Goal: Task Accomplishment & Management: Use online tool/utility

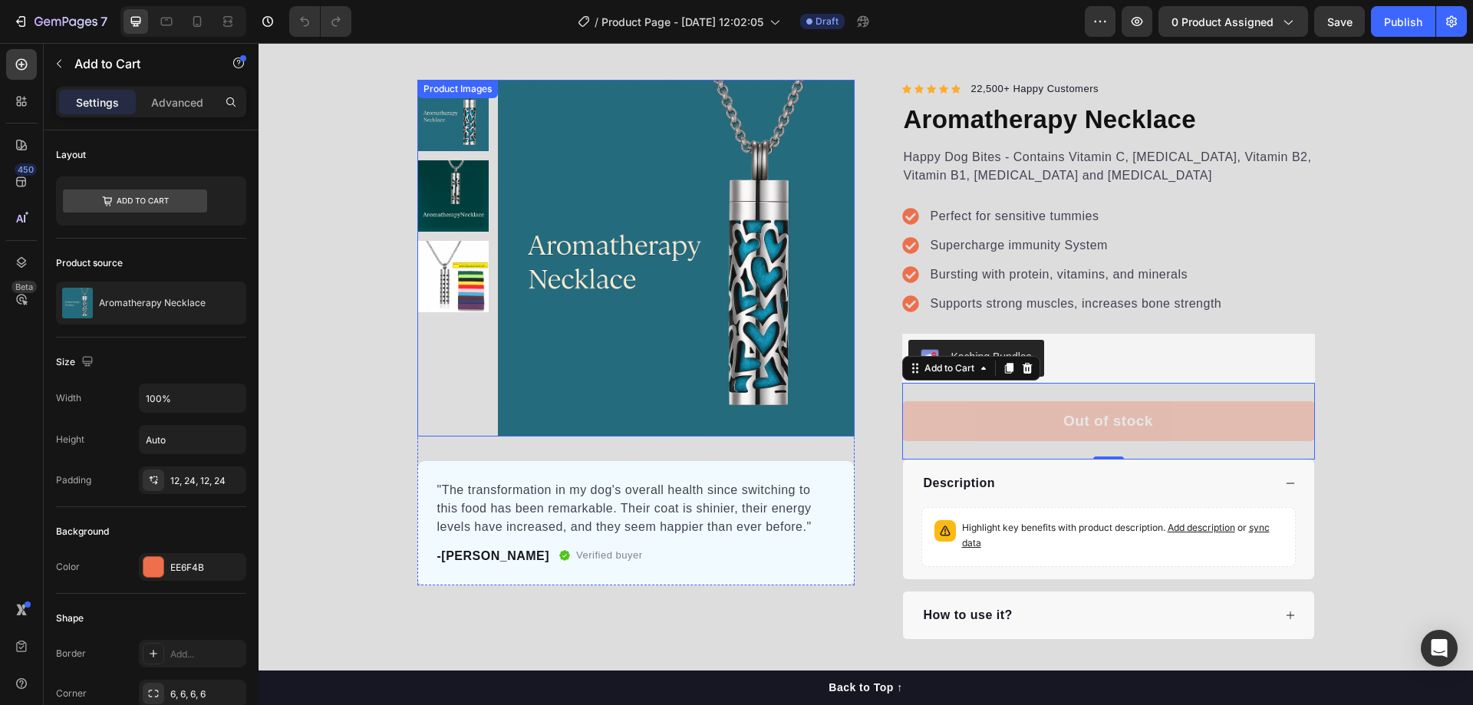
scroll to position [153, 0]
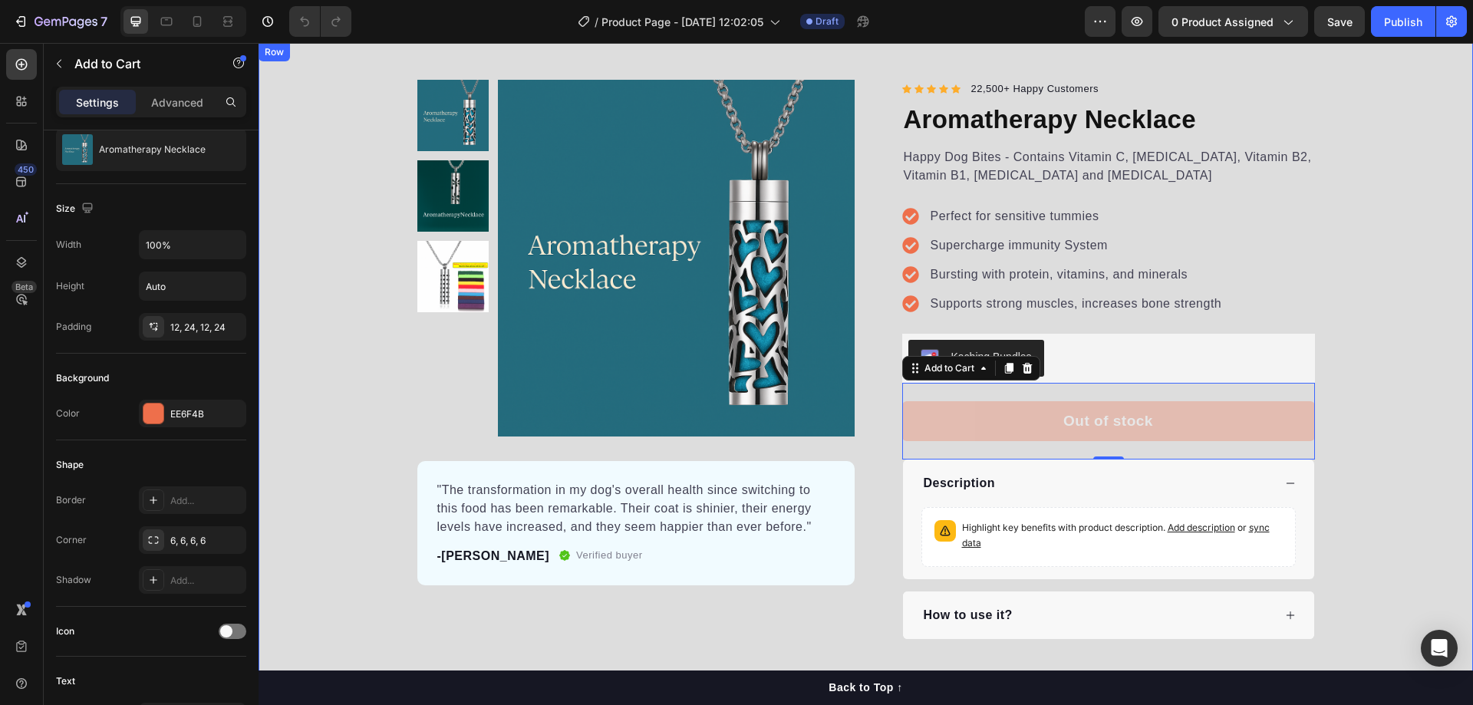
click at [315, 264] on div "Product Images "The transformation in my dog's overall health since switching t…" at bounding box center [866, 360] width 1214 height 560
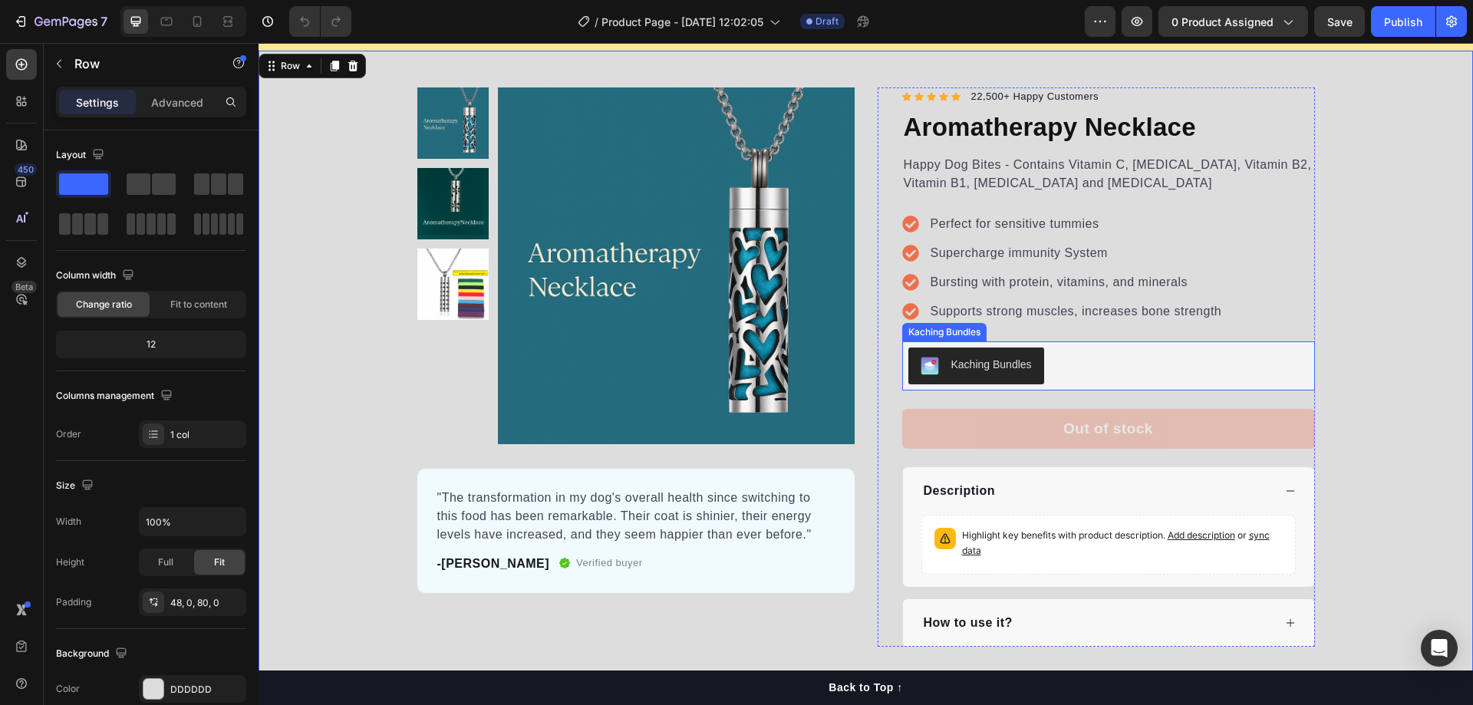
scroll to position [0, 0]
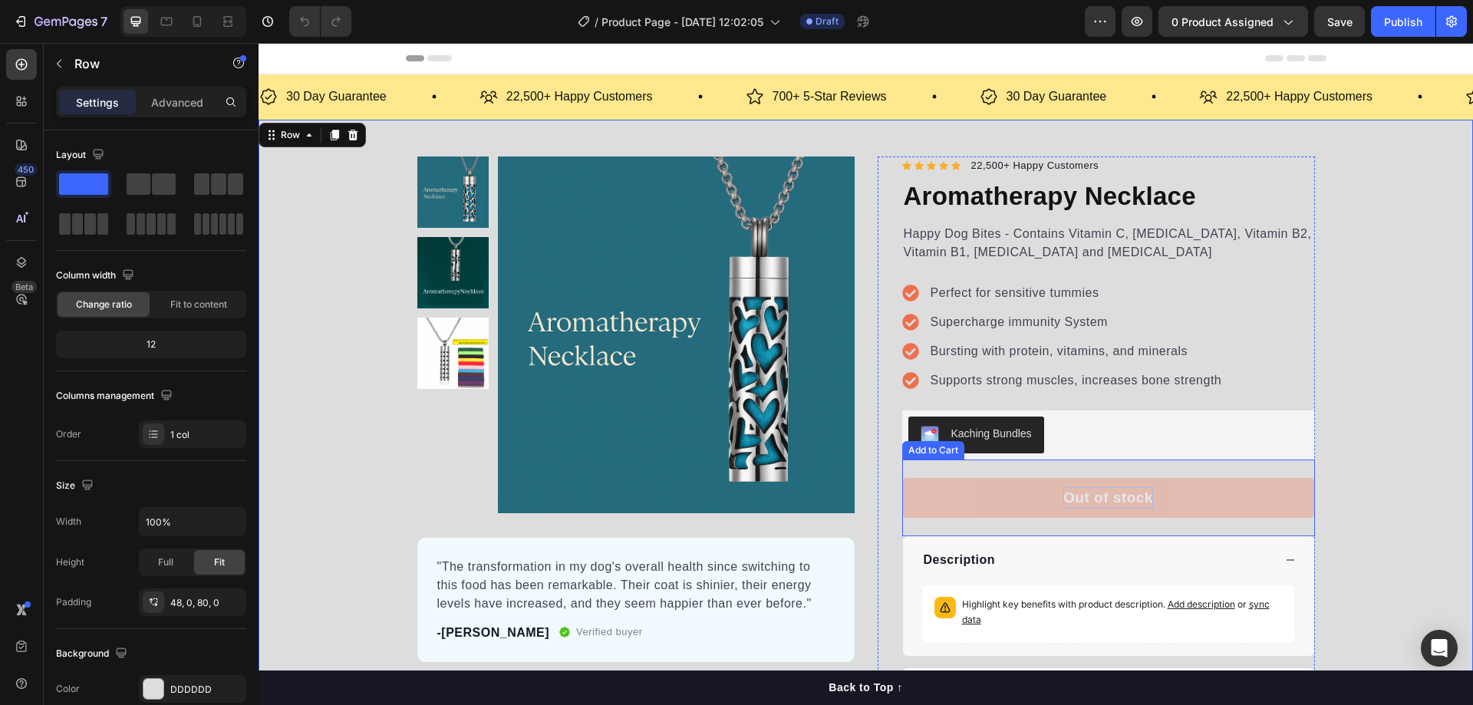
click at [1080, 498] on p "Out of stock" at bounding box center [1108, 498] width 90 height 22
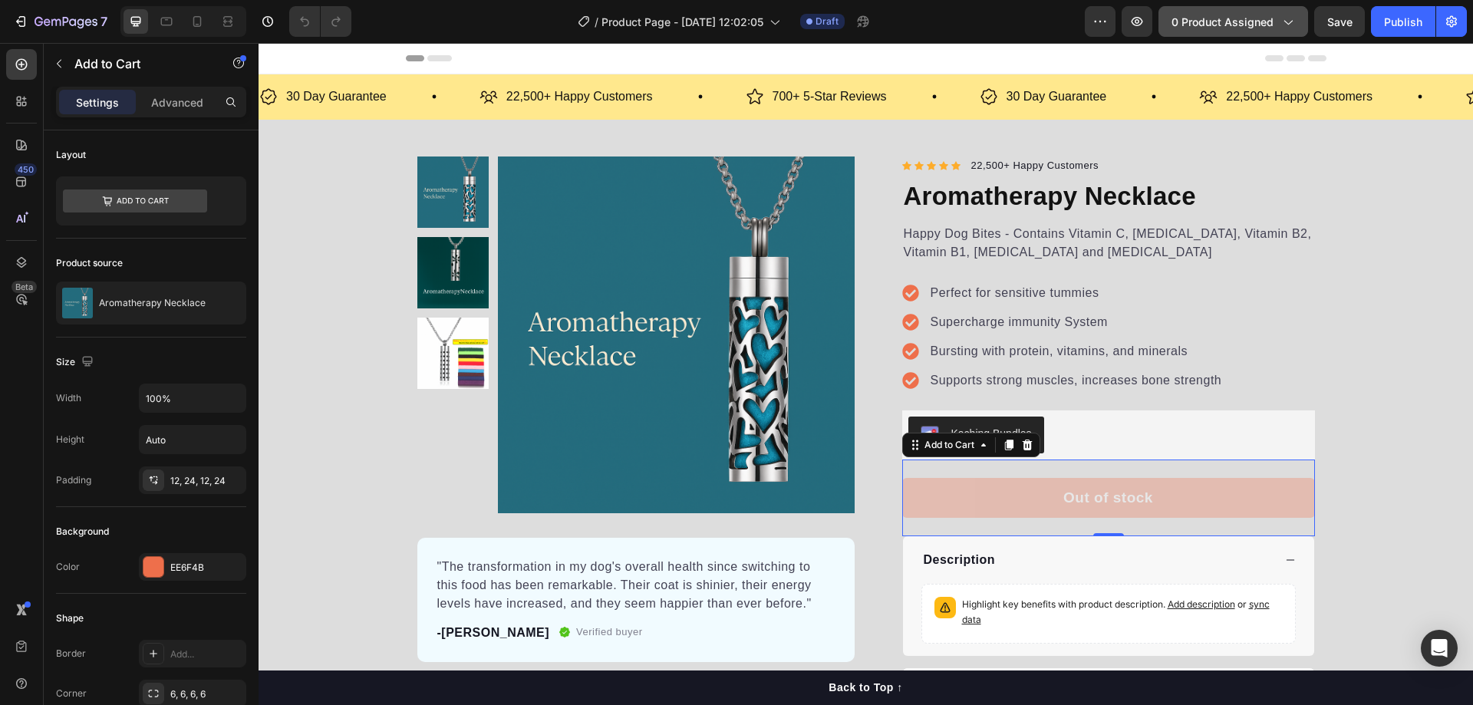
click at [1263, 21] on span "0 product assigned" at bounding box center [1222, 22] width 102 height 16
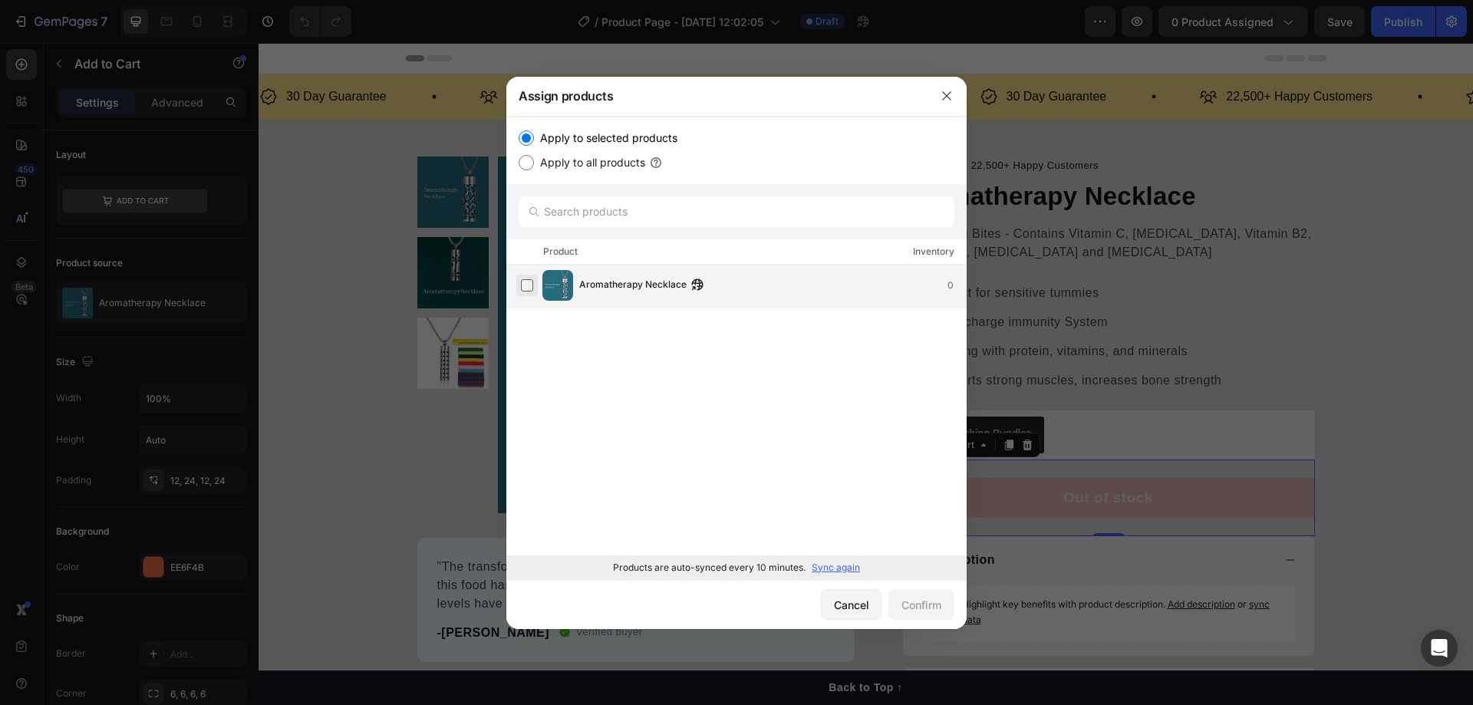
click at [532, 285] on label at bounding box center [527, 285] width 12 height 12
click at [924, 604] on div "Confirm" at bounding box center [921, 605] width 40 height 16
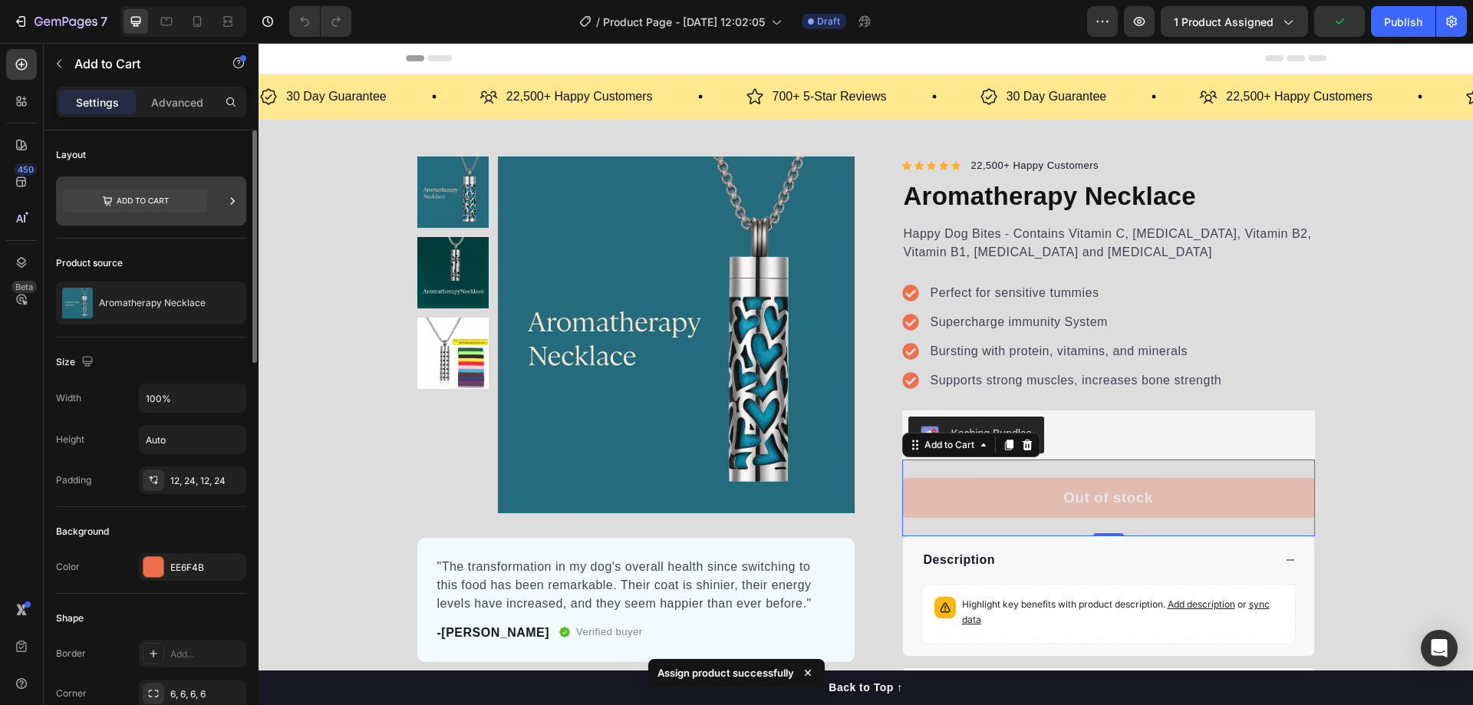
click at [225, 199] on icon at bounding box center [232, 200] width 15 height 15
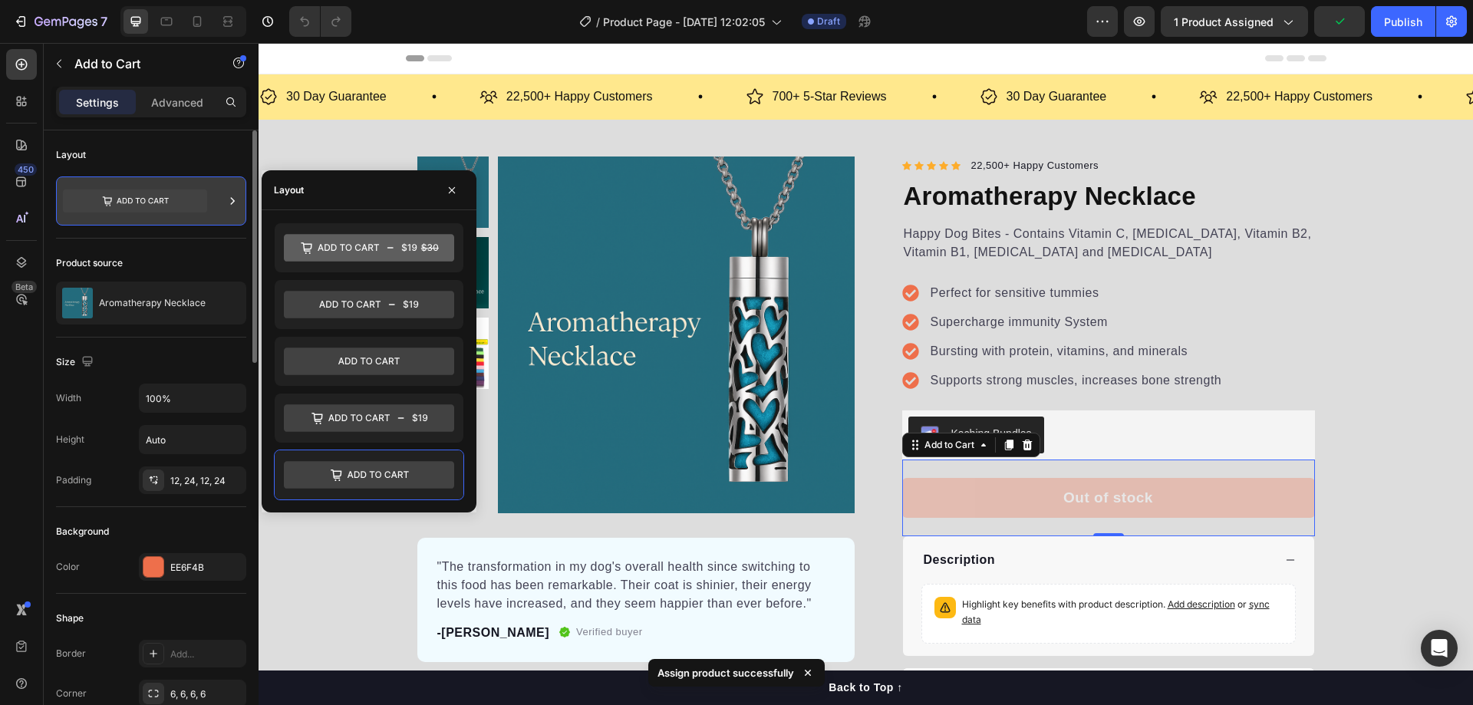
click at [229, 197] on icon at bounding box center [232, 200] width 15 height 15
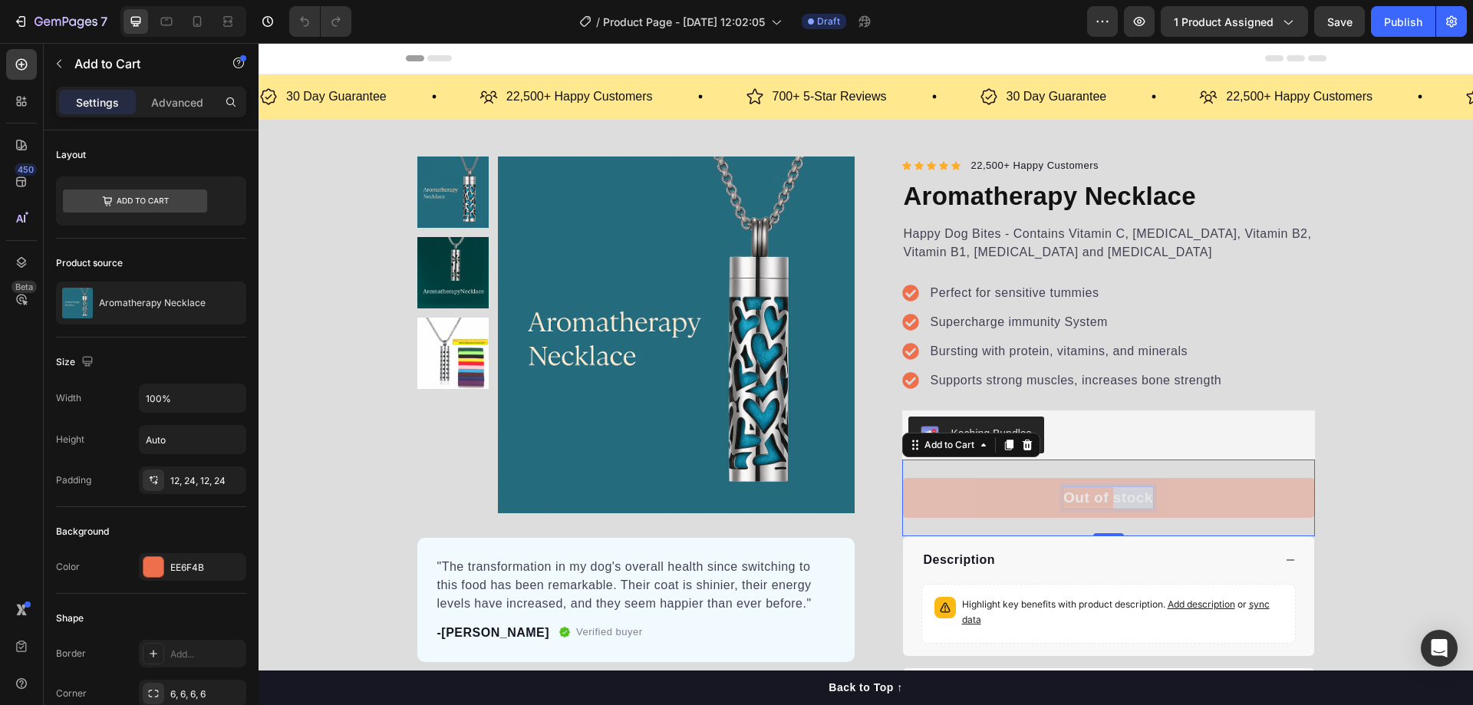
click at [1125, 498] on p "Out of stock" at bounding box center [1108, 498] width 90 height 22
click at [1270, 493] on button "Out of stock" at bounding box center [1108, 498] width 413 height 41
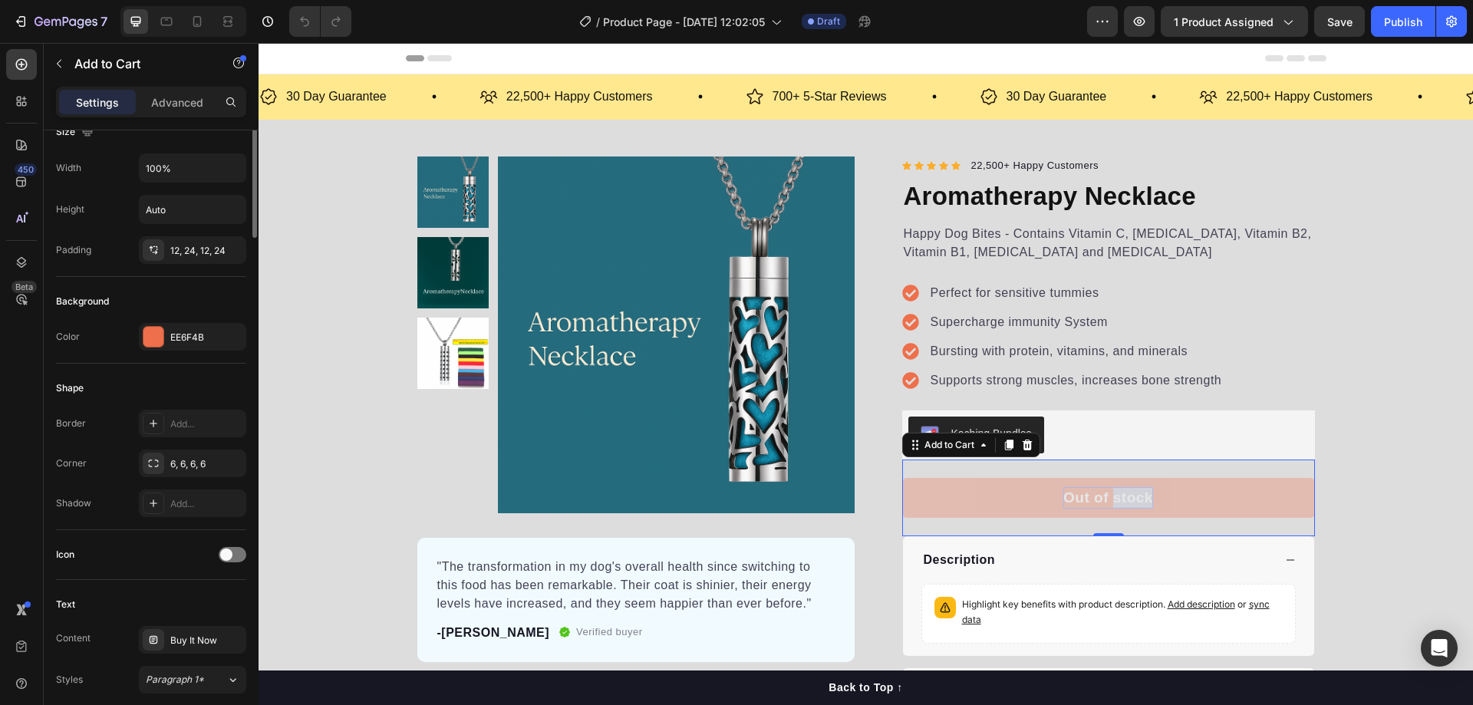
scroll to position [384, 0]
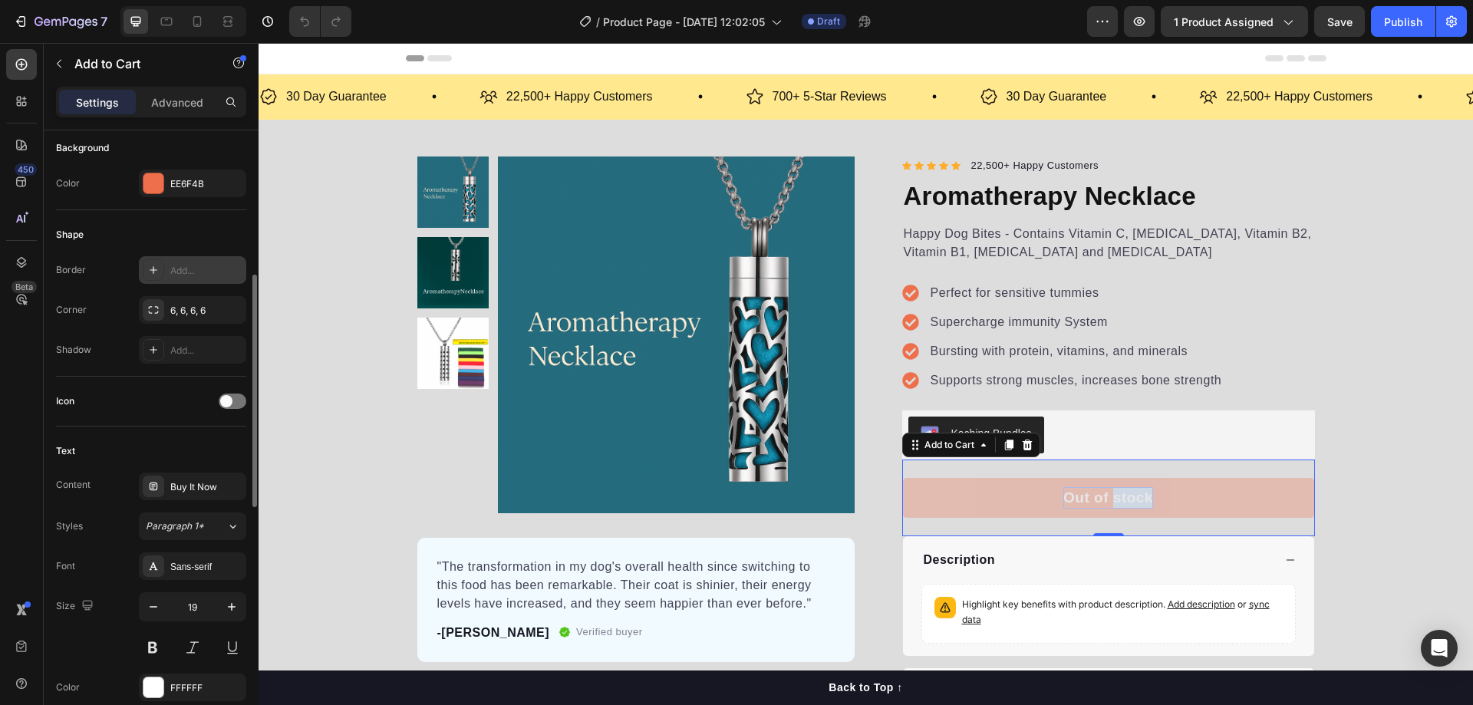
click at [197, 262] on div "Add..." at bounding box center [192, 270] width 107 height 28
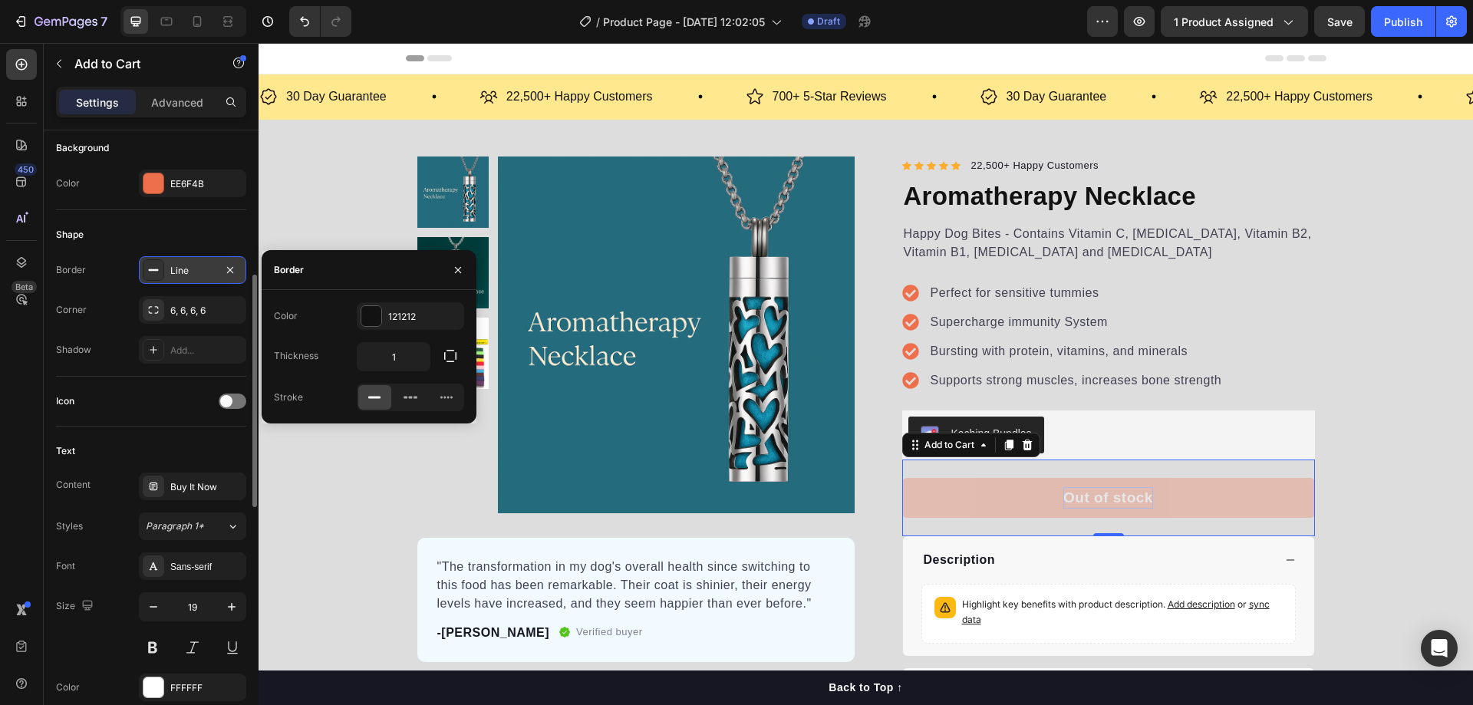
drag, startPoint x: 159, startPoint y: 271, endPoint x: 142, endPoint y: 273, distance: 17.0
click at [145, 273] on div at bounding box center [153, 269] width 21 height 21
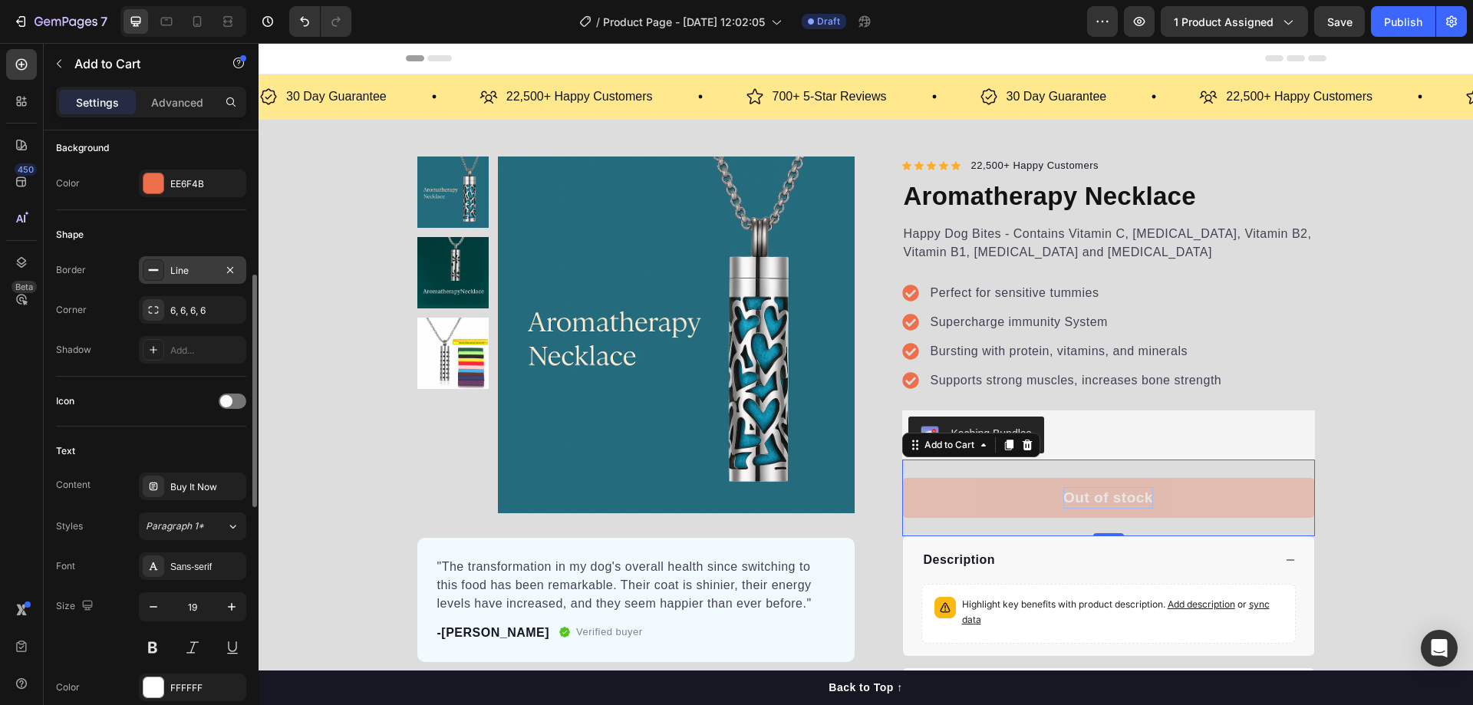
click at [153, 269] on rect at bounding box center [154, 270] width 10 height 2
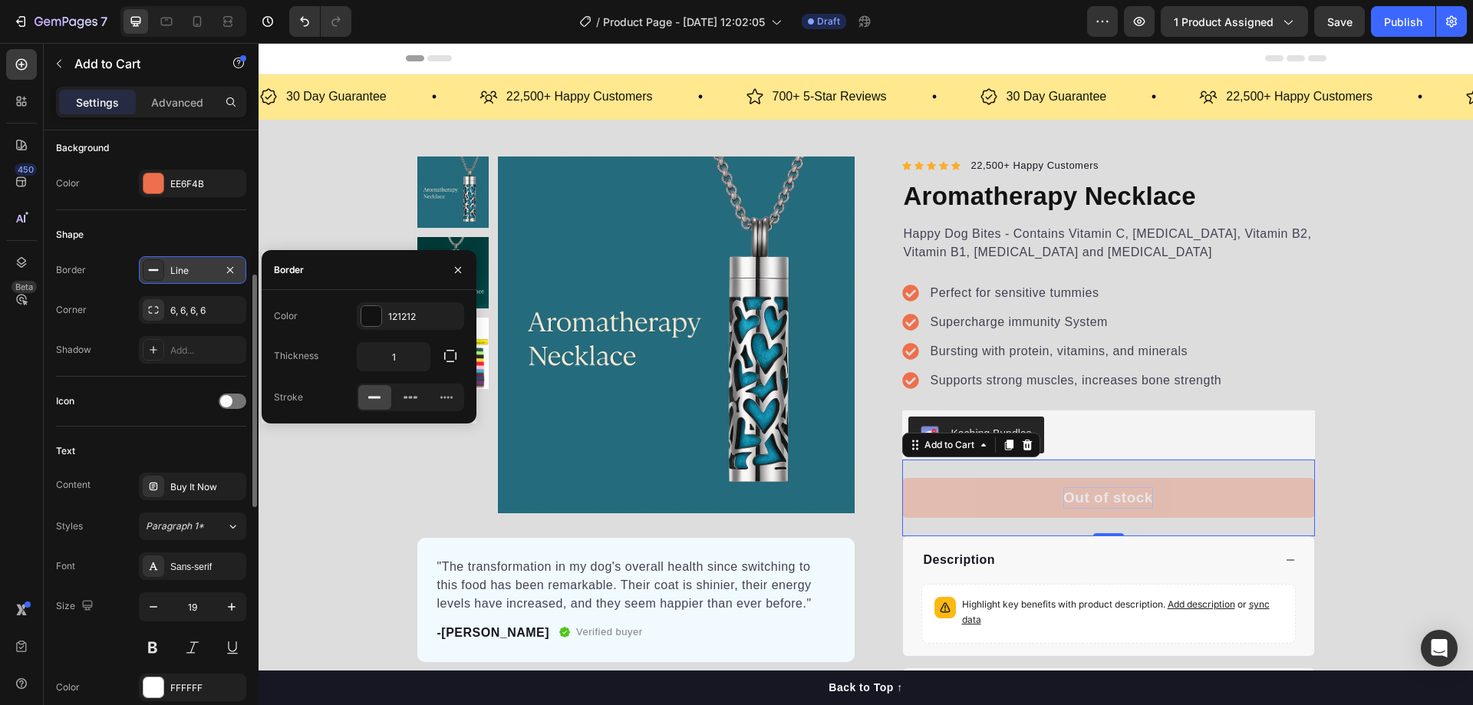
click at [157, 269] on icon at bounding box center [153, 270] width 12 height 12
click at [157, 269] on rect at bounding box center [154, 270] width 10 height 2
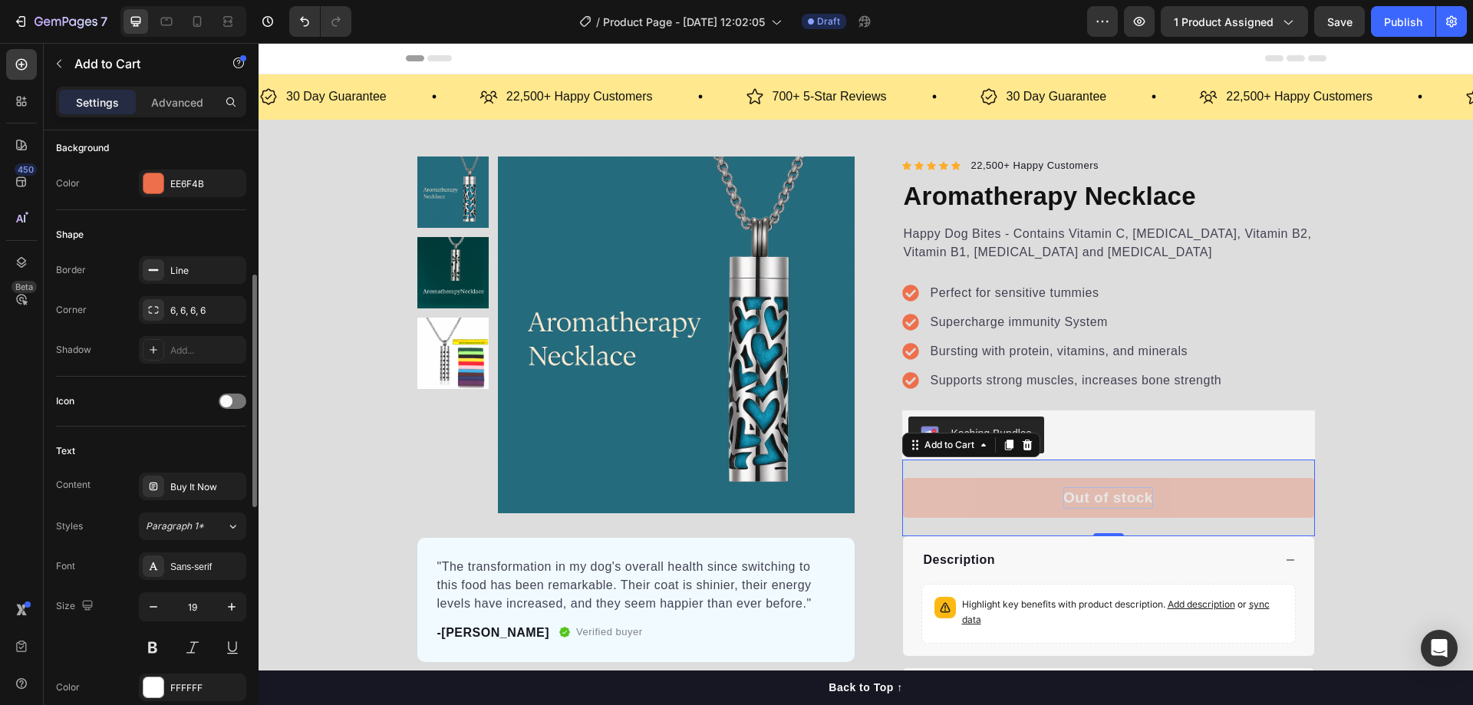
click at [171, 231] on div "Shape" at bounding box center [151, 234] width 190 height 25
click at [203, 490] on div "Buy It Now" at bounding box center [206, 487] width 72 height 14
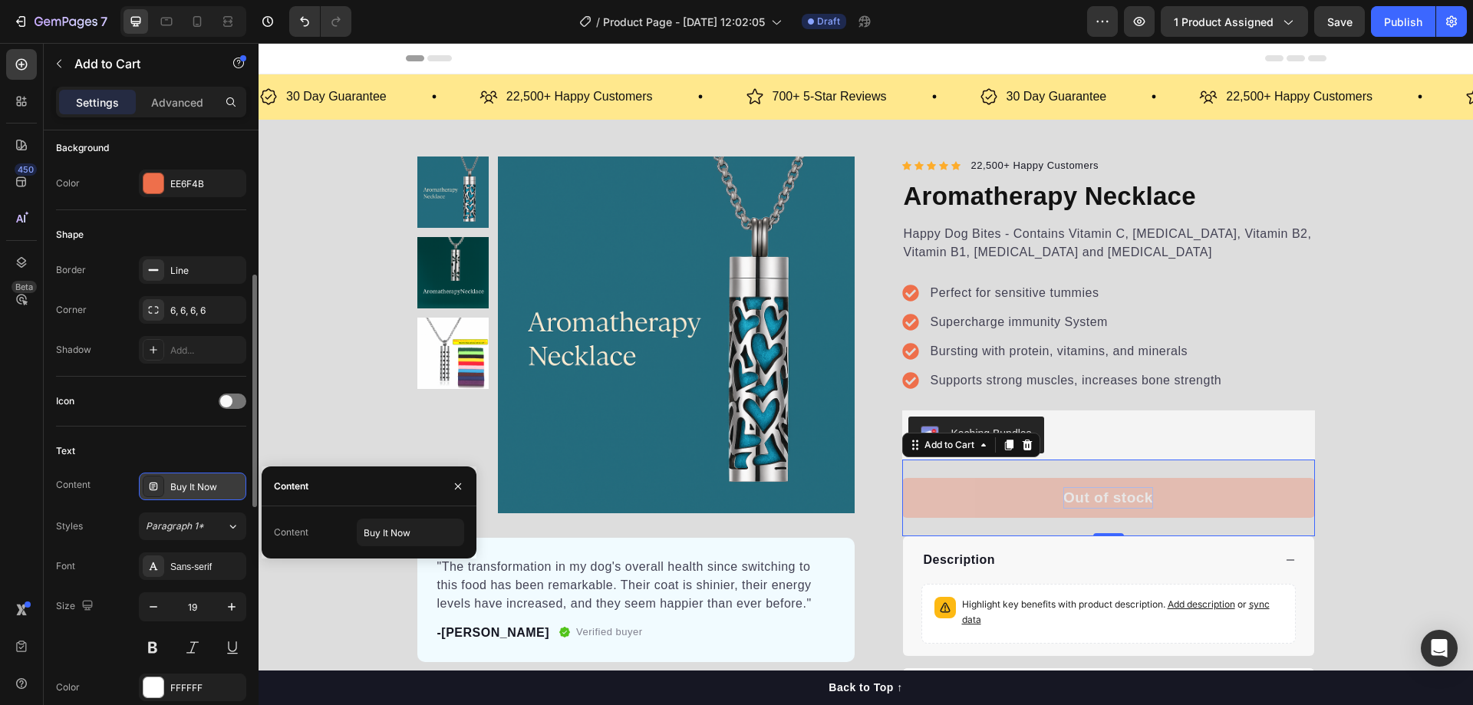
click at [163, 477] on div at bounding box center [153, 486] width 21 height 21
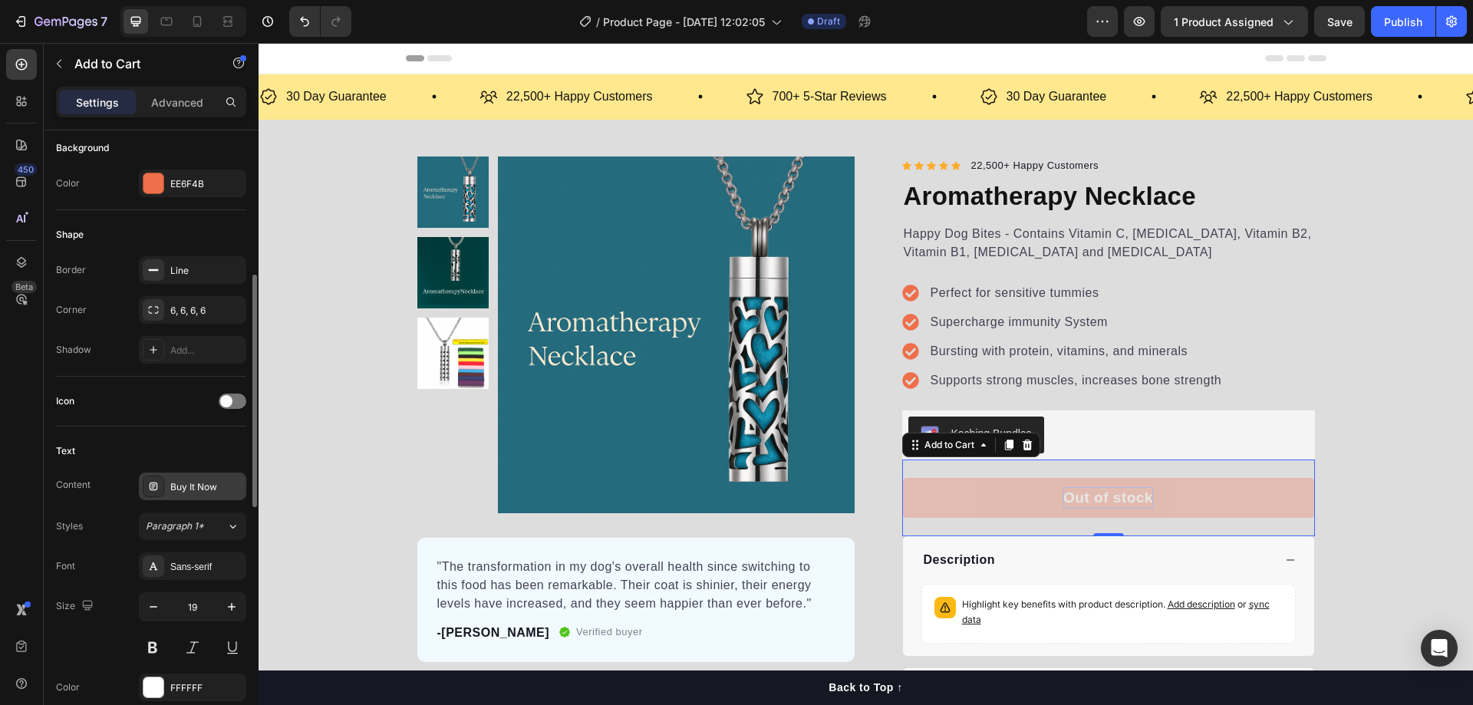
click at [157, 487] on icon at bounding box center [154, 487] width 8 height 8
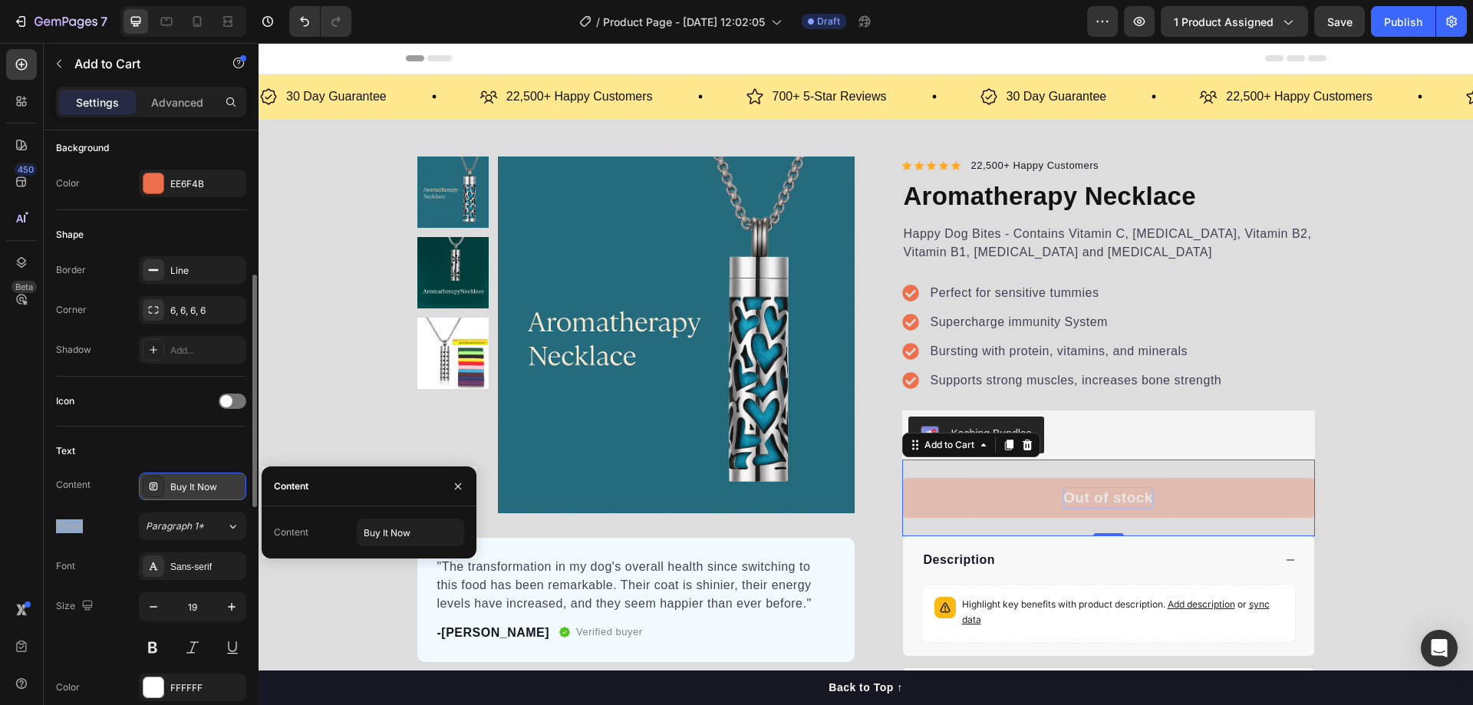
click at [157, 487] on icon at bounding box center [154, 487] width 8 height 8
click at [406, 535] on input "Buy It Now" at bounding box center [410, 533] width 107 height 28
click at [342, 487] on div "Content" at bounding box center [369, 486] width 215 height 40
click at [303, 439] on div "Product Images "The transformation in my dog's overall health since switching t…" at bounding box center [866, 437] width 1214 height 560
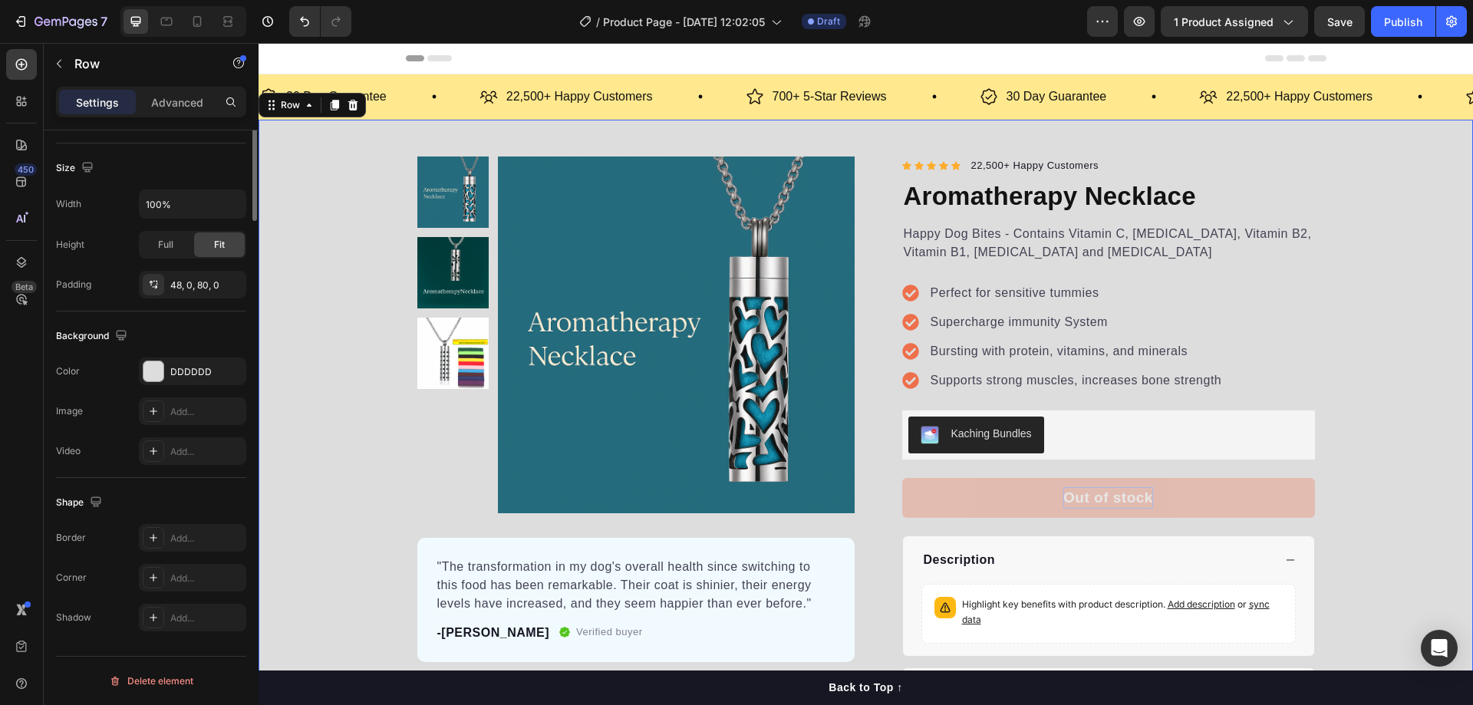
scroll to position [0, 0]
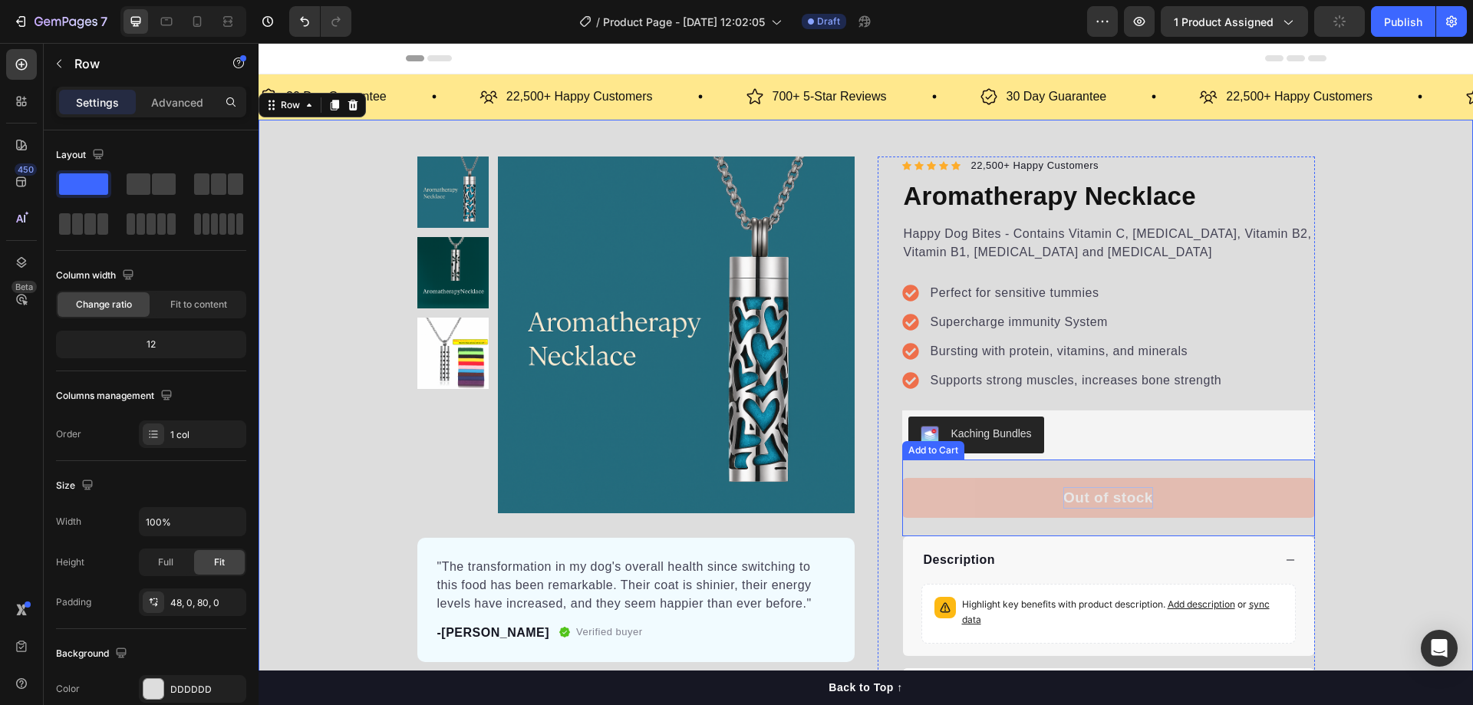
click at [1349, 450] on div "Product Images "The transformation in my dog's overall health since switching t…" at bounding box center [866, 437] width 1214 height 560
click at [1089, 478] on button "Out of stock" at bounding box center [1108, 498] width 413 height 41
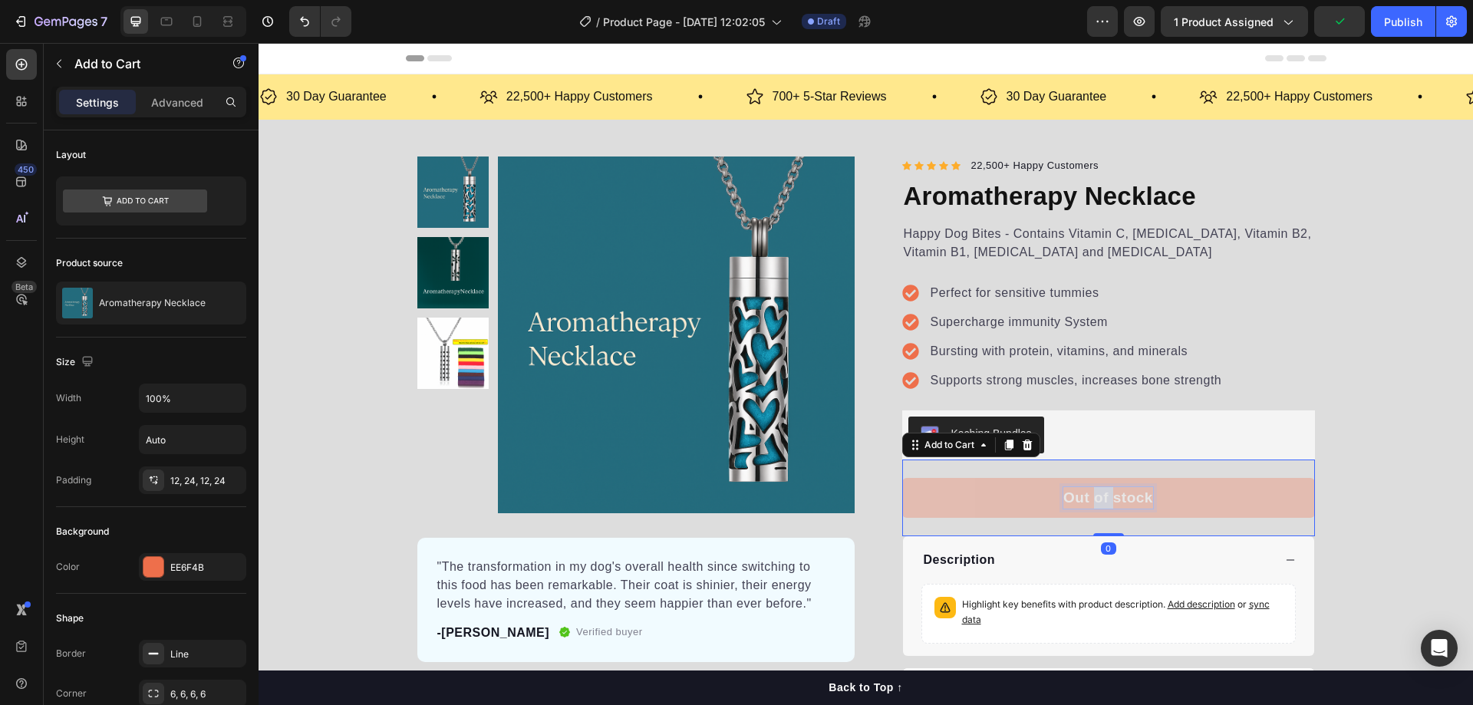
click at [1090, 504] on p "Out of stock" at bounding box center [1108, 498] width 90 height 22
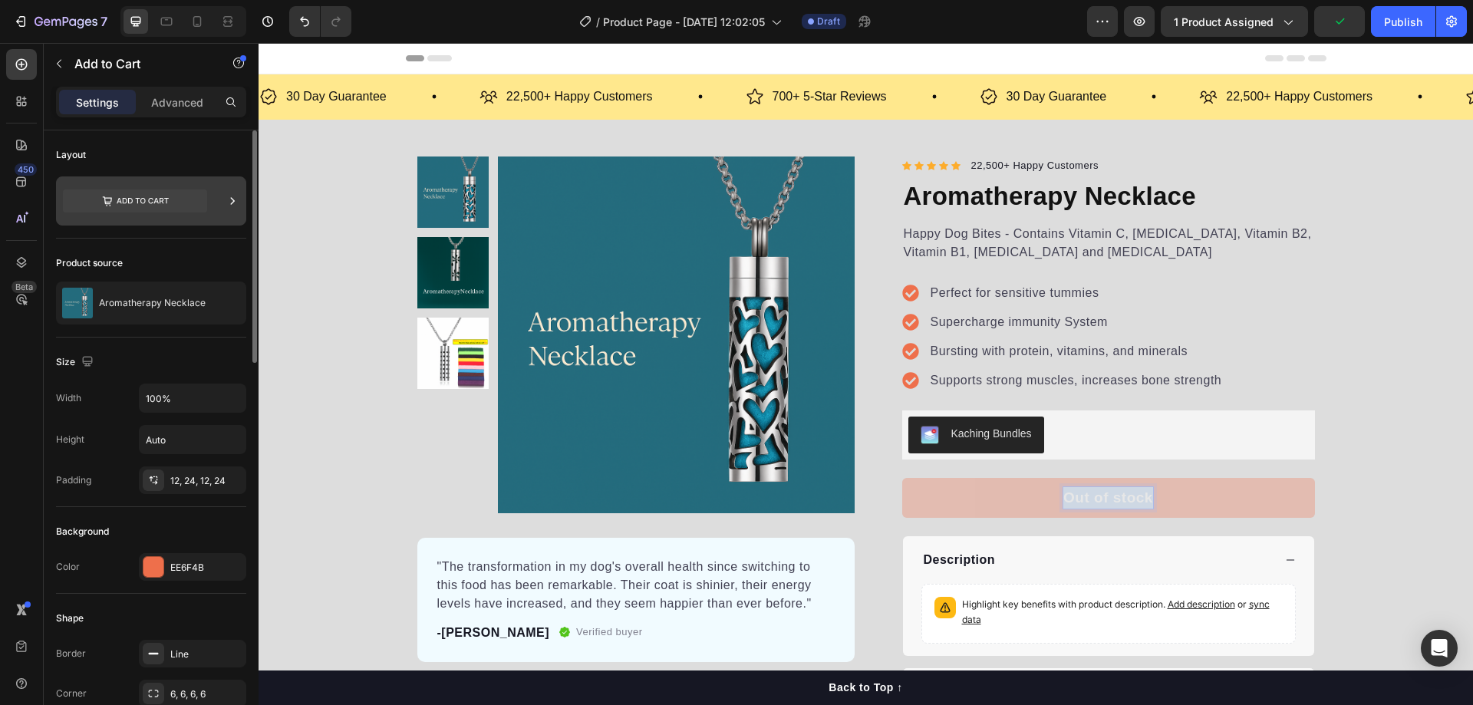
click at [147, 192] on icon at bounding box center [135, 200] width 144 height 23
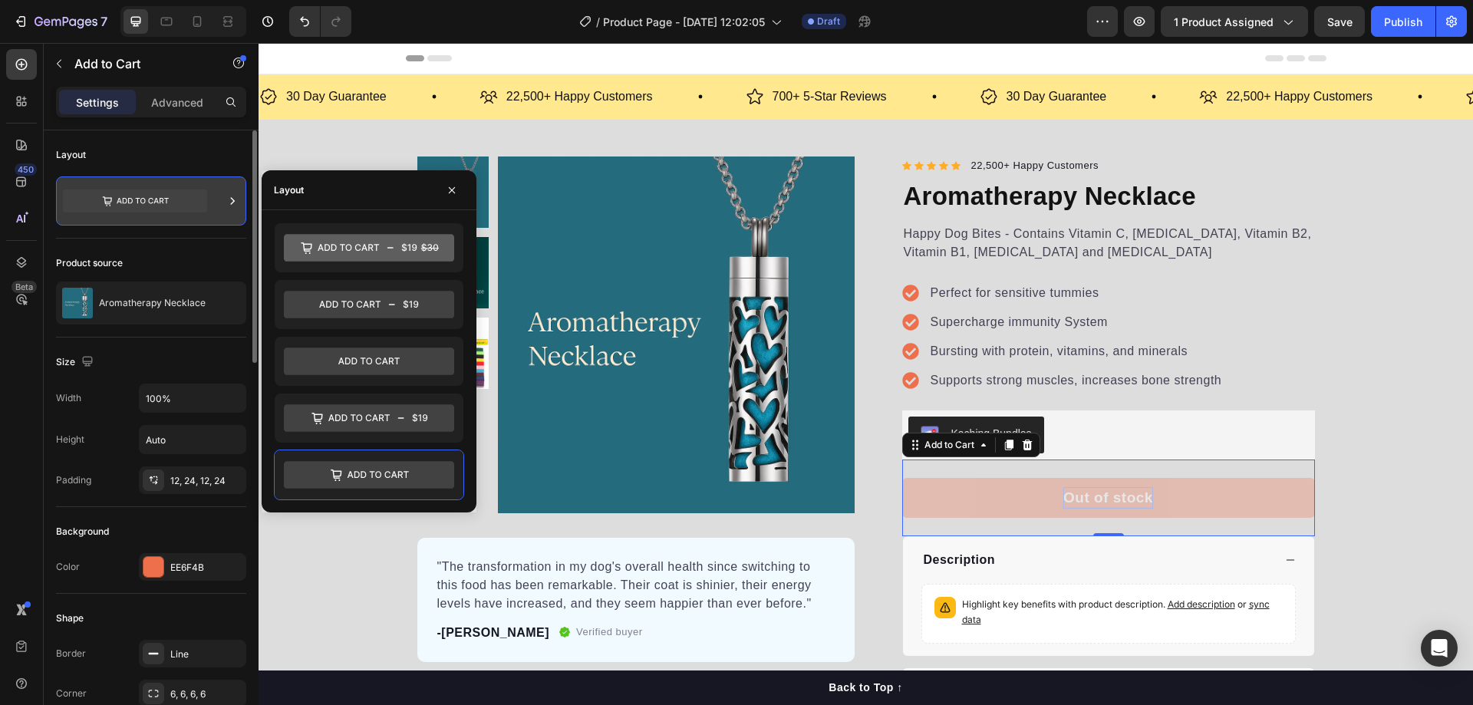
click at [147, 193] on icon at bounding box center [135, 200] width 144 height 23
click at [149, 197] on icon at bounding box center [135, 200] width 144 height 23
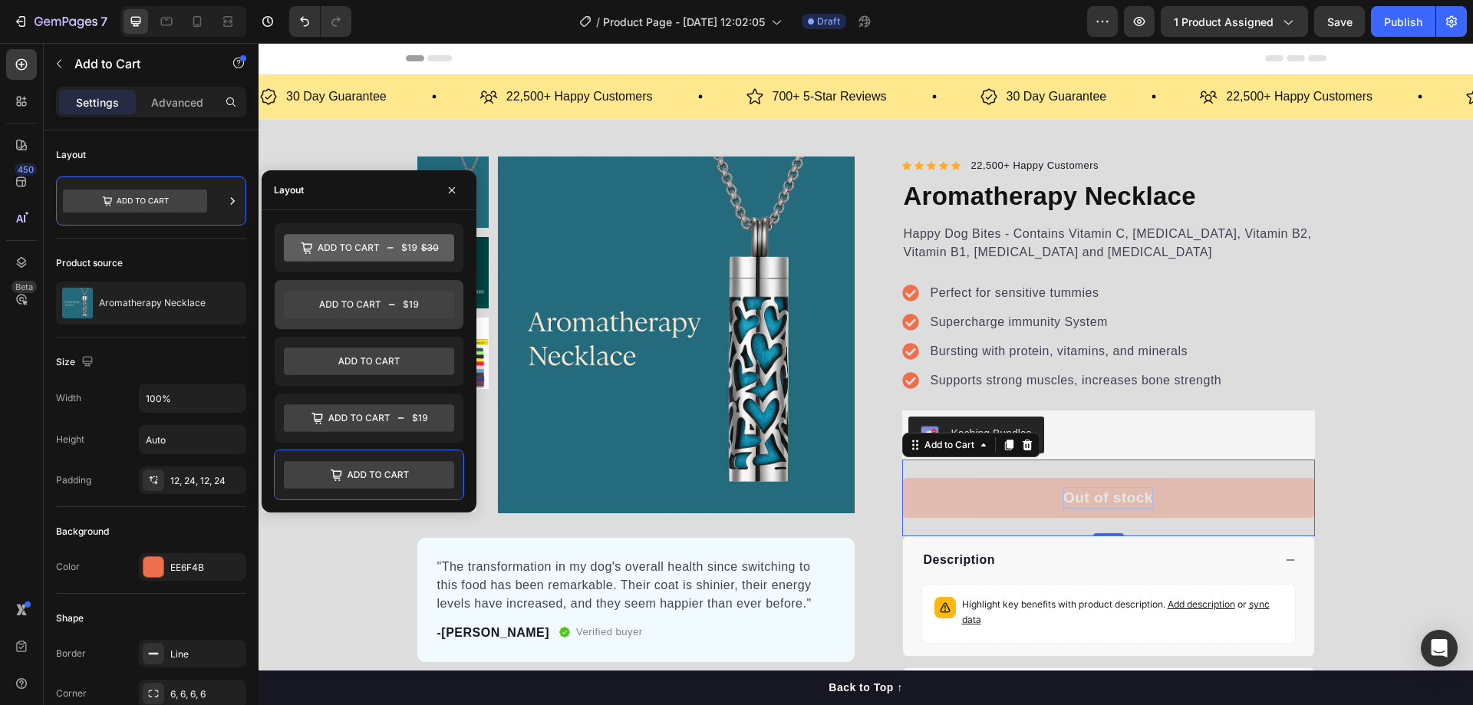
click at [361, 306] on icon at bounding box center [369, 305] width 170 height 28
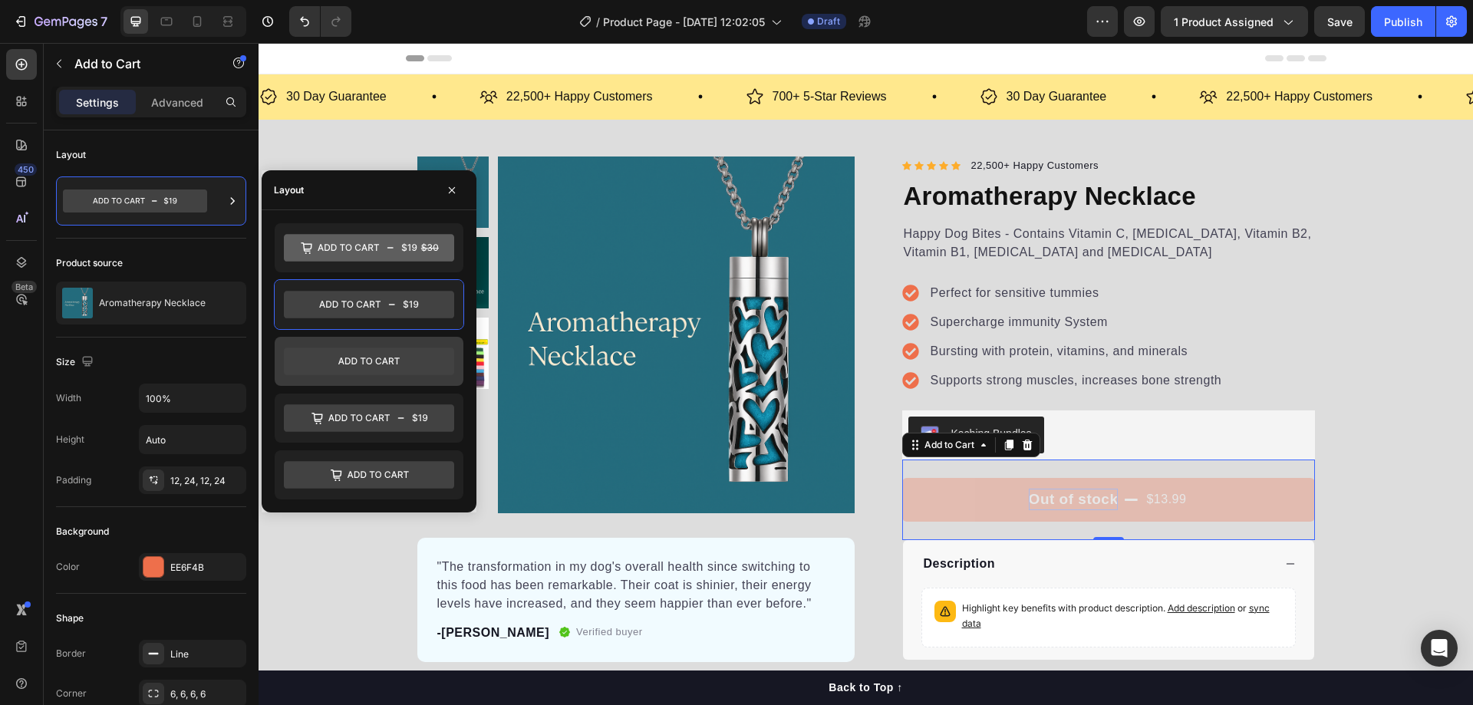
click at [372, 357] on icon at bounding box center [369, 362] width 170 height 28
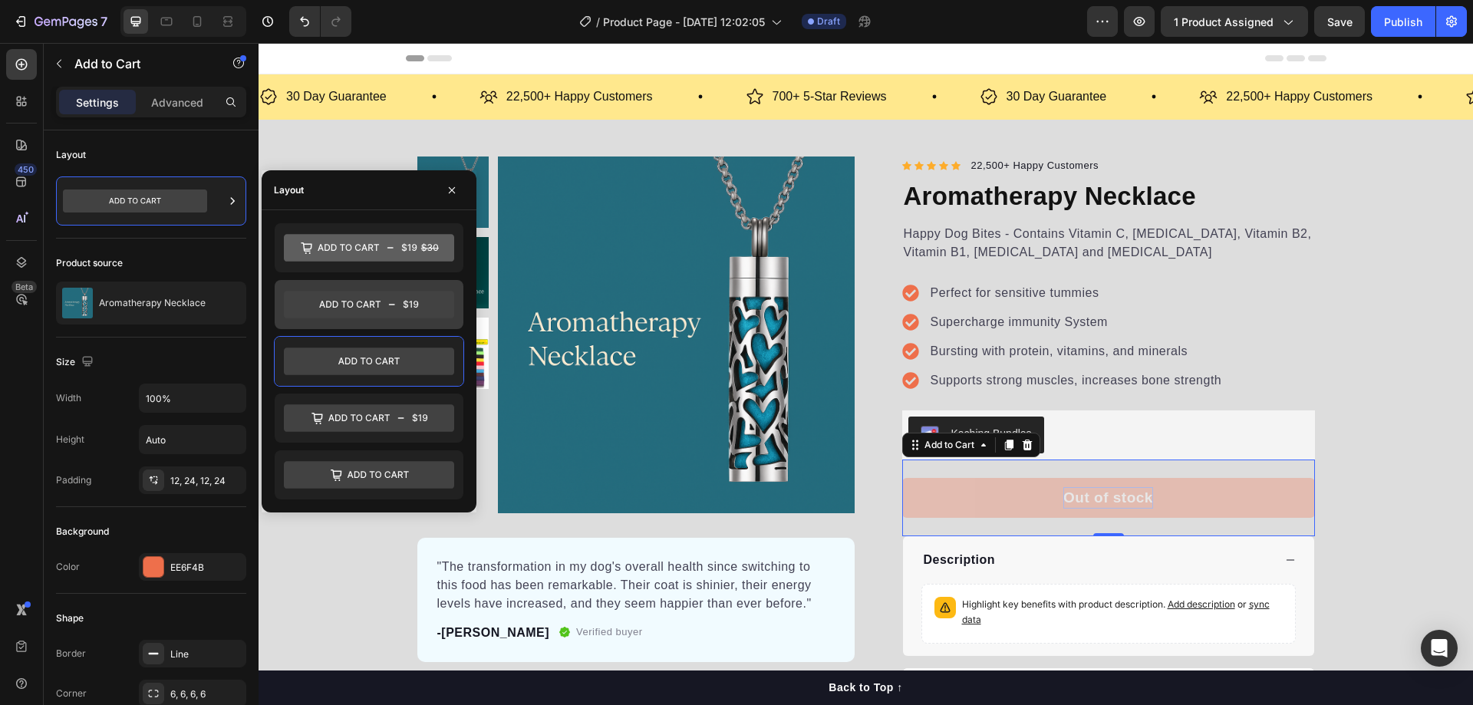
click at [382, 308] on icon at bounding box center [369, 305] width 170 height 28
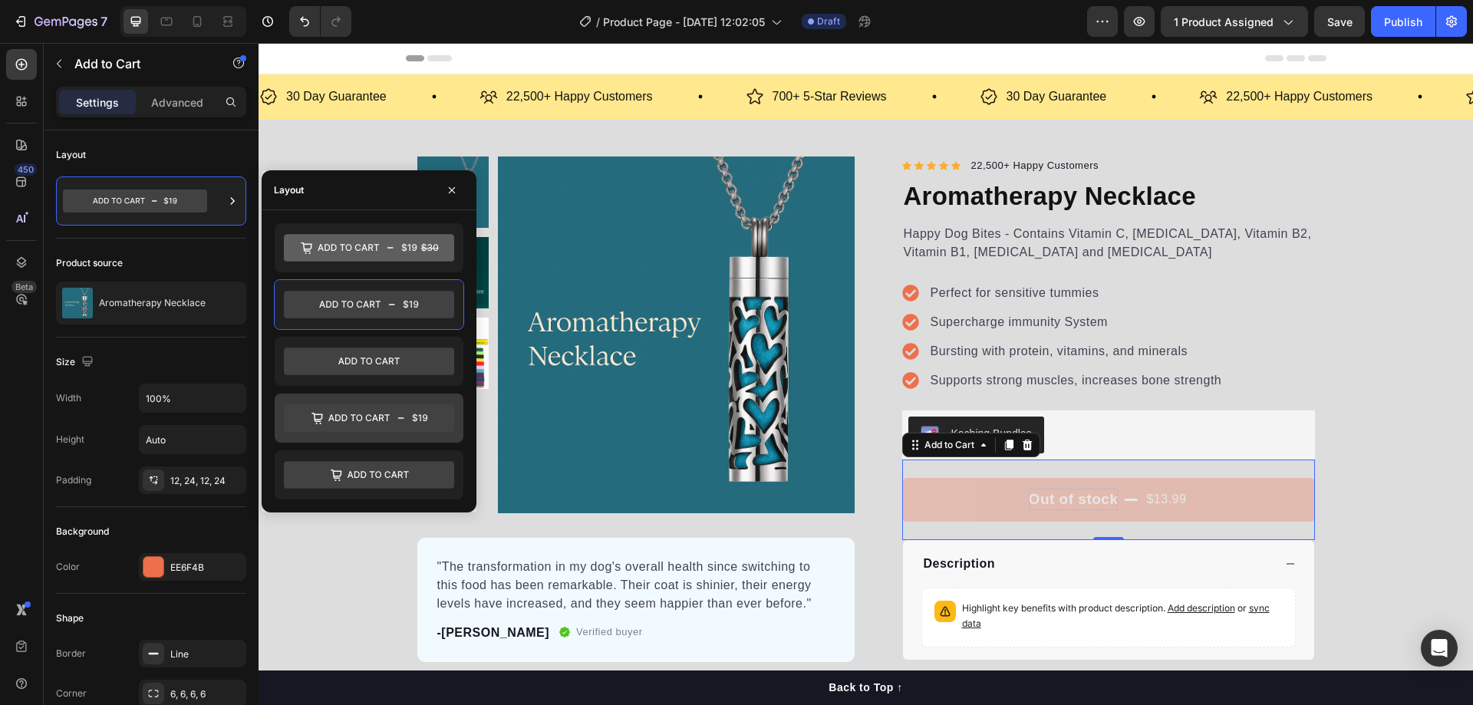
click at [363, 406] on icon at bounding box center [369, 418] width 170 height 28
click at [368, 420] on icon at bounding box center [369, 418] width 170 height 28
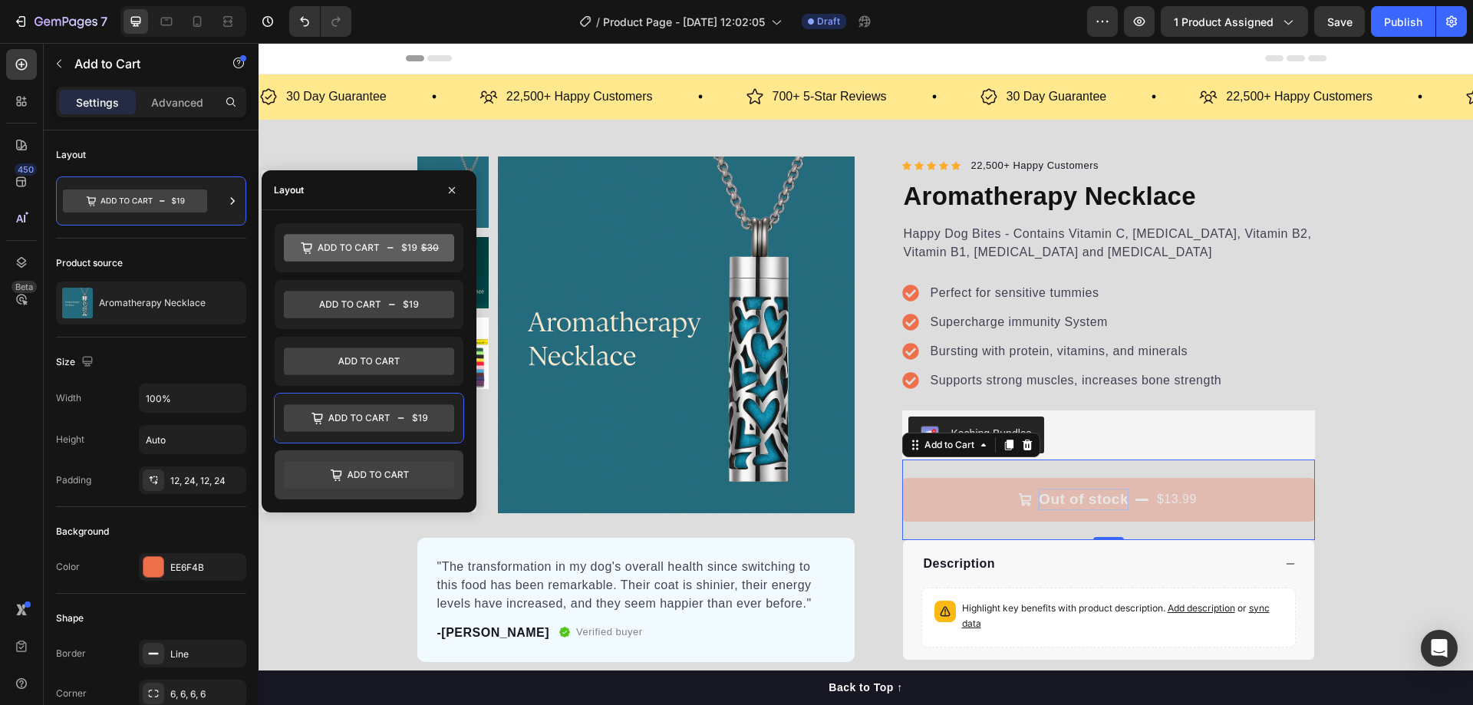
click at [375, 479] on icon at bounding box center [369, 475] width 170 height 28
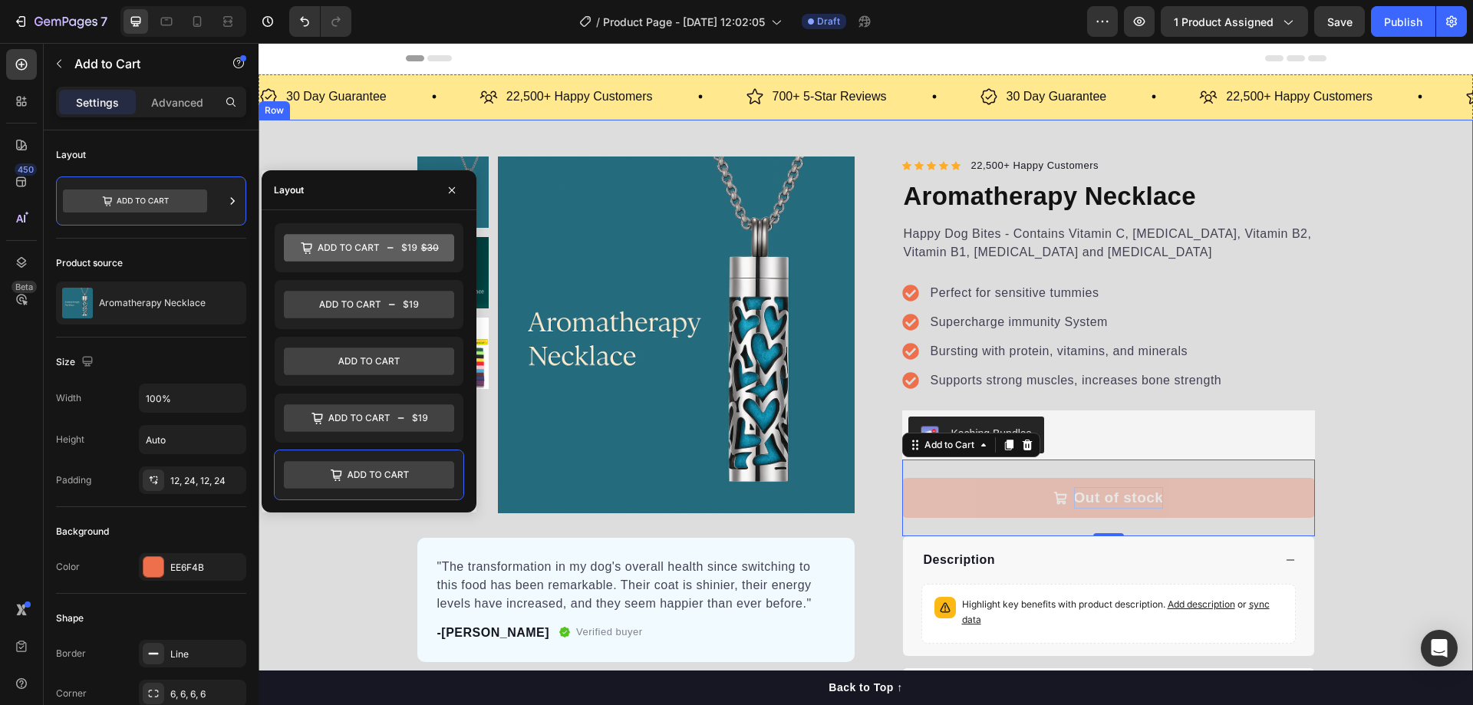
click at [1435, 440] on div "Product Images "The transformation in my dog's overall health since switching t…" at bounding box center [866, 437] width 1214 height 560
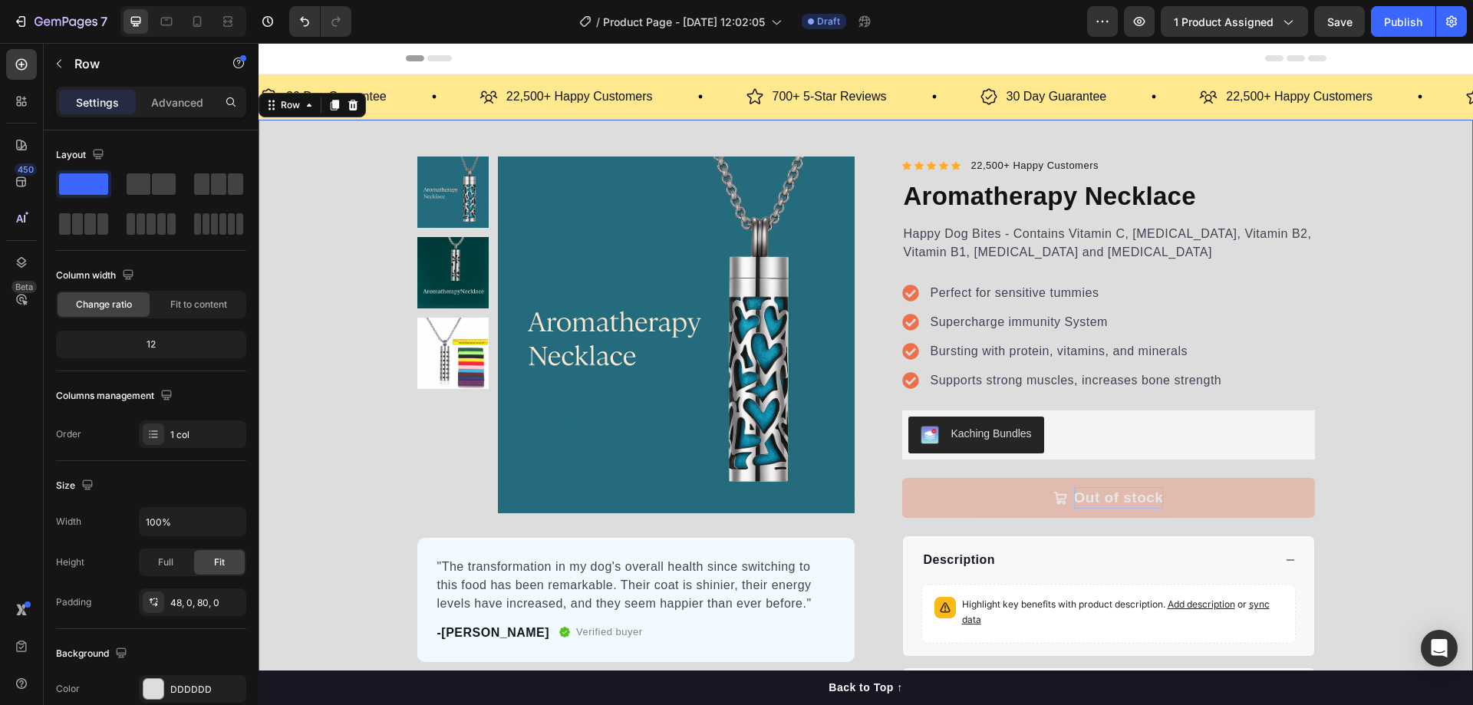
click at [338, 223] on div "Product Images "The transformation in my dog's overall health since switching t…" at bounding box center [866, 437] width 1214 height 560
click at [1344, 17] on span "Save" at bounding box center [1339, 21] width 25 height 13
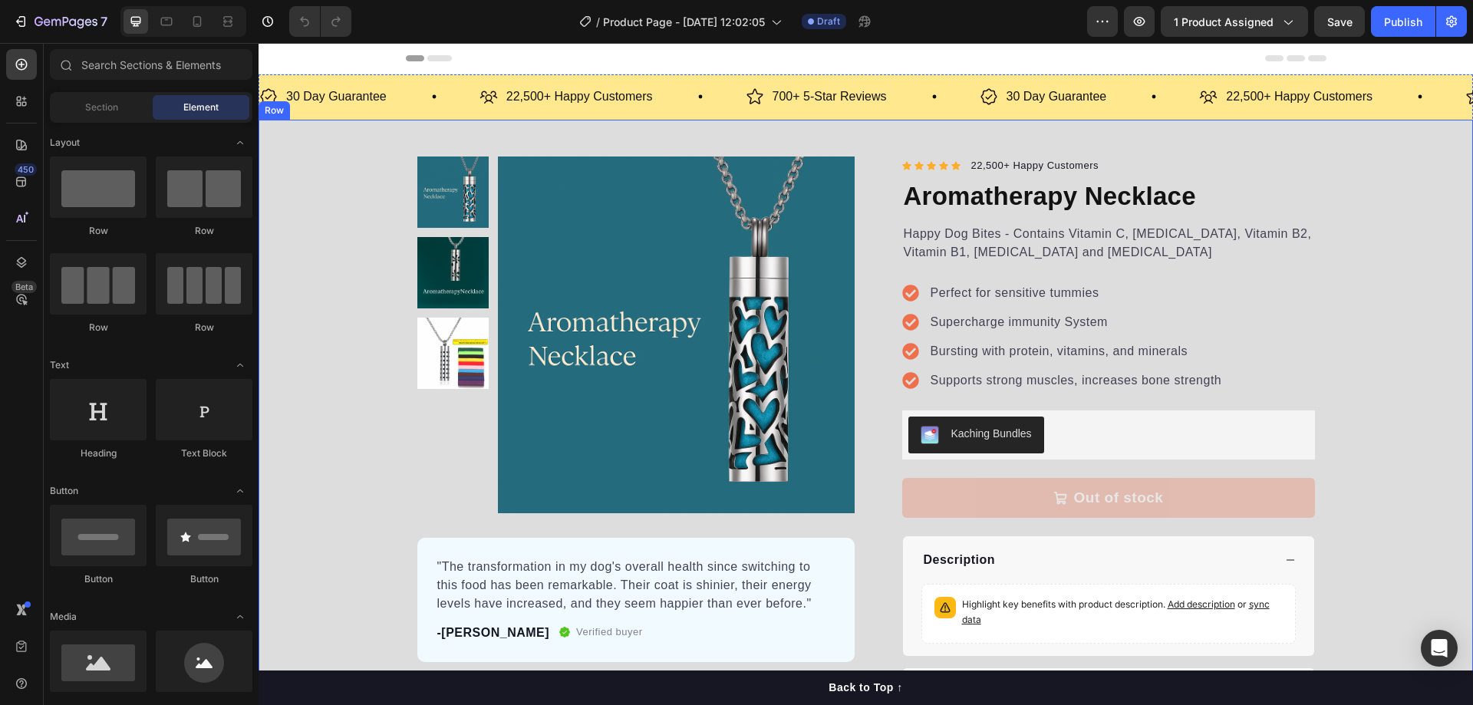
click at [1342, 370] on div "Product Images "The transformation in my dog's overall health since switching t…" at bounding box center [866, 437] width 1214 height 560
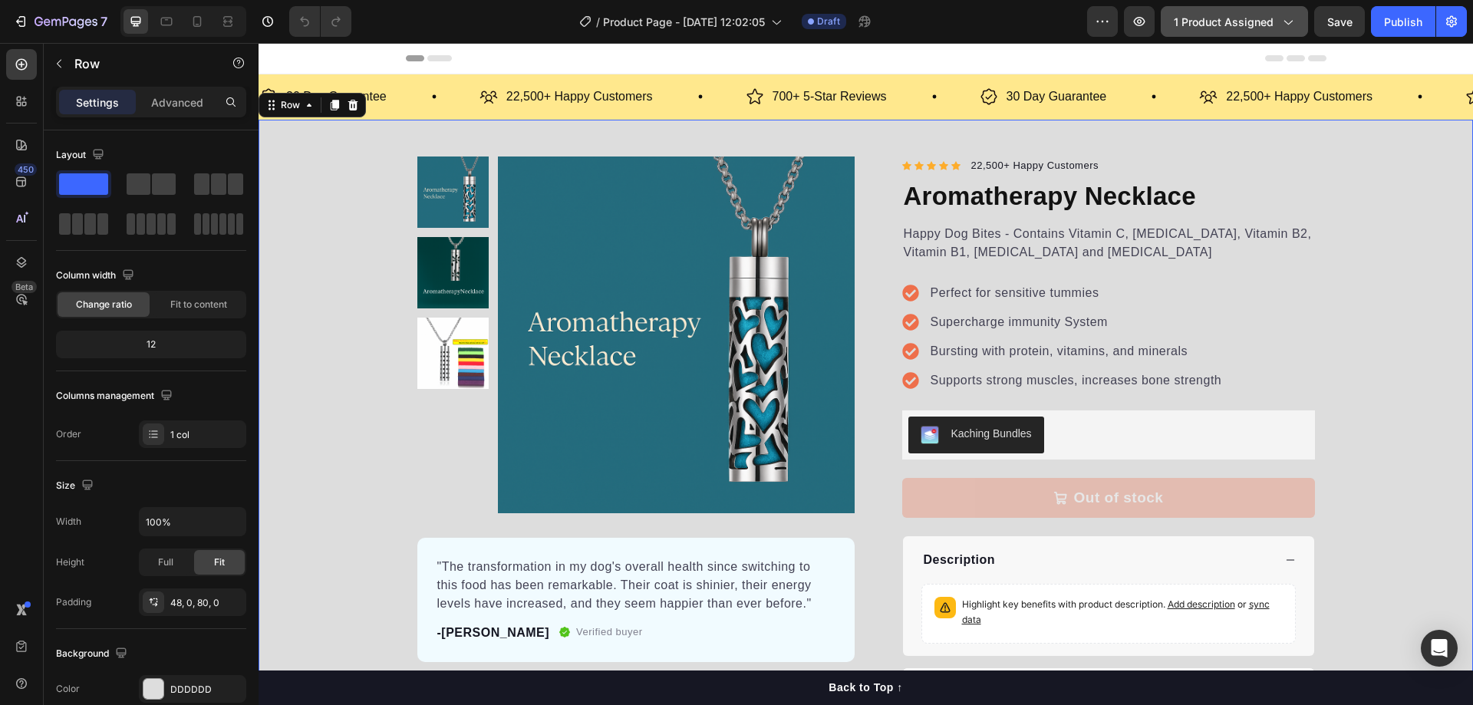
click at [1216, 20] on span "1 product assigned" at bounding box center [1224, 22] width 100 height 16
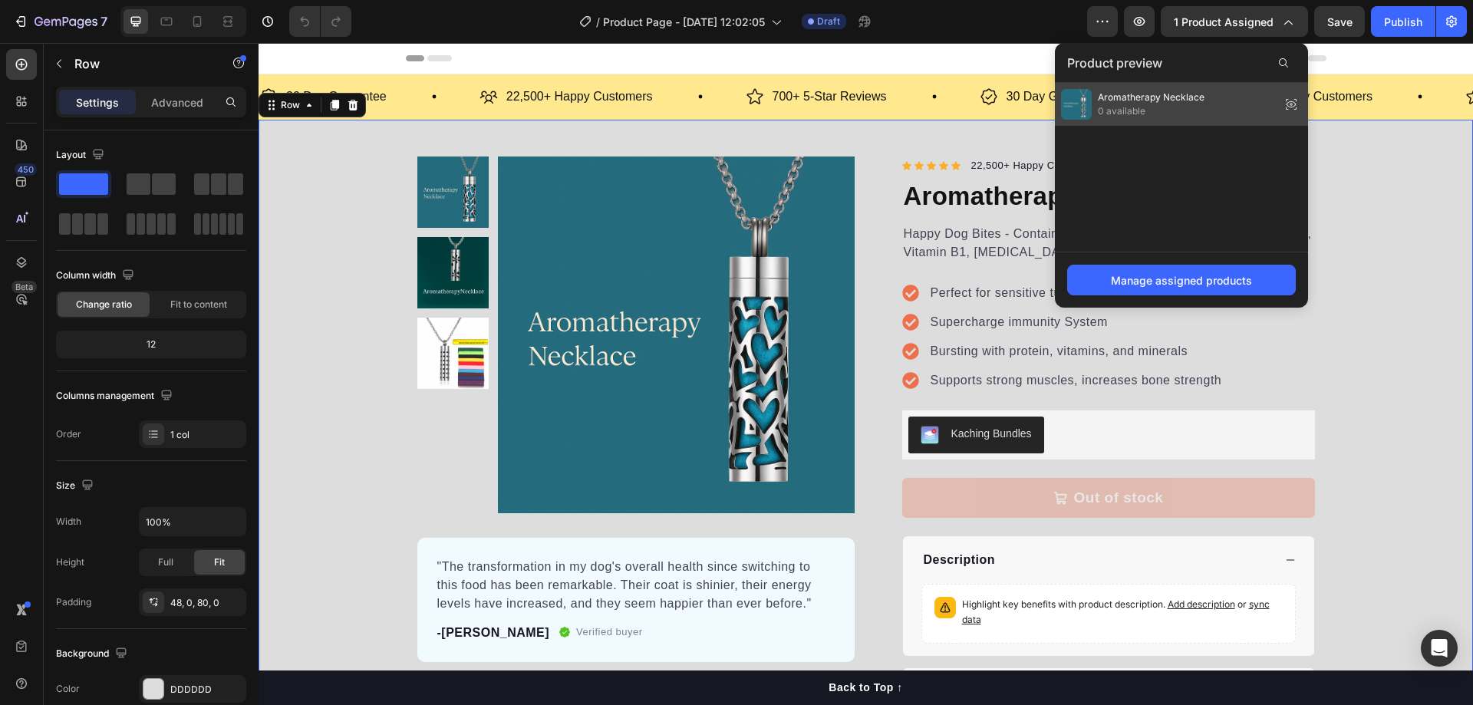
drag, startPoint x: 1219, startPoint y: 107, endPoint x: 960, endPoint y: 64, distance: 262.8
click at [1219, 107] on div "Aromatherapy Necklace 0 available" at bounding box center [1181, 104] width 253 height 43
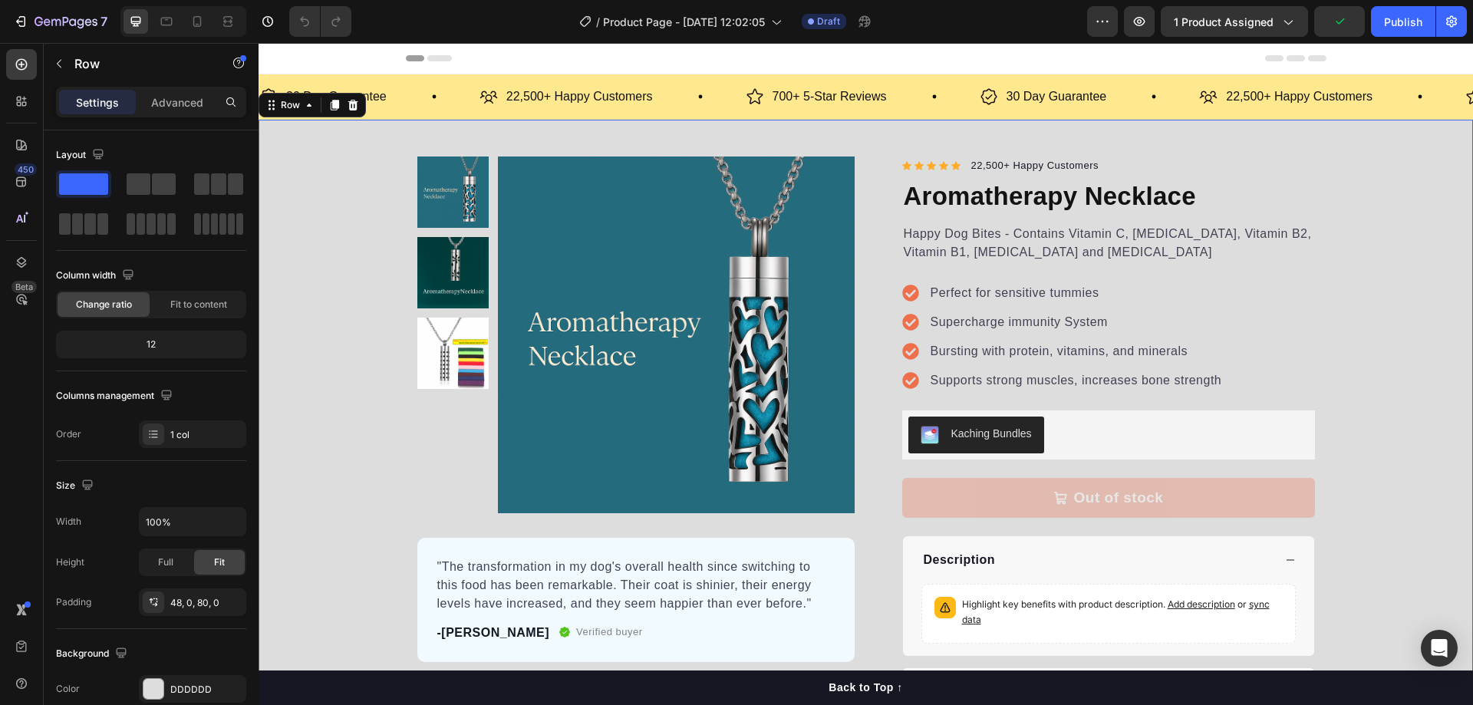
click at [1379, 424] on div "Product Images "The transformation in my dog's overall health since switching t…" at bounding box center [866, 437] width 1214 height 560
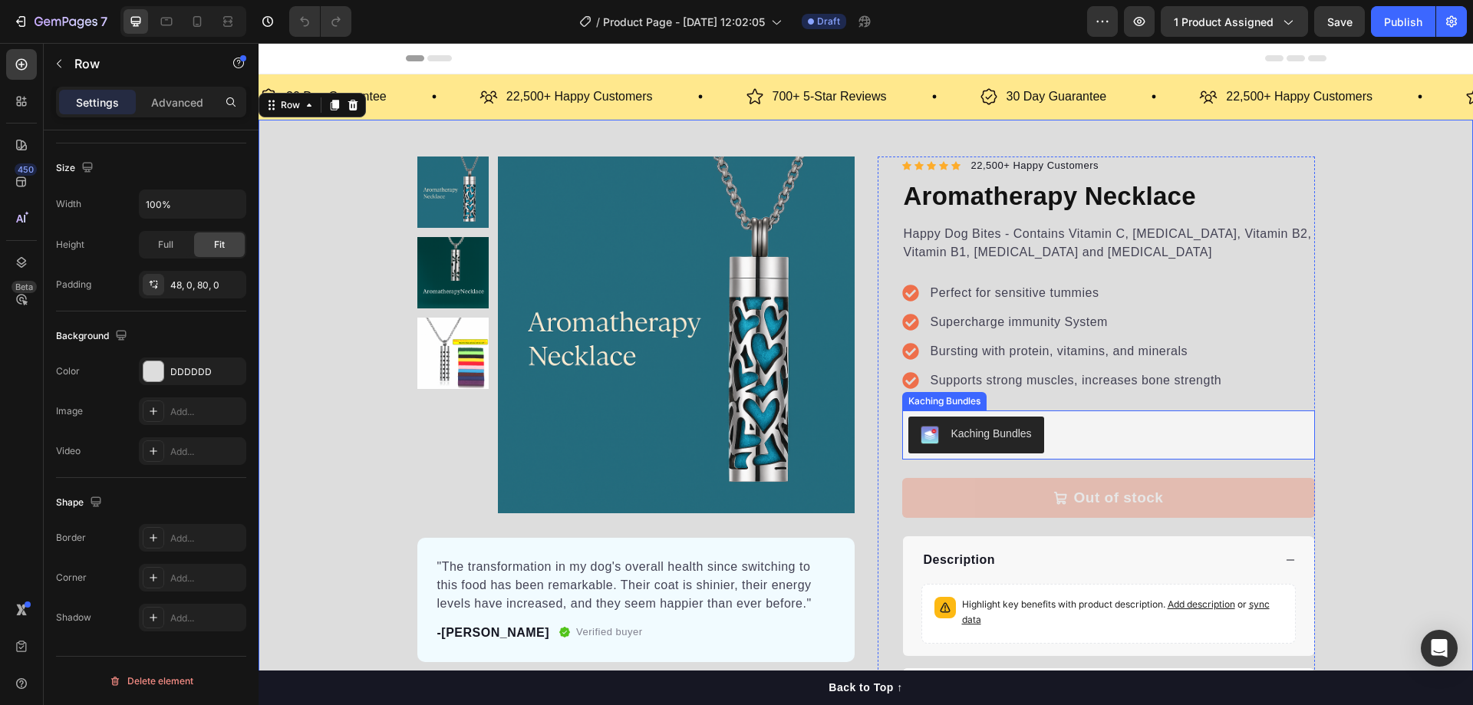
click at [1102, 437] on div "Kaching Bundles" at bounding box center [1108, 435] width 400 height 37
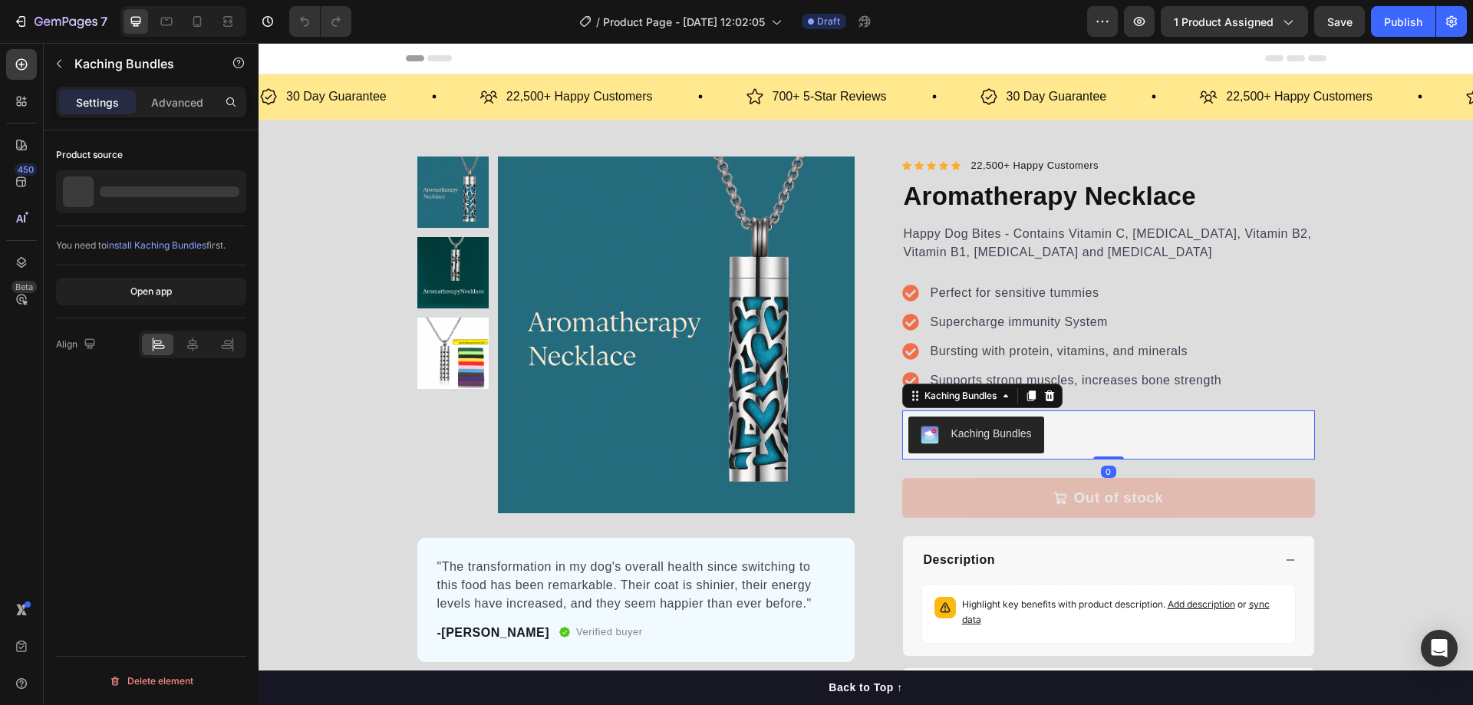
scroll to position [0, 0]
click at [1114, 496] on div "Out of stock" at bounding box center [1119, 498] width 90 height 22
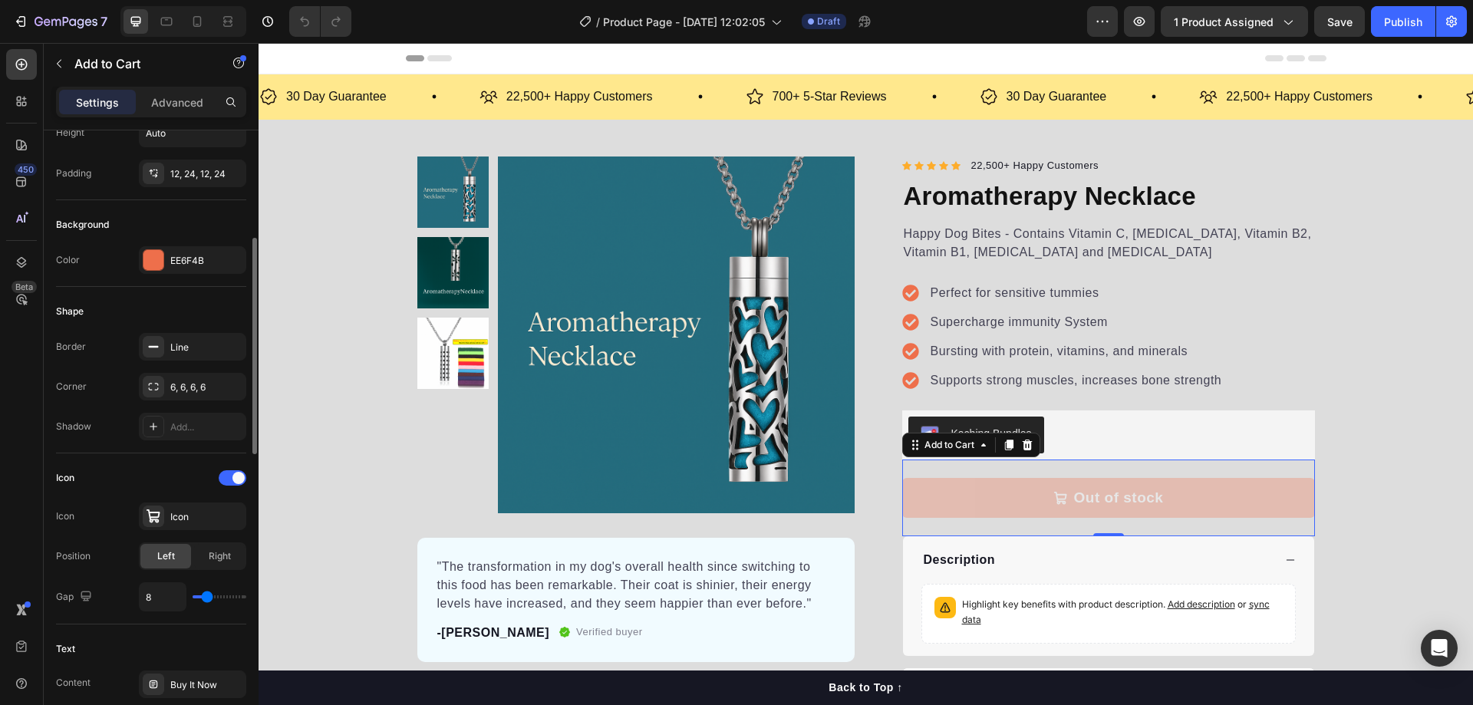
scroll to position [537, 0]
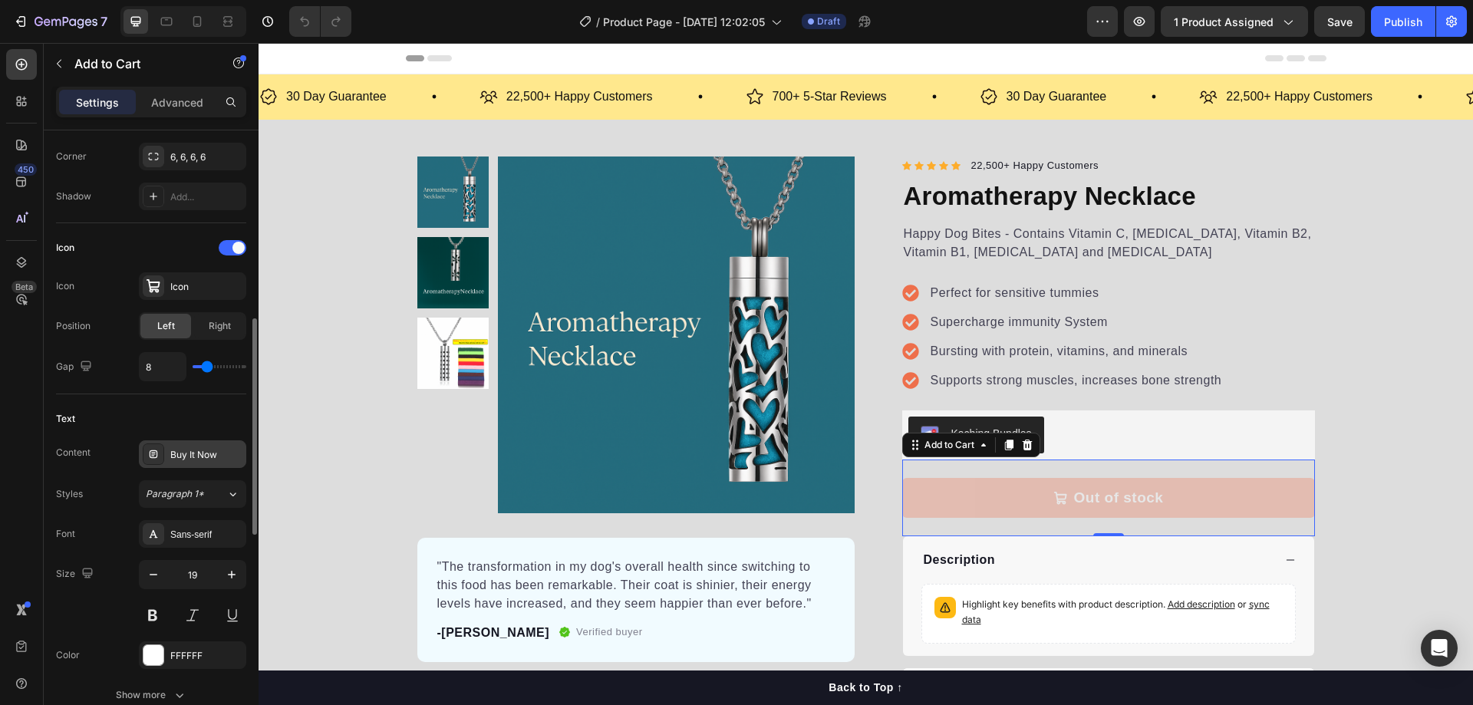
click at [198, 448] on div "Buy It Now" at bounding box center [206, 455] width 72 height 14
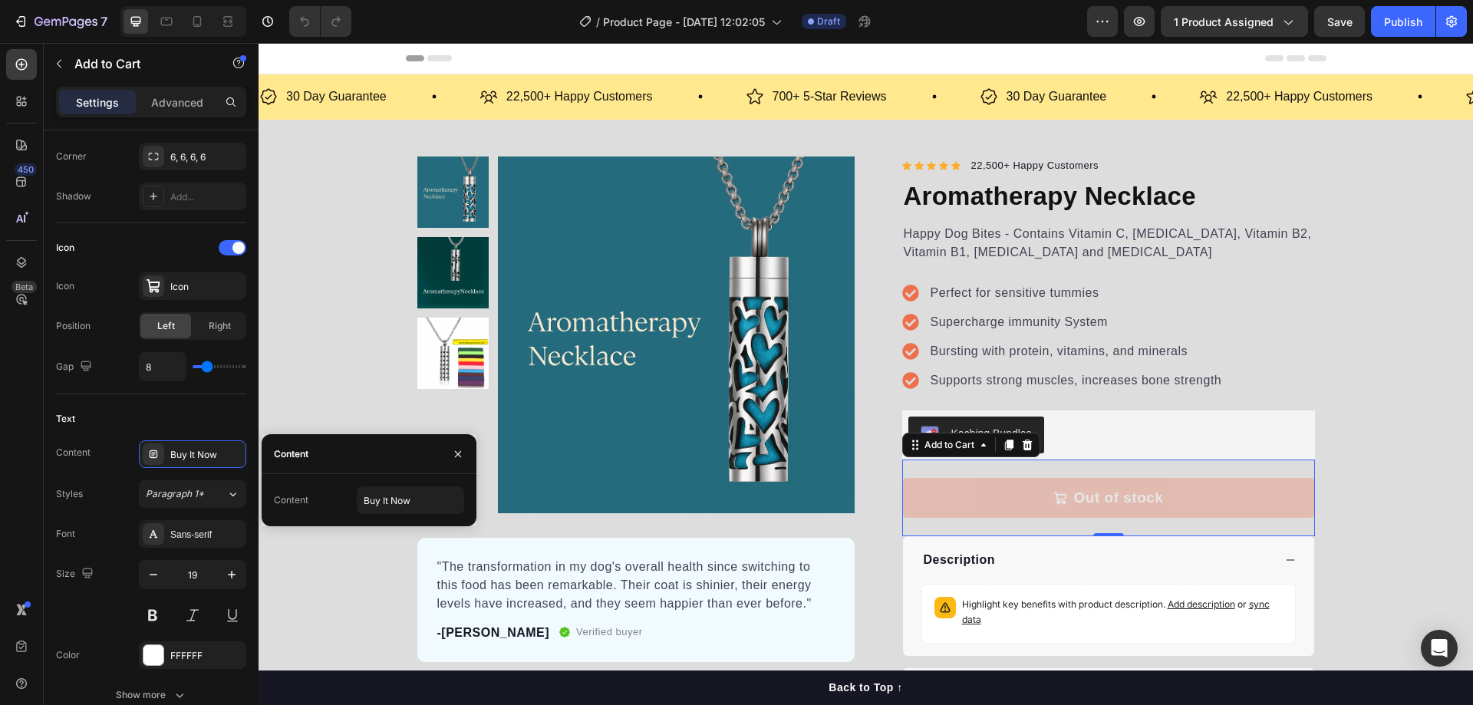
click at [43, 411] on div "450 Beta" at bounding box center [22, 374] width 44 height 662
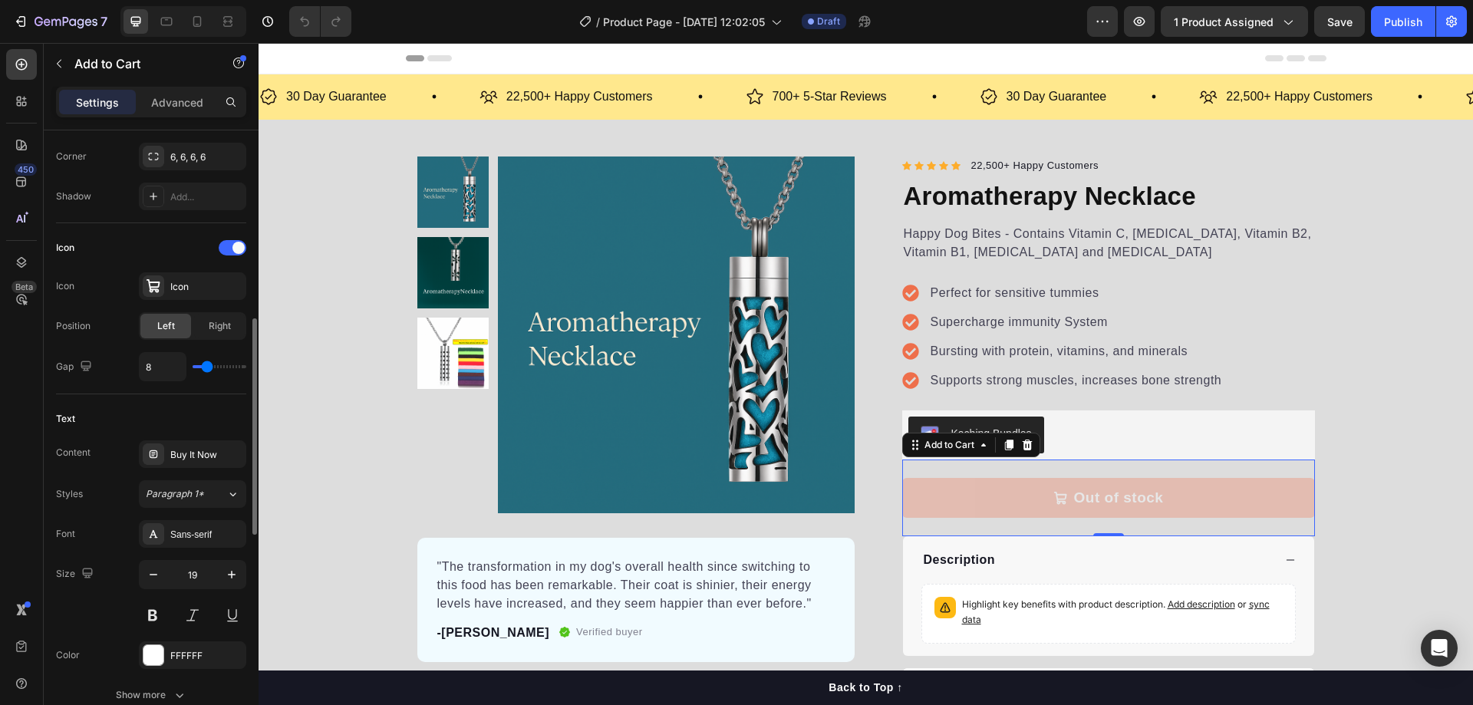
click at [75, 416] on div "Text" at bounding box center [151, 419] width 190 height 25
click at [76, 417] on div "Text" at bounding box center [151, 419] width 190 height 25
click at [73, 457] on div "Content" at bounding box center [73, 453] width 35 height 14
click at [186, 455] on div "Buy It Now" at bounding box center [206, 455] width 72 height 14
click at [196, 497] on span "Paragraph 1*" at bounding box center [175, 494] width 58 height 14
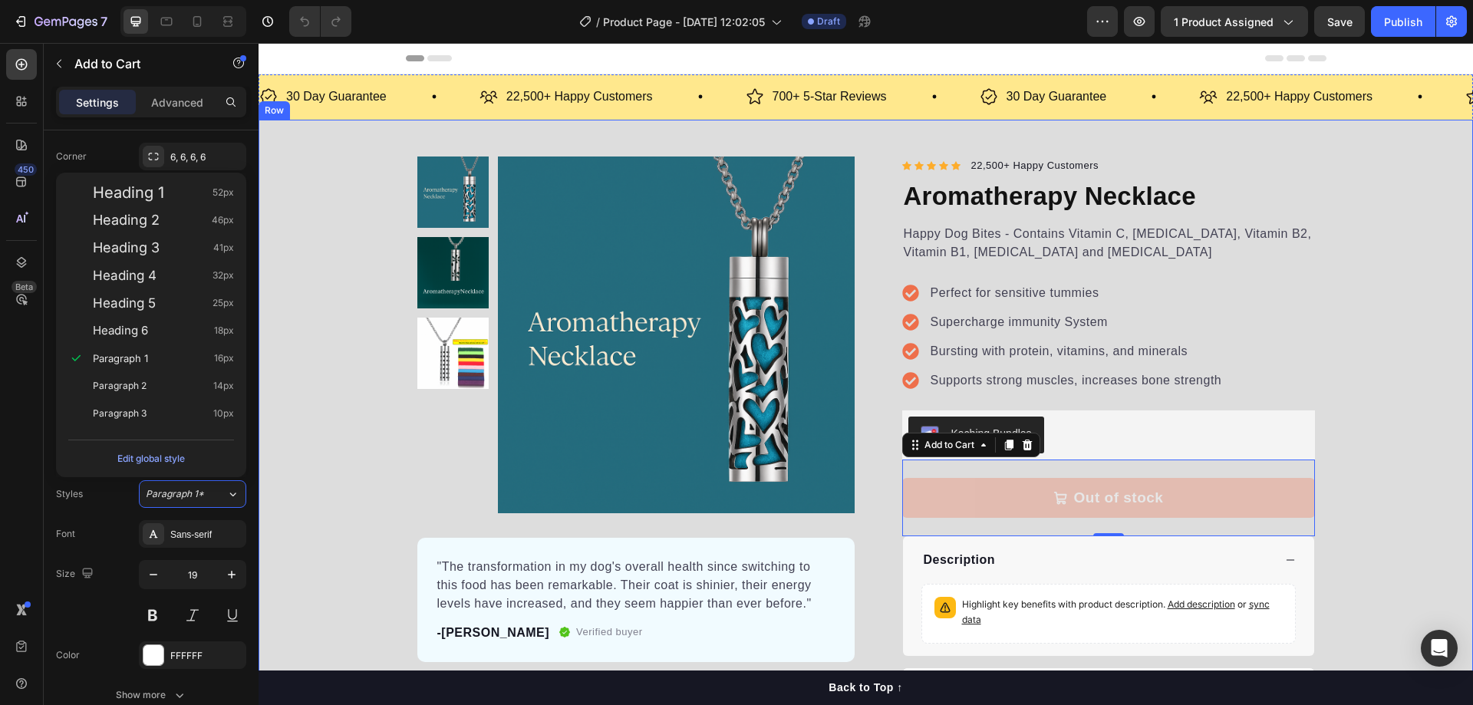
click at [298, 479] on div "Product Images "The transformation in my dog's overall health since switching t…" at bounding box center [866, 437] width 1214 height 560
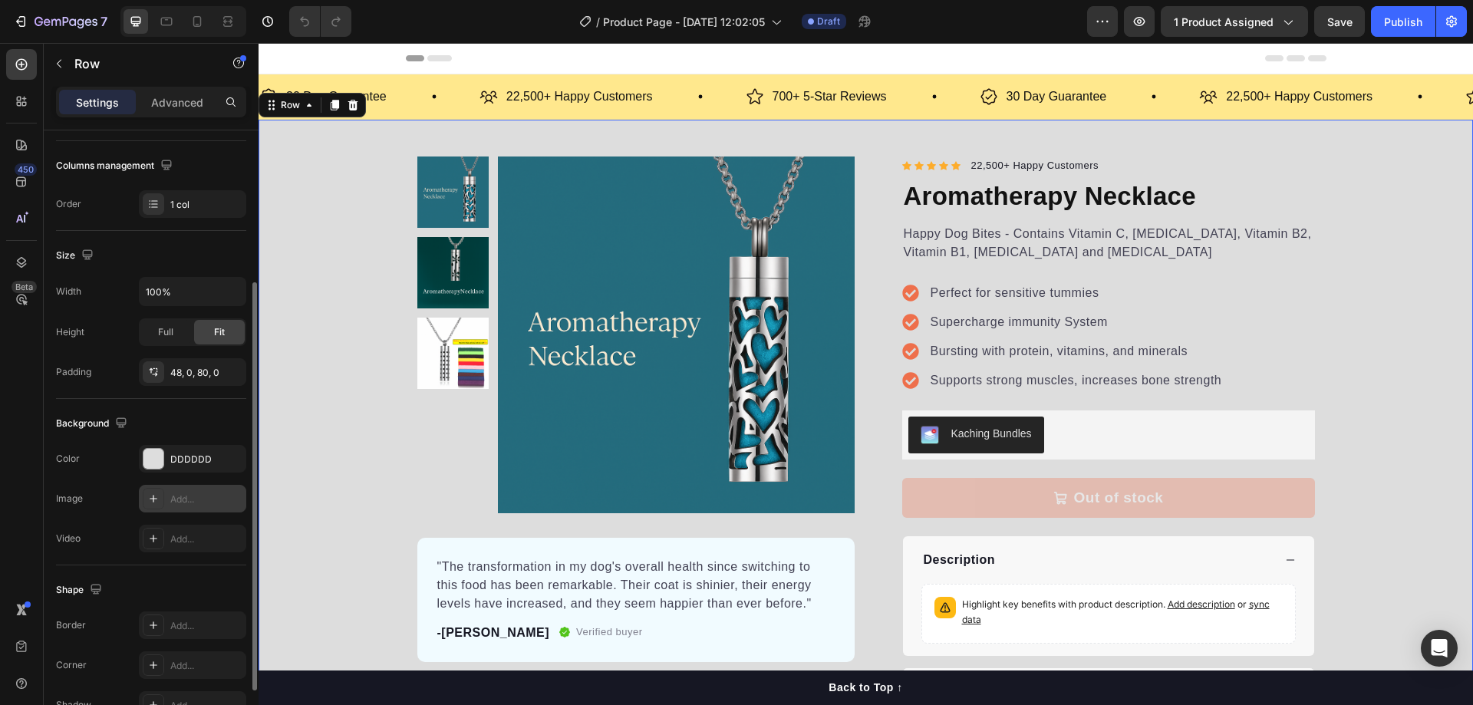
scroll to position [318, 0]
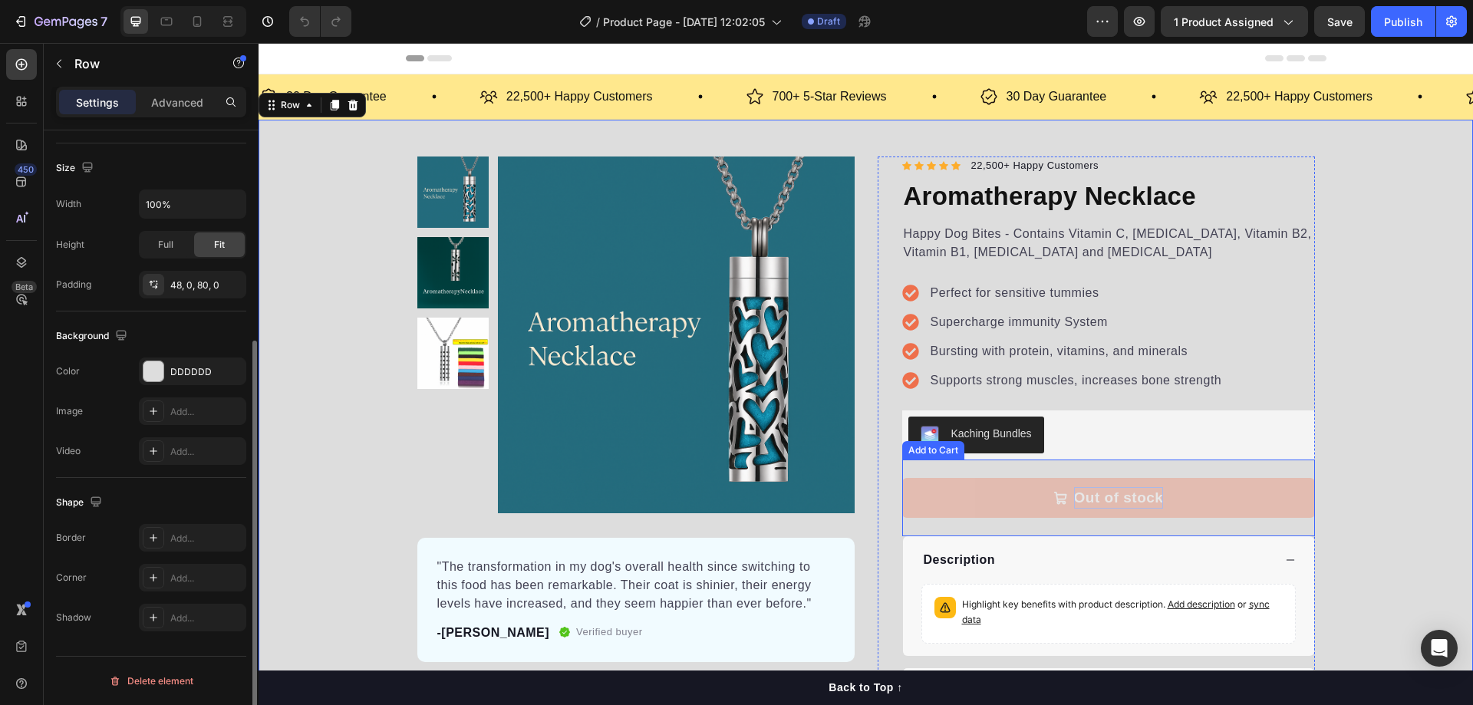
click at [1139, 499] on div "Out of stock" at bounding box center [1119, 498] width 90 height 22
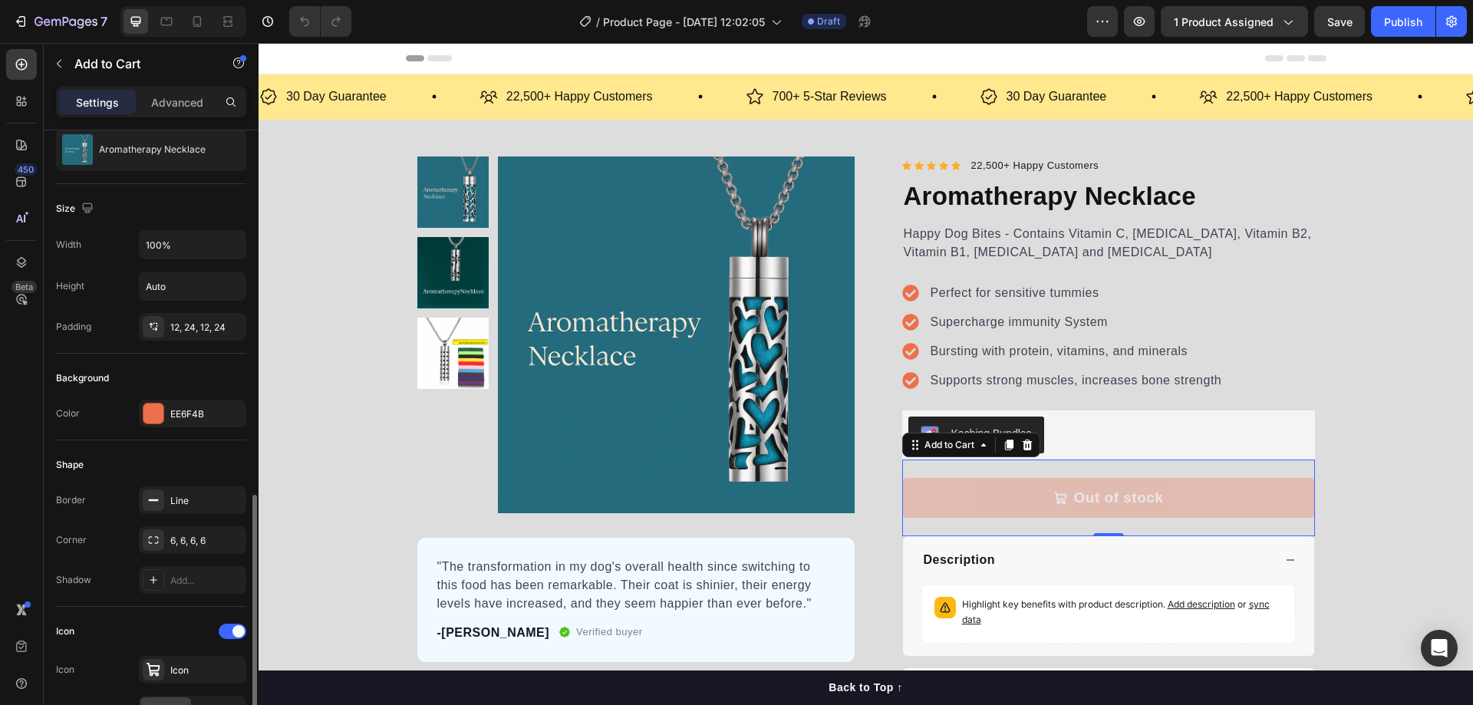
scroll to position [537, 0]
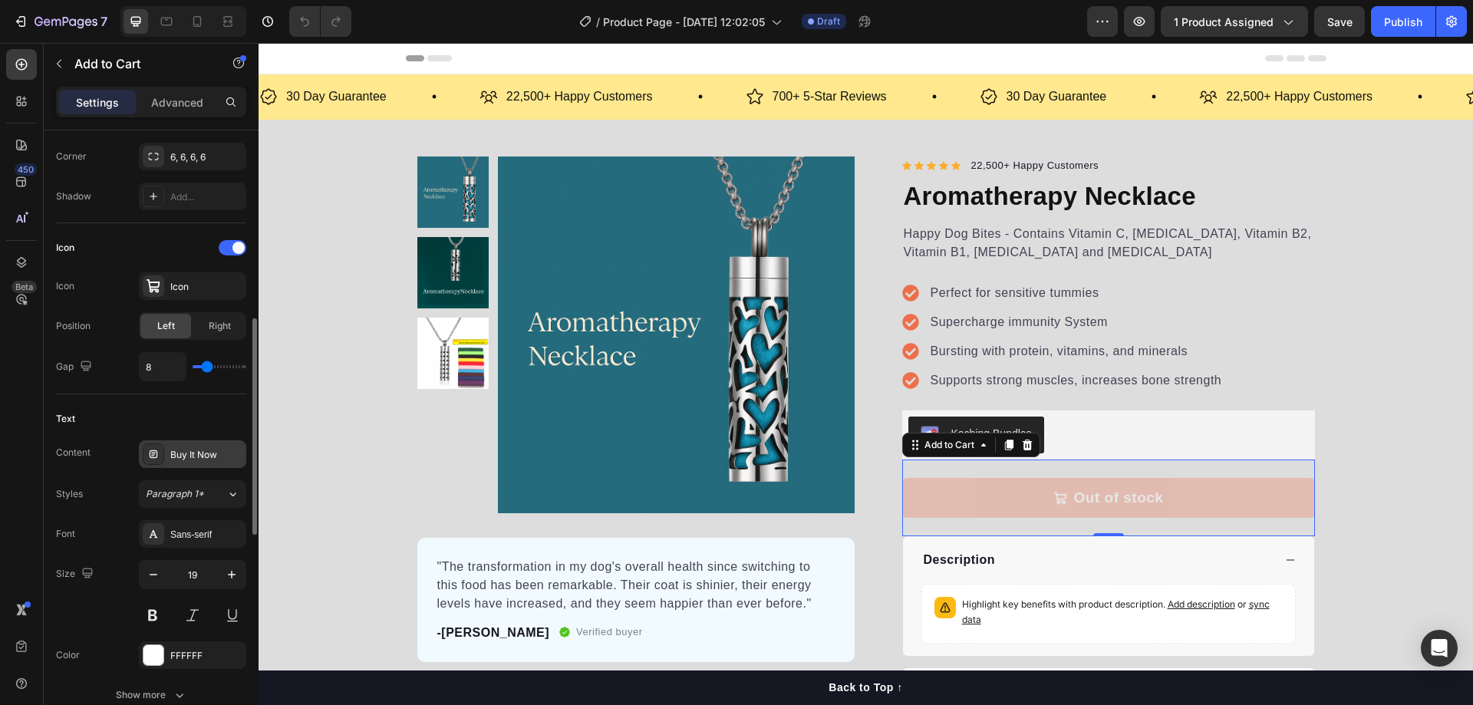
click at [206, 453] on div "Buy It Now" at bounding box center [206, 455] width 72 height 14
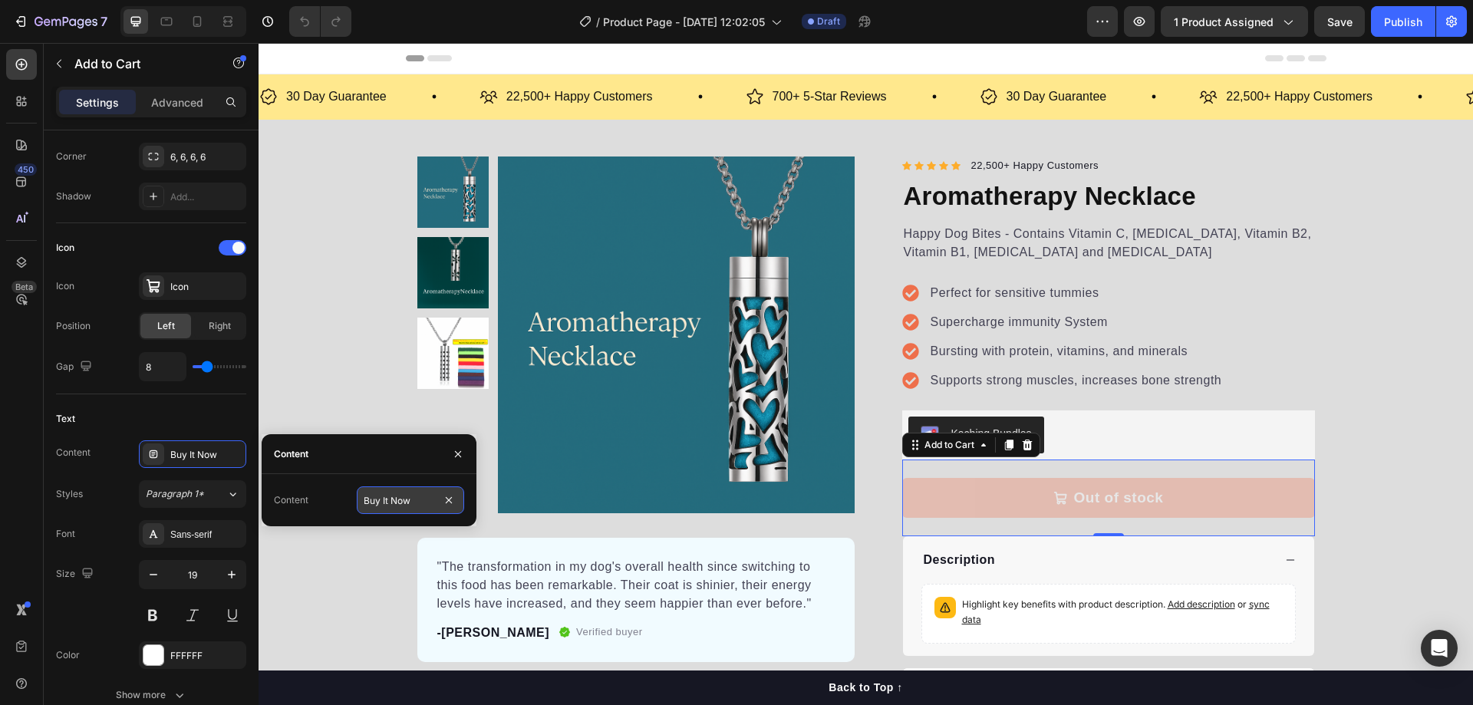
click at [417, 503] on input "Buy It Now" at bounding box center [410, 500] width 107 height 28
click at [334, 500] on div "Content Buy It Now" at bounding box center [369, 500] width 190 height 28
click at [277, 496] on div "Content" at bounding box center [291, 500] width 35 height 14
click at [429, 501] on input "Buy It Now" at bounding box center [410, 500] width 107 height 28
click at [1400, 495] on div "Product Images "The transformation in my dog's overall health since switching t…" at bounding box center [866, 437] width 1214 height 560
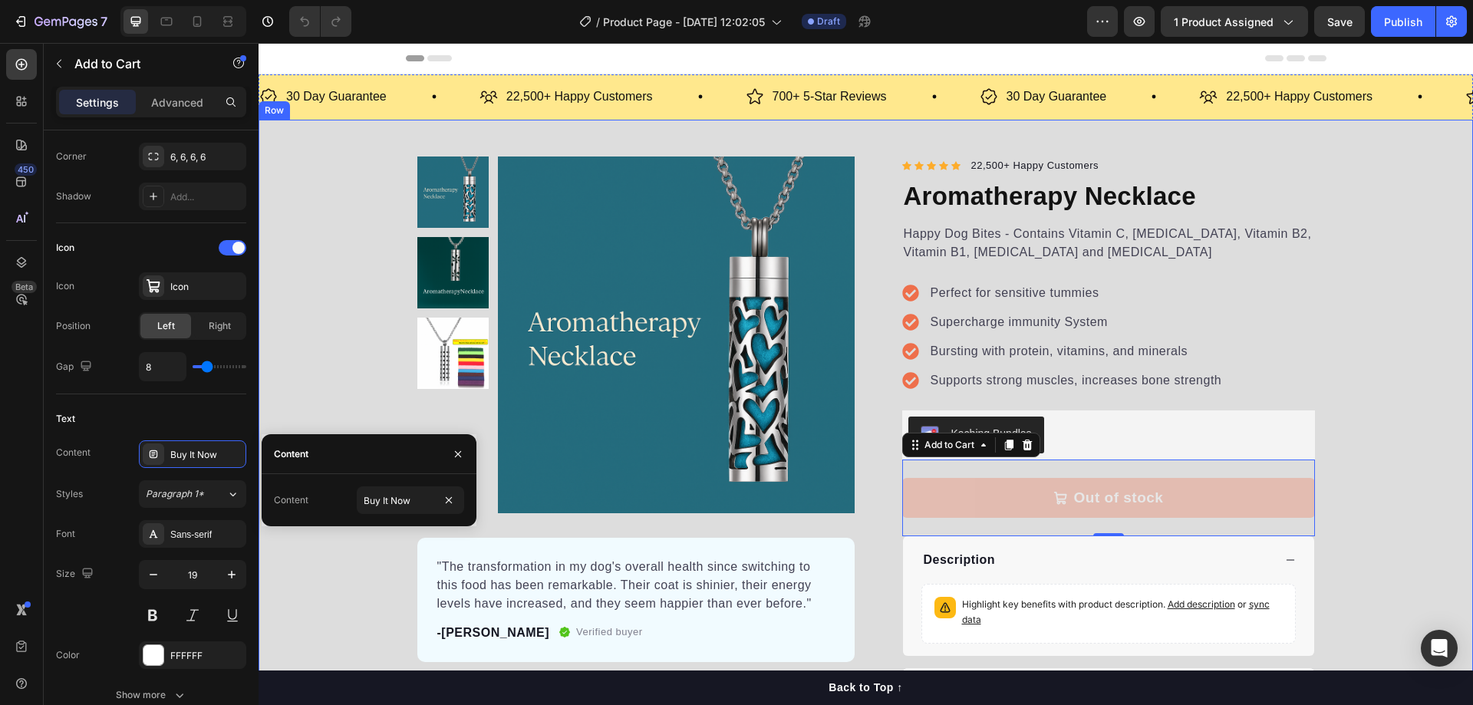
scroll to position [0, 0]
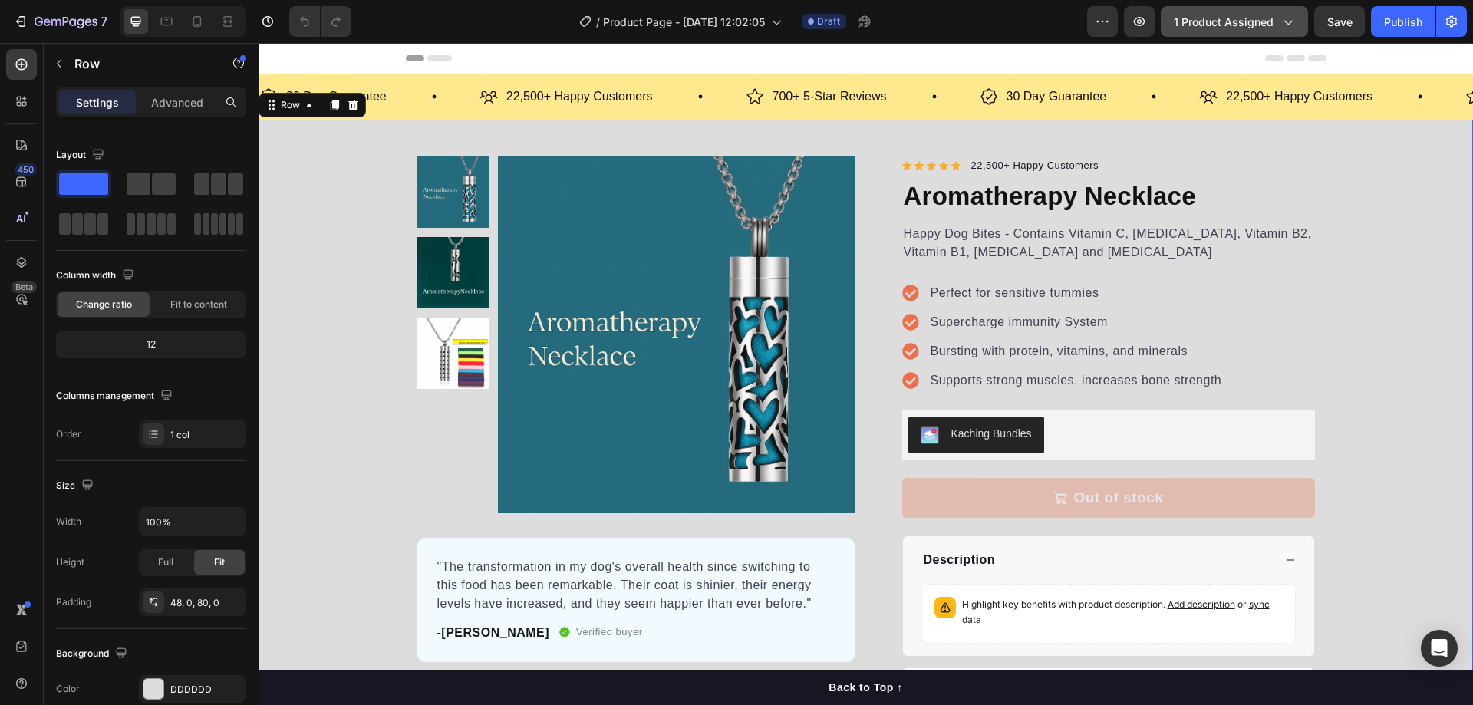
click at [1272, 27] on span "1 product assigned" at bounding box center [1224, 22] width 100 height 16
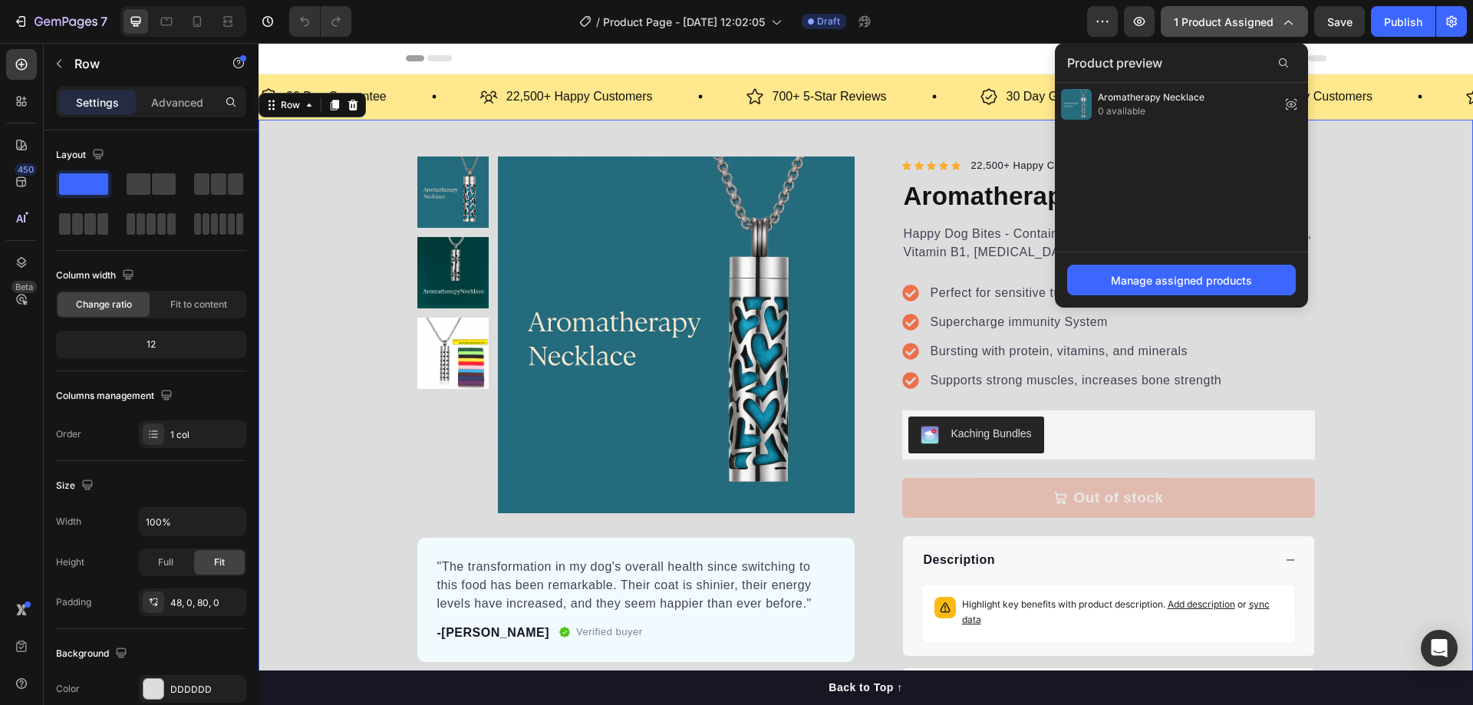
click at [1263, 23] on span "1 product assigned" at bounding box center [1224, 22] width 100 height 16
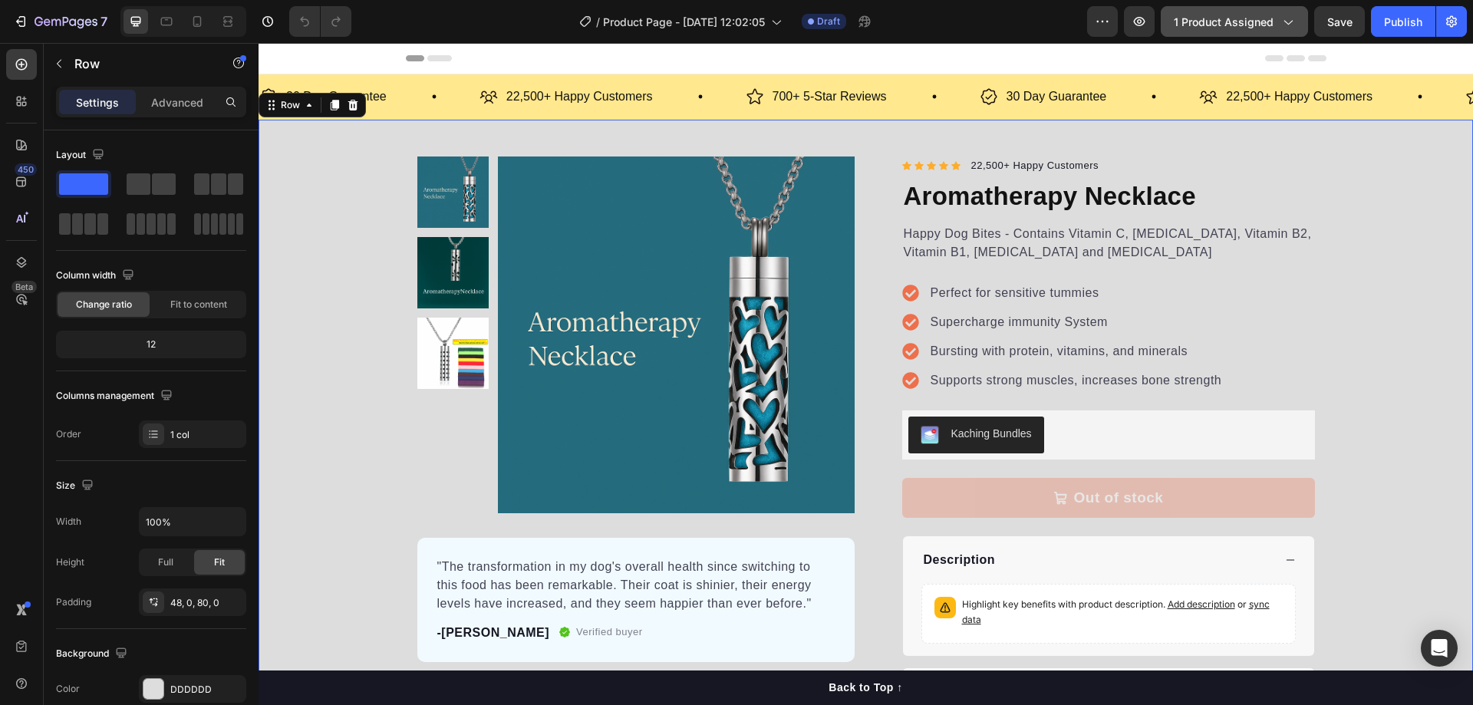
click at [1264, 24] on span "1 product assigned" at bounding box center [1224, 22] width 100 height 16
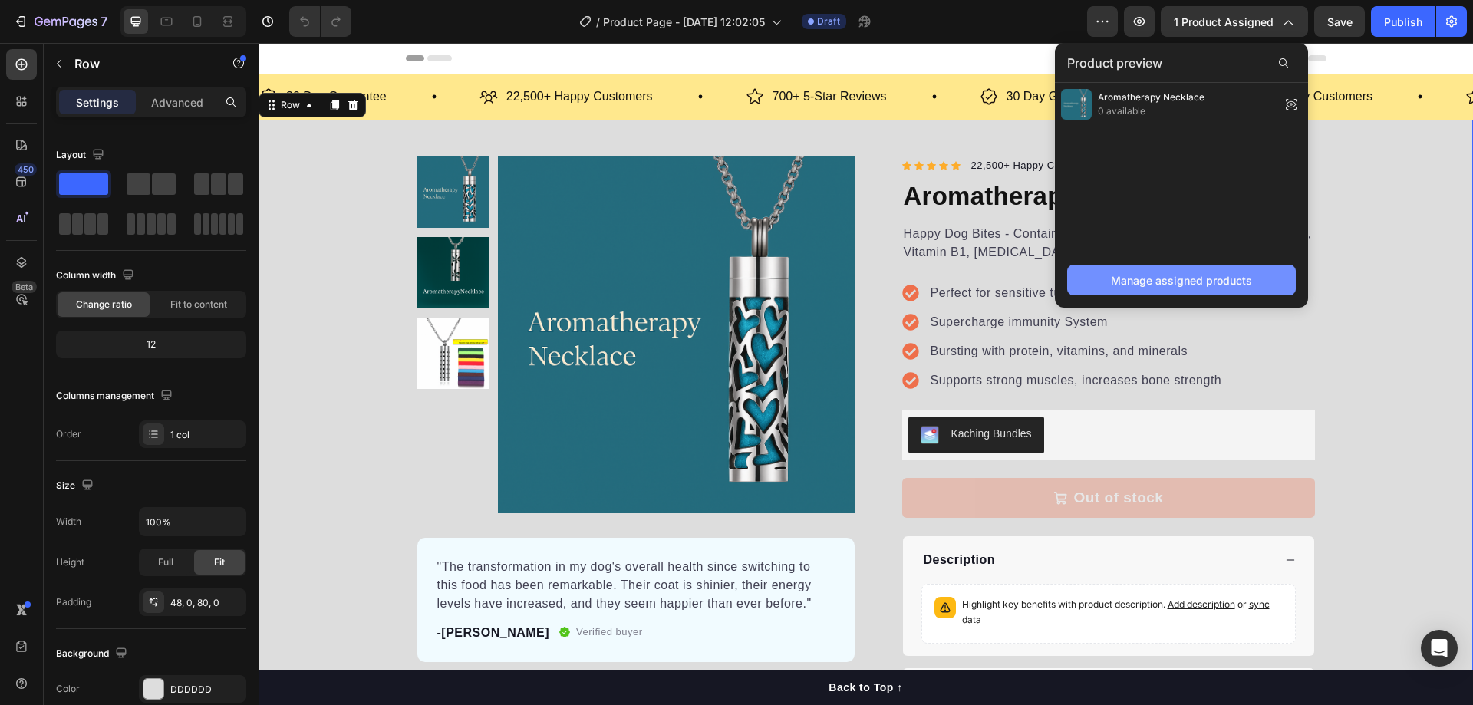
click at [1225, 282] on div "Manage assigned products" at bounding box center [1181, 280] width 141 height 16
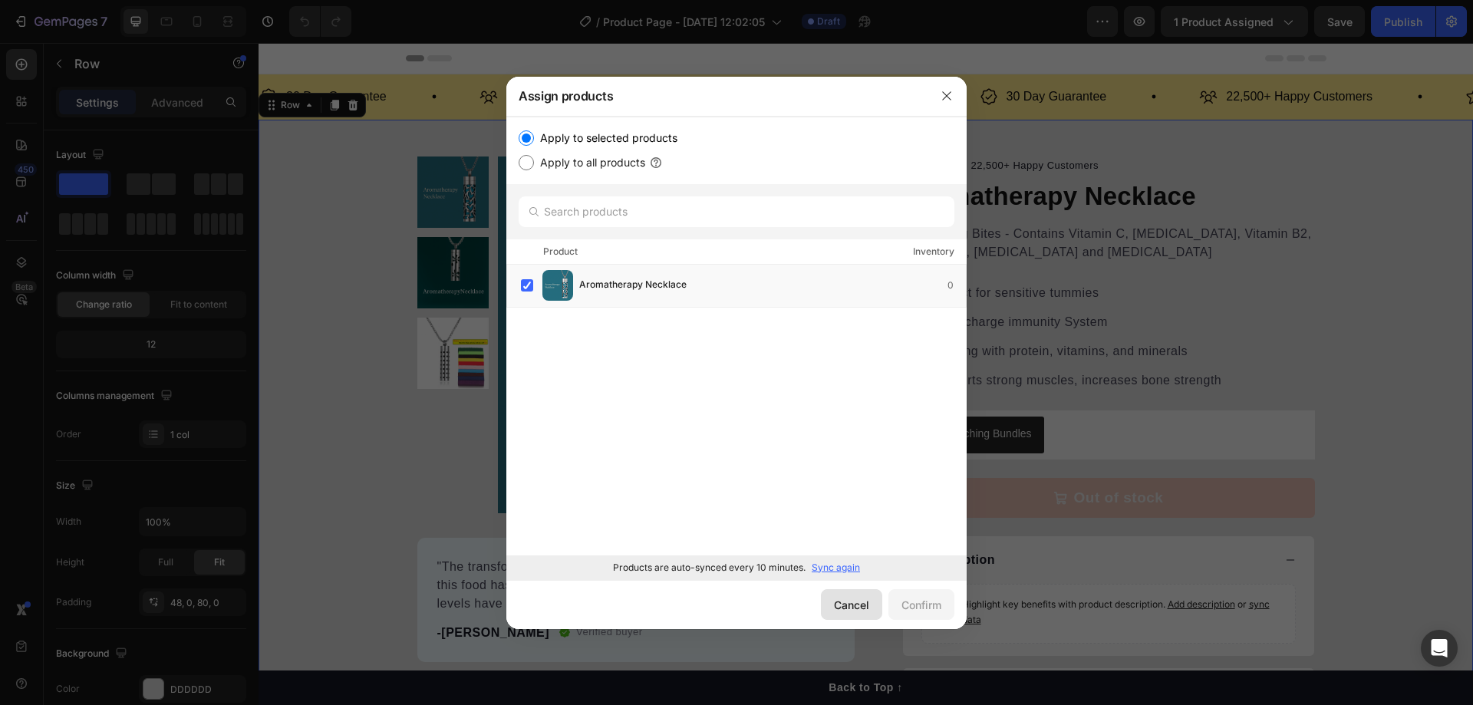
drag, startPoint x: 843, startPoint y: 615, endPoint x: 584, endPoint y: 571, distance: 263.0
click at [843, 615] on button "Cancel" at bounding box center [851, 604] width 61 height 31
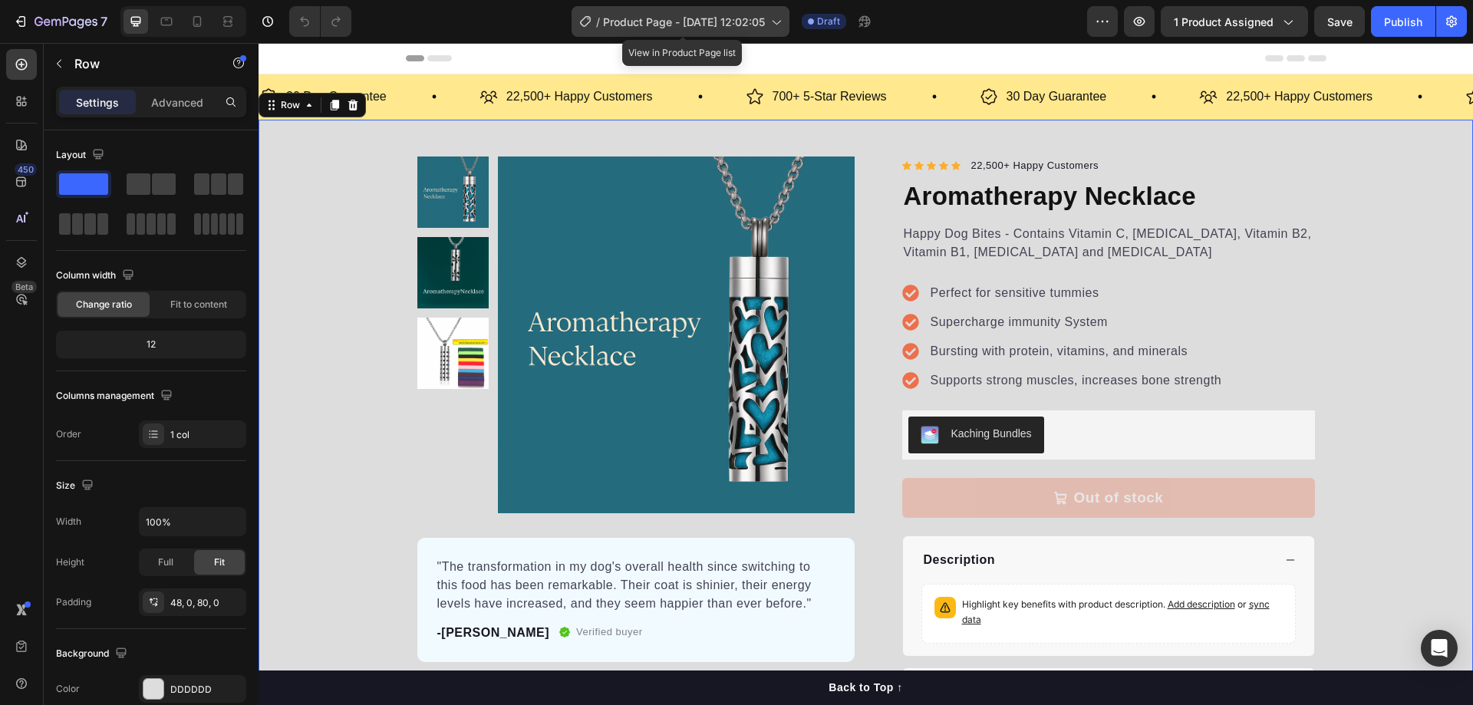
click at [683, 22] on span "Product Page - [DATE] 12:02:05" at bounding box center [684, 22] width 162 height 16
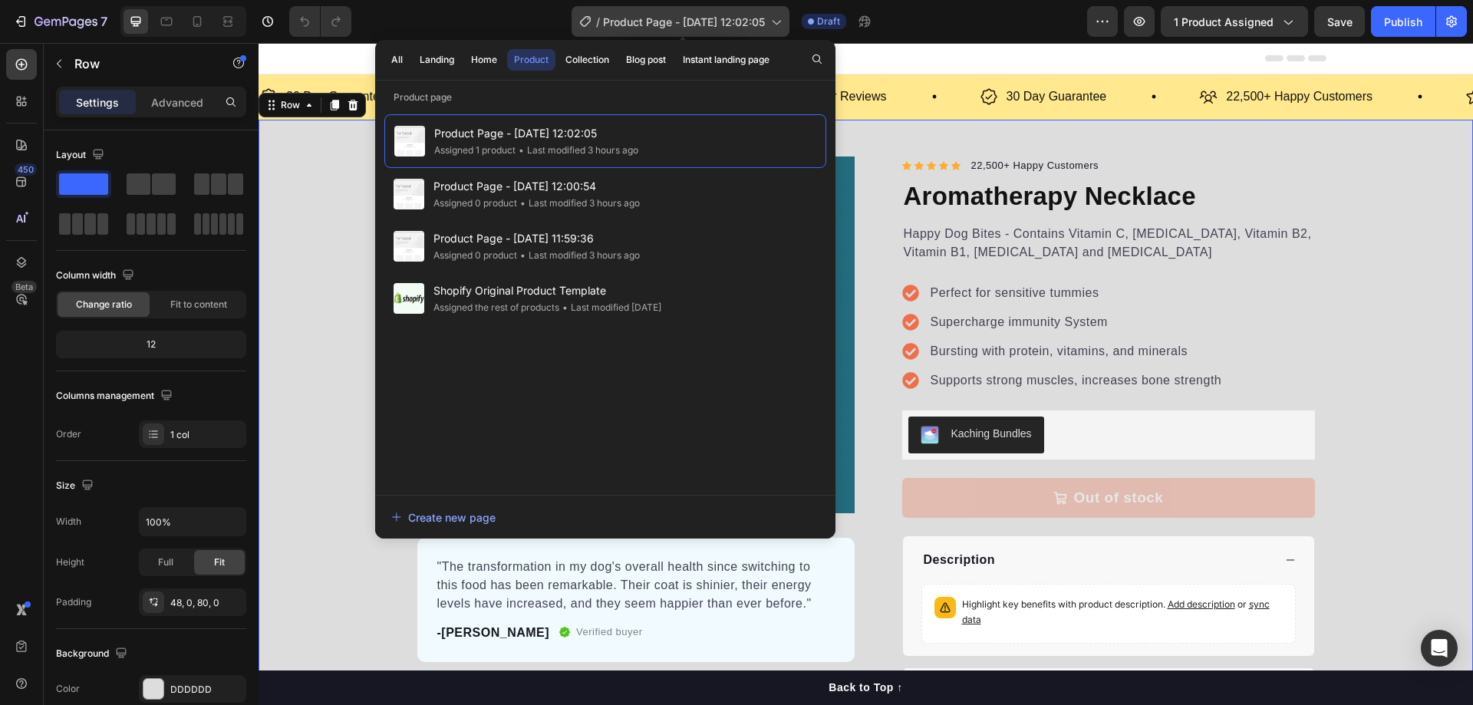
click at [700, 17] on span "Product Page - [DATE] 12:02:05" at bounding box center [684, 22] width 162 height 16
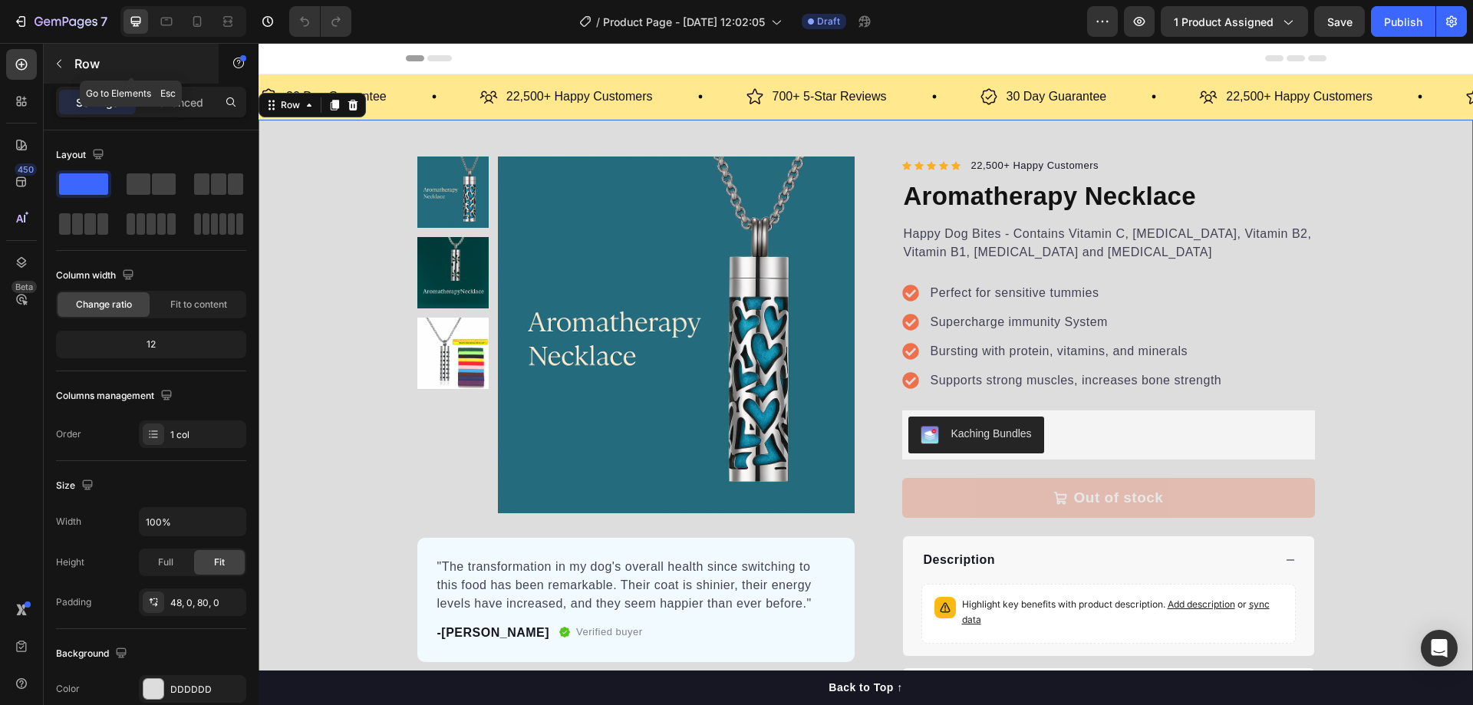
click at [59, 61] on icon "button" at bounding box center [59, 64] width 5 height 8
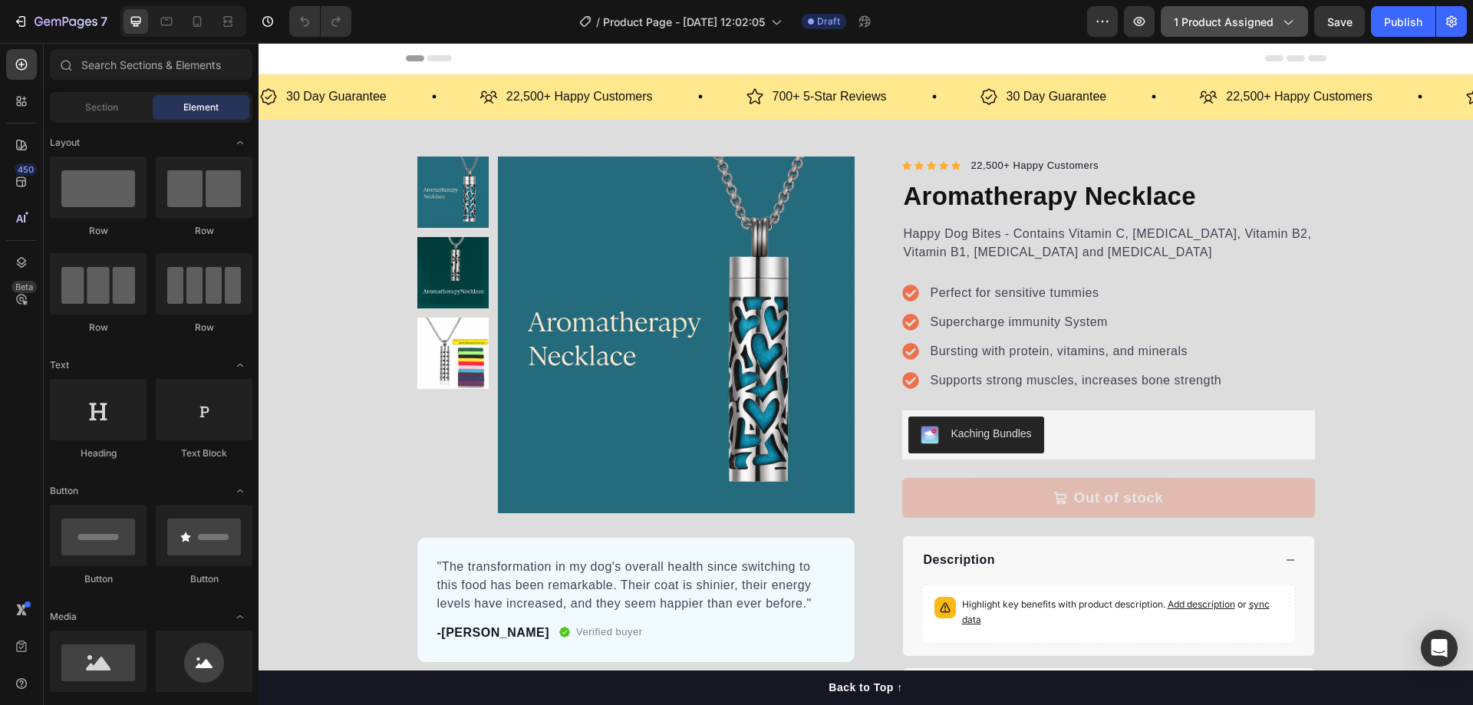
click at [1250, 18] on span "1 product assigned" at bounding box center [1224, 22] width 100 height 16
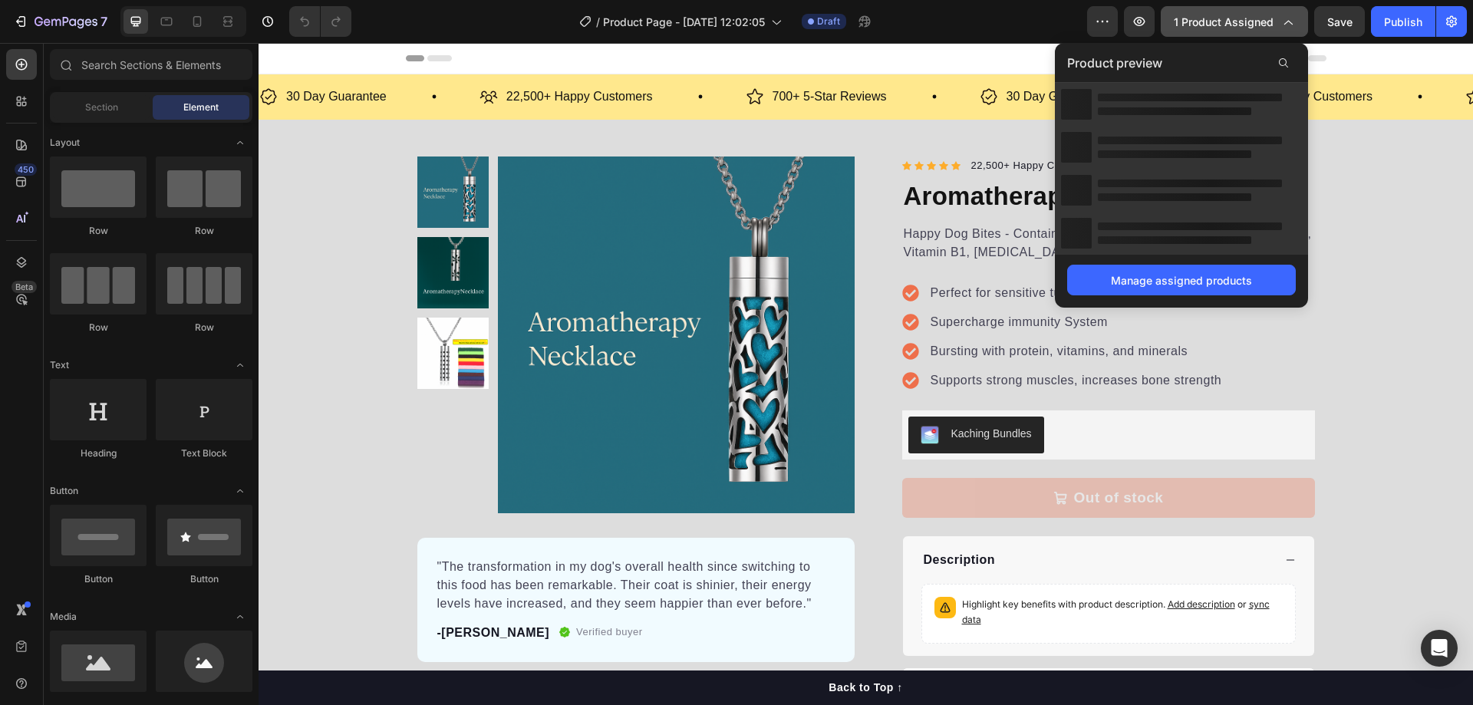
click at [1250, 18] on span "1 product assigned" at bounding box center [1224, 22] width 100 height 16
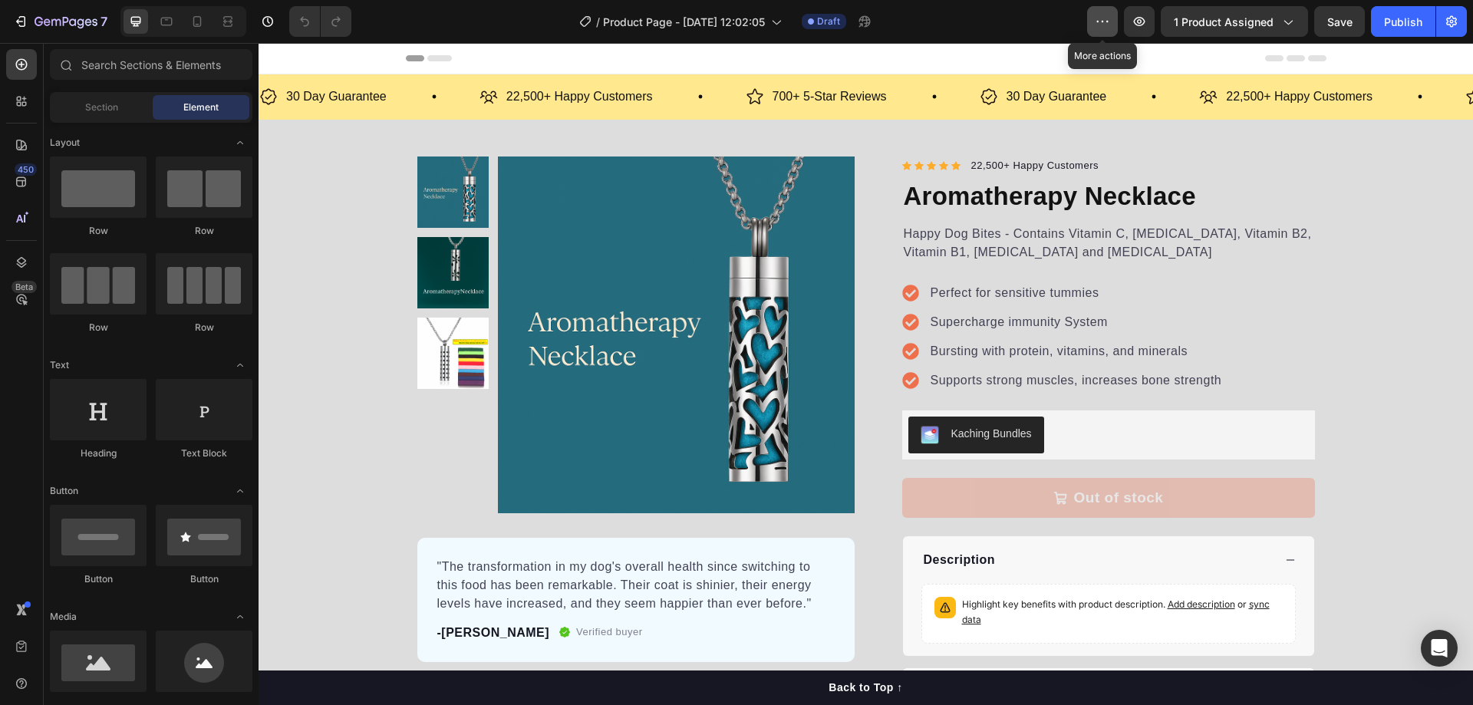
click at [1097, 22] on icon "button" at bounding box center [1102, 21] width 15 height 15
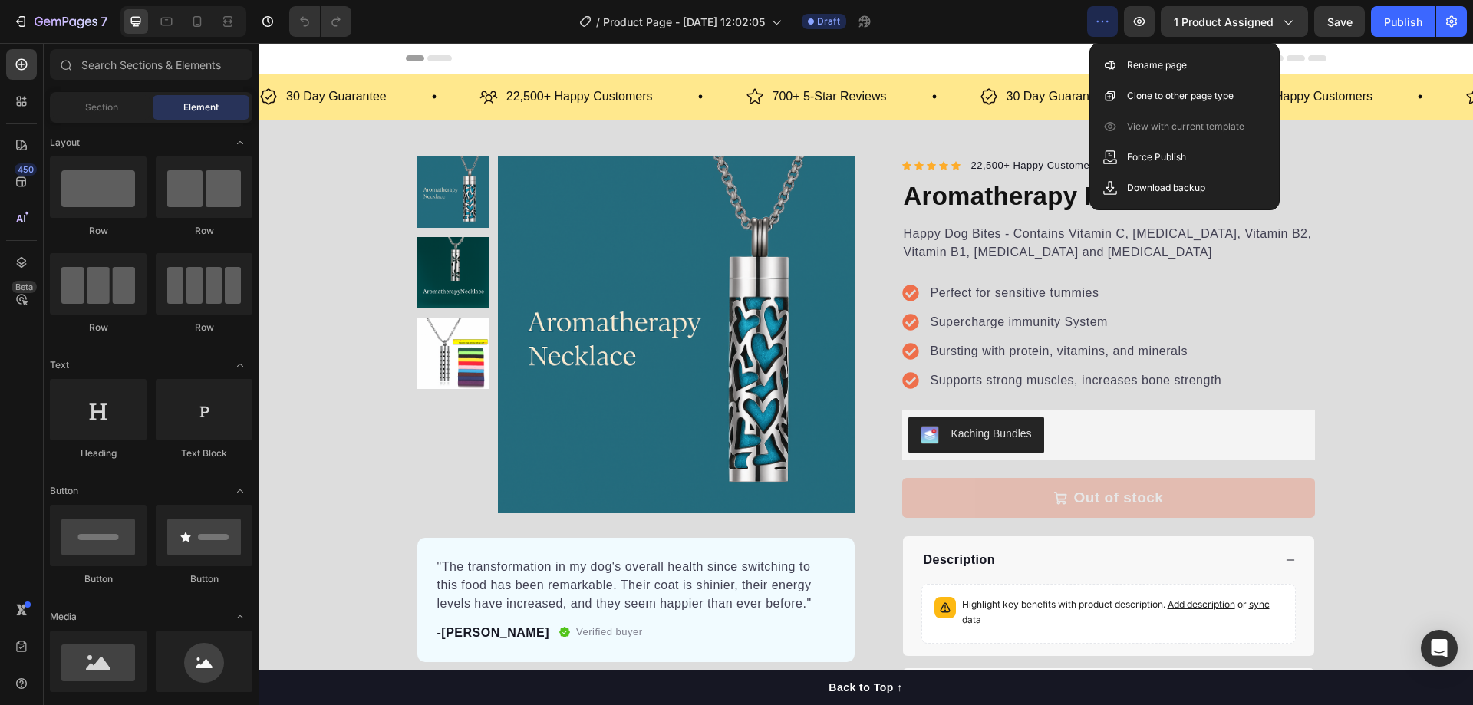
click at [1099, 19] on icon "button" at bounding box center [1102, 21] width 15 height 15
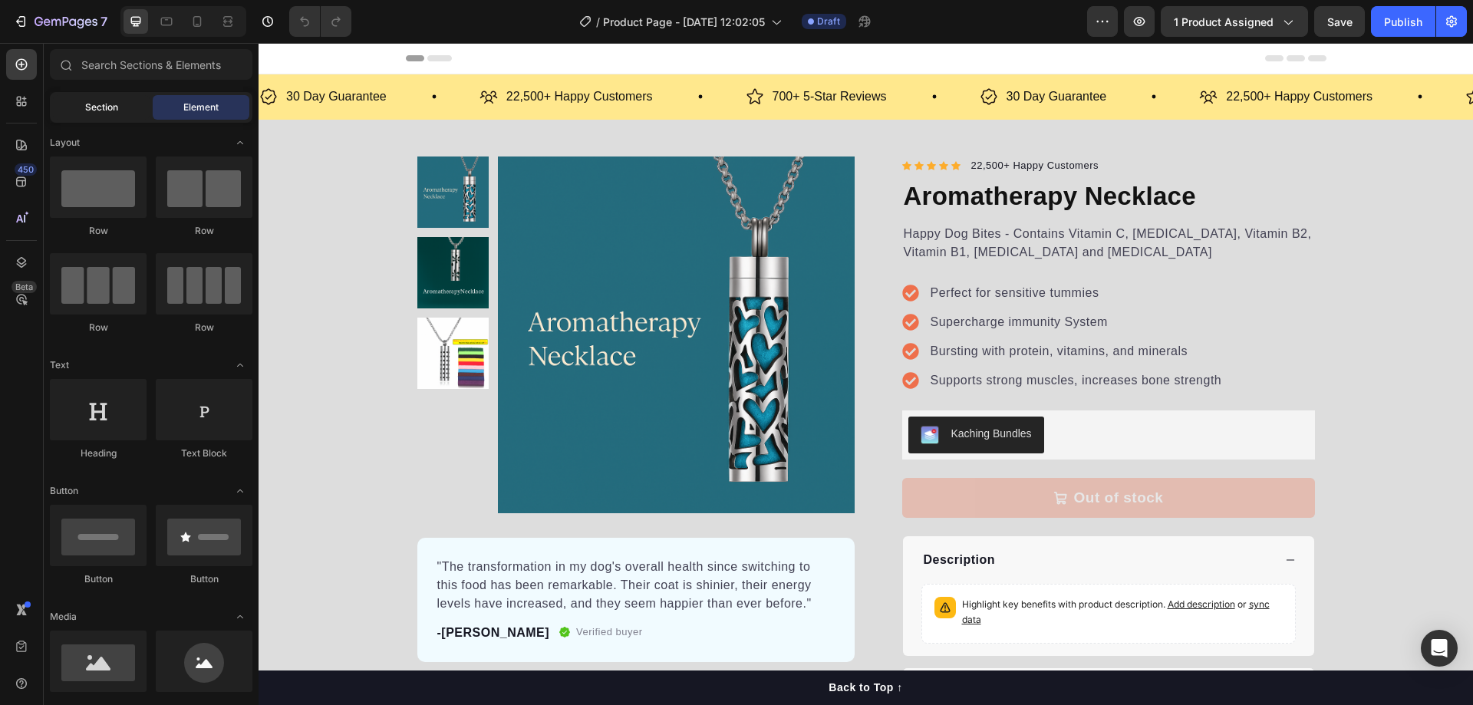
click at [89, 107] on span "Section" at bounding box center [101, 107] width 33 height 14
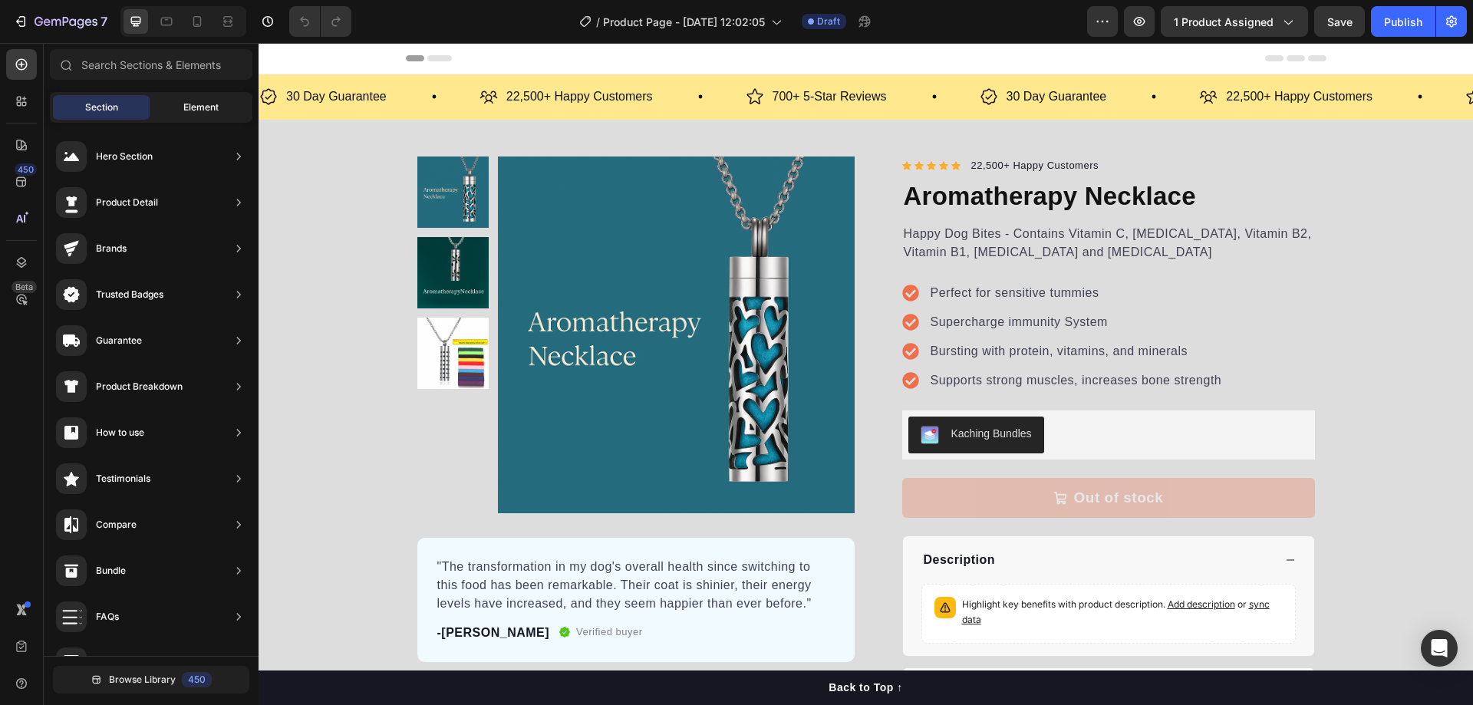
click at [196, 102] on span "Element" at bounding box center [200, 107] width 35 height 14
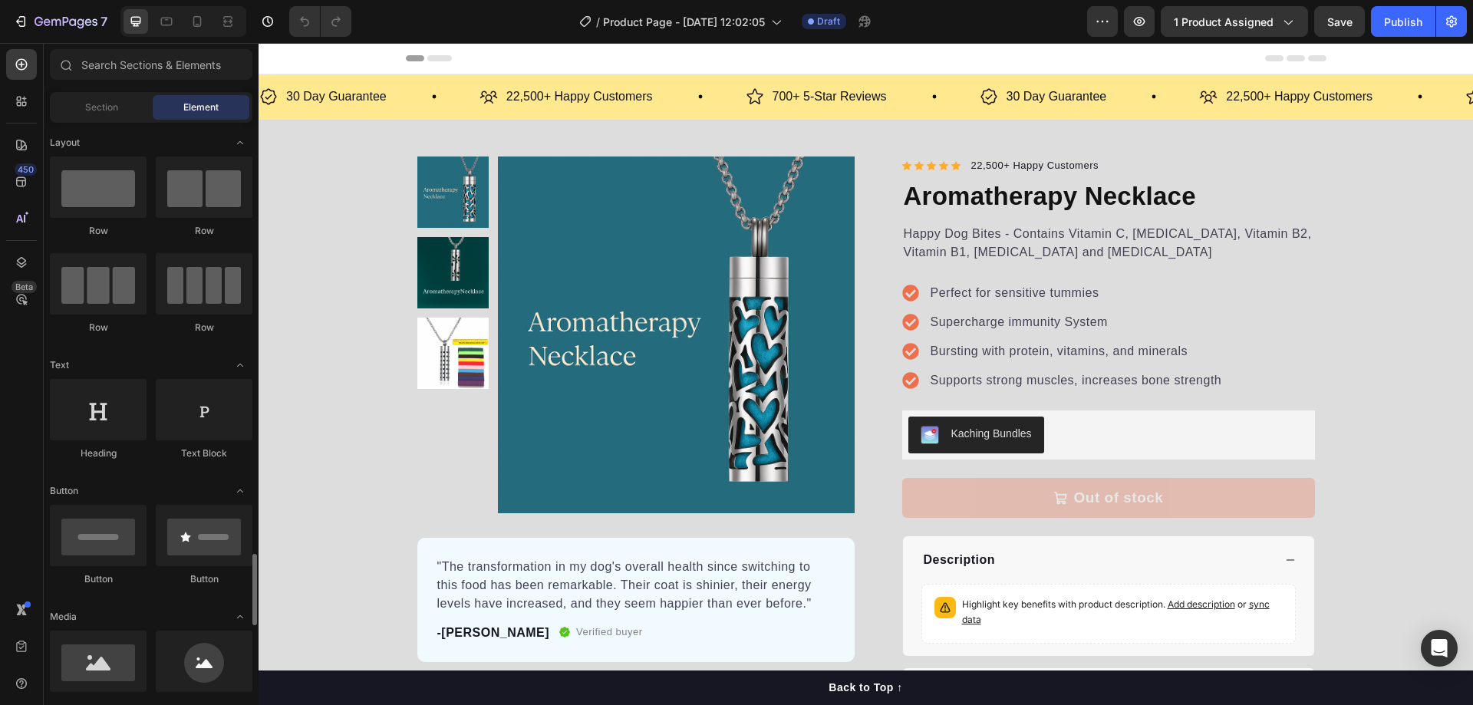
scroll to position [690, 0]
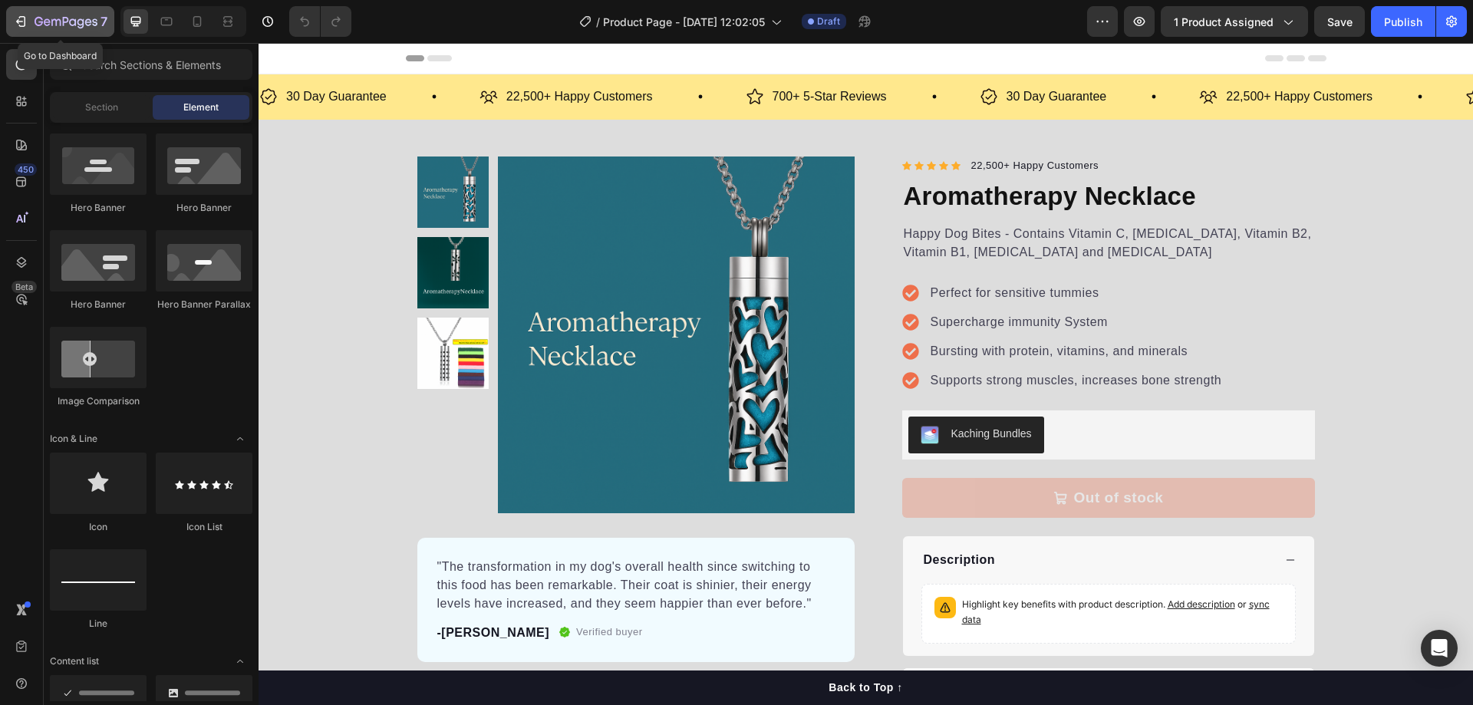
click at [77, 18] on icon "button" at bounding box center [66, 22] width 63 height 13
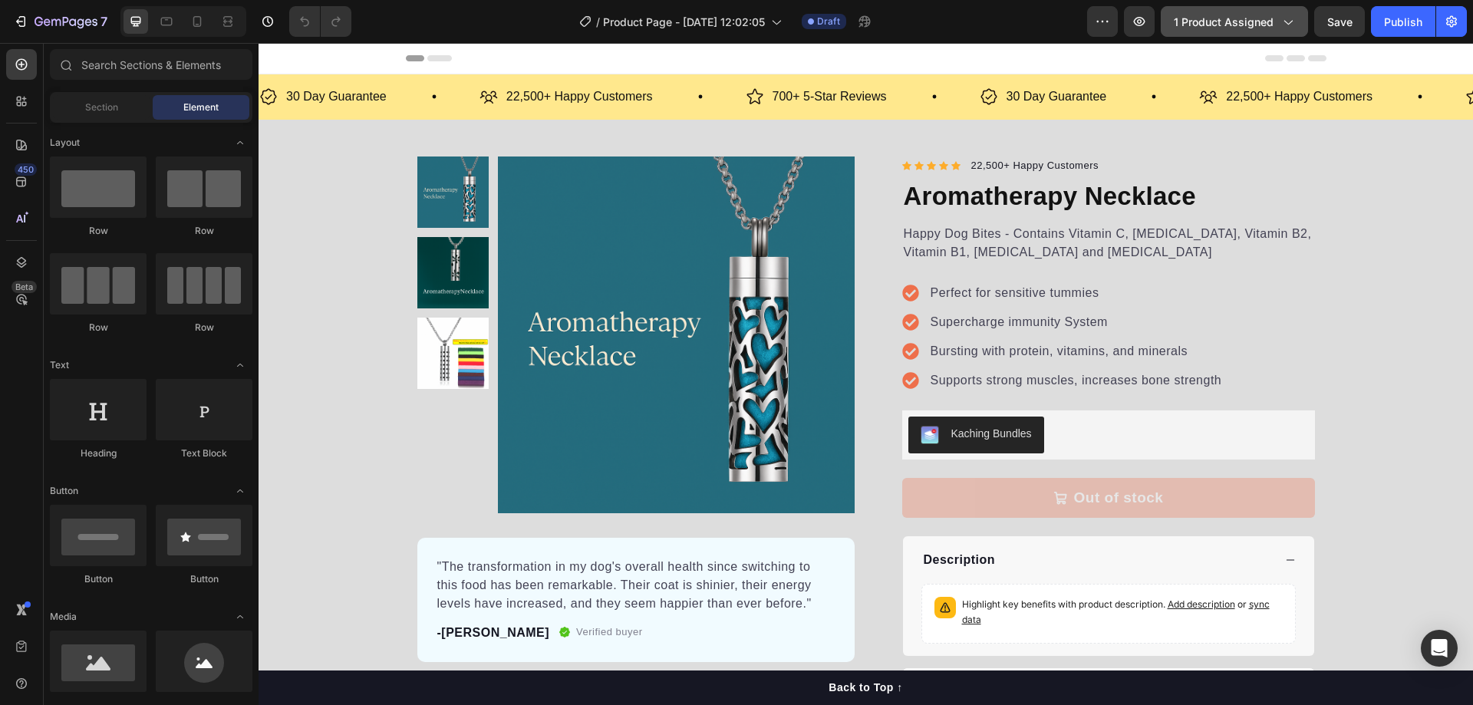
click at [1257, 8] on button "1 product assigned" at bounding box center [1234, 21] width 147 height 31
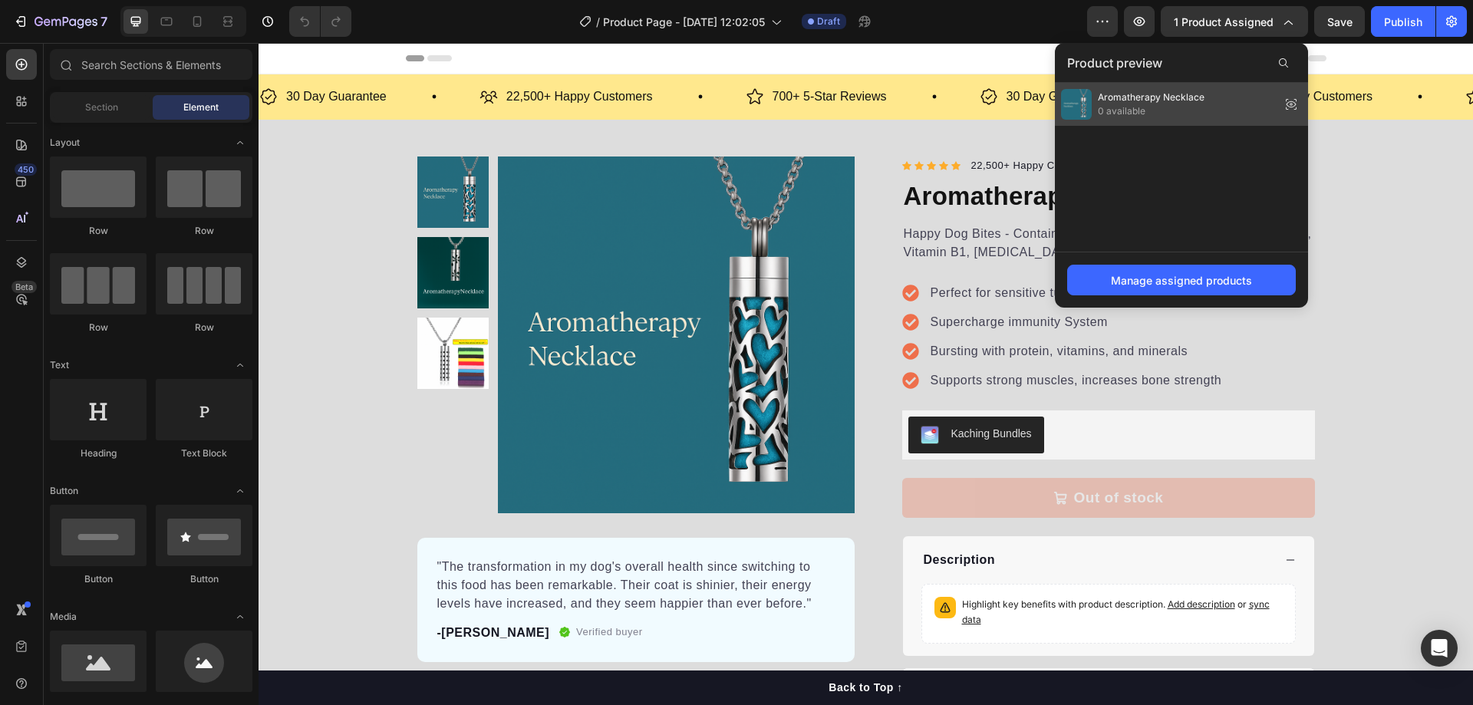
click at [1289, 104] on icon at bounding box center [1290, 104] width 21 height 21
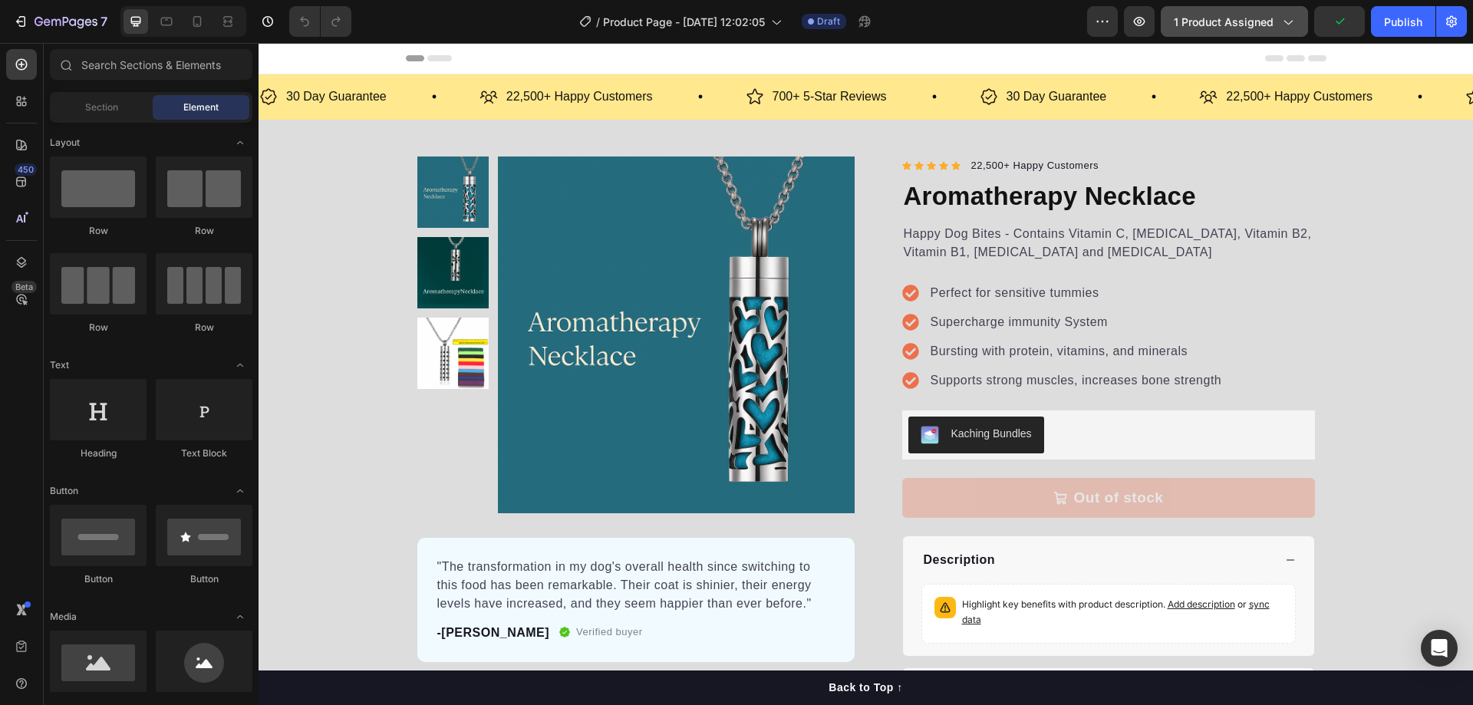
click at [1253, 15] on span "1 product assigned" at bounding box center [1224, 22] width 100 height 16
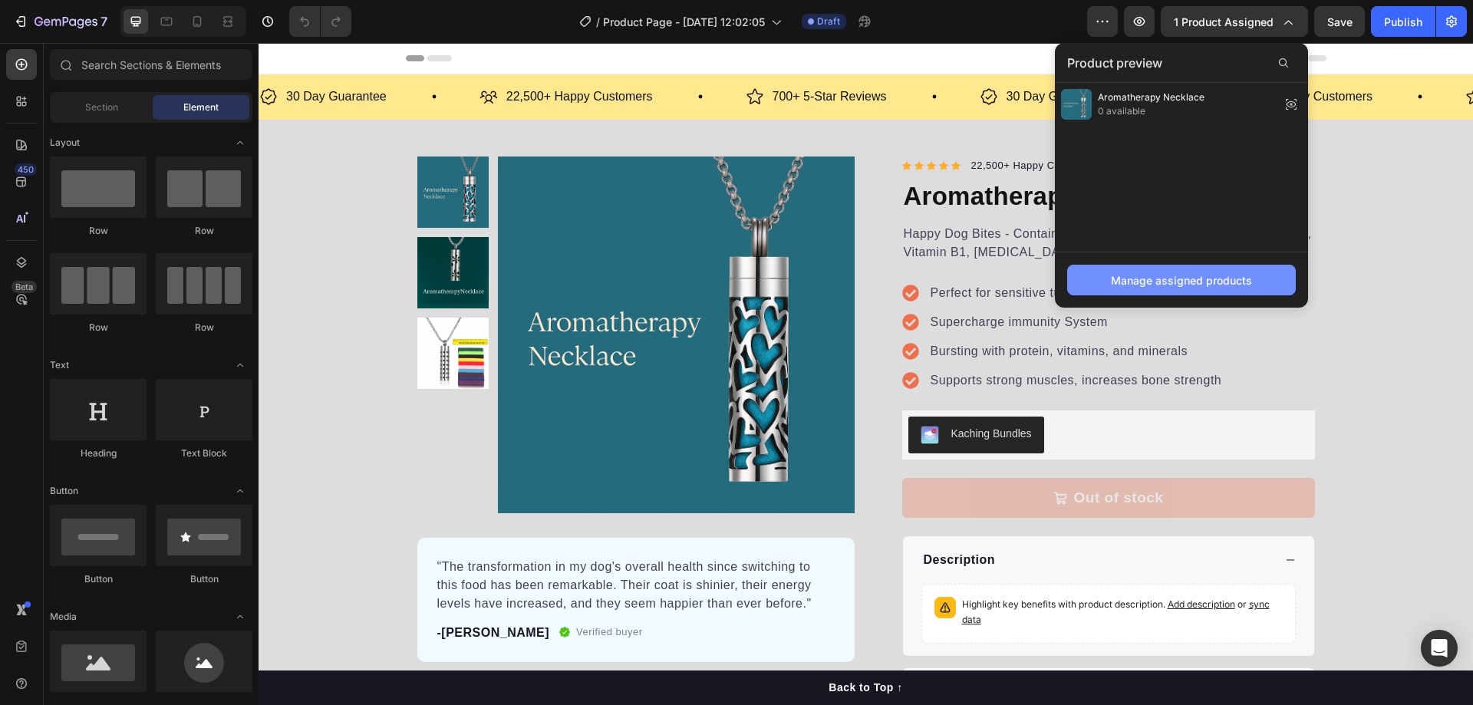
click at [1196, 284] on div "Manage assigned products" at bounding box center [1181, 280] width 141 height 16
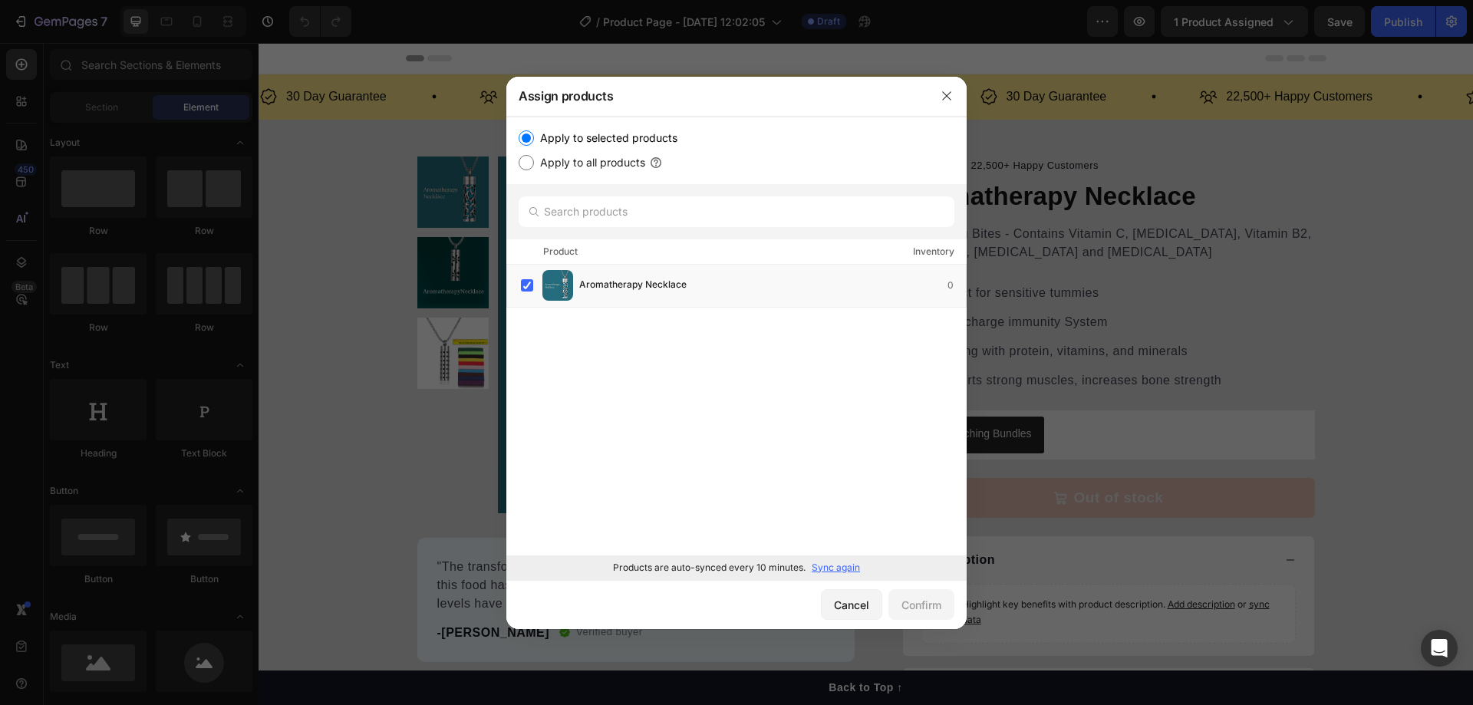
click at [599, 162] on label "Apply to all products" at bounding box center [589, 162] width 111 height 18
click at [534, 162] on input "Apply to all products" at bounding box center [526, 162] width 15 height 15
radio input "true"
click at [932, 605] on div "Confirm" at bounding box center [921, 605] width 40 height 16
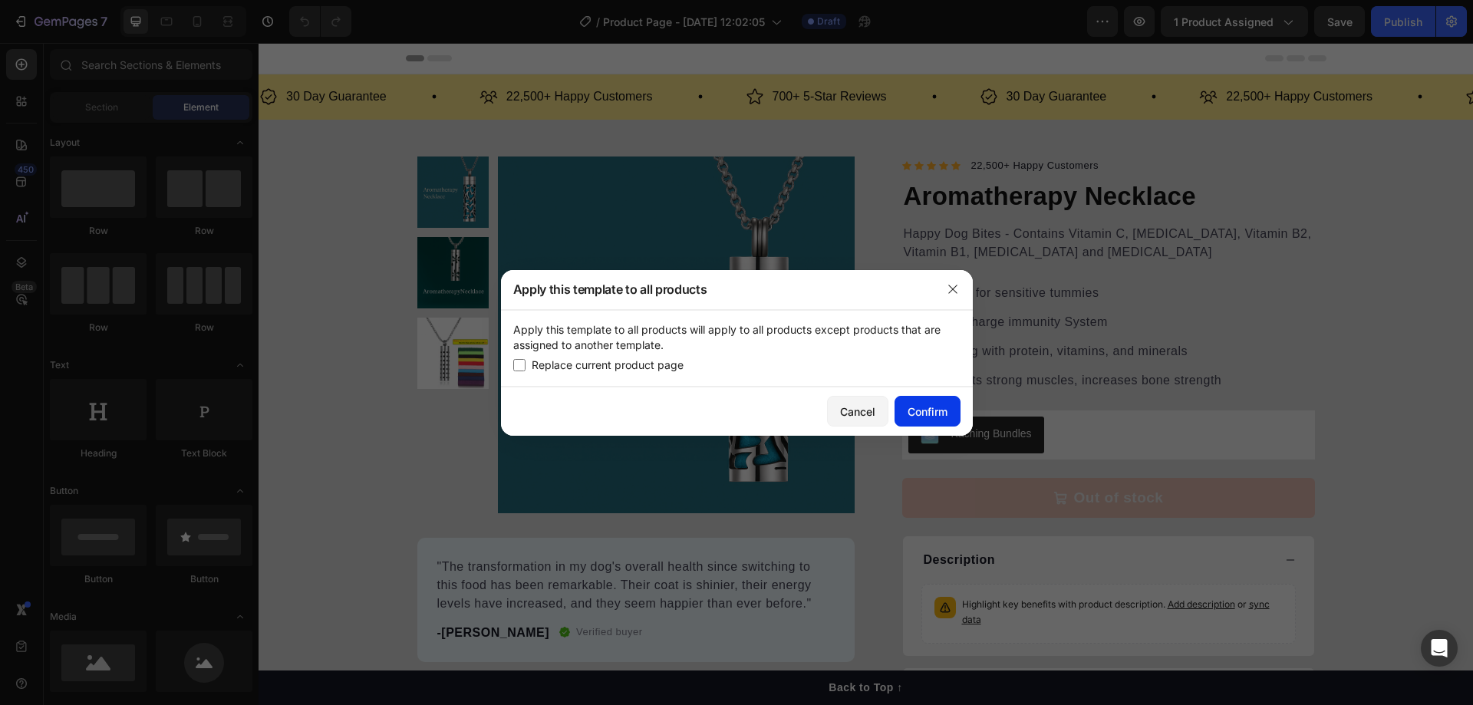
click at [932, 413] on div "Confirm" at bounding box center [928, 412] width 40 height 16
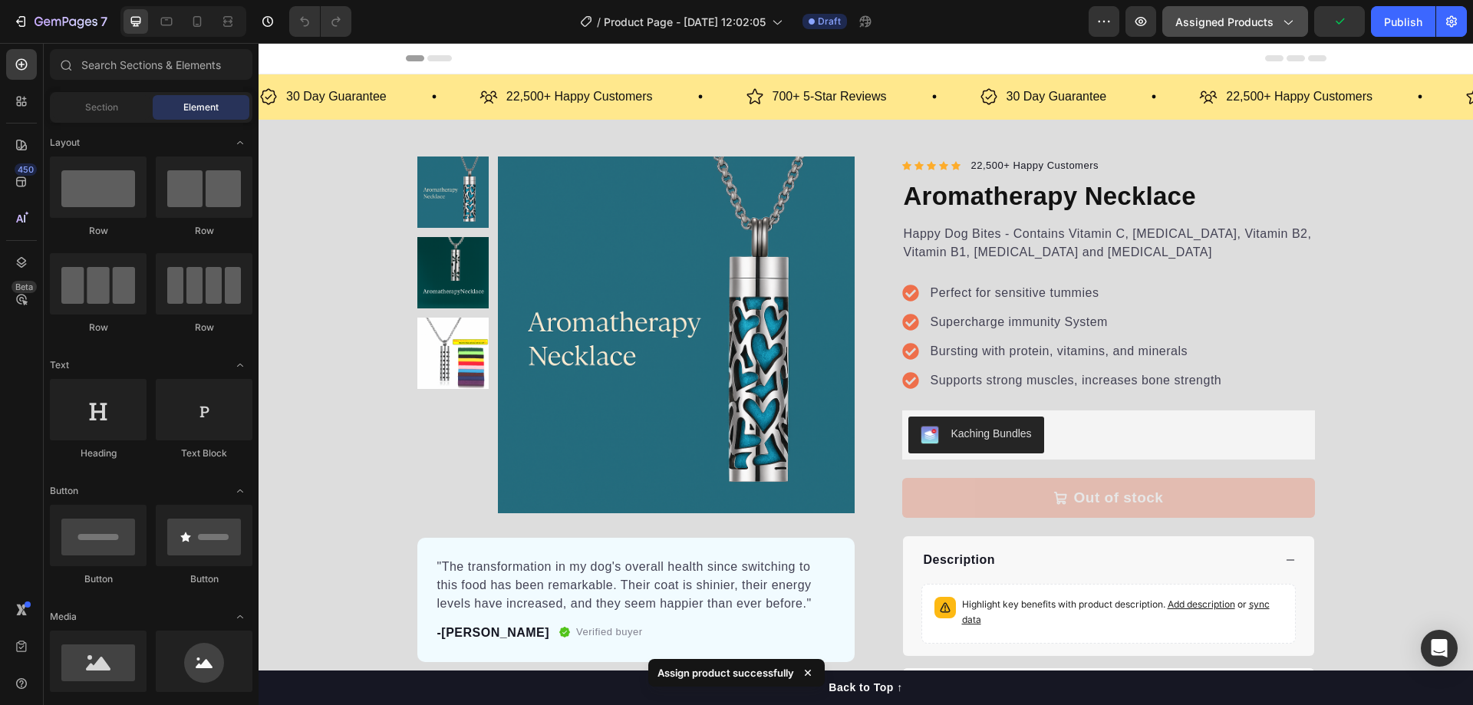
click at [1245, 20] on span "Assigned Products" at bounding box center [1224, 22] width 98 height 16
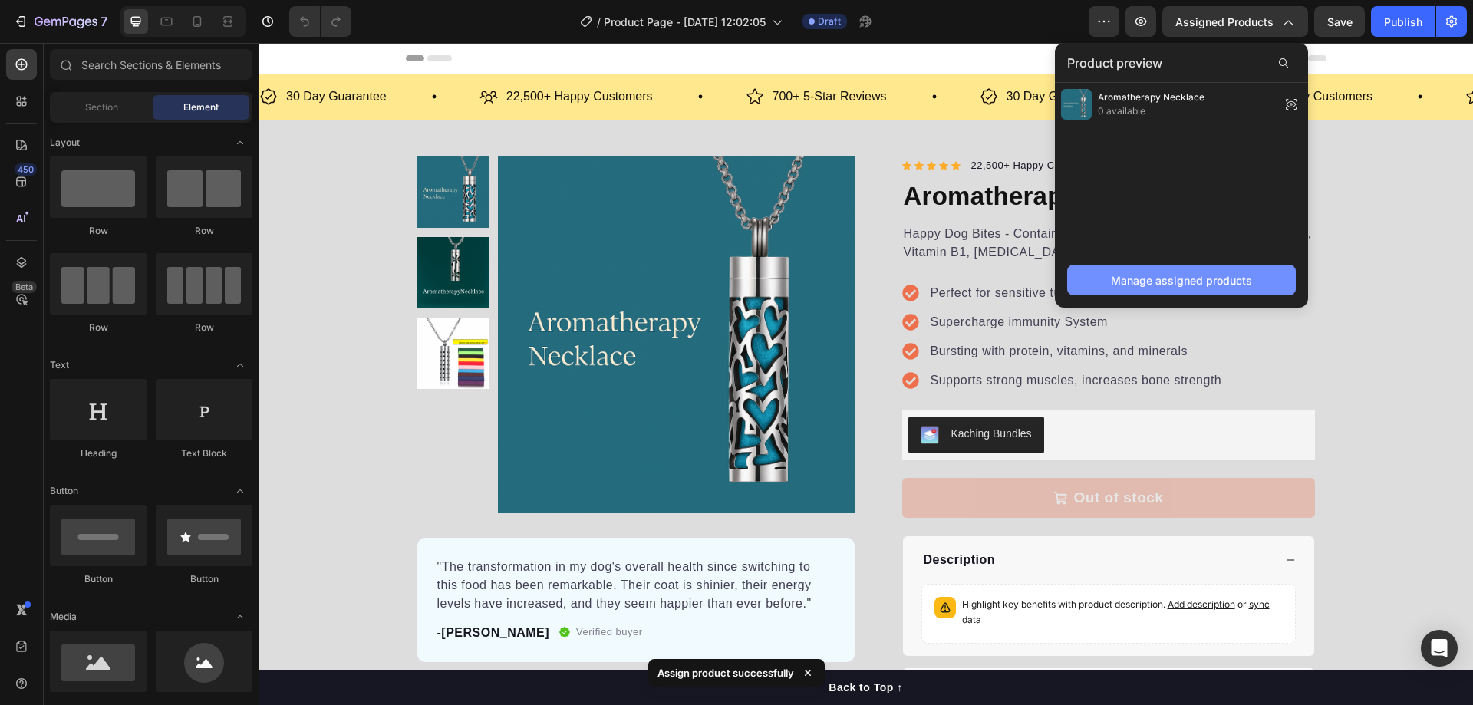
click at [1184, 282] on div "Manage assigned products" at bounding box center [1181, 280] width 141 height 16
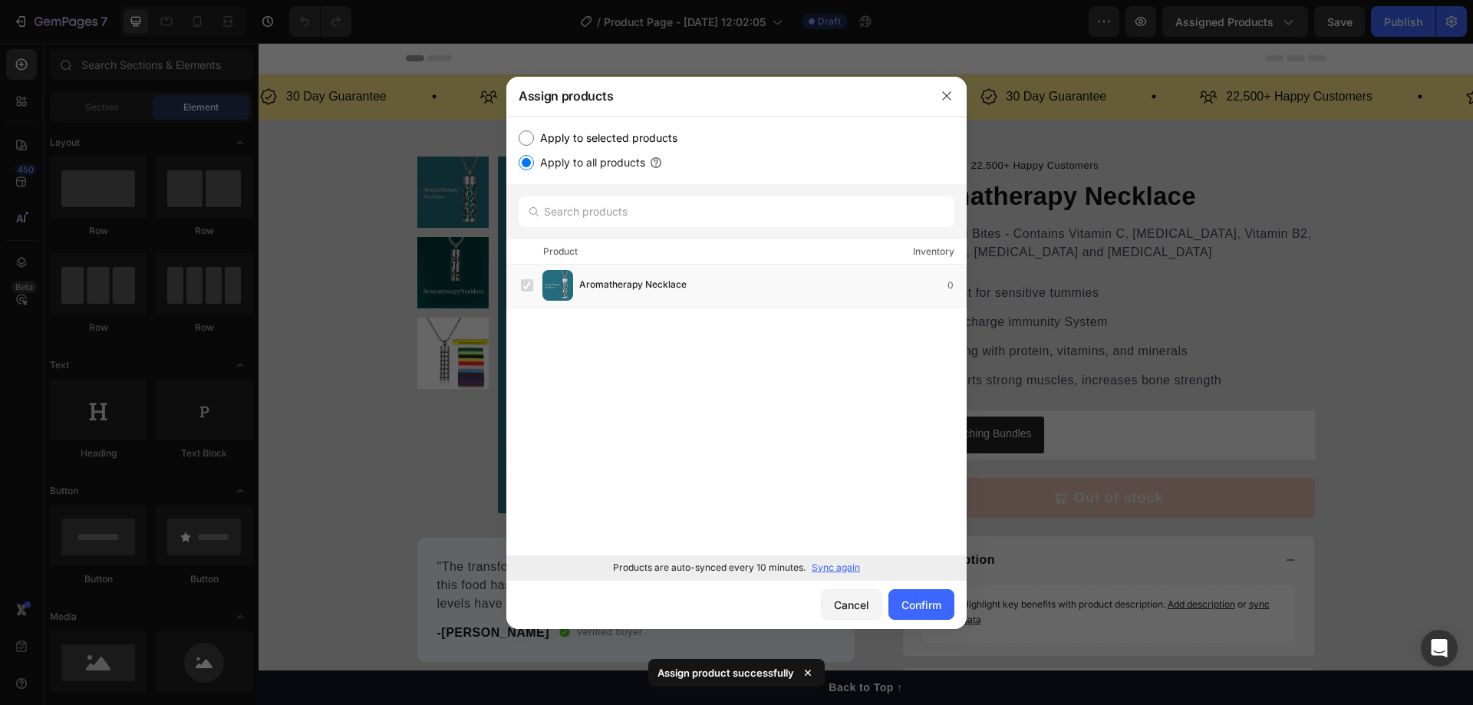
click at [535, 143] on label "Apply to selected products" at bounding box center [605, 138] width 143 height 18
click at [534, 143] on input "Apply to selected products" at bounding box center [526, 137] width 15 height 15
radio input "true"
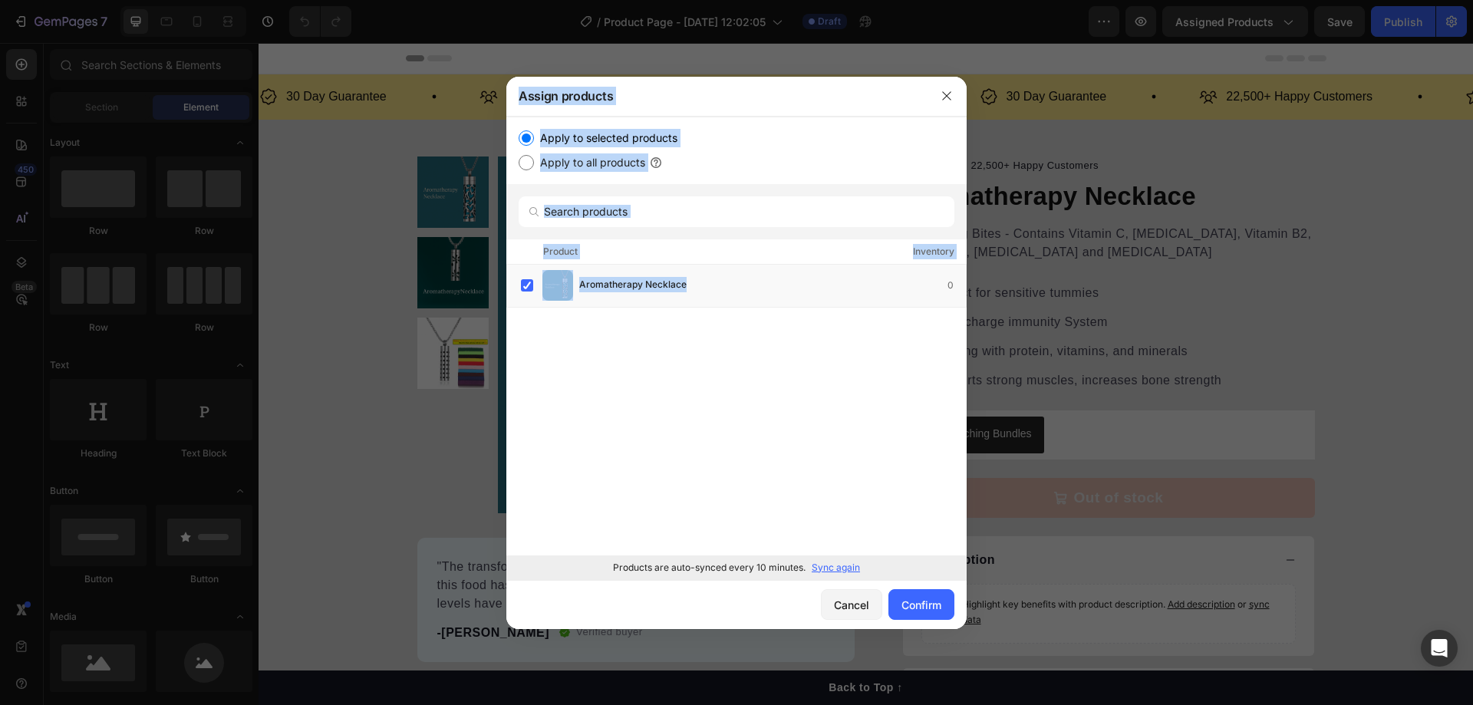
drag, startPoint x: 946, startPoint y: 283, endPoint x: 969, endPoint y: 295, distance: 26.1
click at [970, 295] on div "Assign products Apply to selected products Apply to all products Product Invent…" at bounding box center [736, 352] width 1473 height 705
click at [950, 286] on div "0" at bounding box center [956, 285] width 18 height 15
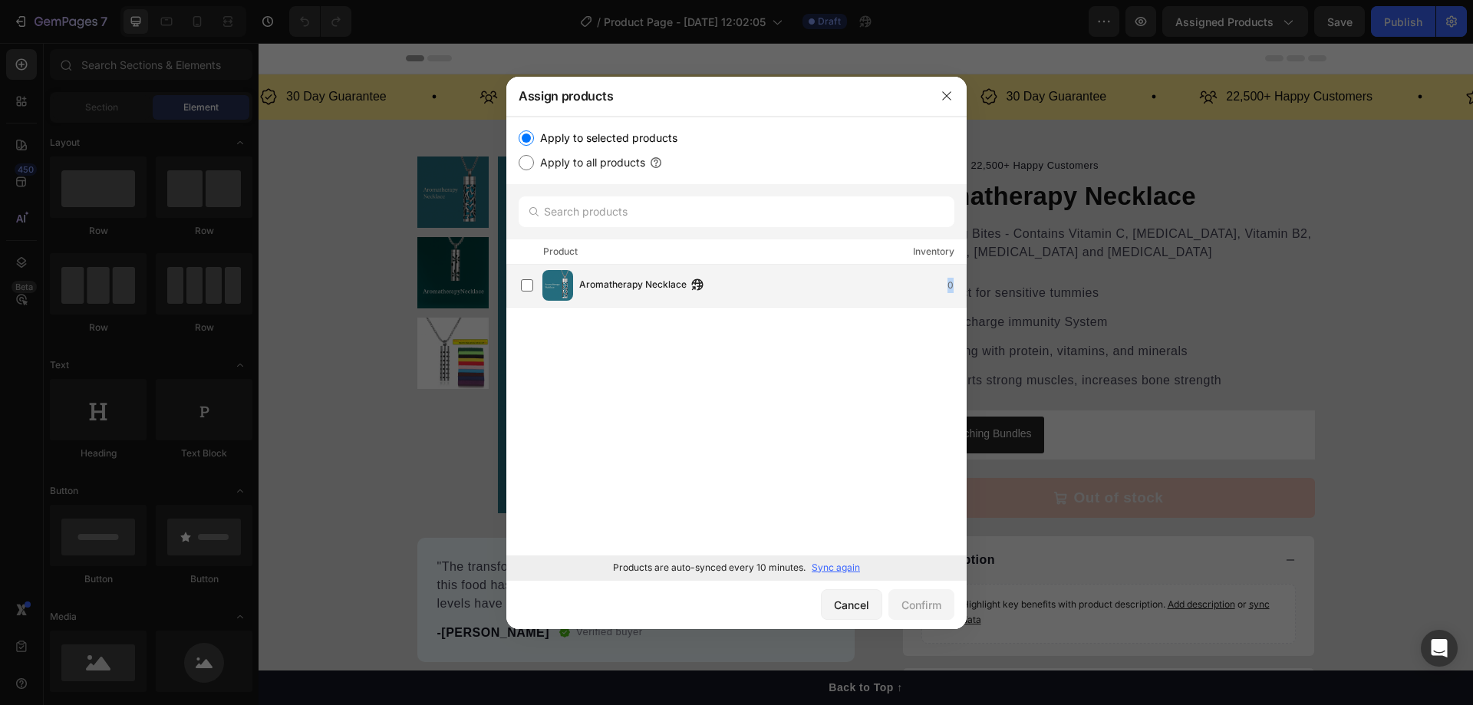
drag, startPoint x: 950, startPoint y: 286, endPoint x: 809, endPoint y: 288, distance: 141.2
click at [950, 285] on div "0" at bounding box center [956, 285] width 18 height 15
click at [840, 565] on p "Sync again" at bounding box center [836, 568] width 48 height 14
click at [937, 613] on button "Confirm" at bounding box center [921, 604] width 66 height 31
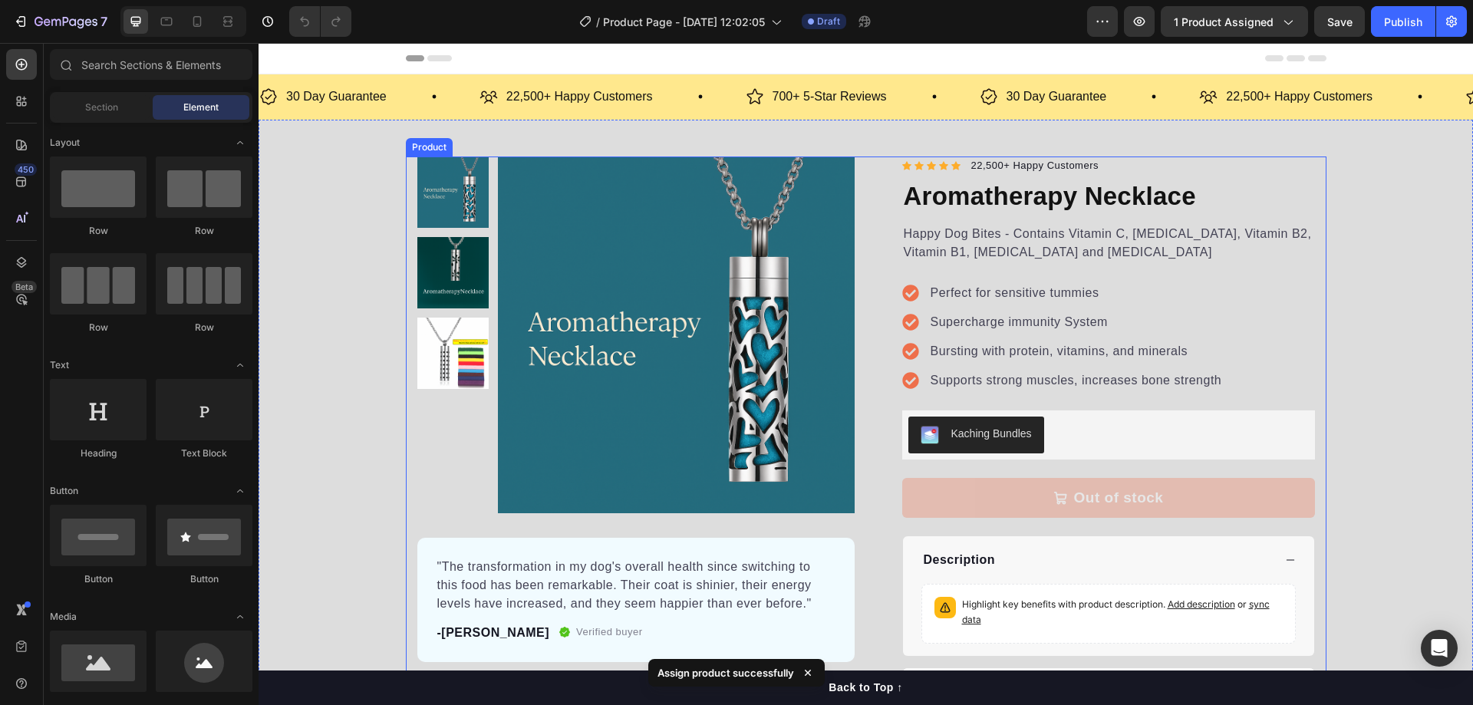
click at [1380, 236] on div "Product Images "The transformation in my dog's overall health since switching t…" at bounding box center [866, 437] width 1214 height 560
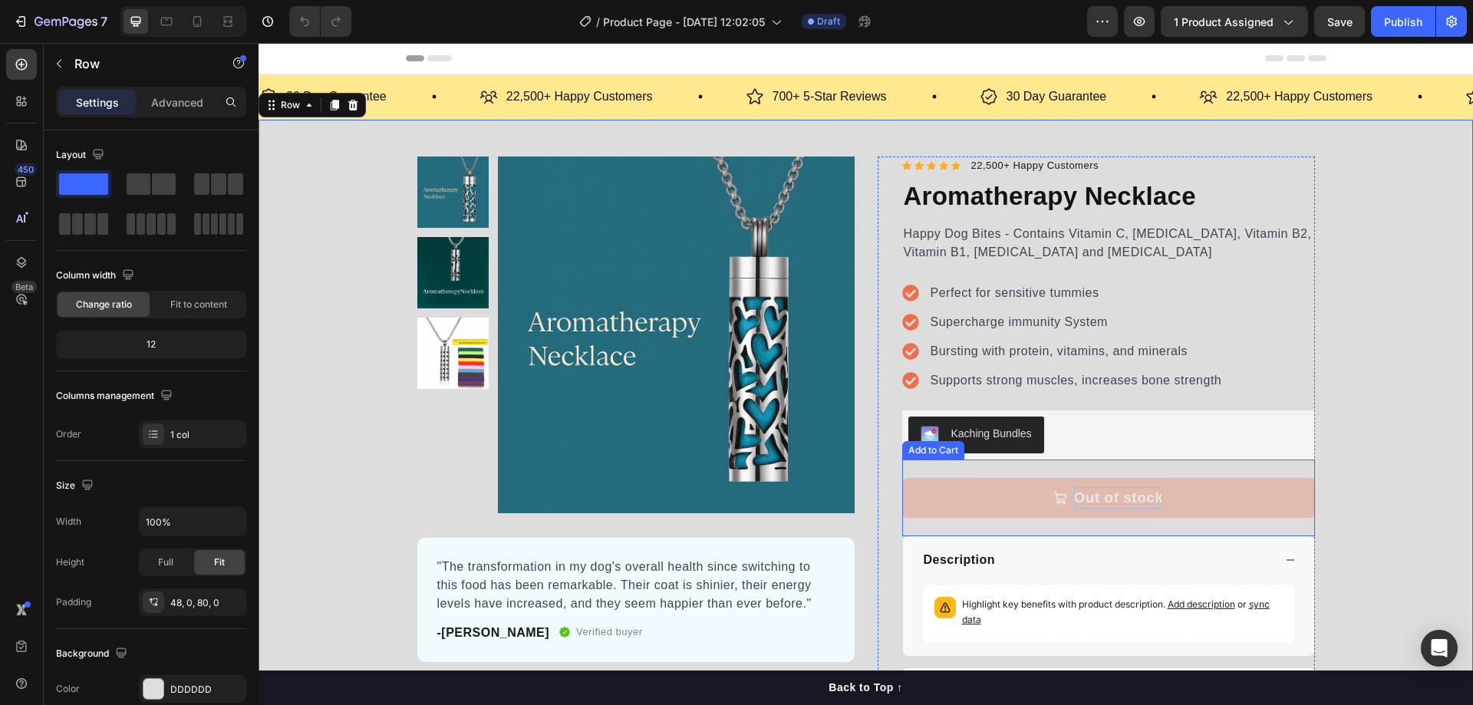
click at [1088, 502] on div "Out of stock" at bounding box center [1119, 498] width 90 height 22
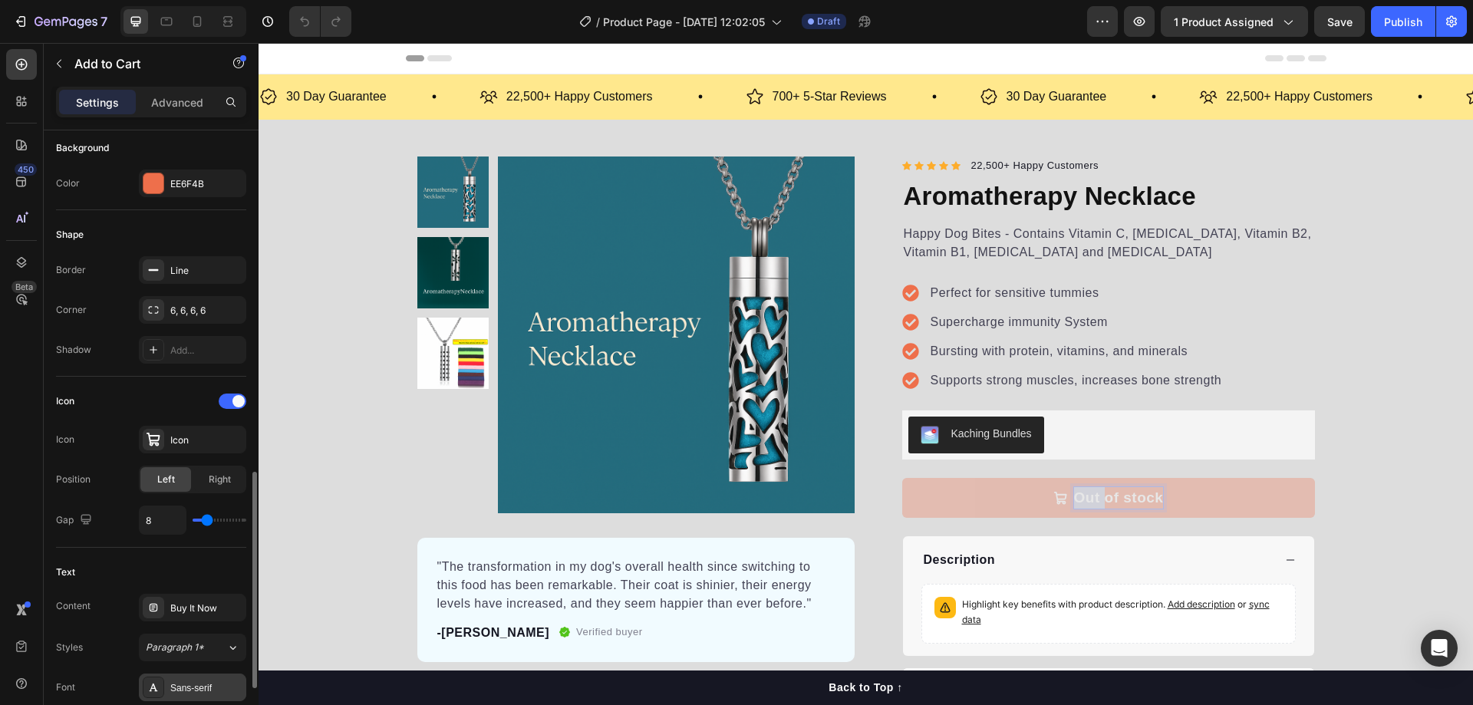
scroll to position [614, 0]
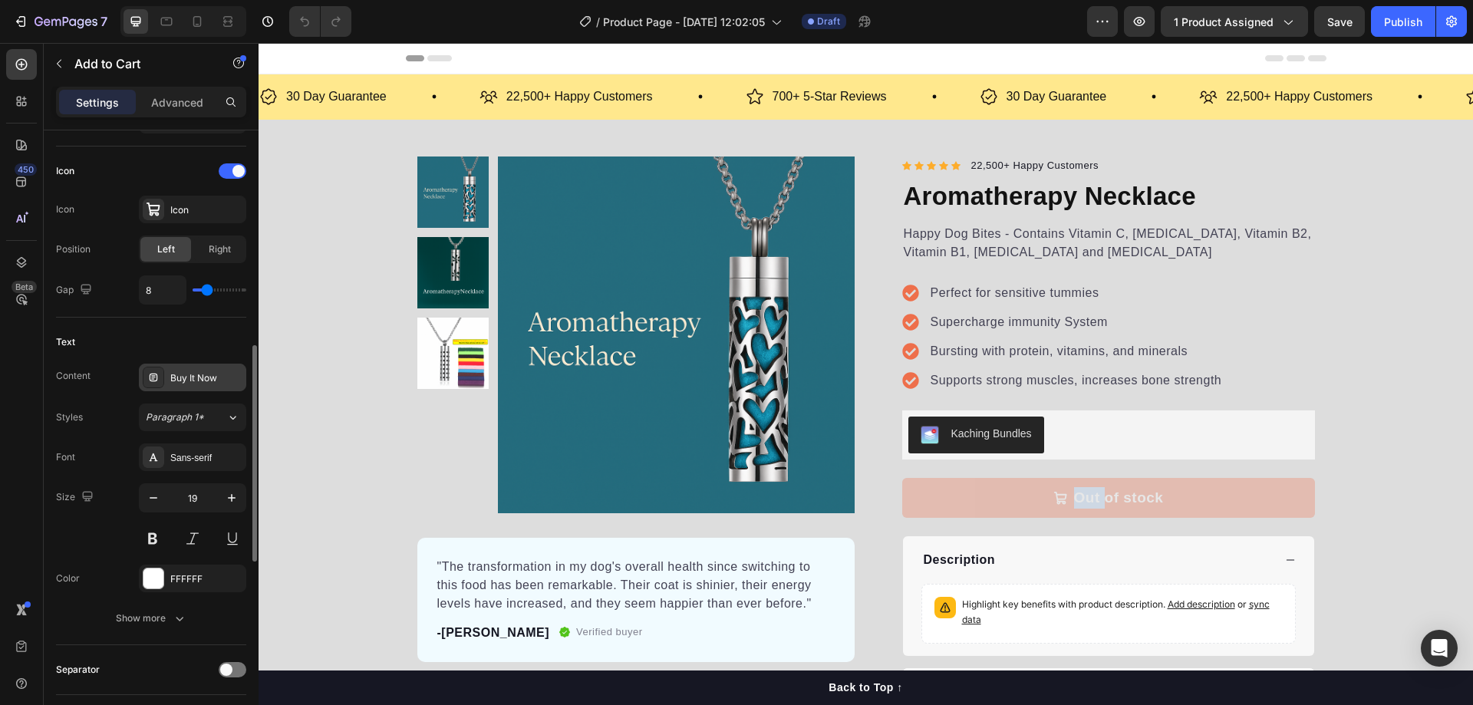
click at [184, 383] on div "Buy It Now" at bounding box center [206, 378] width 72 height 14
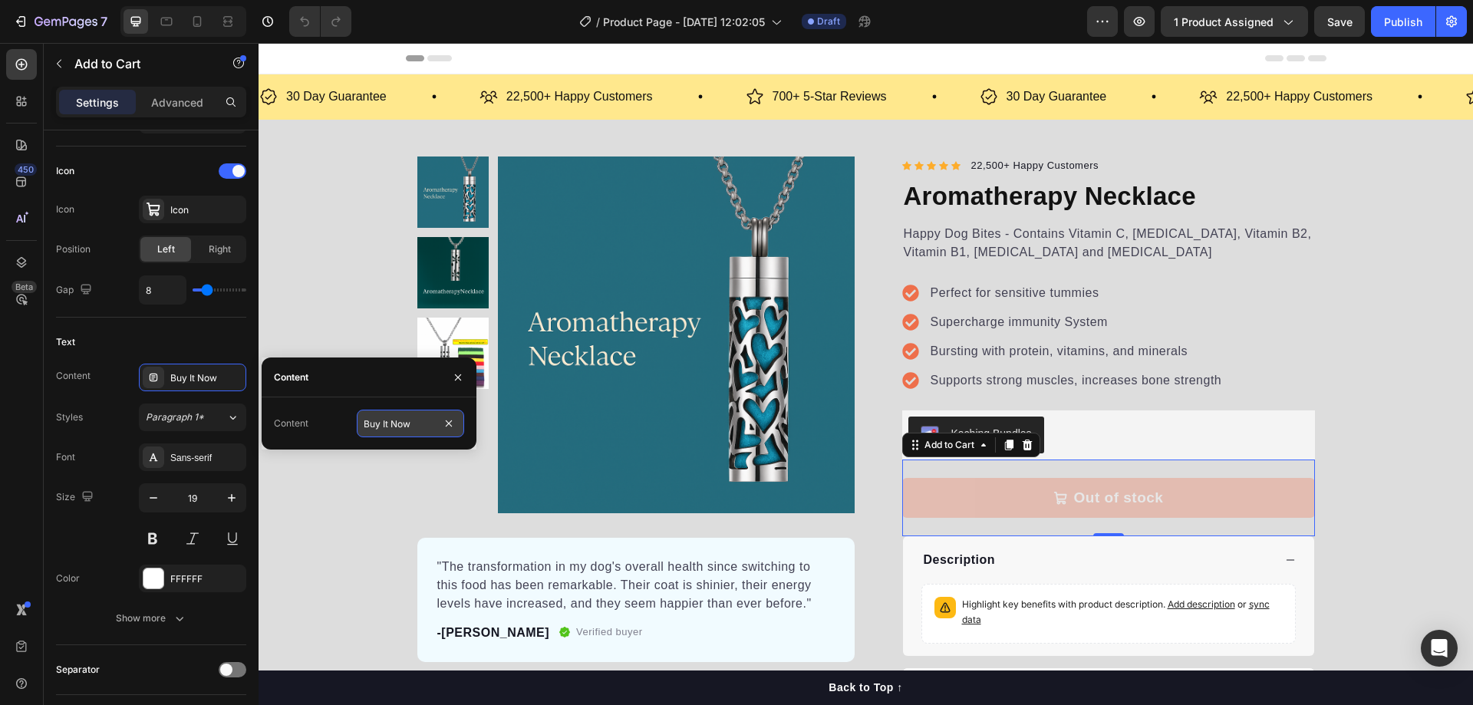
click at [417, 428] on input "Buy It Now" at bounding box center [410, 424] width 107 height 28
click at [382, 420] on input "Buy It Now" at bounding box center [410, 424] width 107 height 28
type input "Buy It Now"
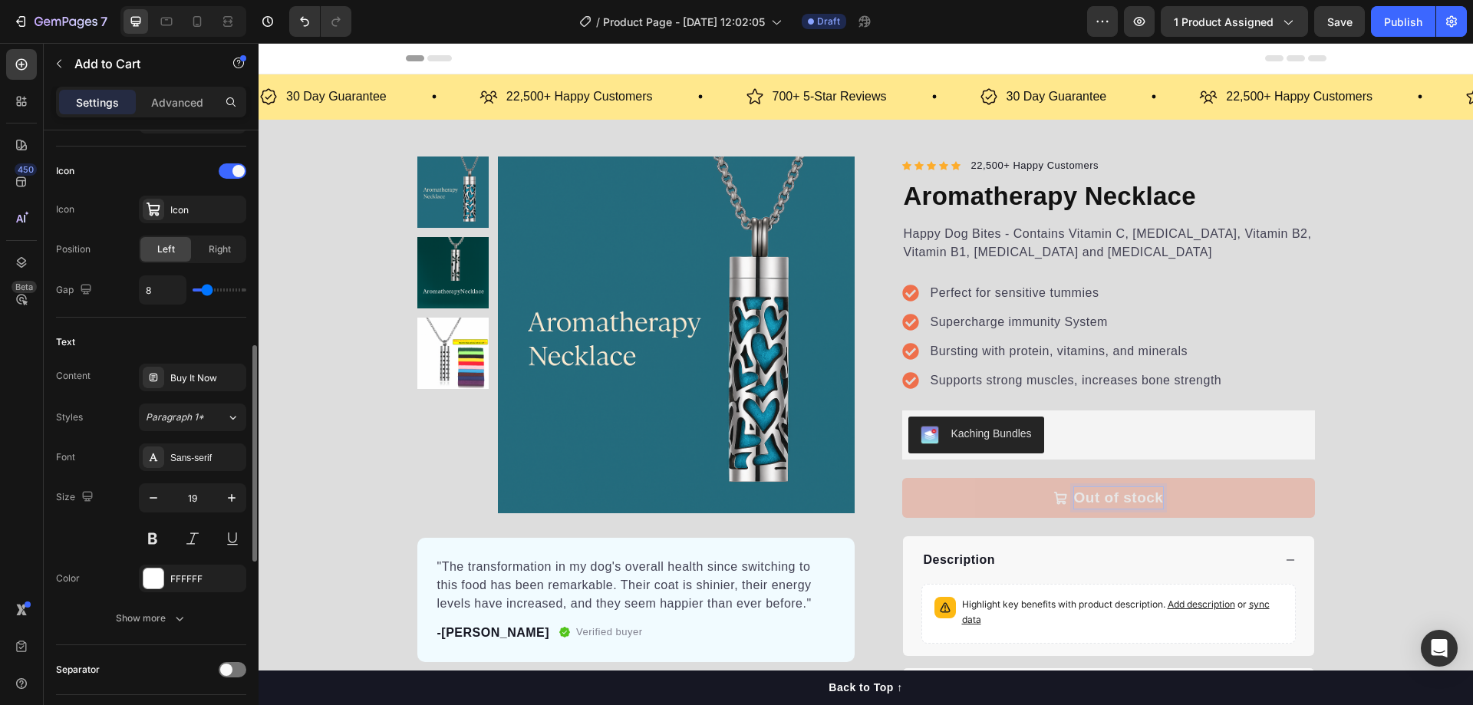
scroll to position [844, 0]
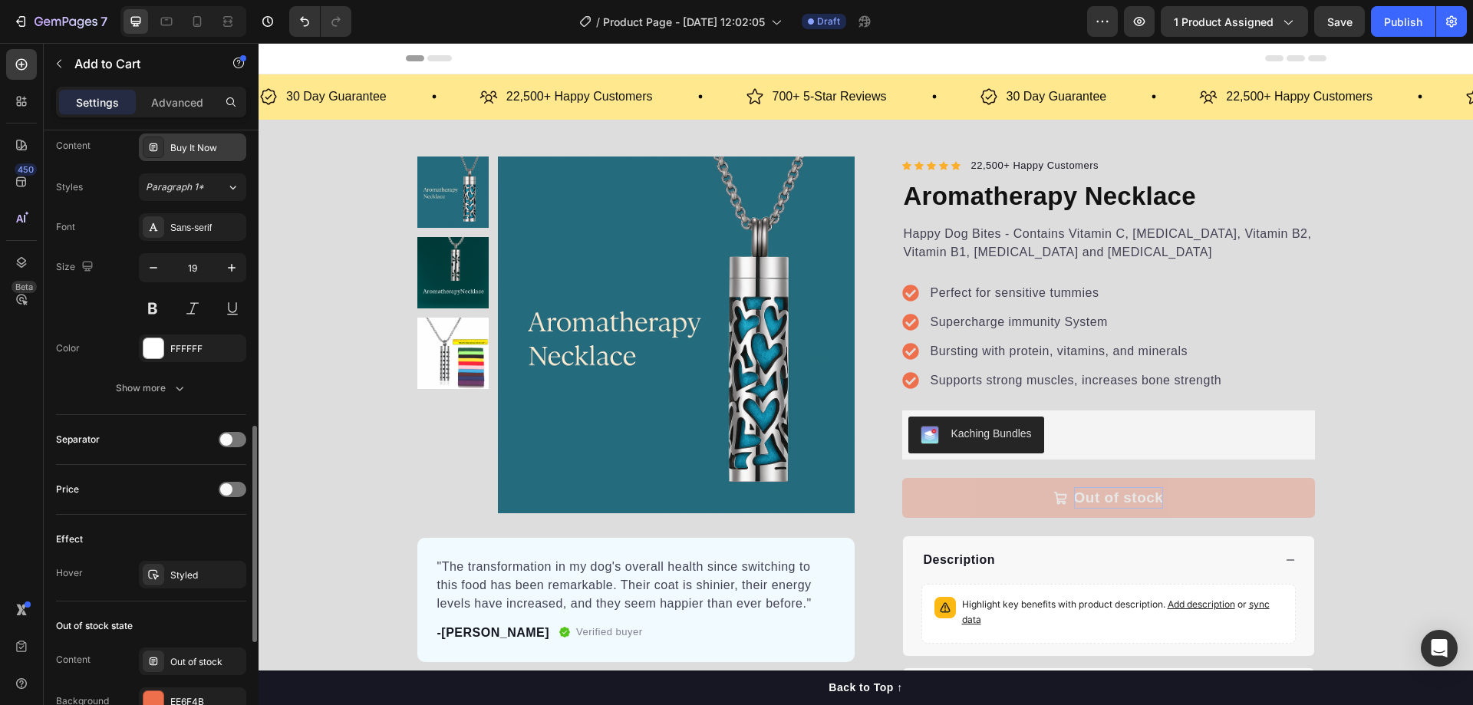
click at [176, 139] on div "Buy It Now" at bounding box center [192, 147] width 107 height 28
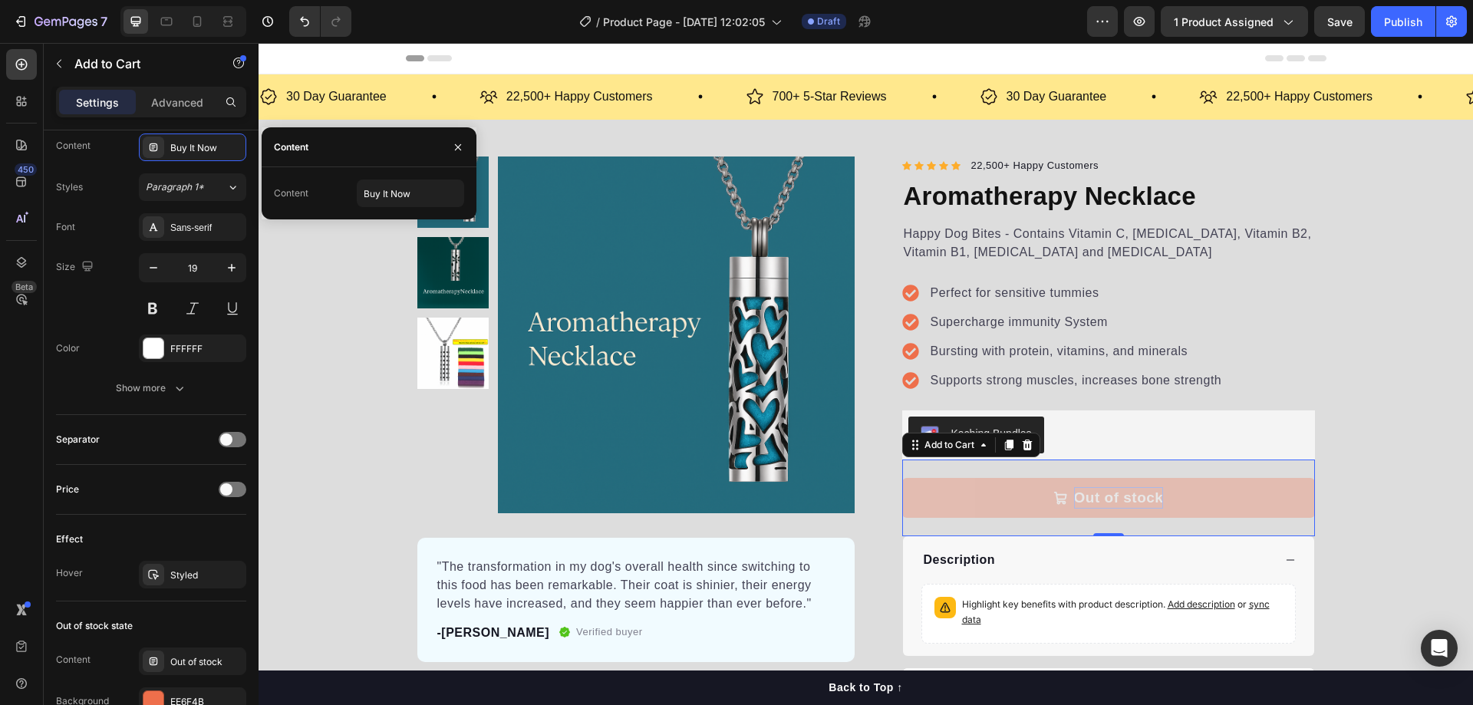
click at [978, 499] on button "Out of stock" at bounding box center [1108, 498] width 413 height 41
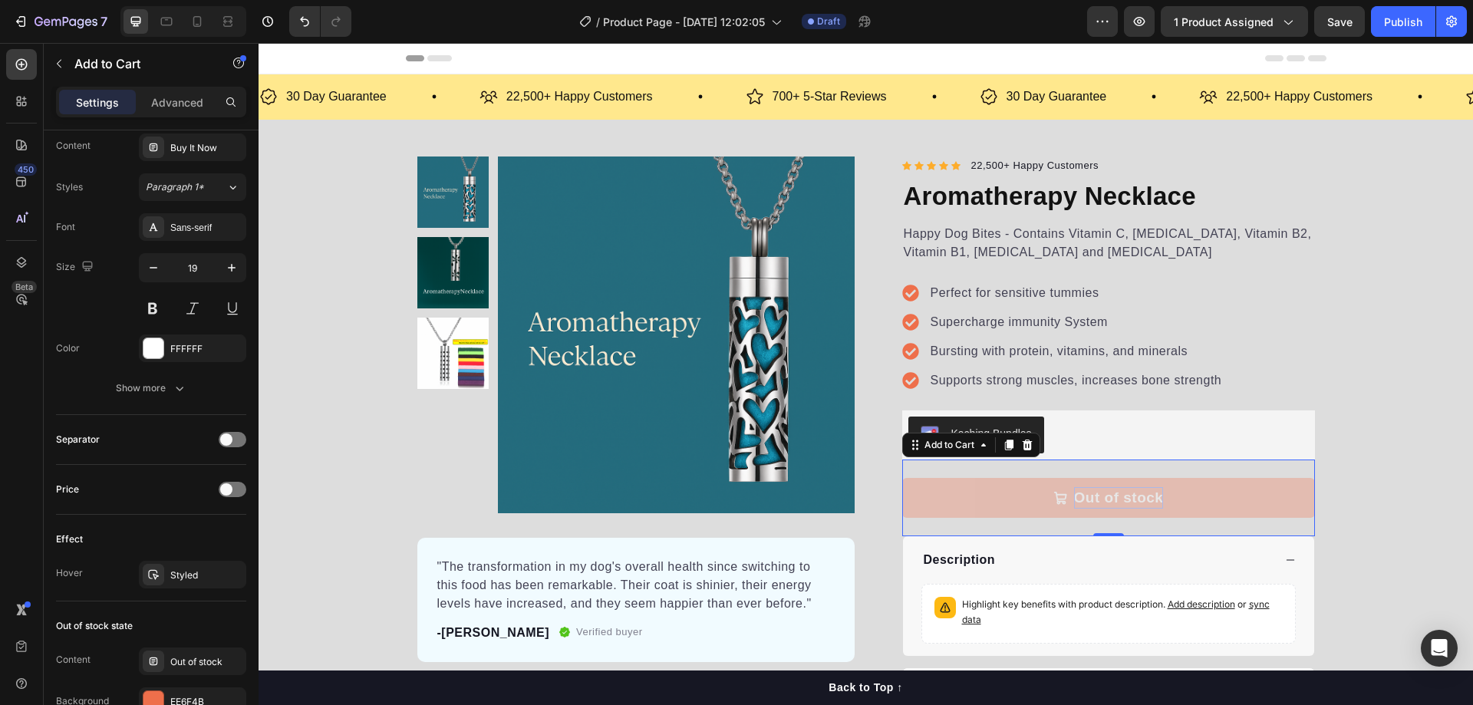
click at [978, 499] on button "Out of stock" at bounding box center [1108, 498] width 413 height 41
click at [977, 448] on icon at bounding box center [983, 445] width 12 height 12
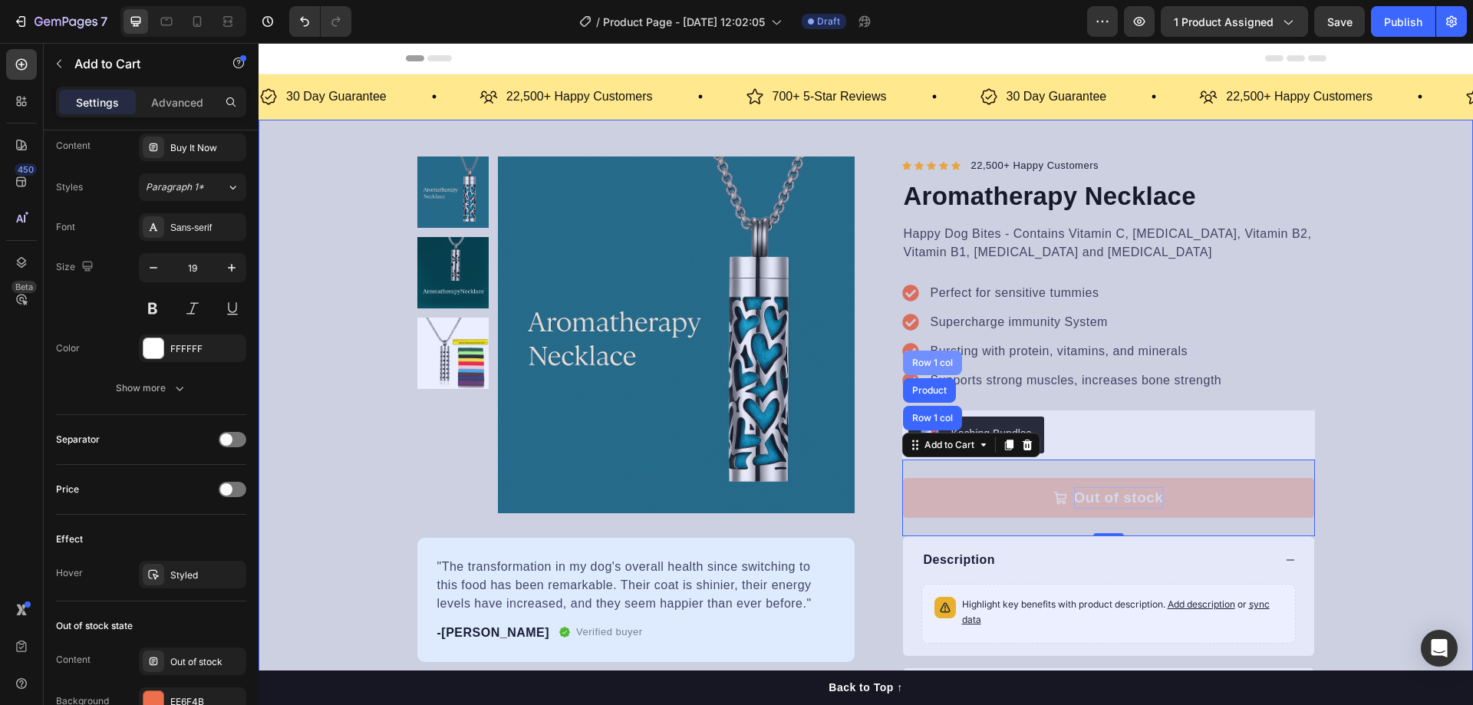
click at [934, 358] on div "Row 1 col" at bounding box center [932, 362] width 47 height 9
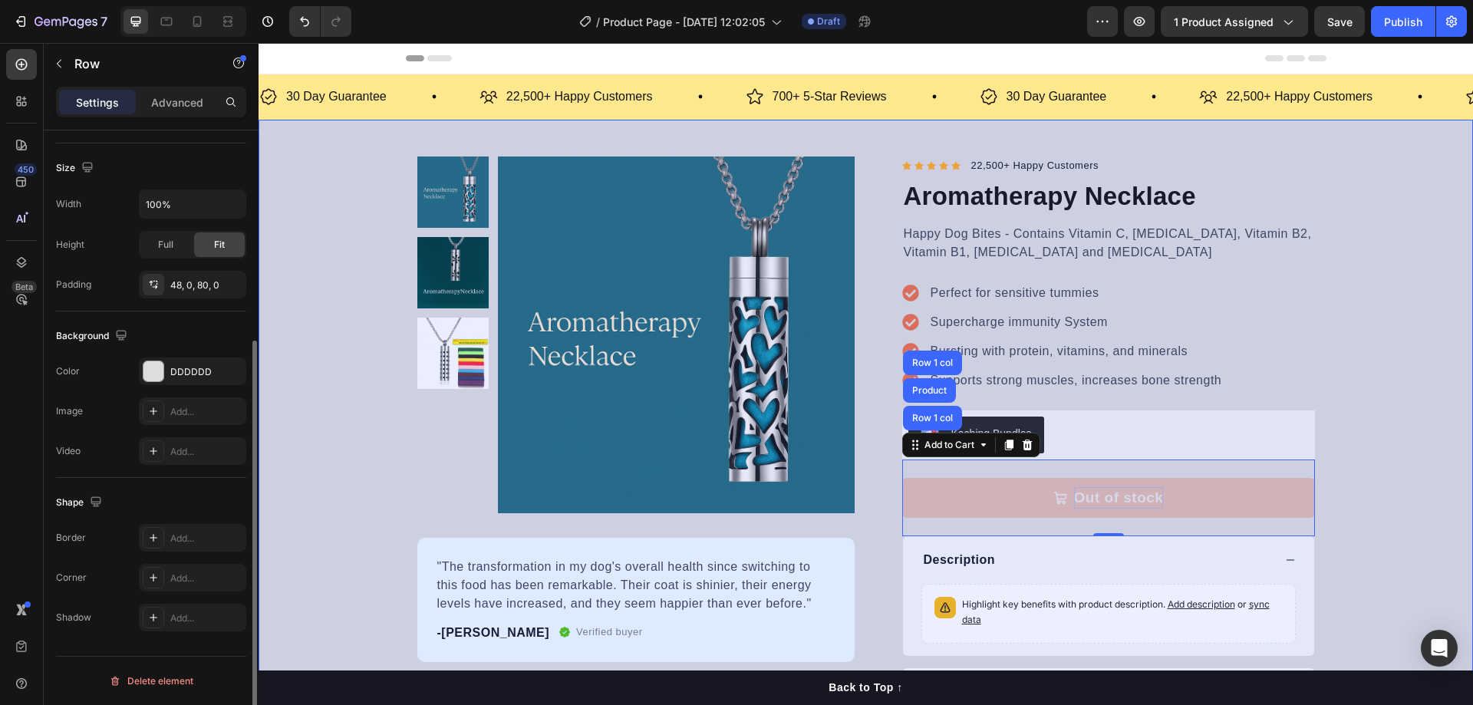
scroll to position [0, 0]
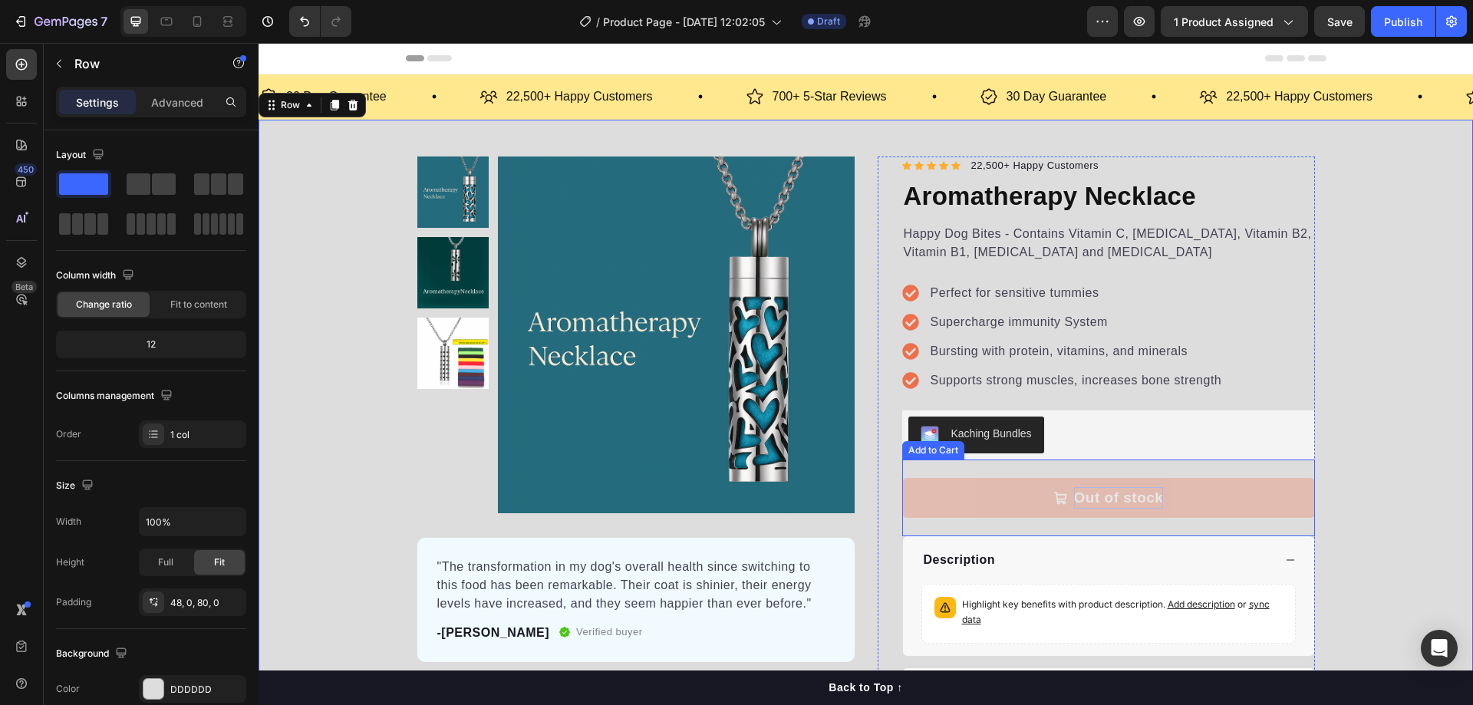
click at [975, 498] on button "Out of stock" at bounding box center [1108, 498] width 413 height 41
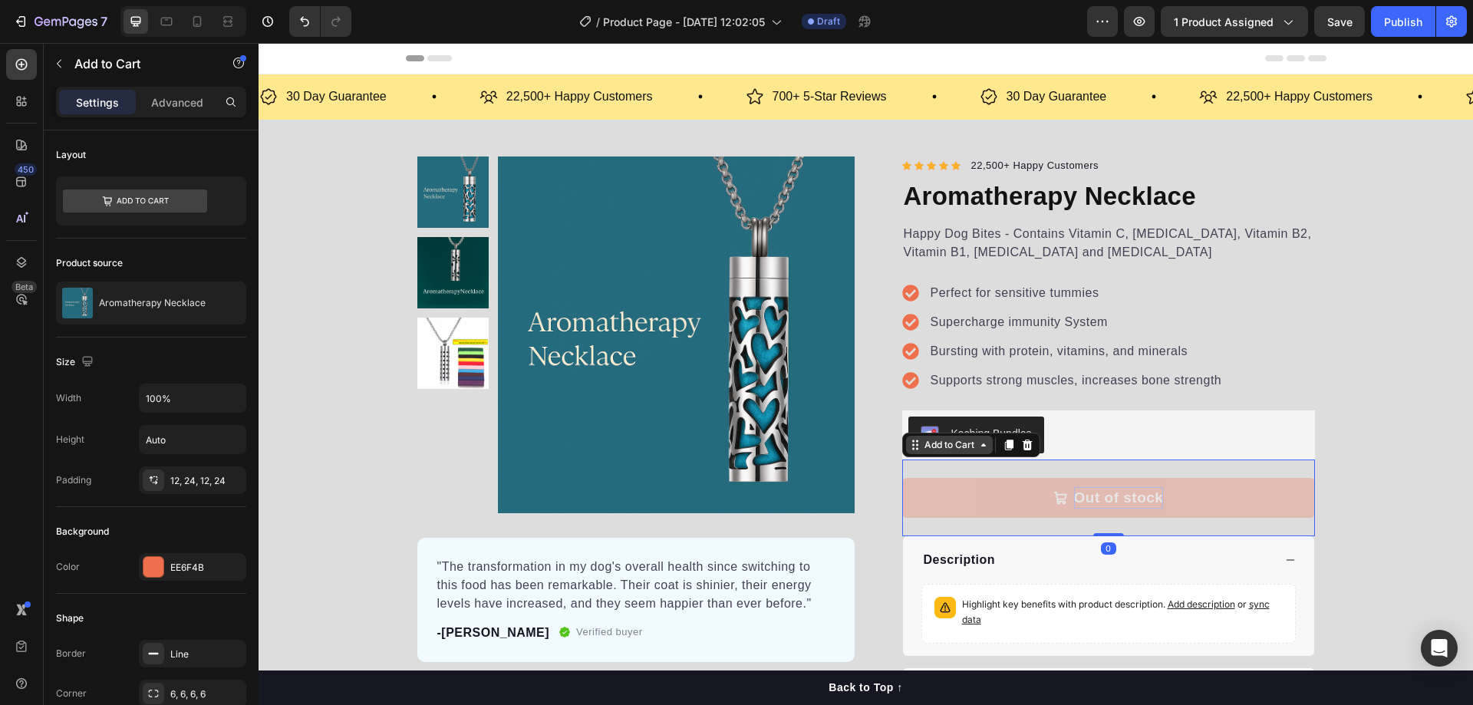
click at [977, 447] on icon at bounding box center [983, 445] width 12 height 12
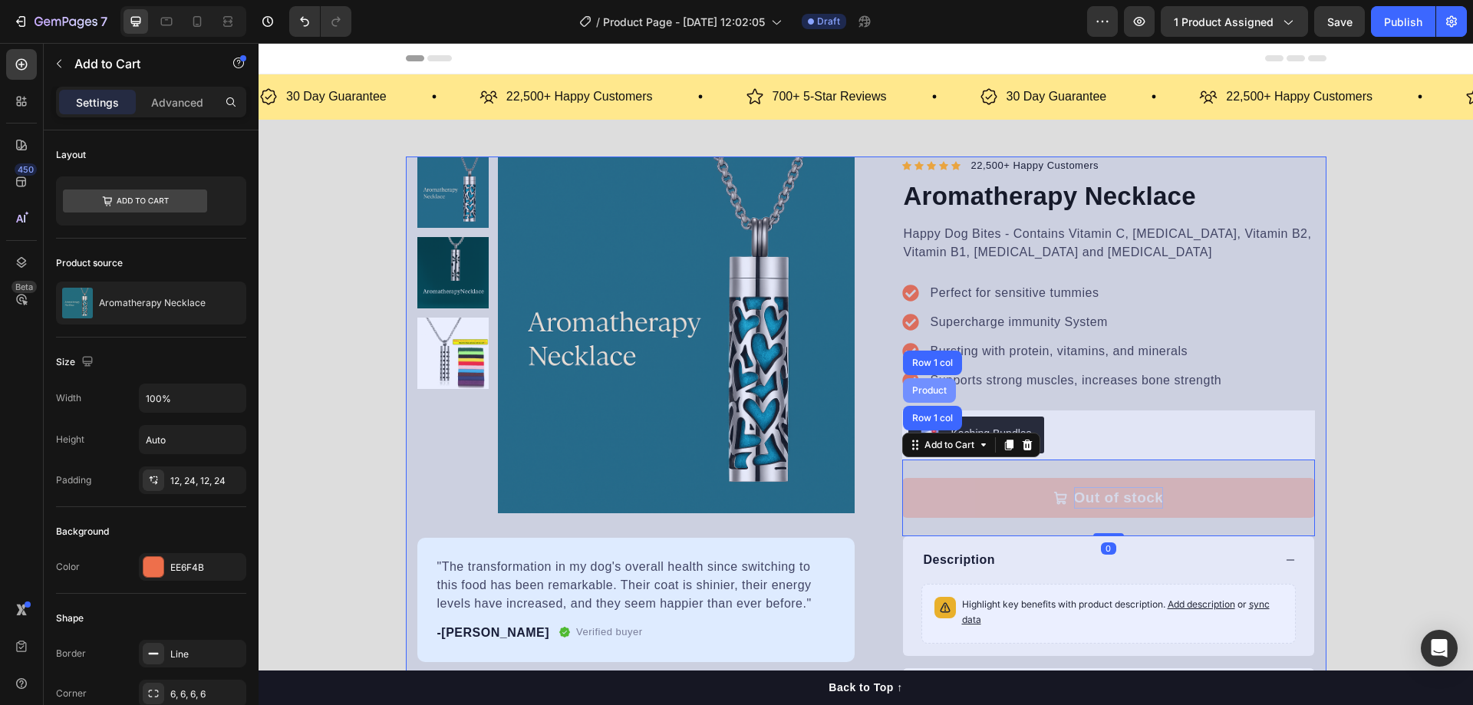
click at [923, 384] on div "Product" at bounding box center [929, 390] width 53 height 25
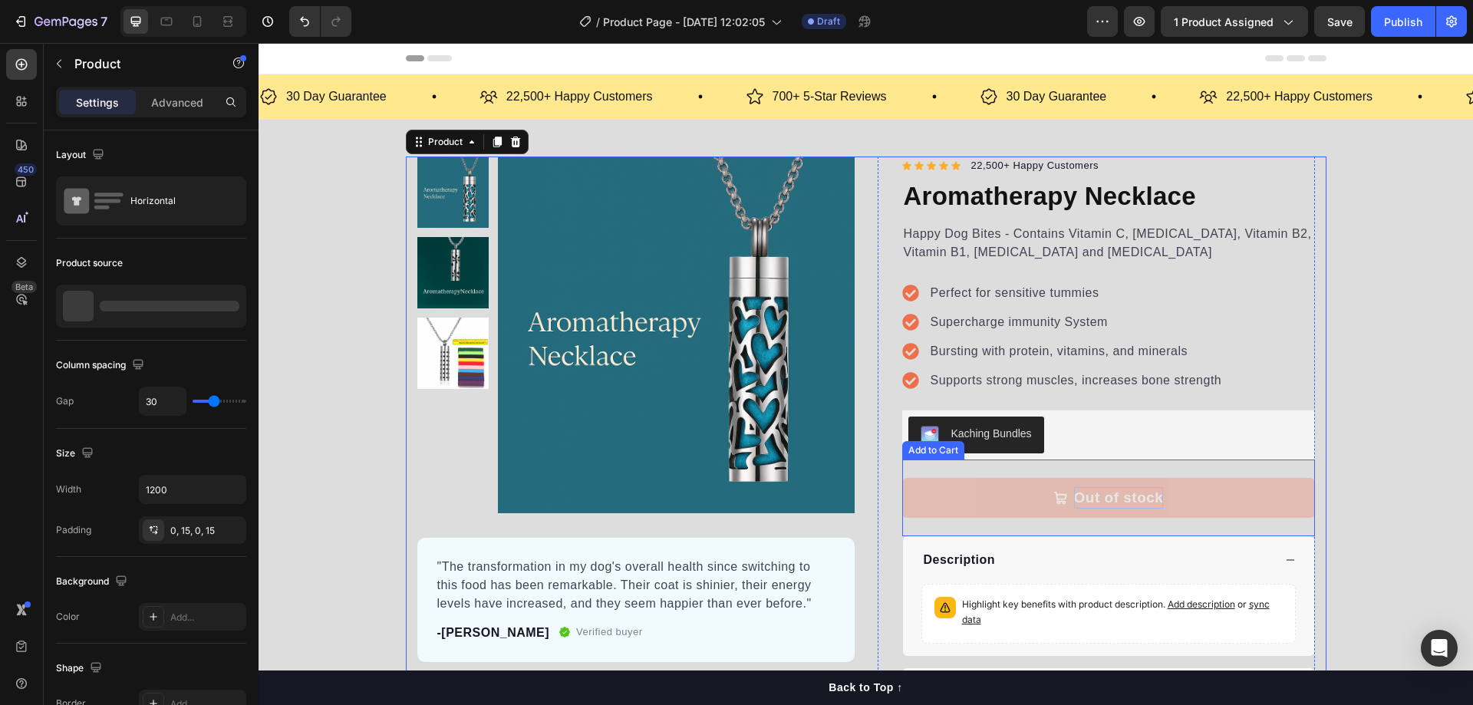
click at [1002, 508] on button "Out of stock" at bounding box center [1108, 498] width 413 height 41
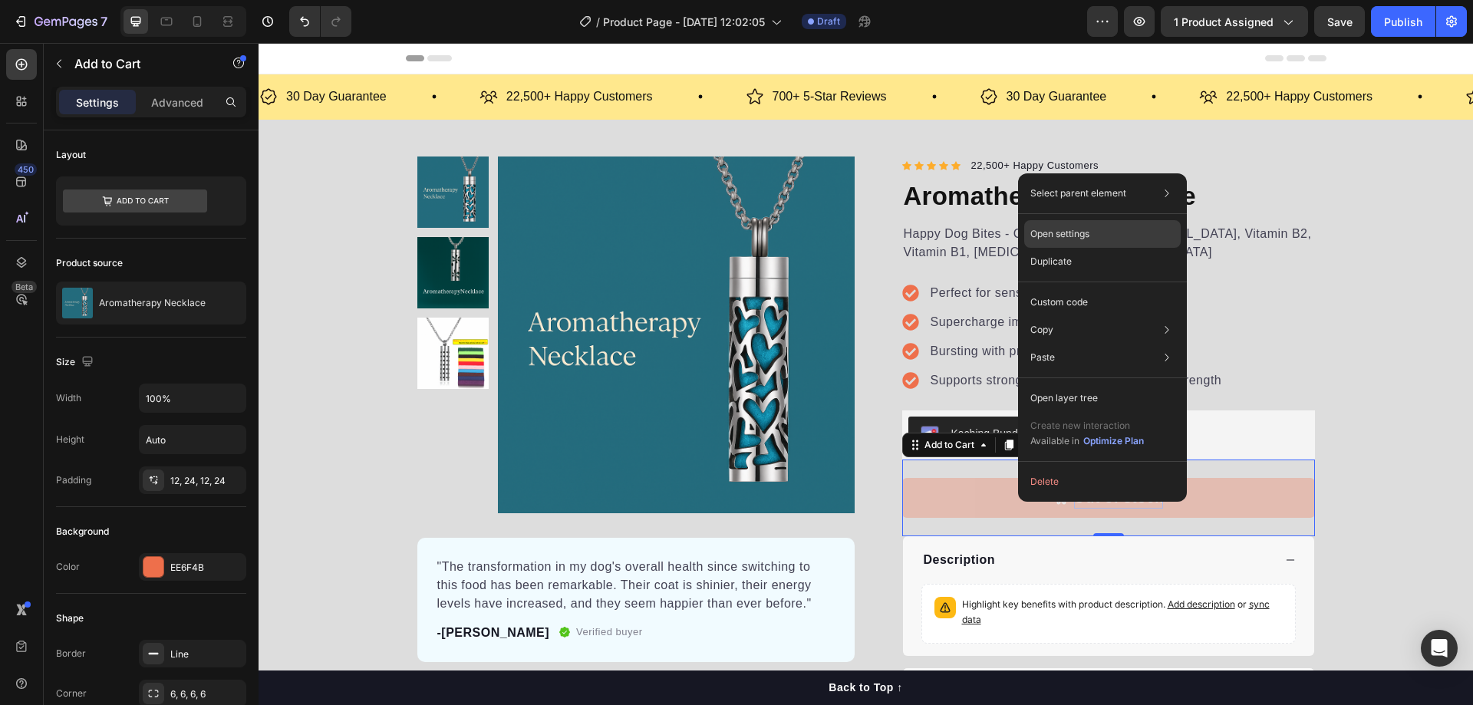
click at [1073, 233] on p "Open settings" at bounding box center [1059, 234] width 59 height 14
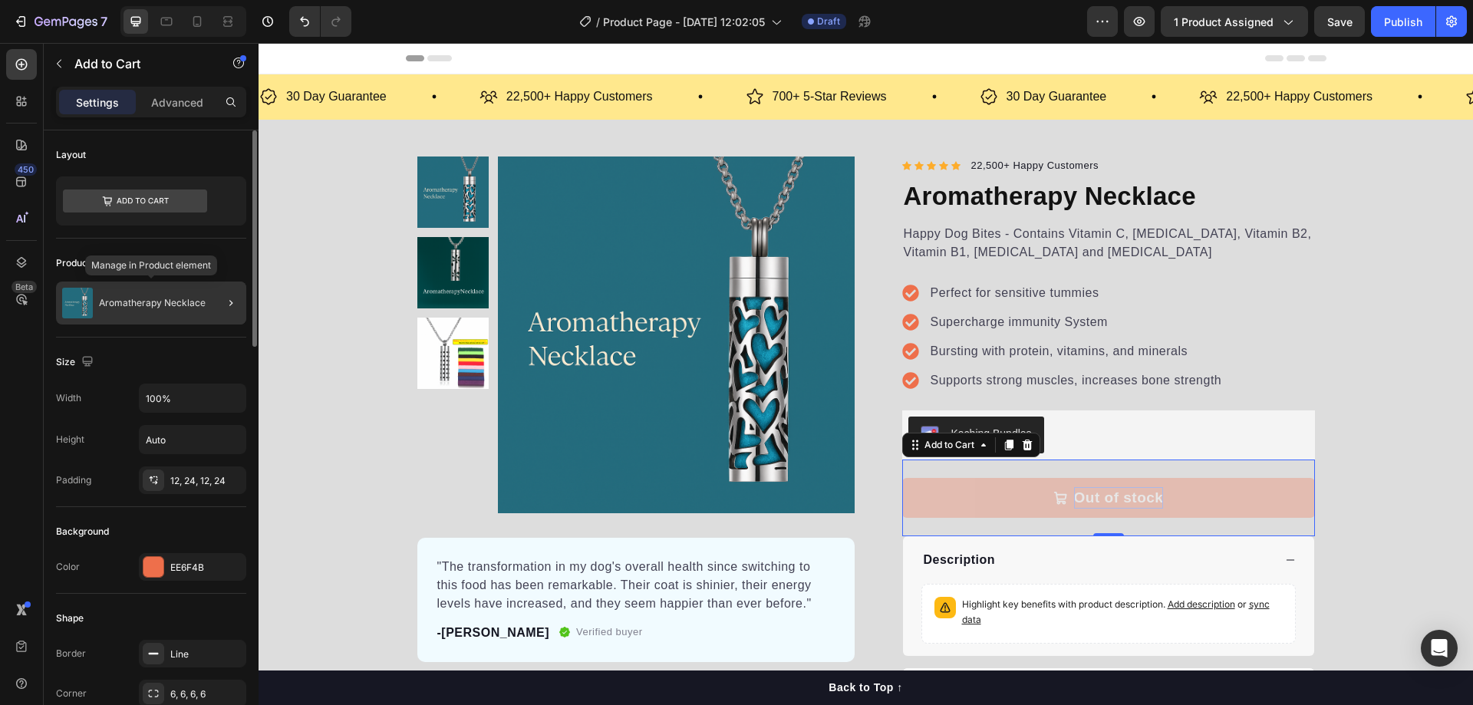
click at [156, 301] on p "Aromatherapy Necklace" at bounding box center [152, 303] width 107 height 11
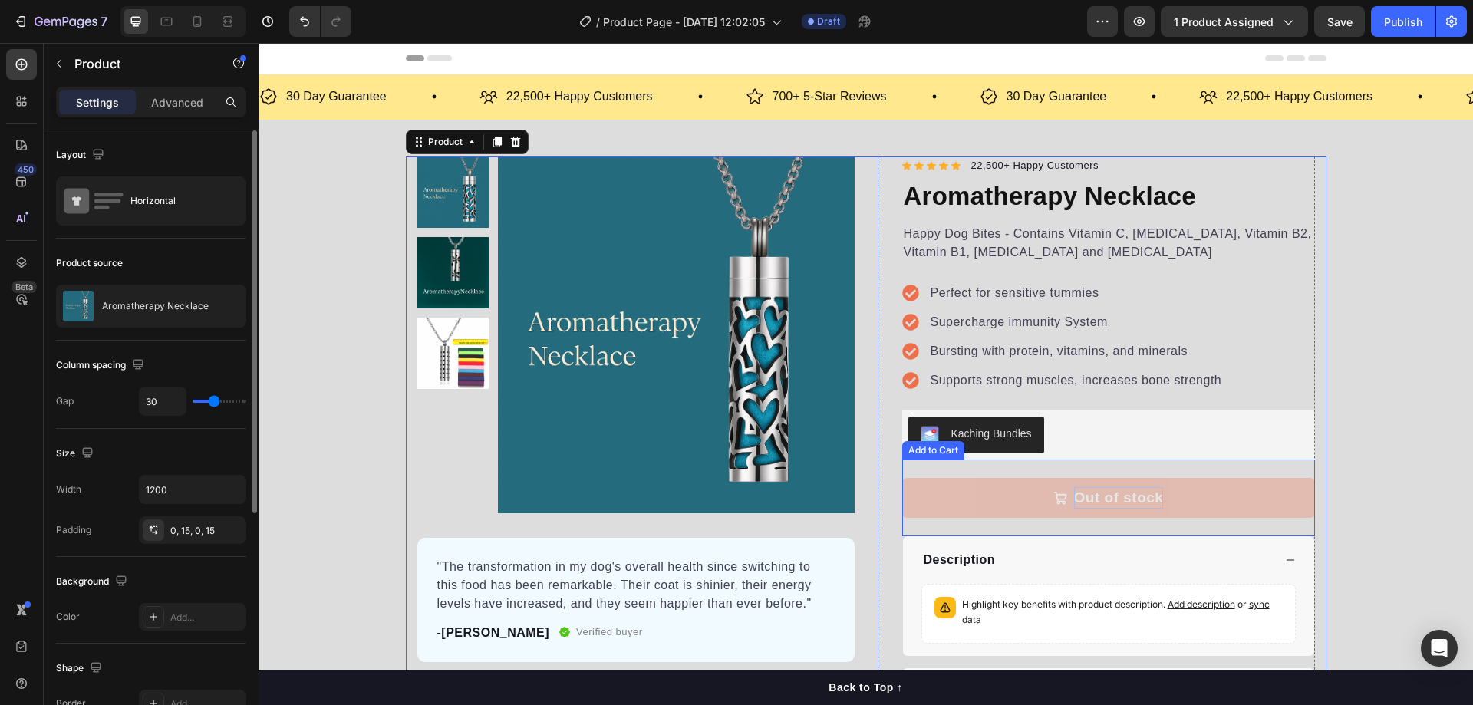
click at [1074, 500] on p "Out of stock" at bounding box center [1119, 498] width 90 height 22
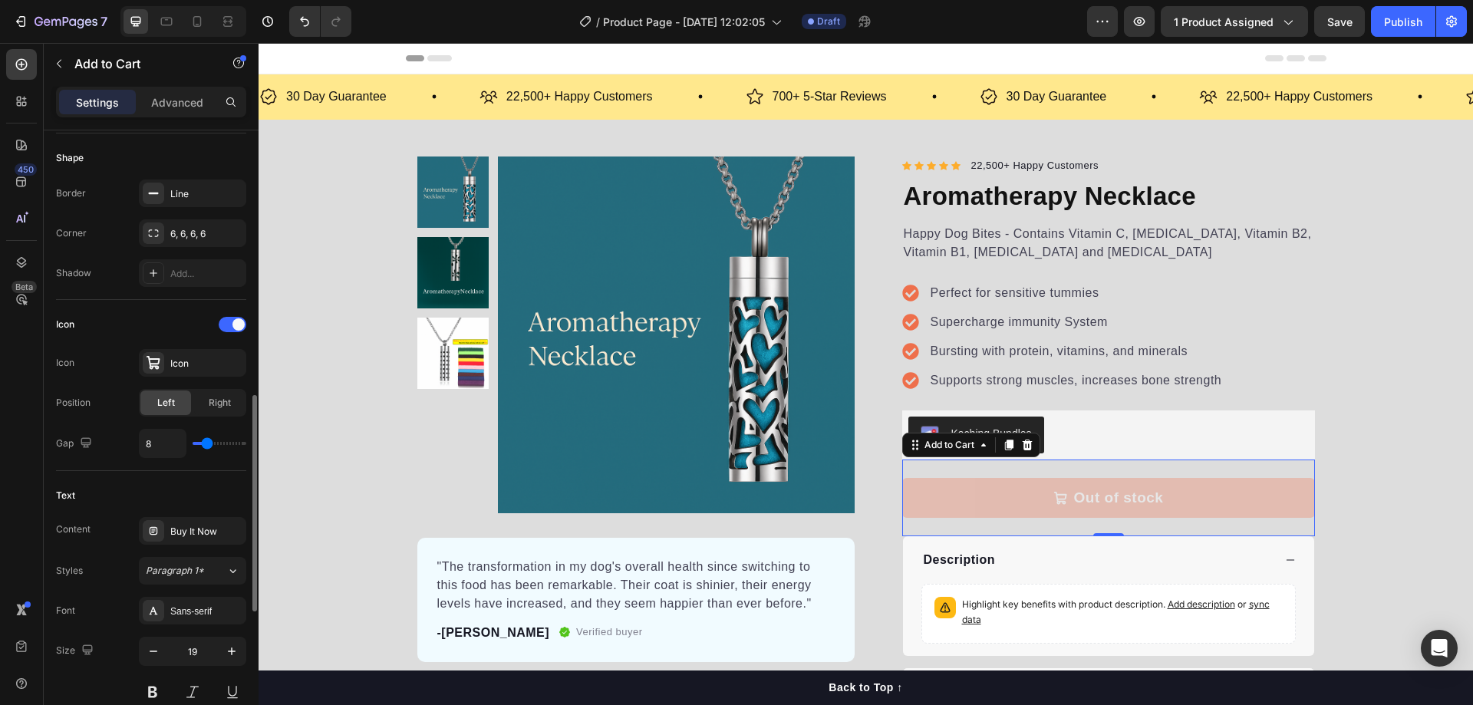
scroll to position [614, 0]
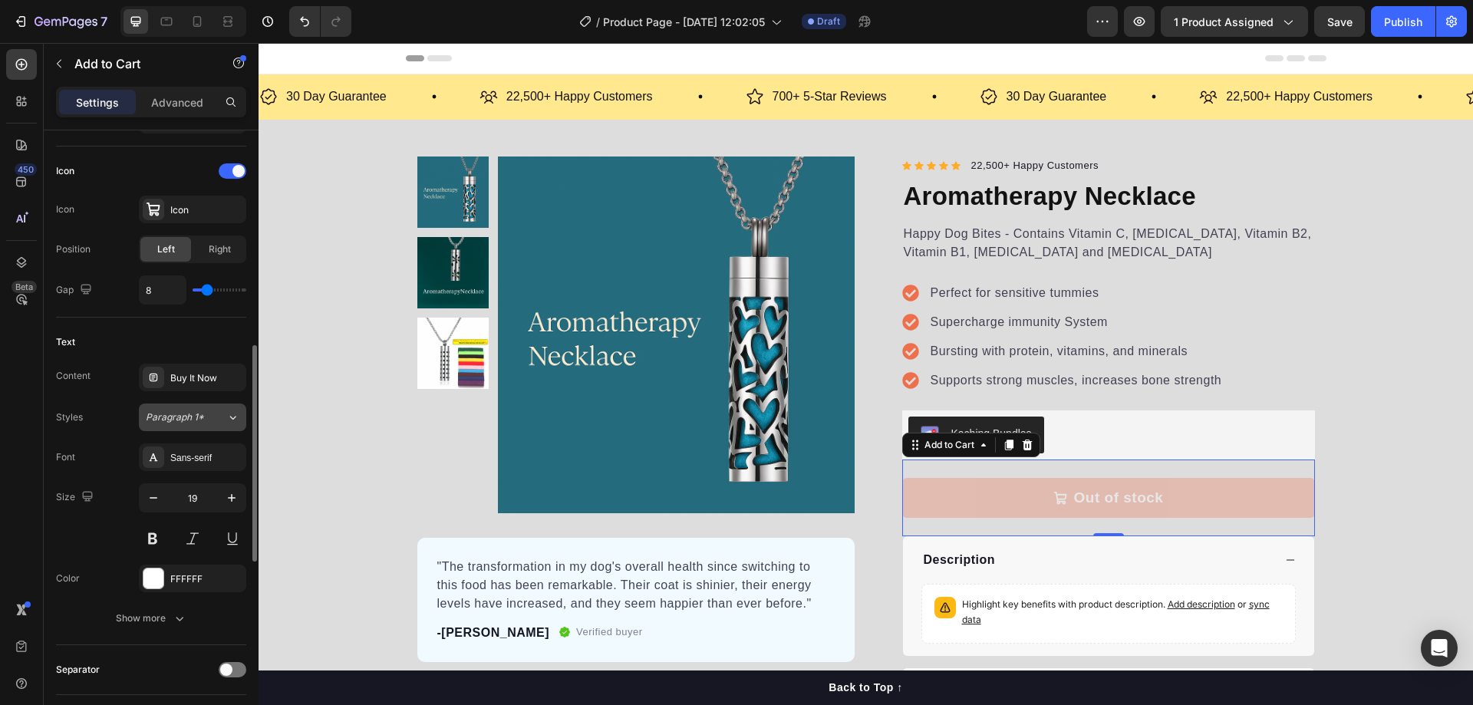
click at [205, 412] on div "Paragraph 1*" at bounding box center [177, 417] width 62 height 14
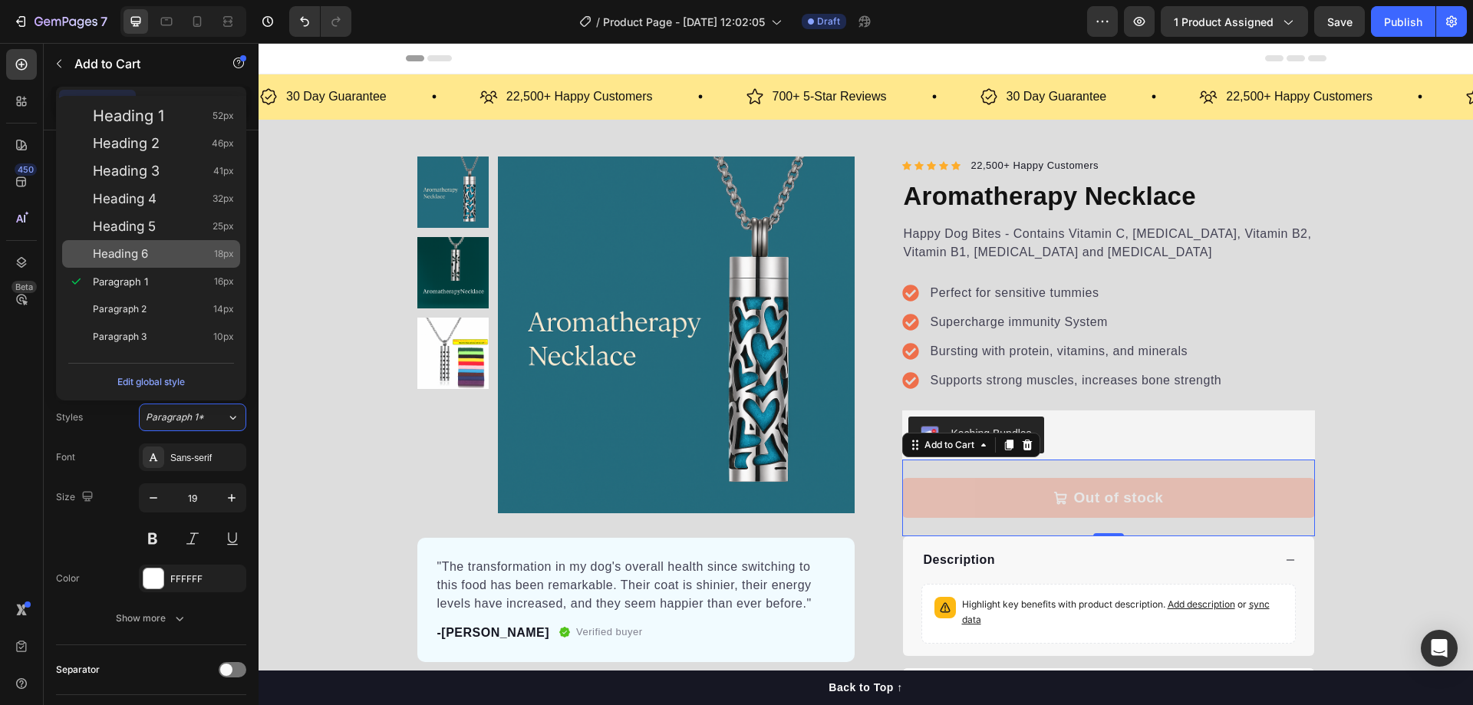
click at [147, 253] on span "Heading 6" at bounding box center [120, 253] width 55 height 15
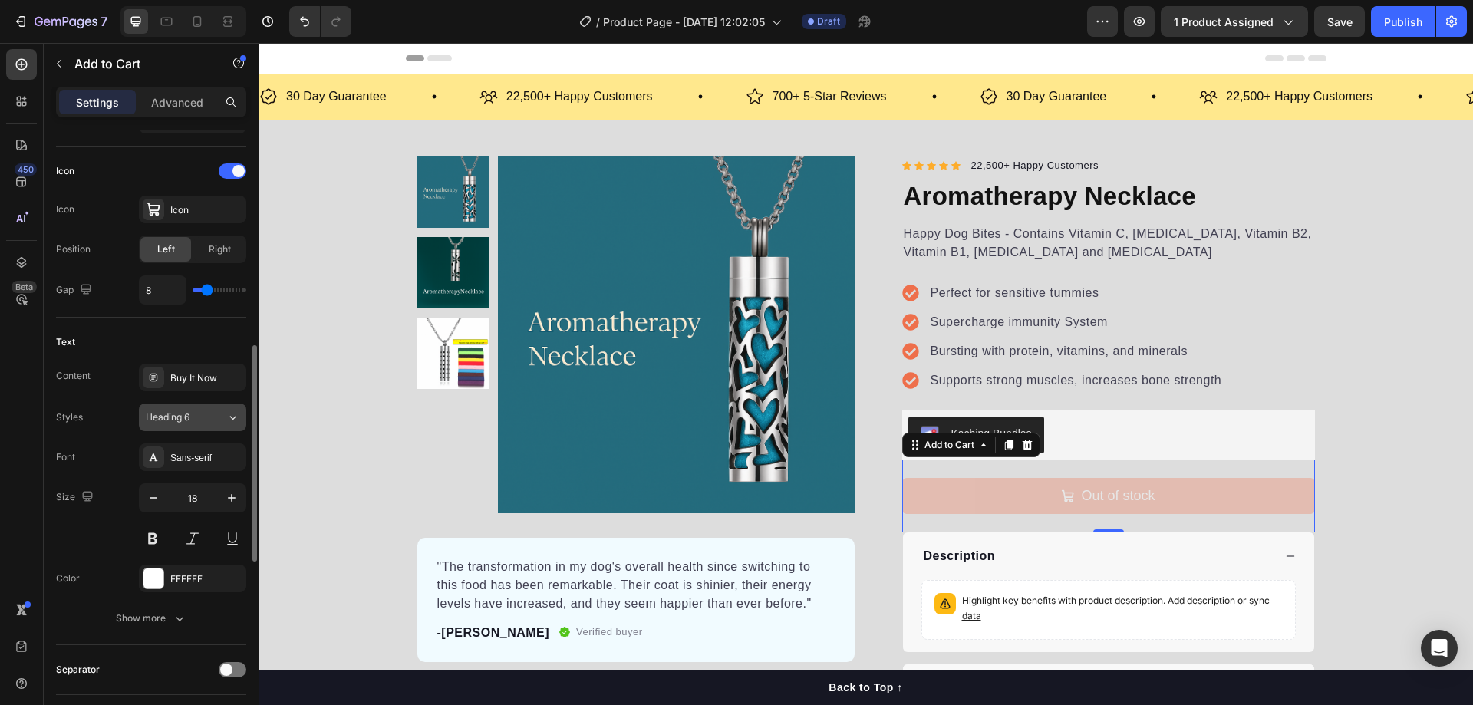
click at [191, 413] on div "Heading 6" at bounding box center [177, 417] width 62 height 14
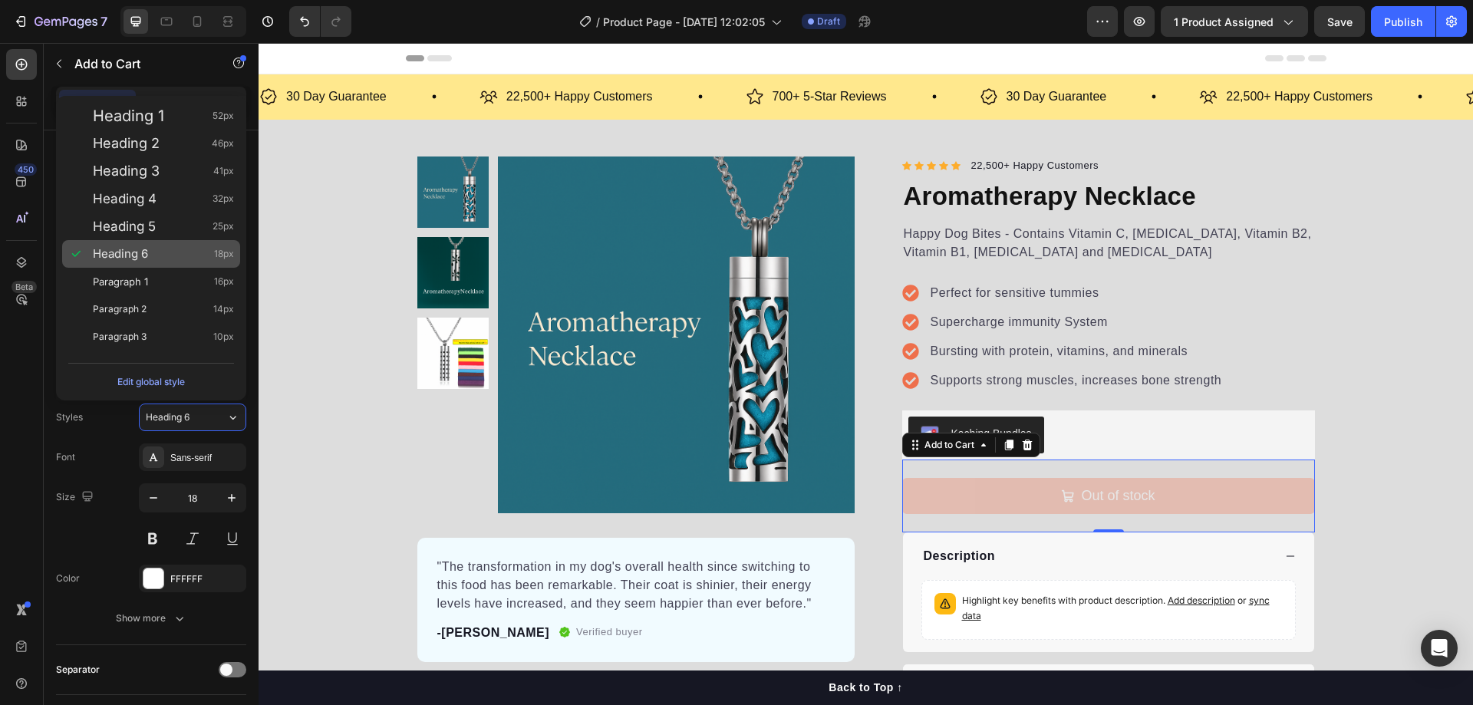
click at [125, 267] on div "Heading 6 18px" at bounding box center [151, 254] width 178 height 28
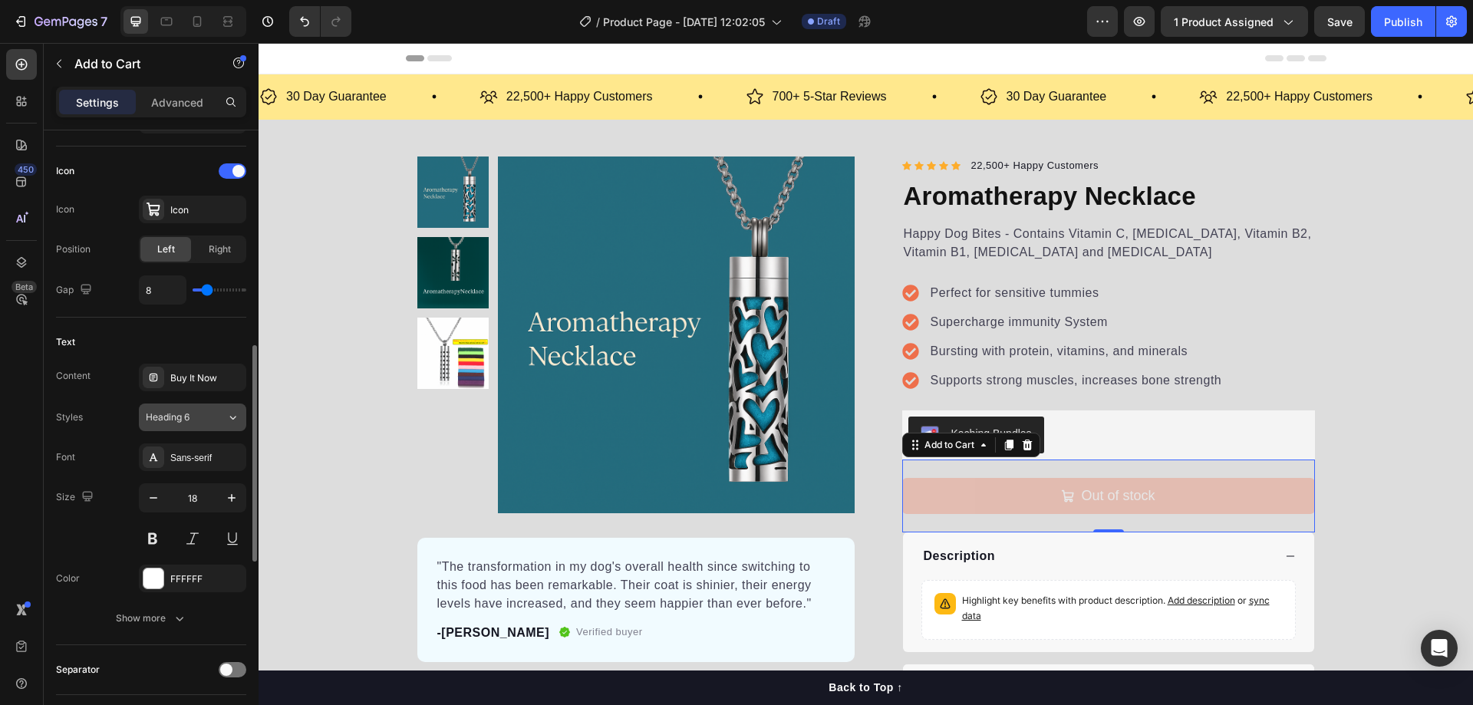
click at [191, 415] on div "Heading 6" at bounding box center [177, 417] width 62 height 14
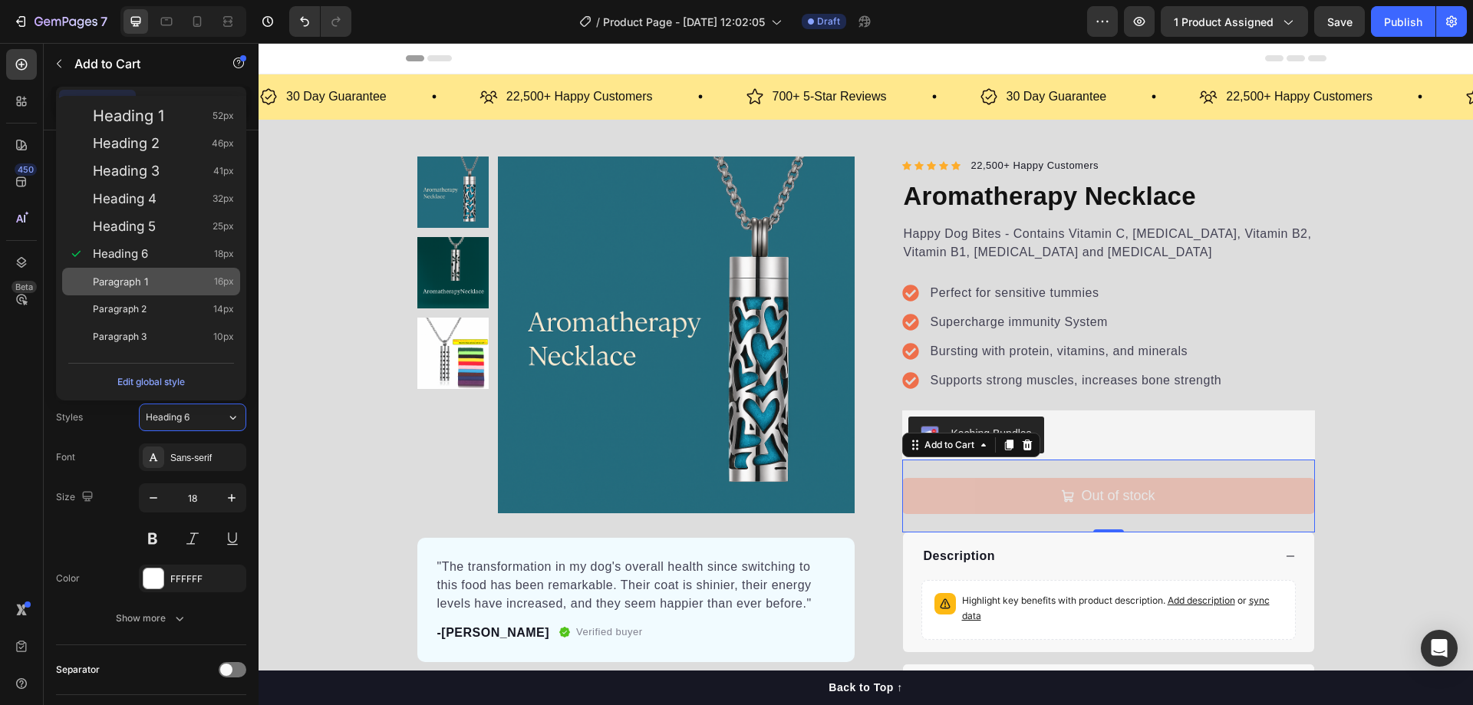
click at [137, 285] on span "Paragraph 1" at bounding box center [120, 281] width 55 height 15
type input "16"
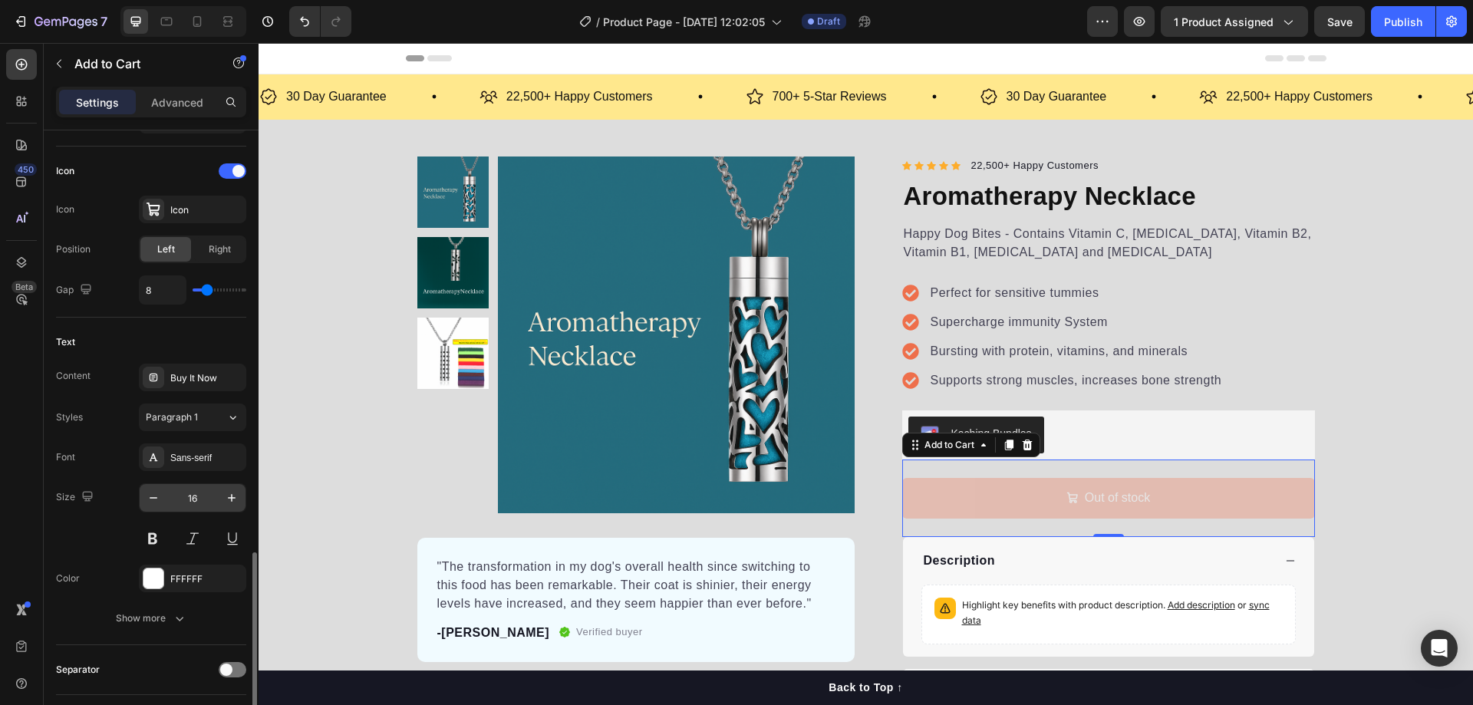
scroll to position [767, 0]
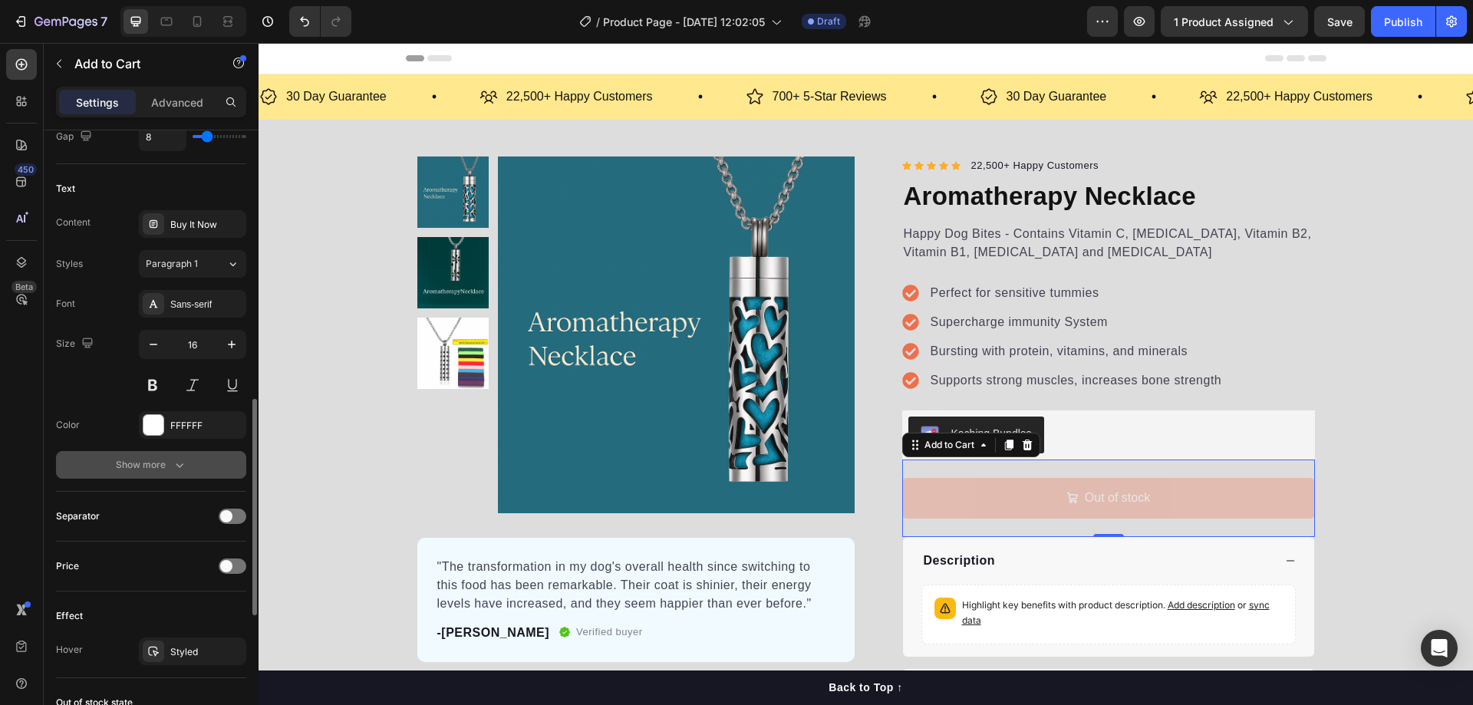
click at [180, 470] on icon "button" at bounding box center [179, 464] width 15 height 15
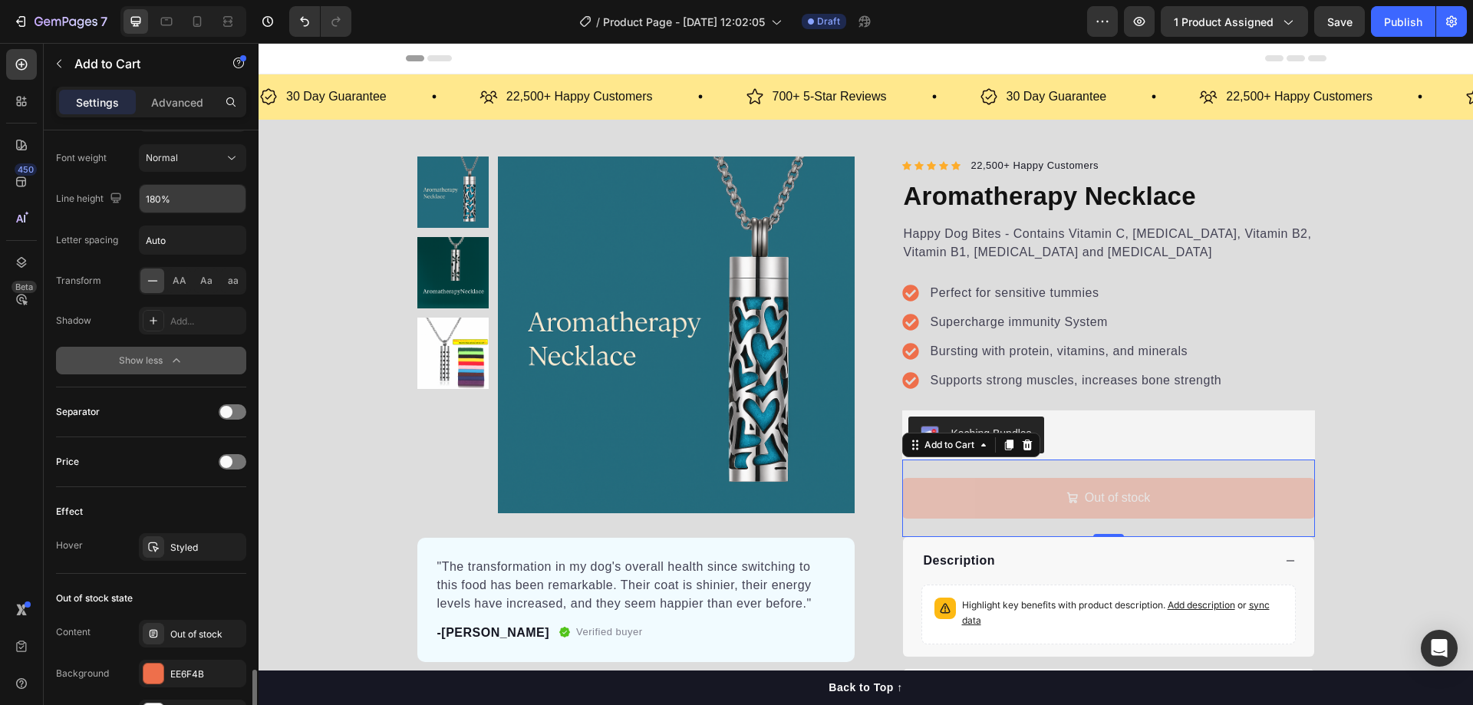
scroll to position [1227, 0]
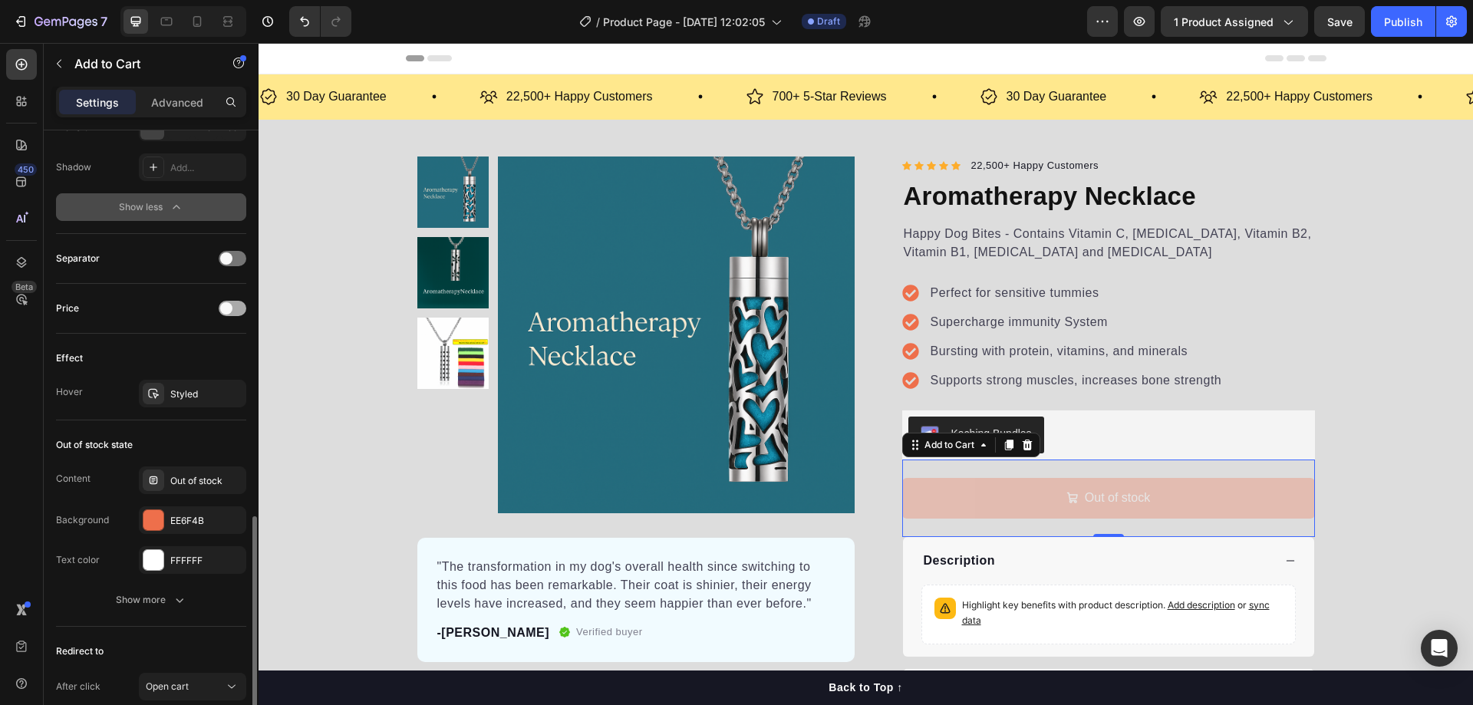
click at [236, 306] on div at bounding box center [233, 308] width 28 height 15
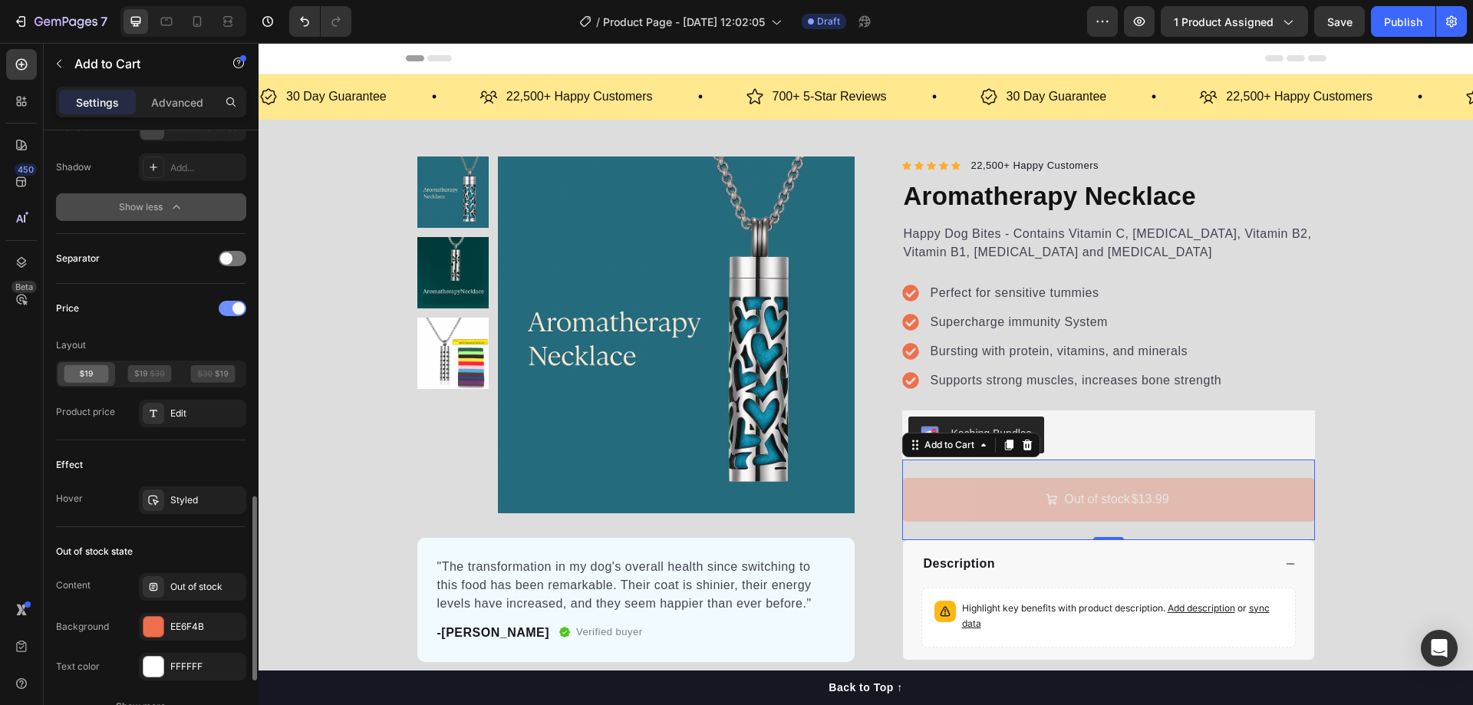
click at [232, 308] on span at bounding box center [238, 308] width 12 height 12
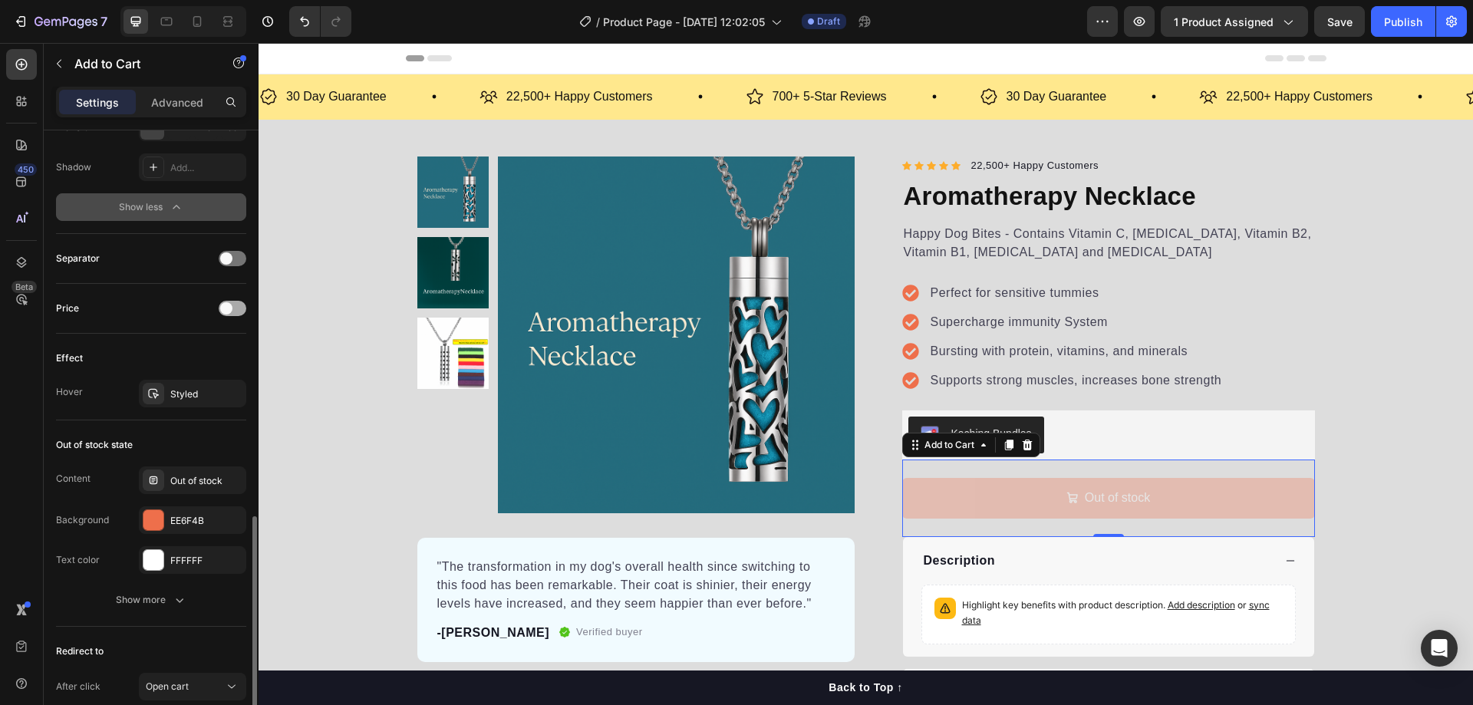
click at [232, 308] on div at bounding box center [233, 308] width 28 height 15
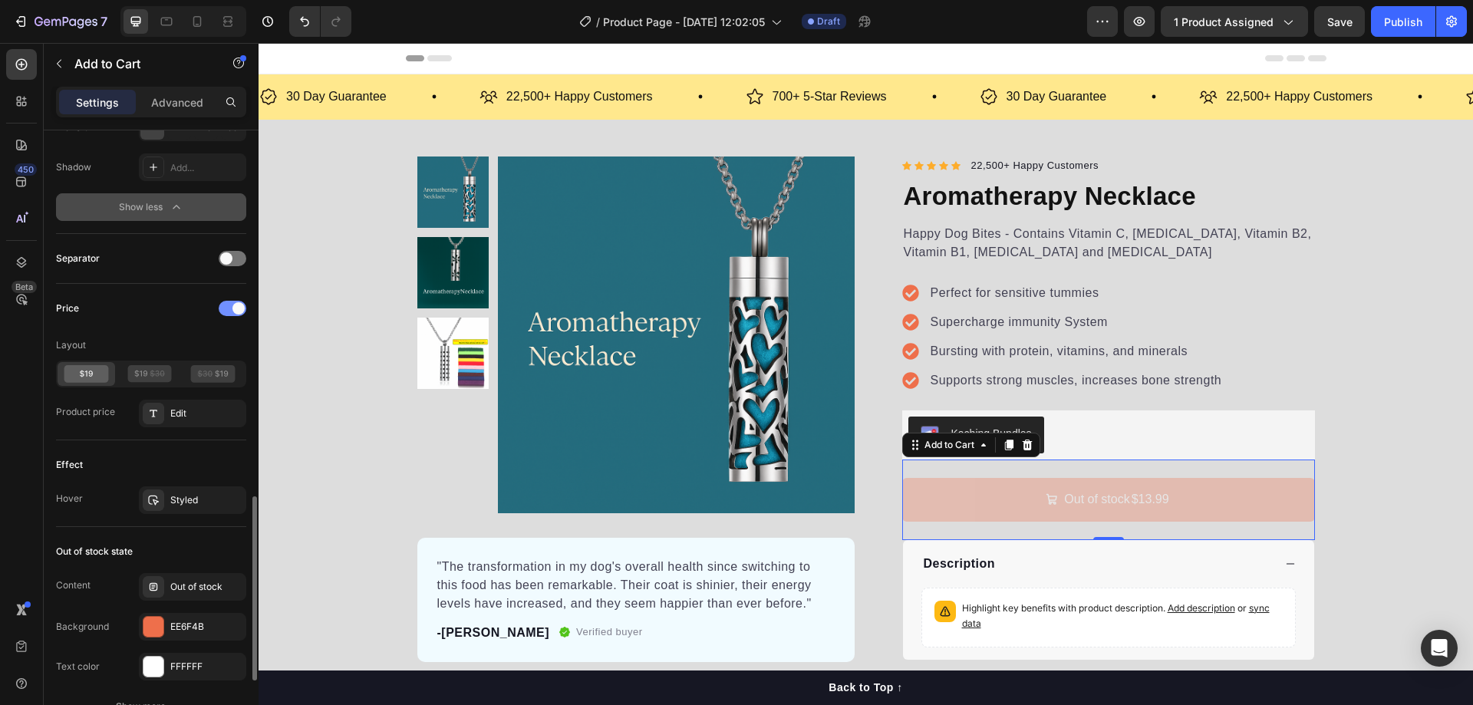
click at [232, 308] on span at bounding box center [238, 308] width 12 height 12
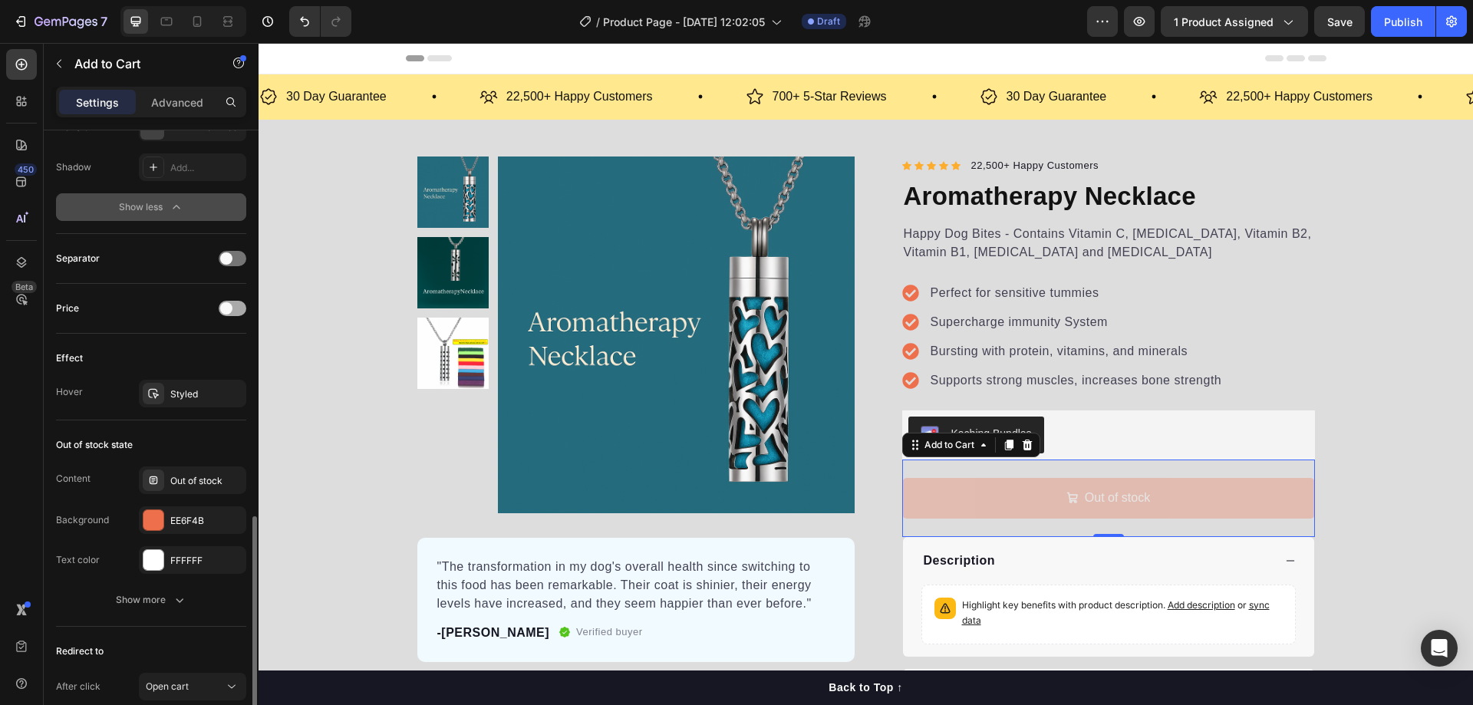
click at [234, 315] on div at bounding box center [233, 308] width 28 height 15
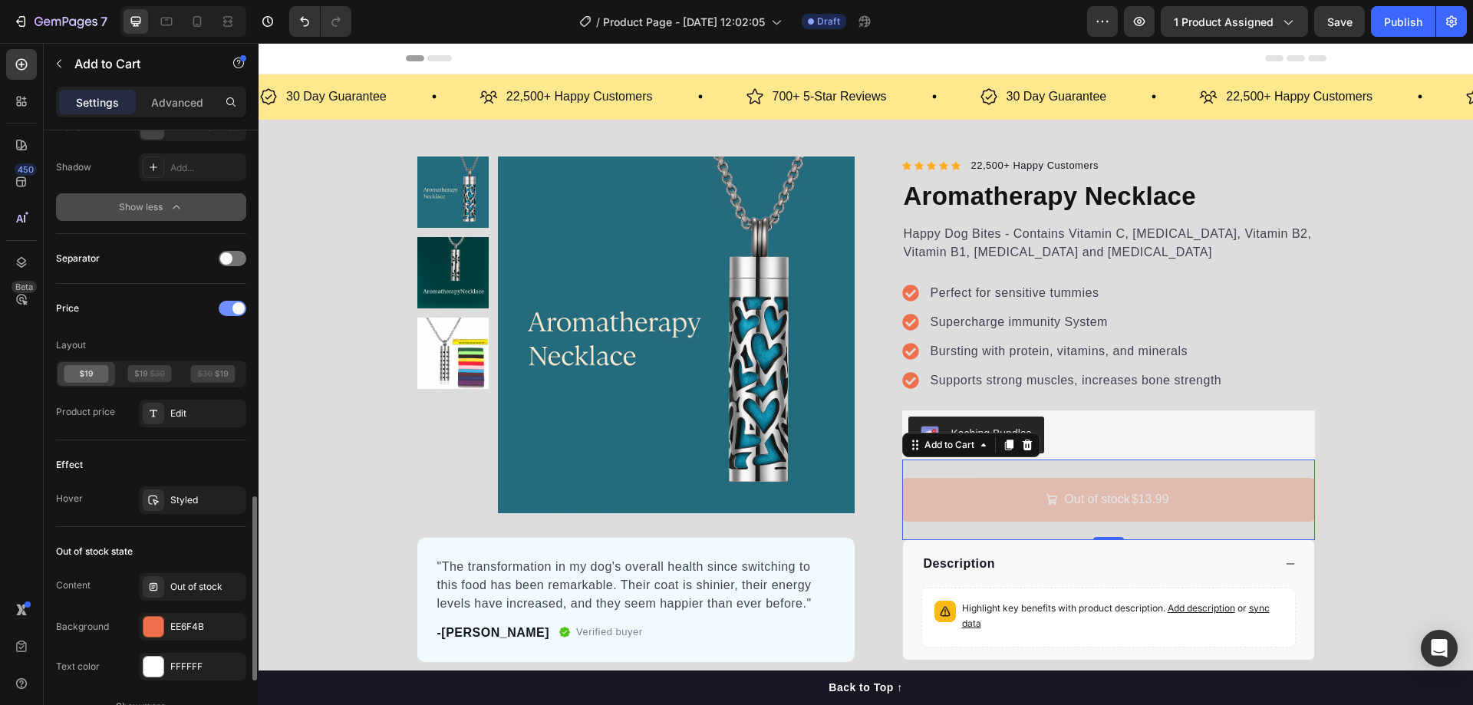
click at [233, 310] on span at bounding box center [238, 308] width 12 height 12
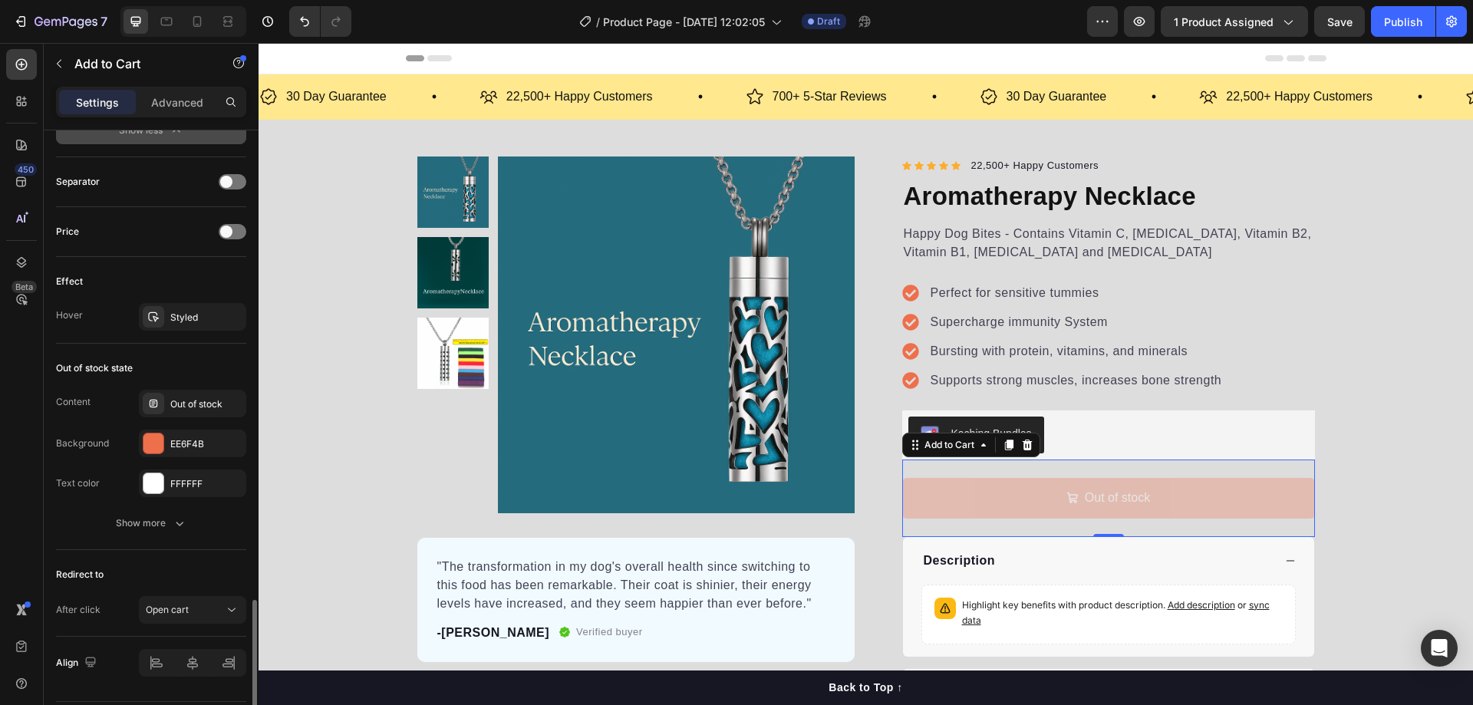
scroll to position [1349, 0]
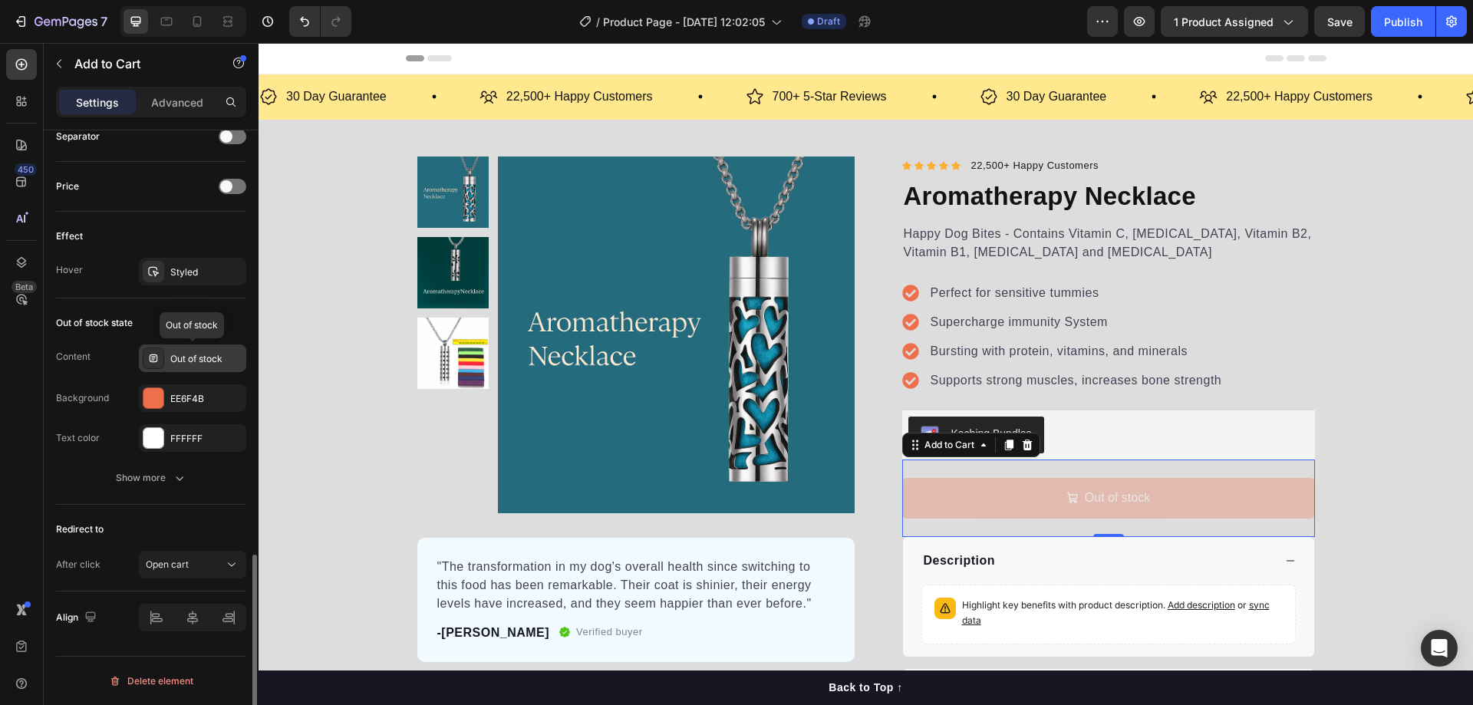
click at [190, 358] on div "Out of stock" at bounding box center [206, 359] width 72 height 14
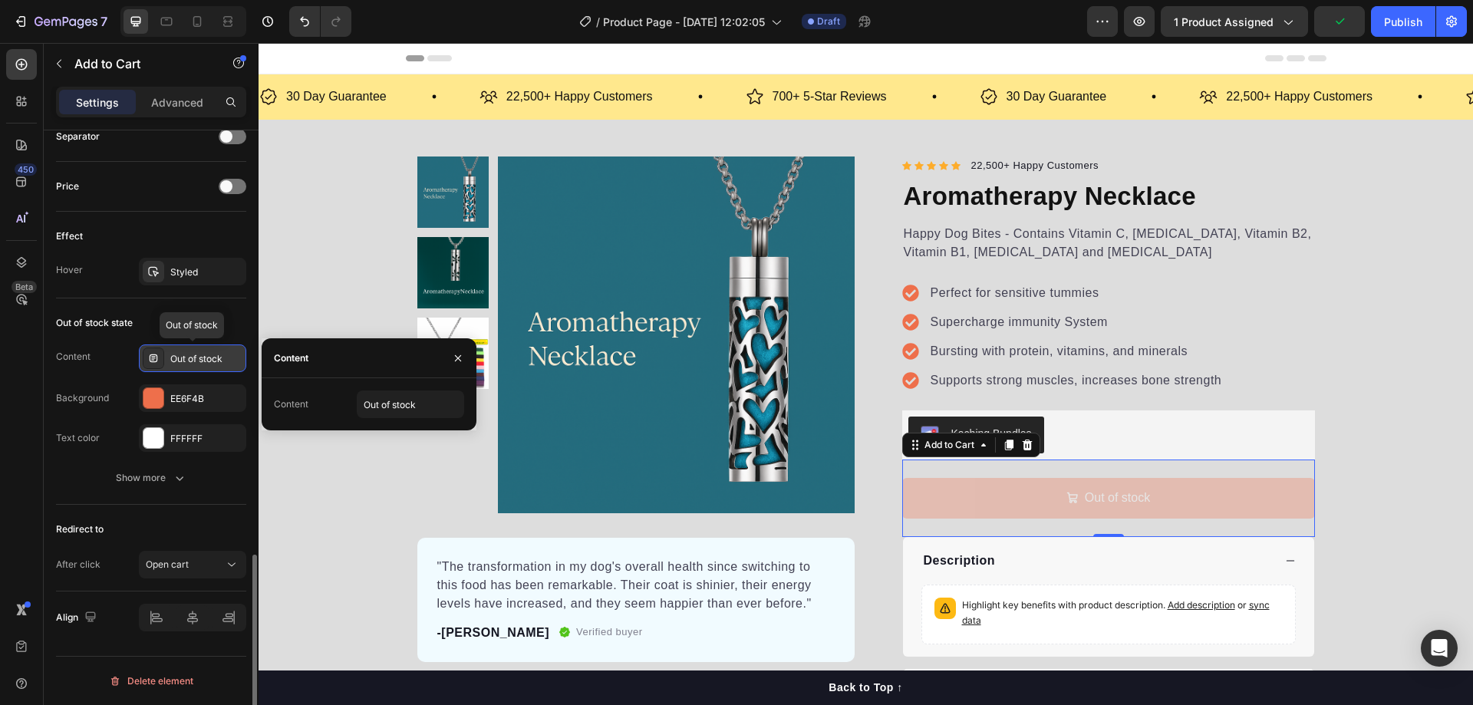
click at [176, 358] on div "Out of stock" at bounding box center [206, 359] width 72 height 14
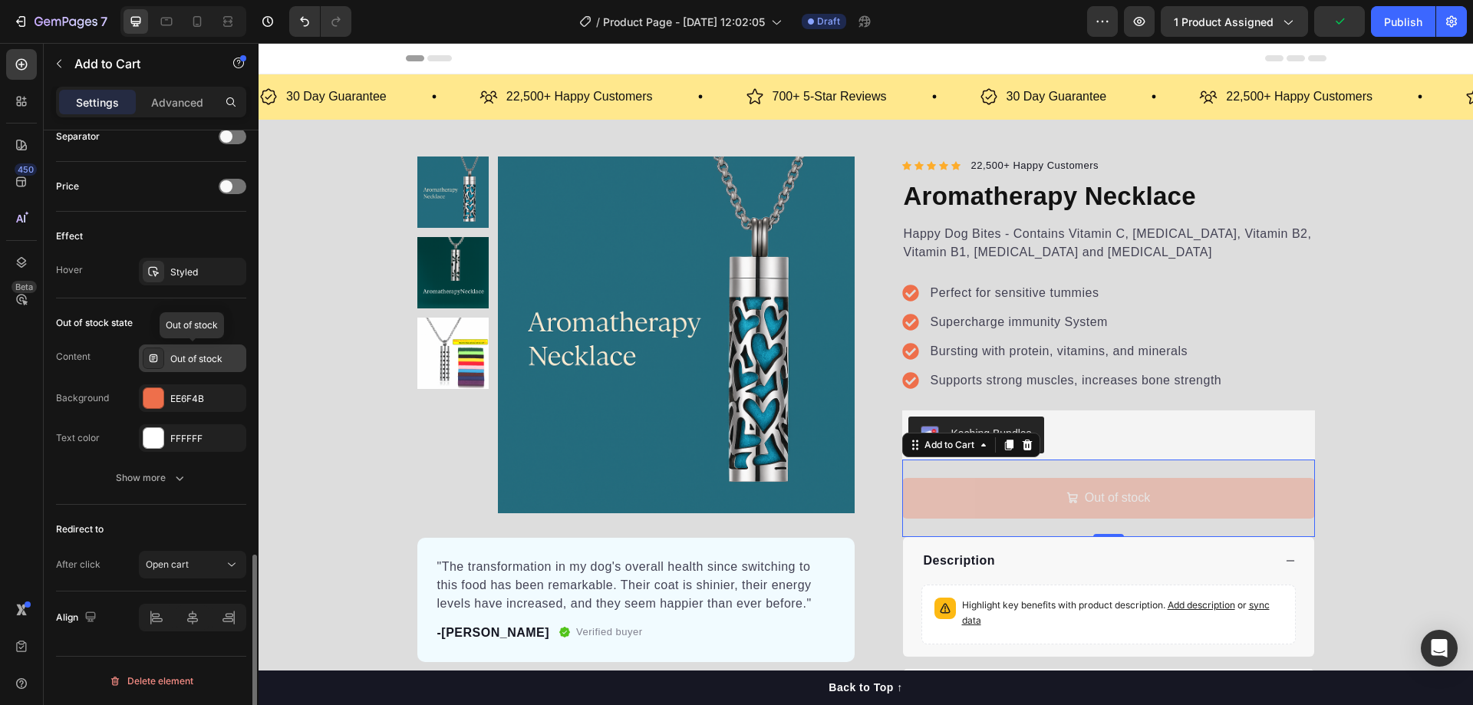
click at [176, 358] on div "Out of stock" at bounding box center [206, 359] width 72 height 14
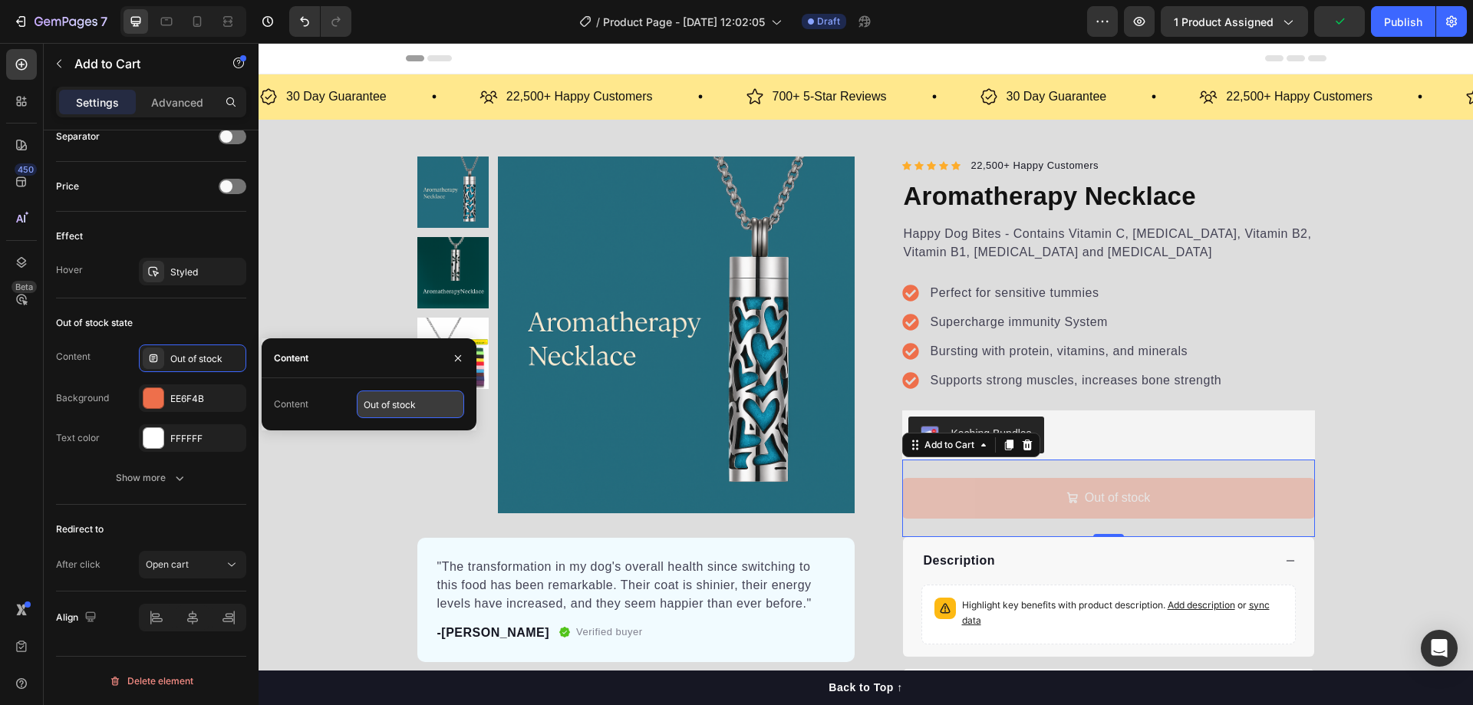
click at [446, 414] on input "Out of stock" at bounding box center [410, 404] width 107 height 28
type input "B"
type input "Buy It Now"
click at [331, 266] on div "Product Images "The transformation in my dog's overall health since switching t…" at bounding box center [866, 437] width 1214 height 560
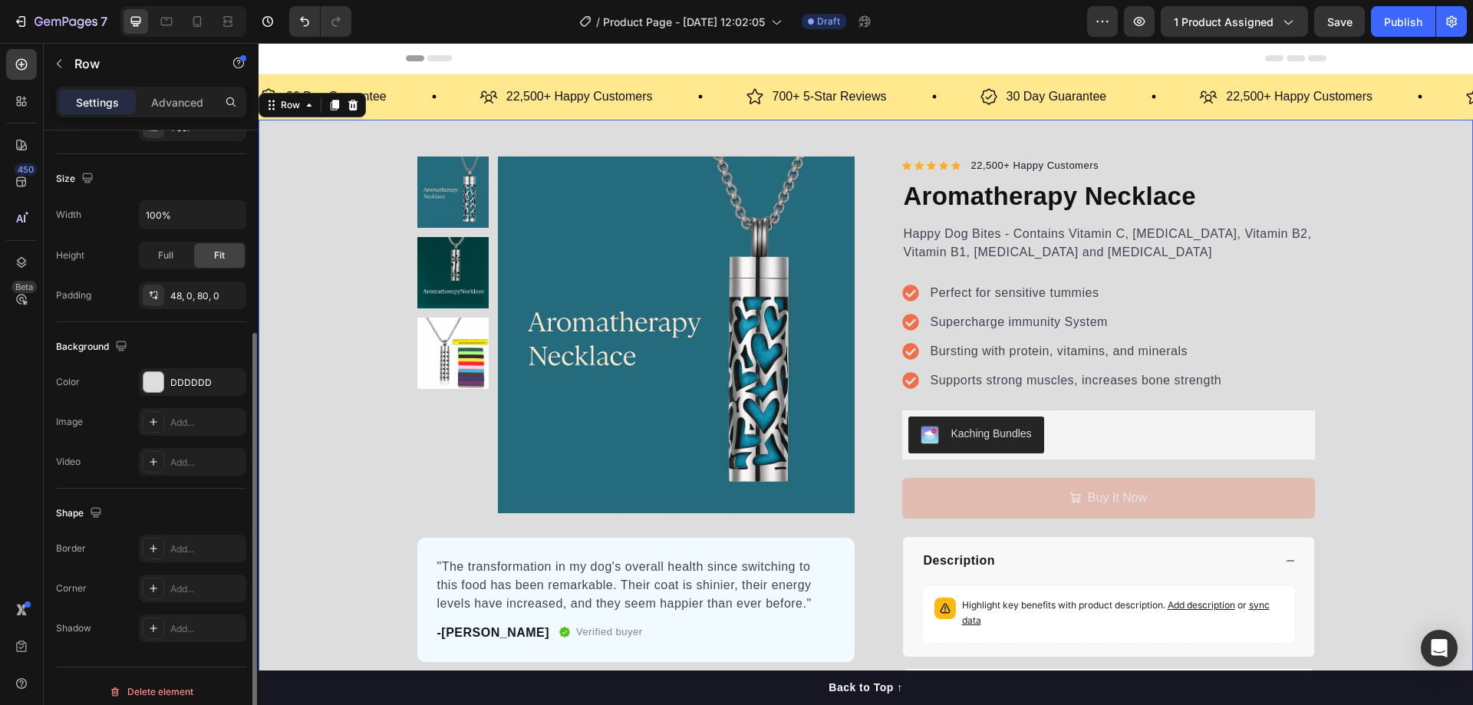
scroll to position [318, 0]
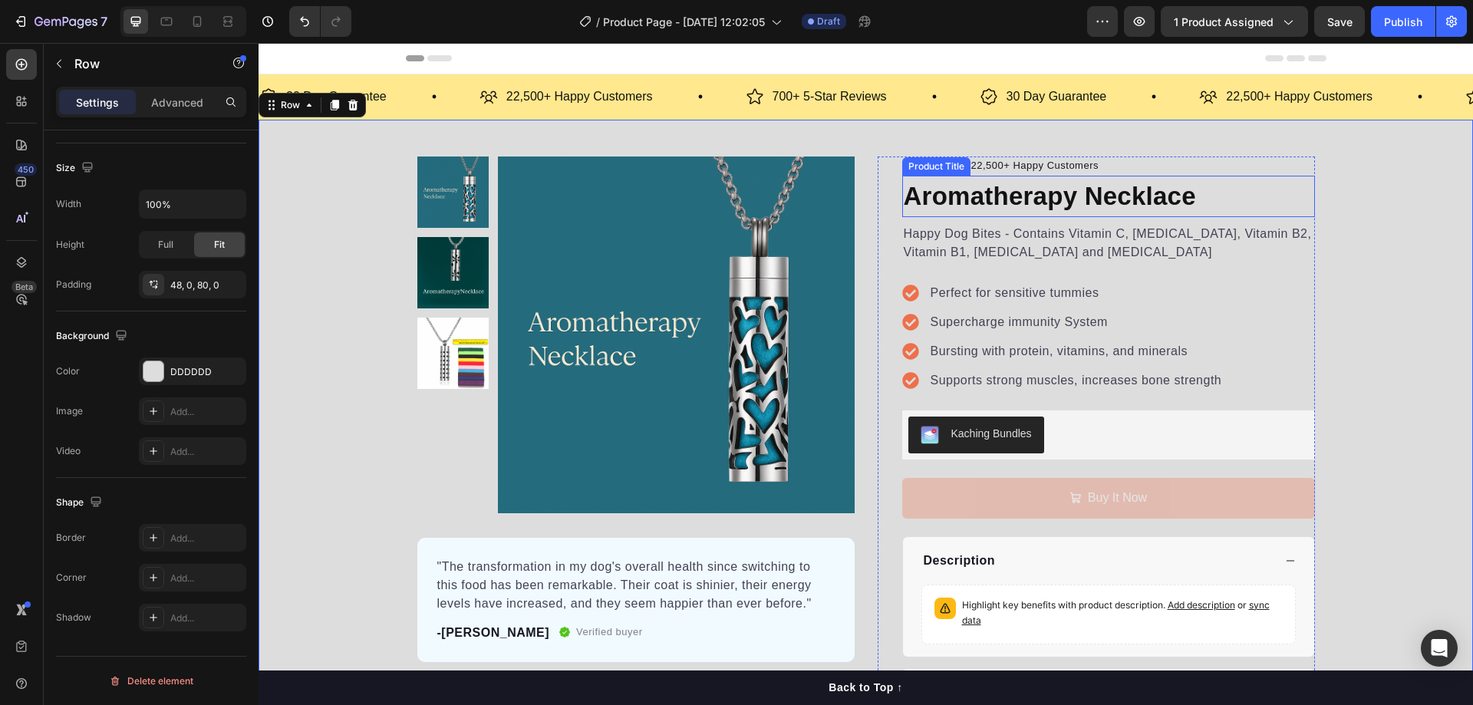
click at [1018, 199] on h1 "Aromatherapy Necklace" at bounding box center [1108, 196] width 413 height 41
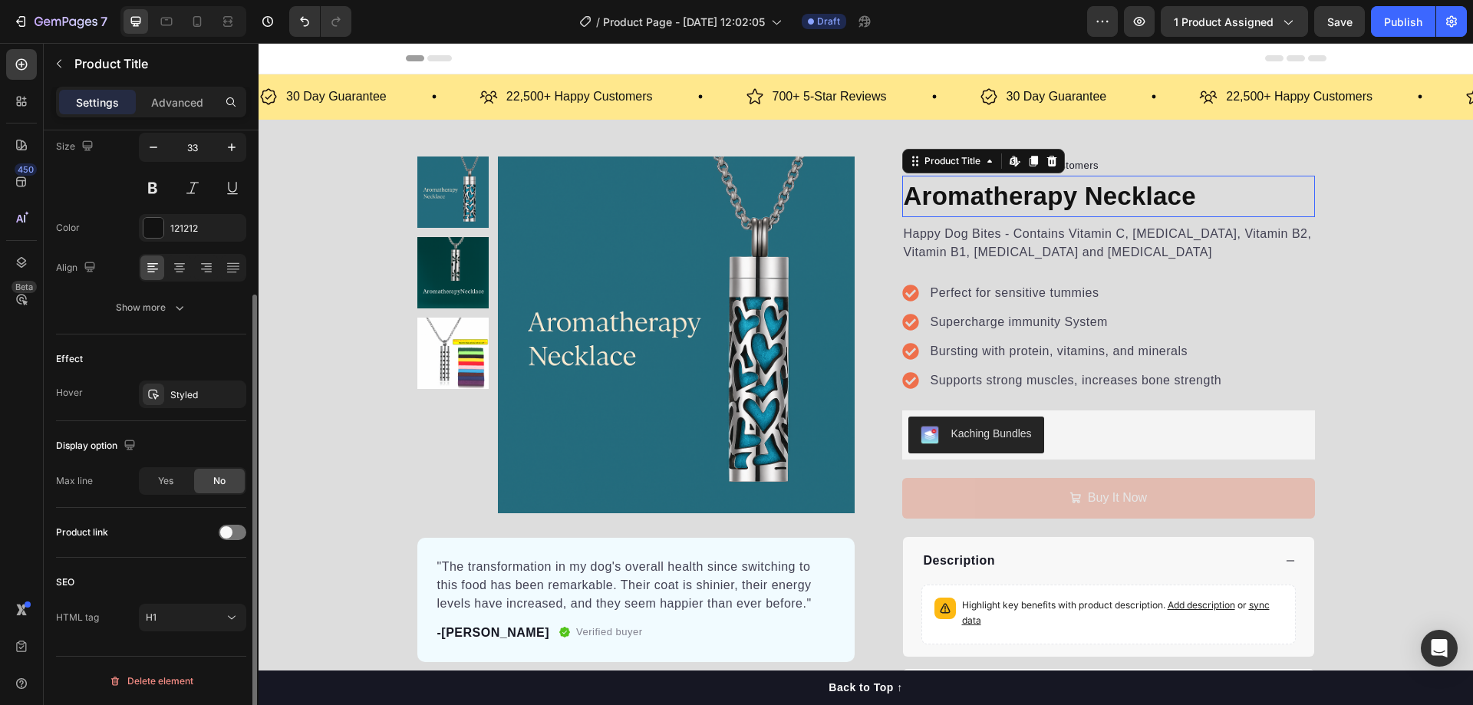
click at [1018, 199] on h1 "Aromatherapy Necklace" at bounding box center [1108, 196] width 413 height 41
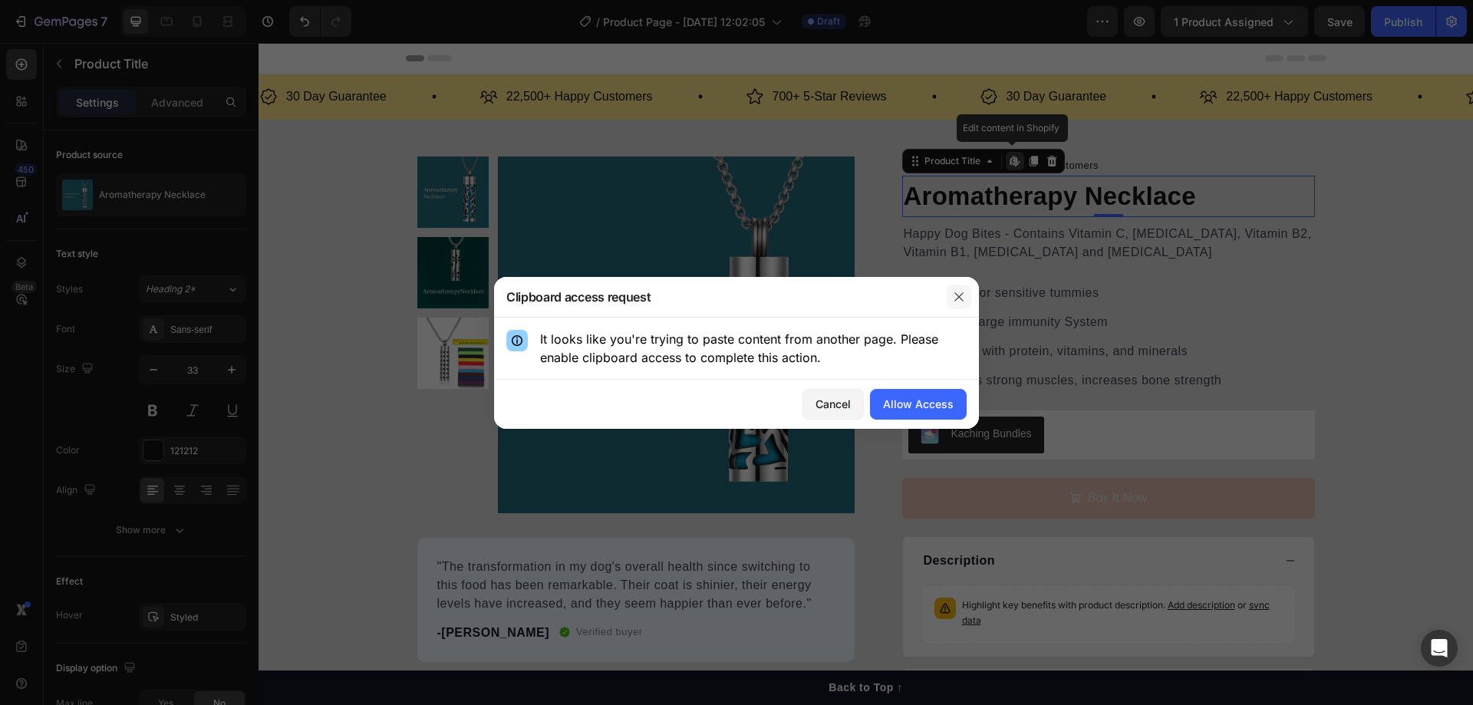
click at [962, 297] on icon "button" at bounding box center [959, 297] width 12 height 12
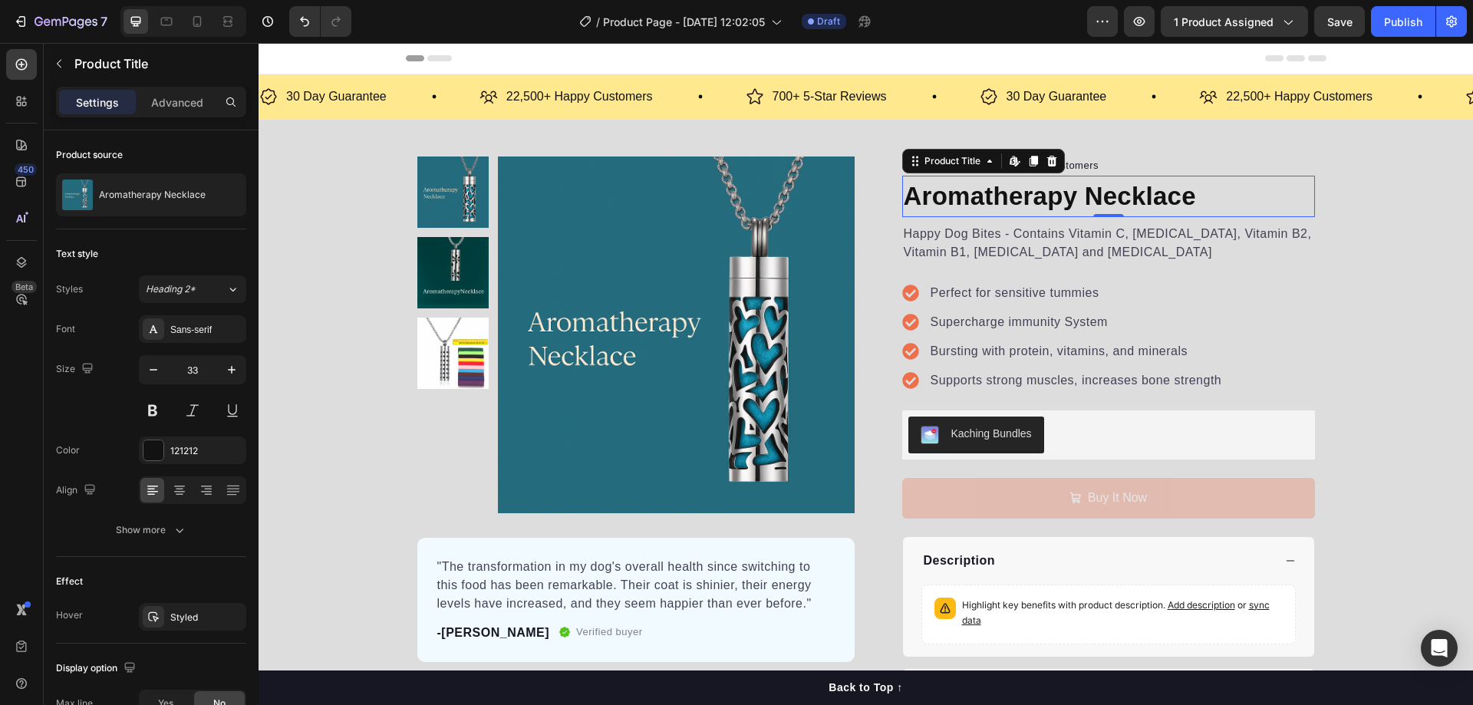
click at [1136, 202] on h1 "Aromatherapy Necklace" at bounding box center [1108, 196] width 413 height 41
click at [1123, 194] on h1 "Aromatherapy Necklace" at bounding box center [1108, 196] width 413 height 41
click at [1336, 211] on div "Product Images "The transformation in my dog's overall health since switching t…" at bounding box center [866, 437] width 1214 height 560
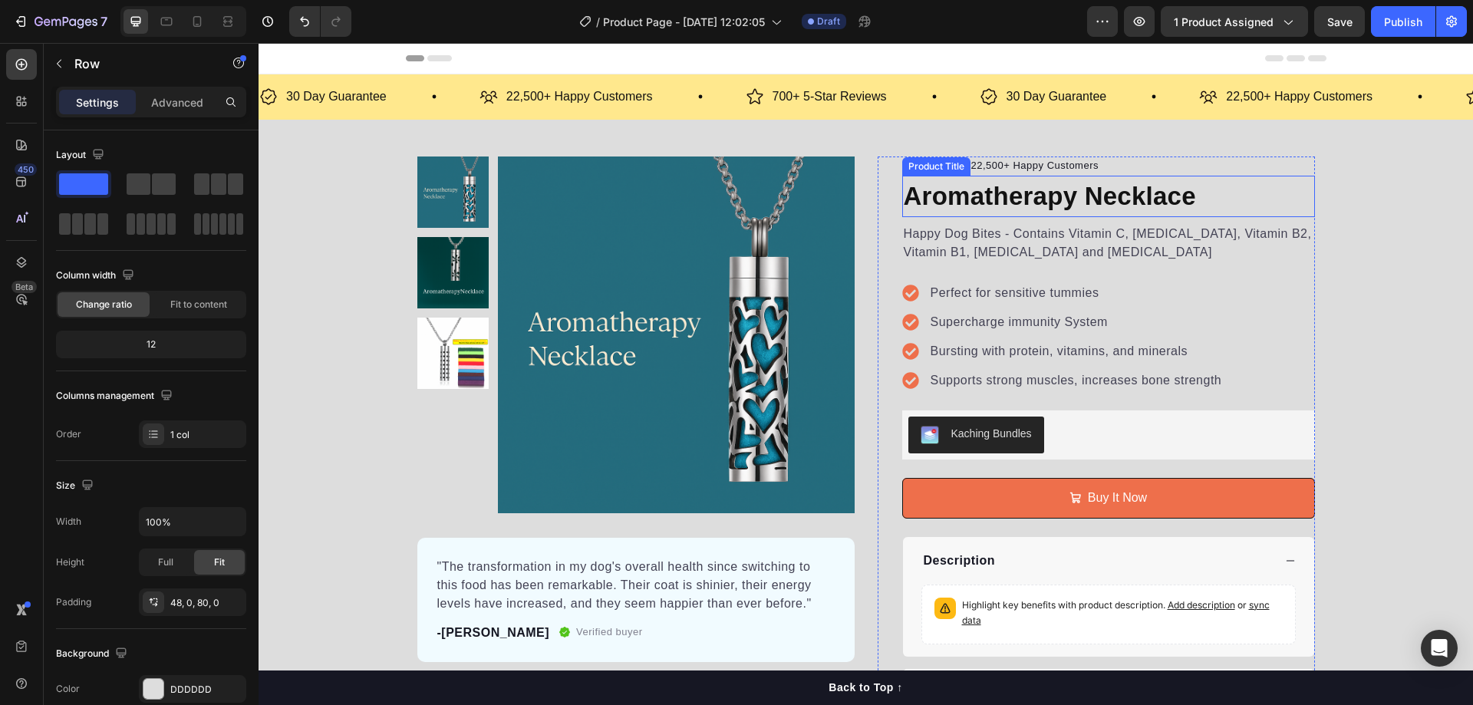
click at [1207, 201] on h1 "Aromatherapy Necklace" at bounding box center [1108, 196] width 413 height 41
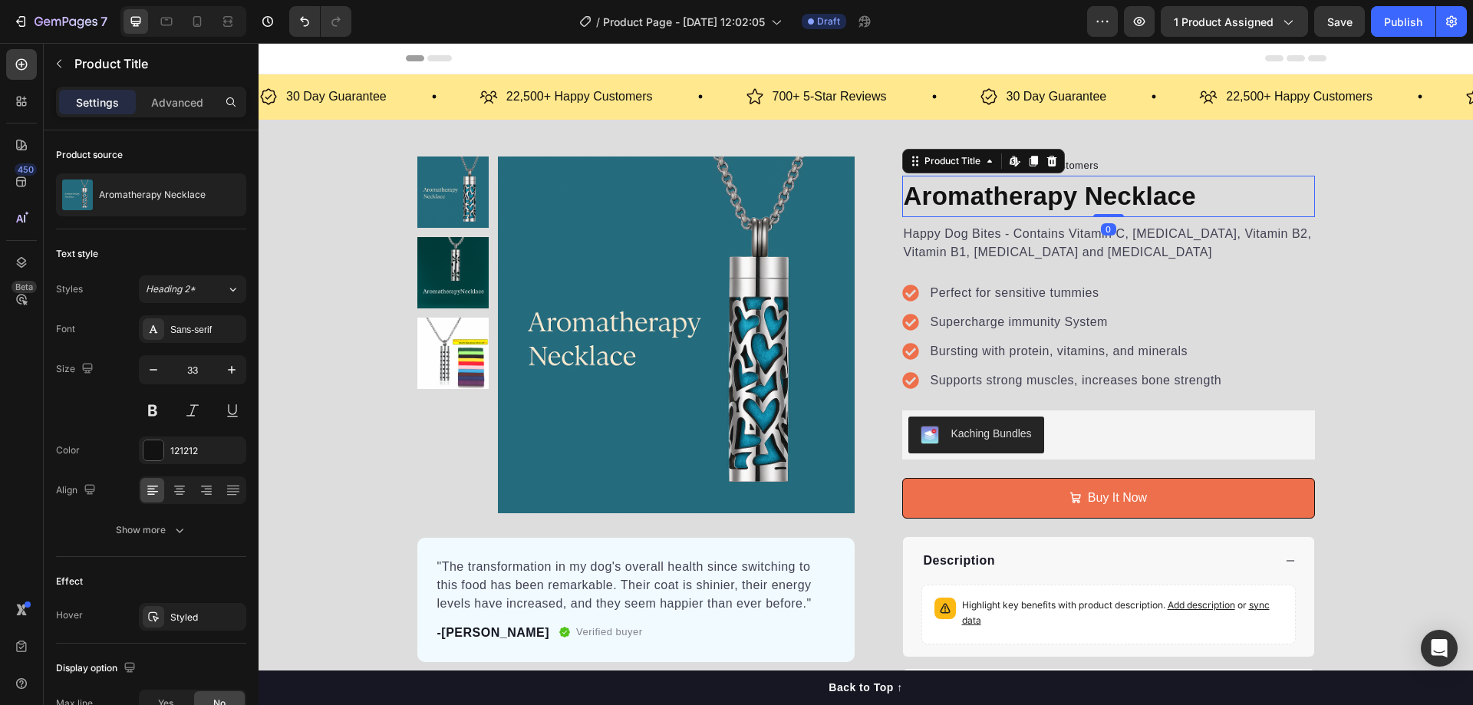
click at [1207, 201] on h1 "Aromatherapy Necklace" at bounding box center [1108, 196] width 413 height 41
click at [1194, 199] on h1 "Aromatherapy Necklace" at bounding box center [1108, 196] width 413 height 41
click at [1202, 200] on h1 "Aromatherapy Necklace" at bounding box center [1108, 196] width 413 height 41
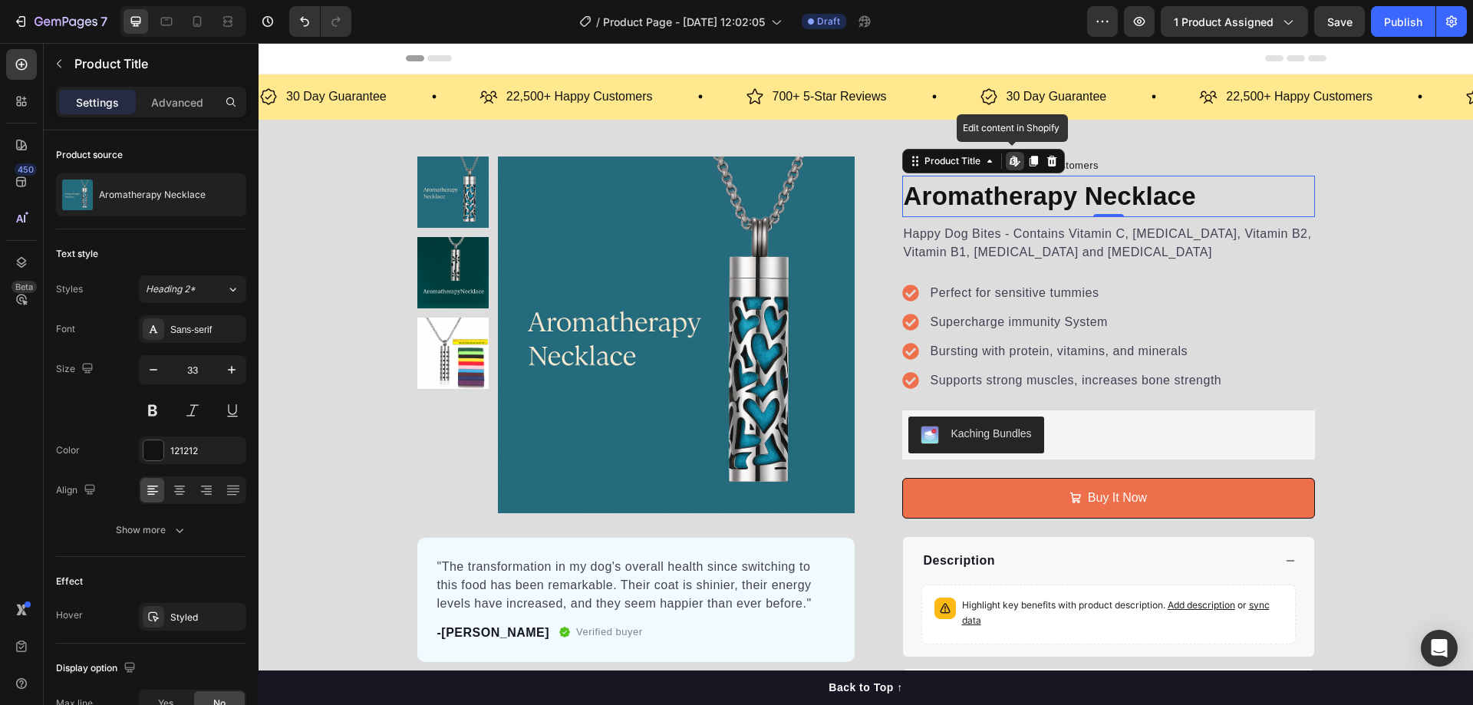
click at [1169, 197] on h1 "Aromatherapy Necklace" at bounding box center [1108, 196] width 413 height 41
click at [995, 130] on div "Product Images "The transformation in my dog's overall health since switching t…" at bounding box center [866, 449] width 1214 height 658
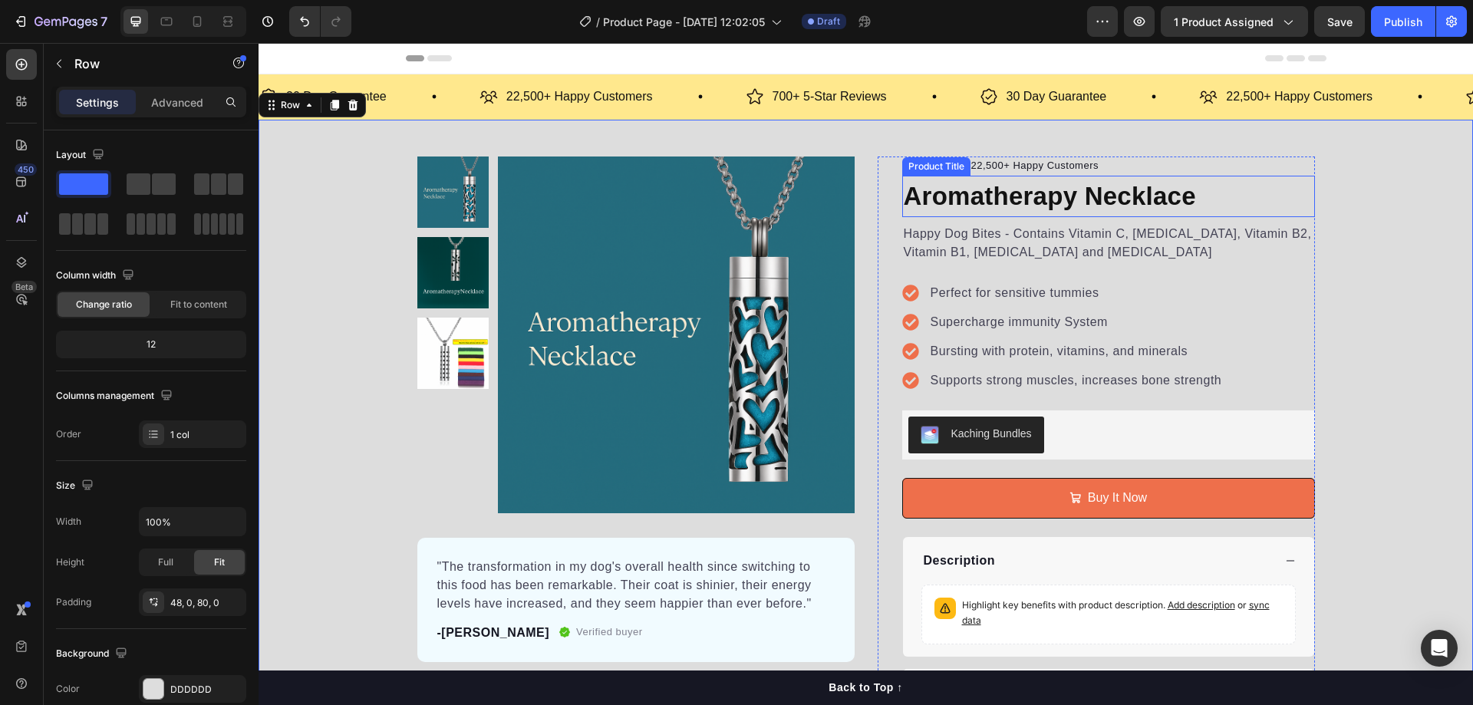
click at [1059, 192] on h1 "Aromatherapy Necklace" at bounding box center [1108, 196] width 413 height 41
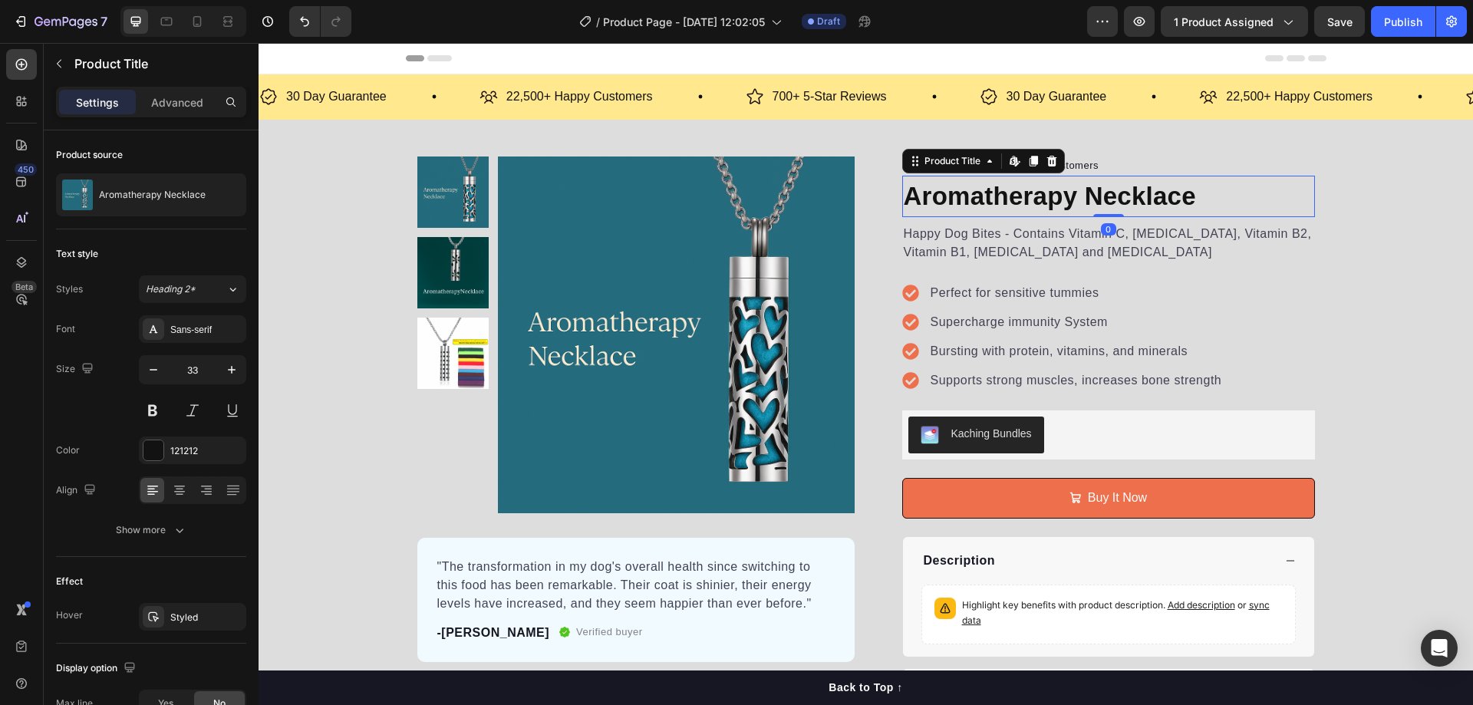
click at [1059, 192] on h1 "Aromatherapy Necklace" at bounding box center [1108, 196] width 413 height 41
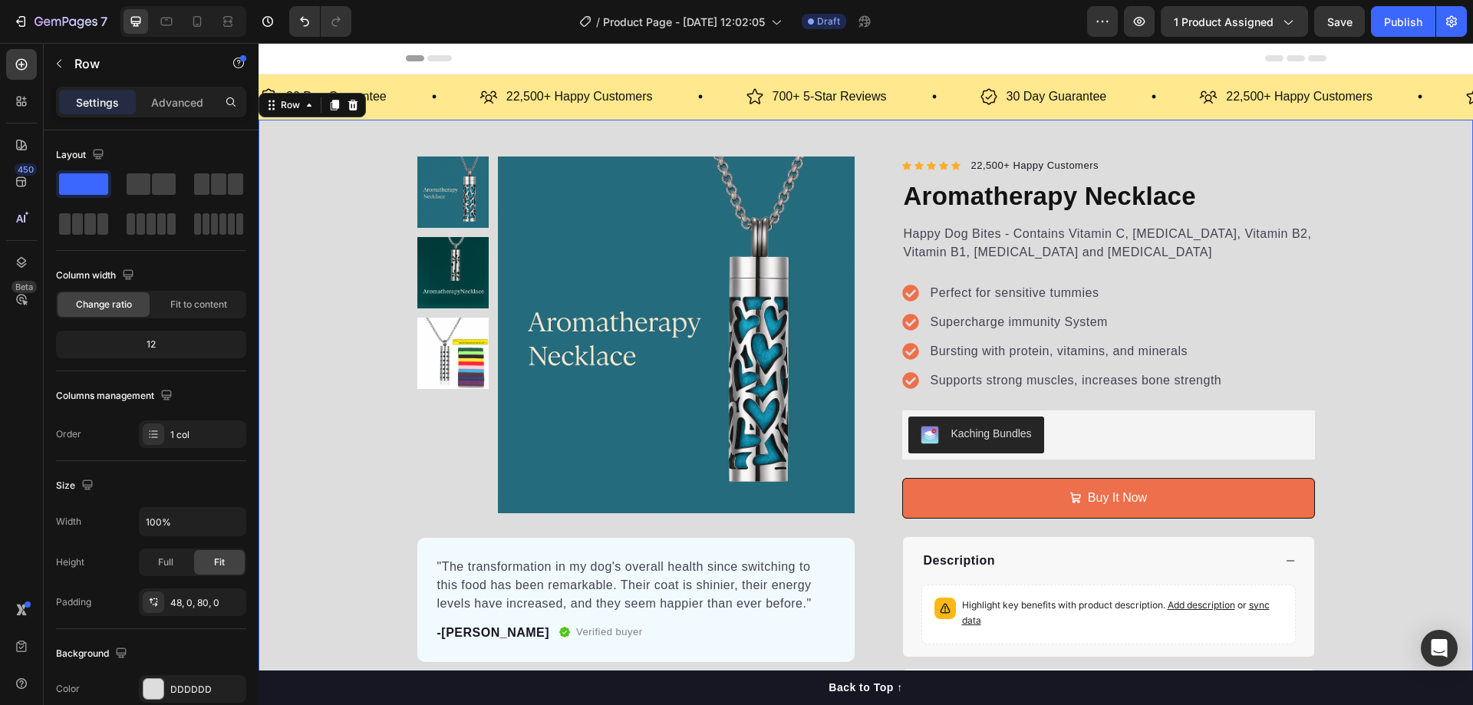
click at [996, 129] on div "Product Images "The transformation in my dog's overall health since switching t…" at bounding box center [866, 449] width 1214 height 658
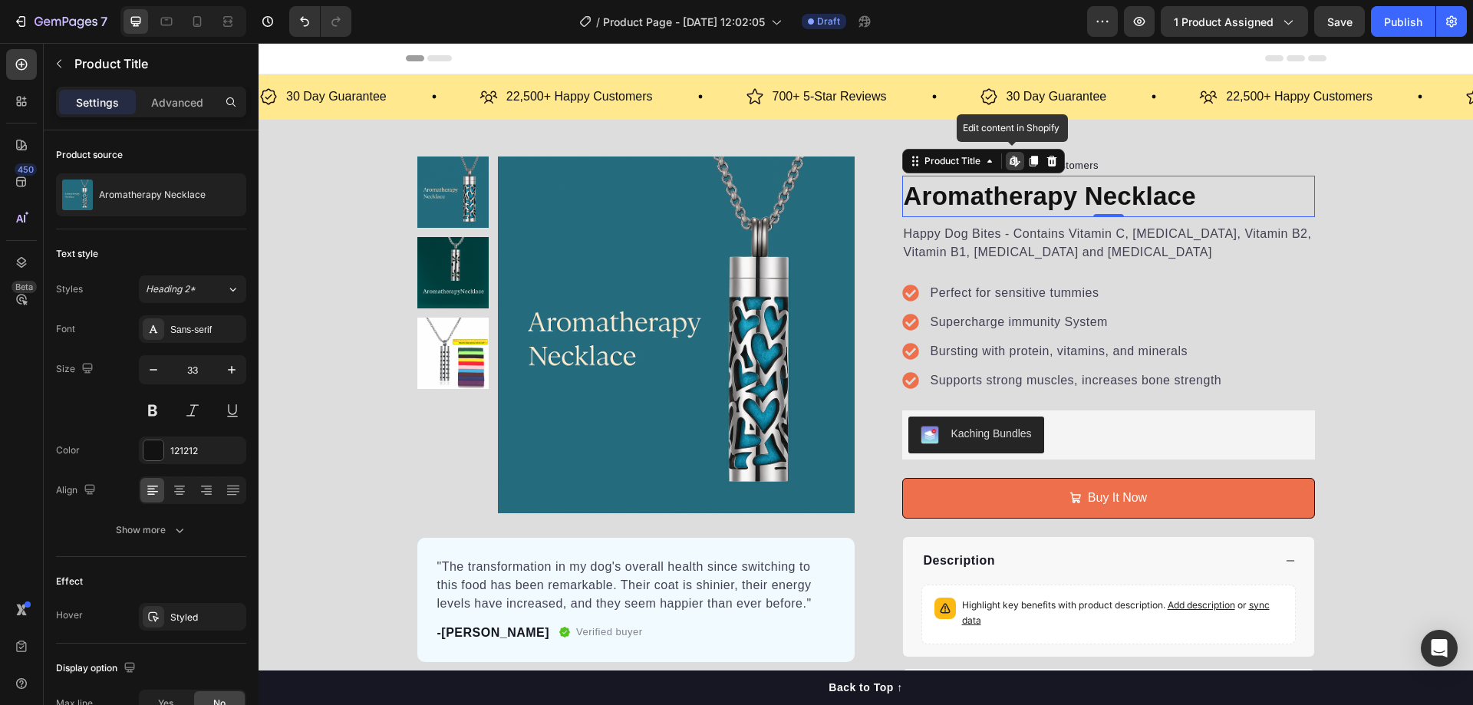
click at [1013, 163] on icon at bounding box center [1015, 161] width 12 height 12
click at [1129, 196] on h1 "Aromatherapy Necklace" at bounding box center [1108, 196] width 413 height 41
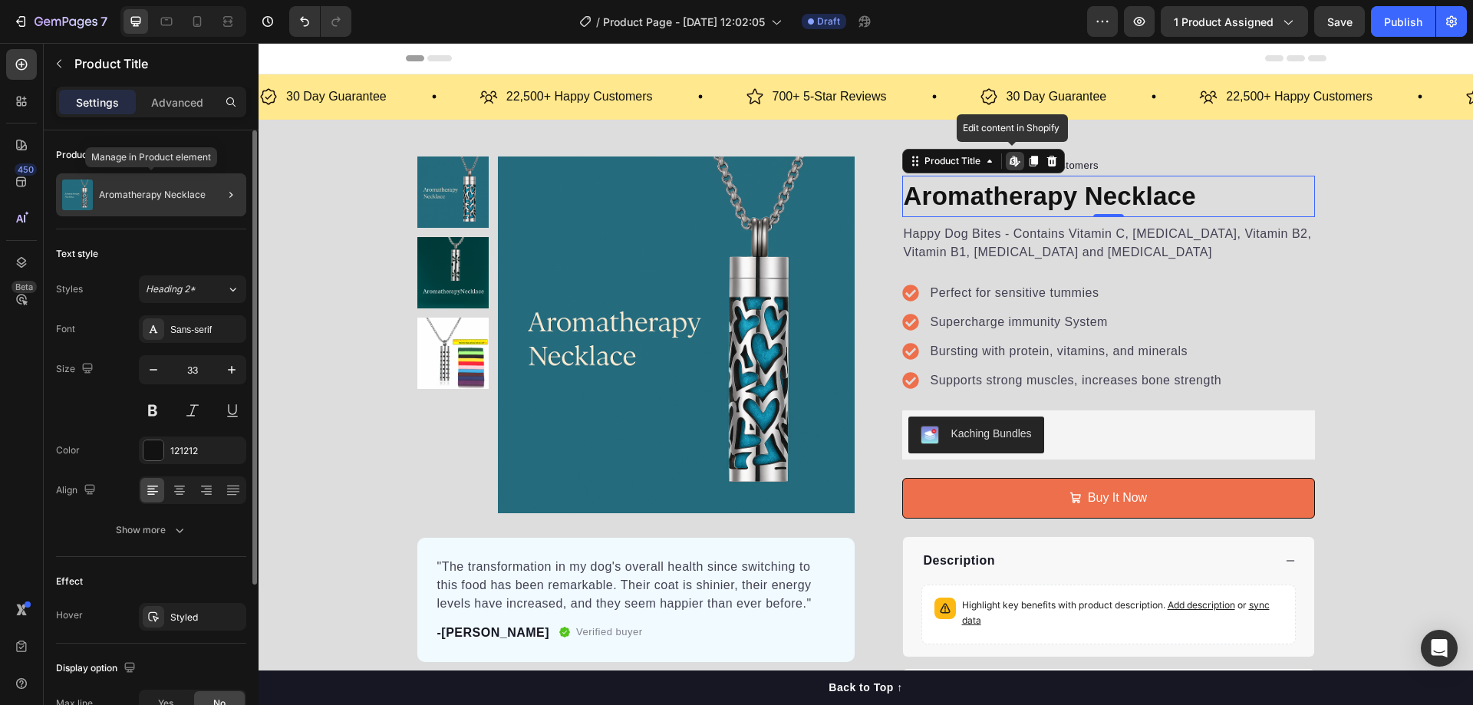
click at [144, 193] on p "Aromatherapy Necklace" at bounding box center [152, 194] width 107 height 11
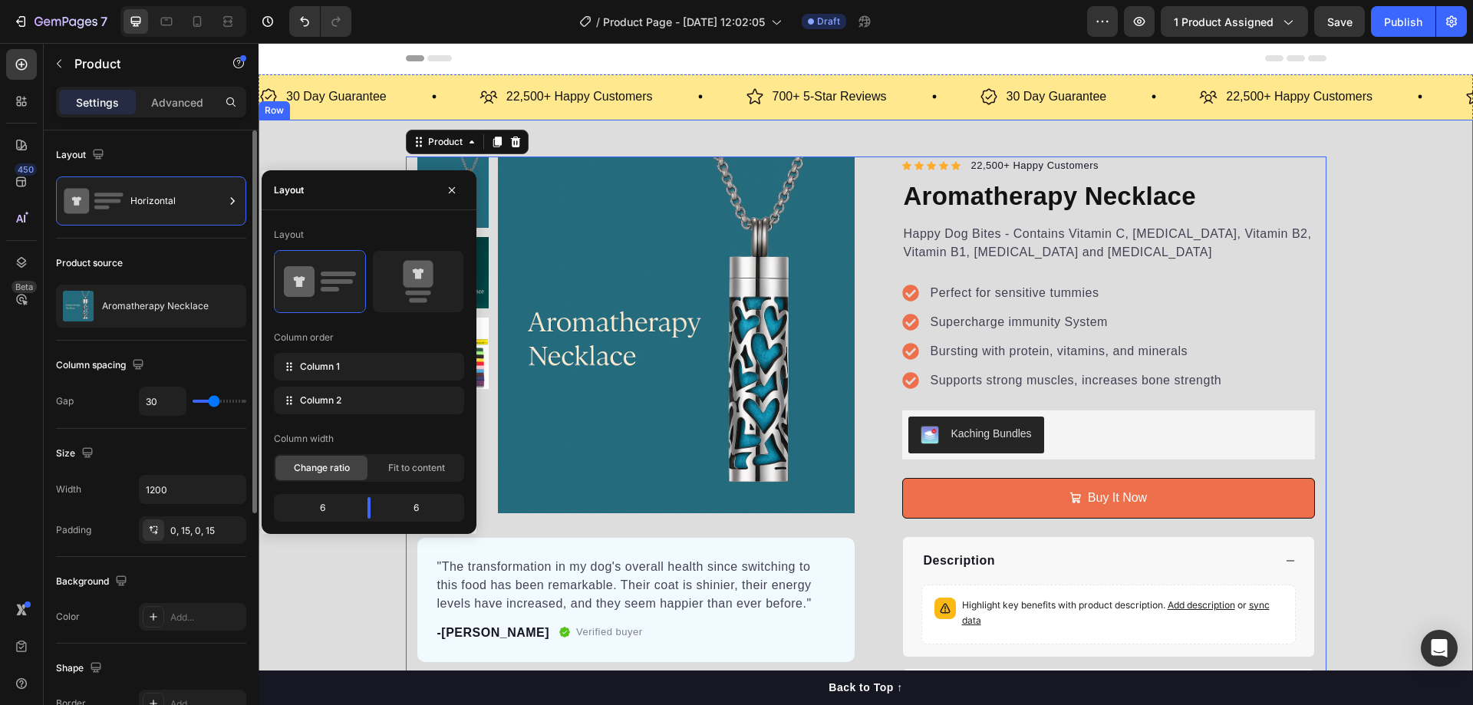
click at [340, 155] on div "Product Images "The transformation in my dog's overall health since switching t…" at bounding box center [866, 449] width 1214 height 658
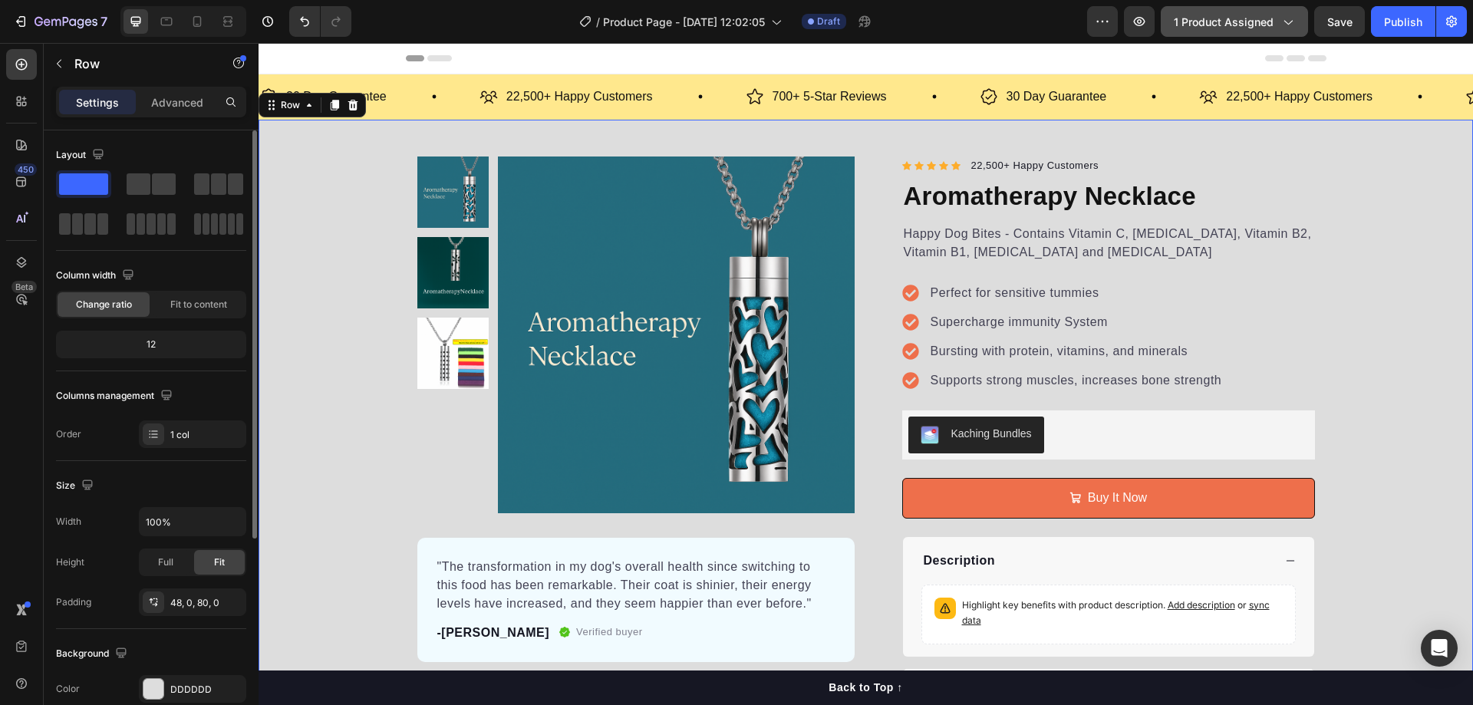
click at [1285, 20] on icon "button" at bounding box center [1287, 21] width 15 height 15
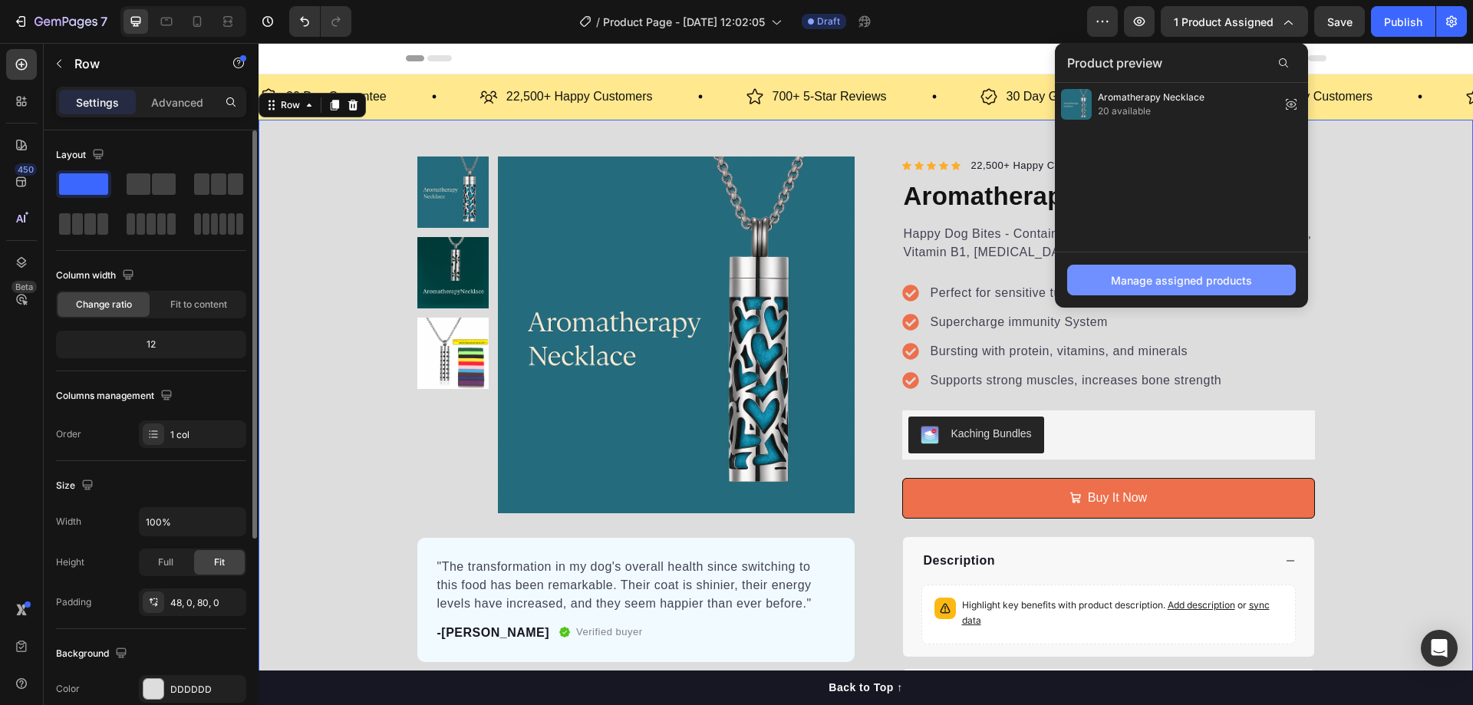
click at [1197, 279] on div "Manage assigned products" at bounding box center [1181, 280] width 141 height 16
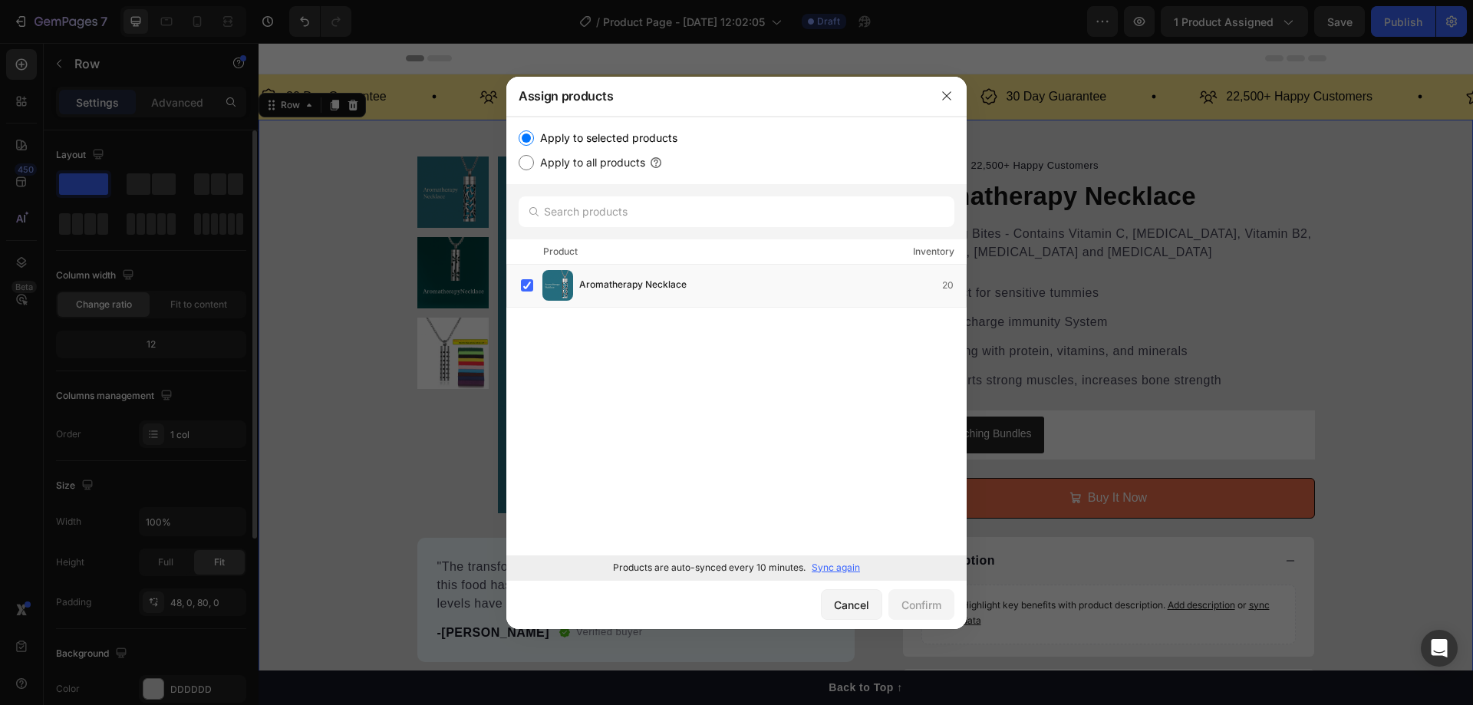
click at [835, 567] on p "Sync again" at bounding box center [836, 568] width 48 height 14
drag, startPoint x: 954, startPoint y: 98, endPoint x: 690, endPoint y: 57, distance: 266.4
click at [954, 98] on button "button" at bounding box center [946, 96] width 25 height 25
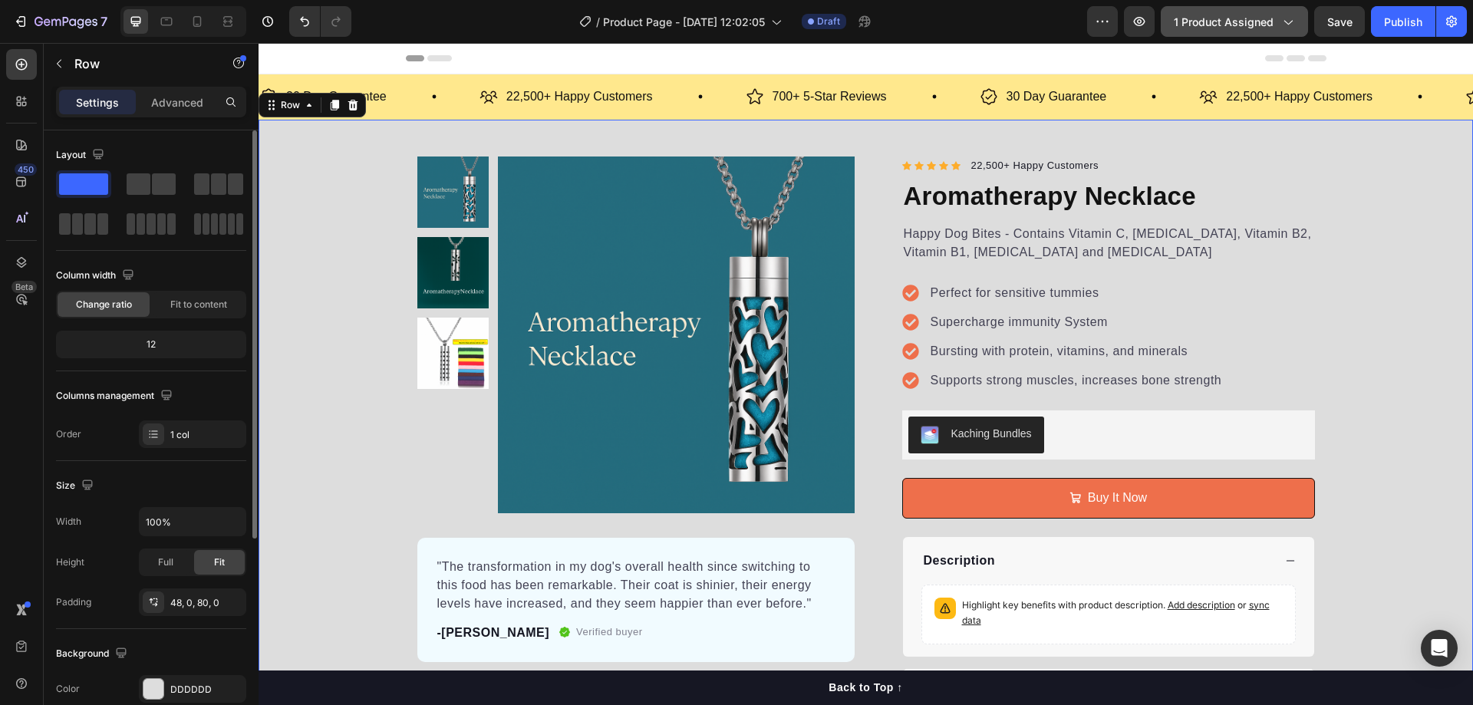
click at [1266, 18] on span "1 product assigned" at bounding box center [1224, 22] width 100 height 16
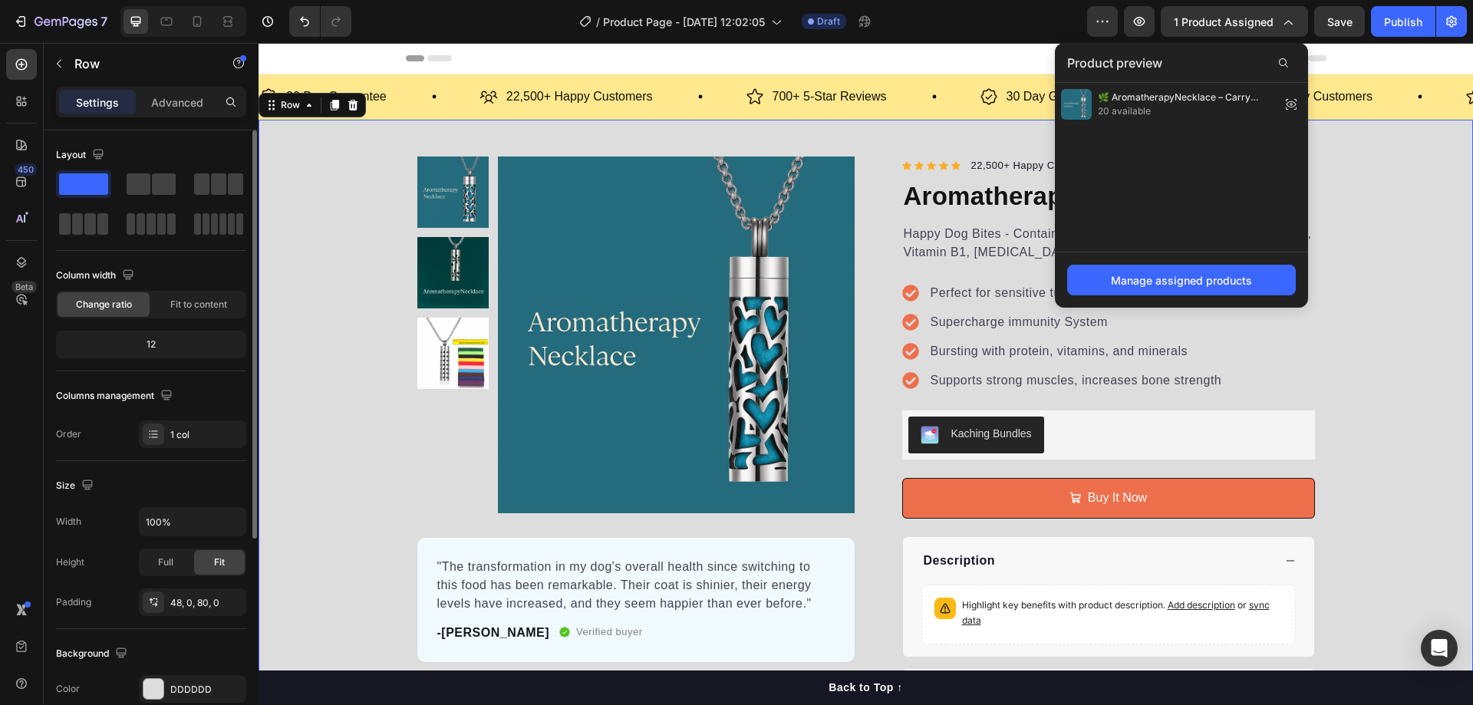
click at [1354, 193] on div "Product Images "The transformation in my dog's overall health since switching t…" at bounding box center [866, 437] width 1214 height 560
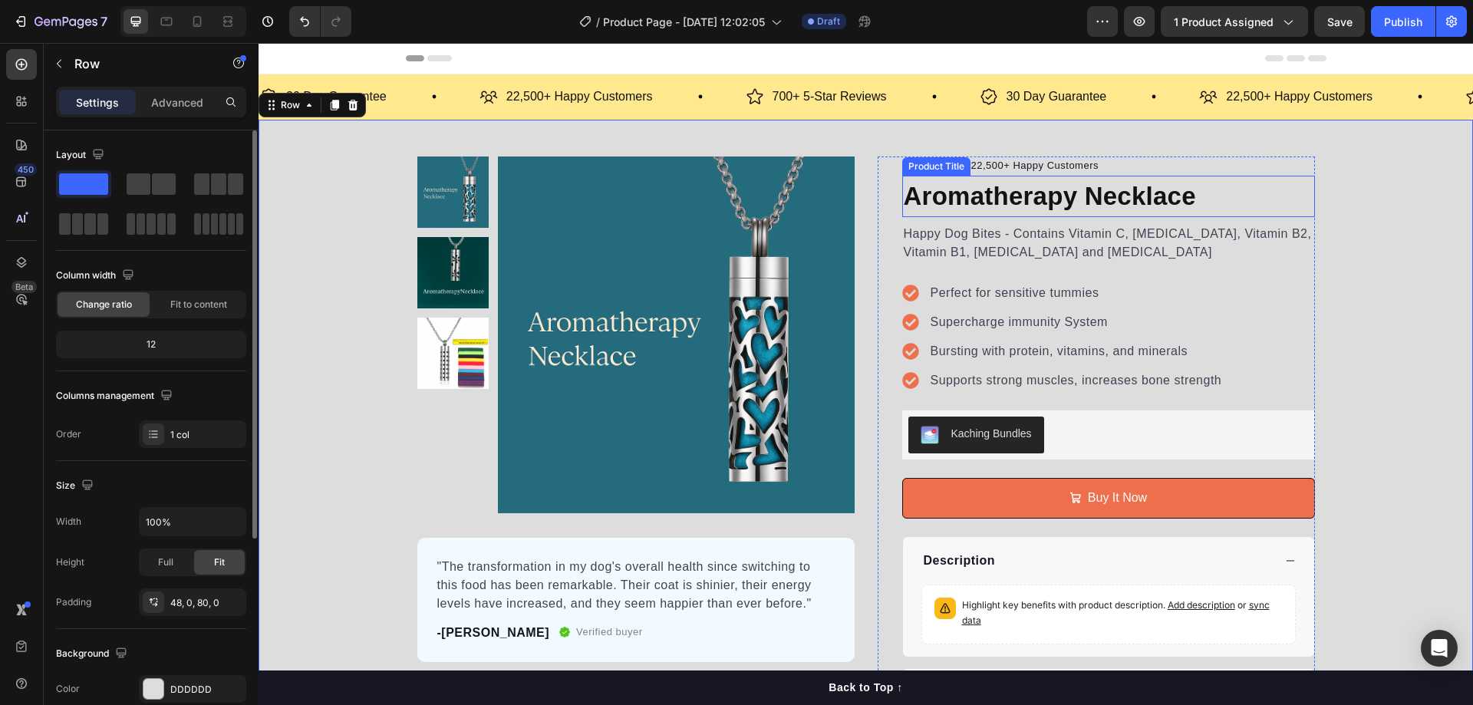
click at [1125, 196] on h1 "Aromatherapy Necklace" at bounding box center [1108, 196] width 413 height 41
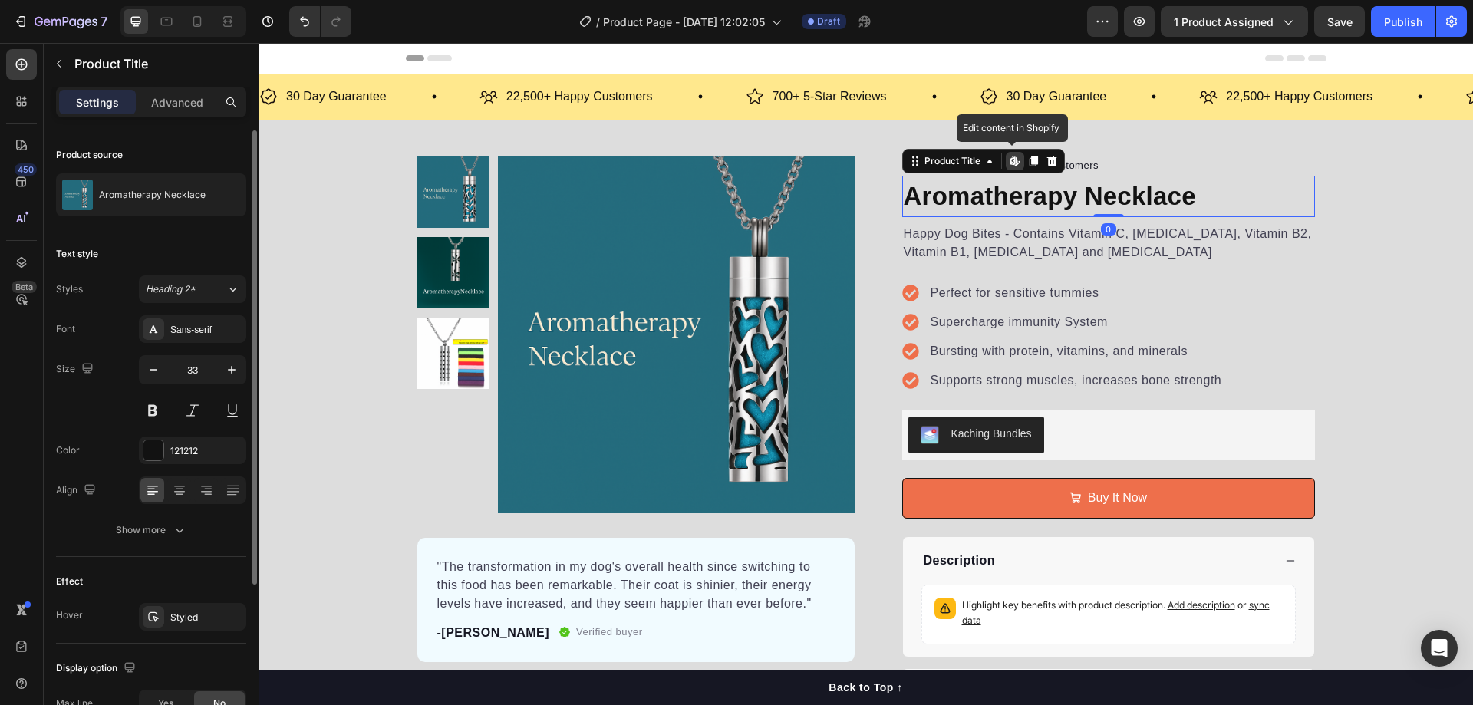
click at [1010, 160] on icon at bounding box center [1013, 160] width 6 height 9
click at [1320, 245] on div "Product Images "The transformation in my dog's overall health since switching t…" at bounding box center [866, 437] width 921 height 560
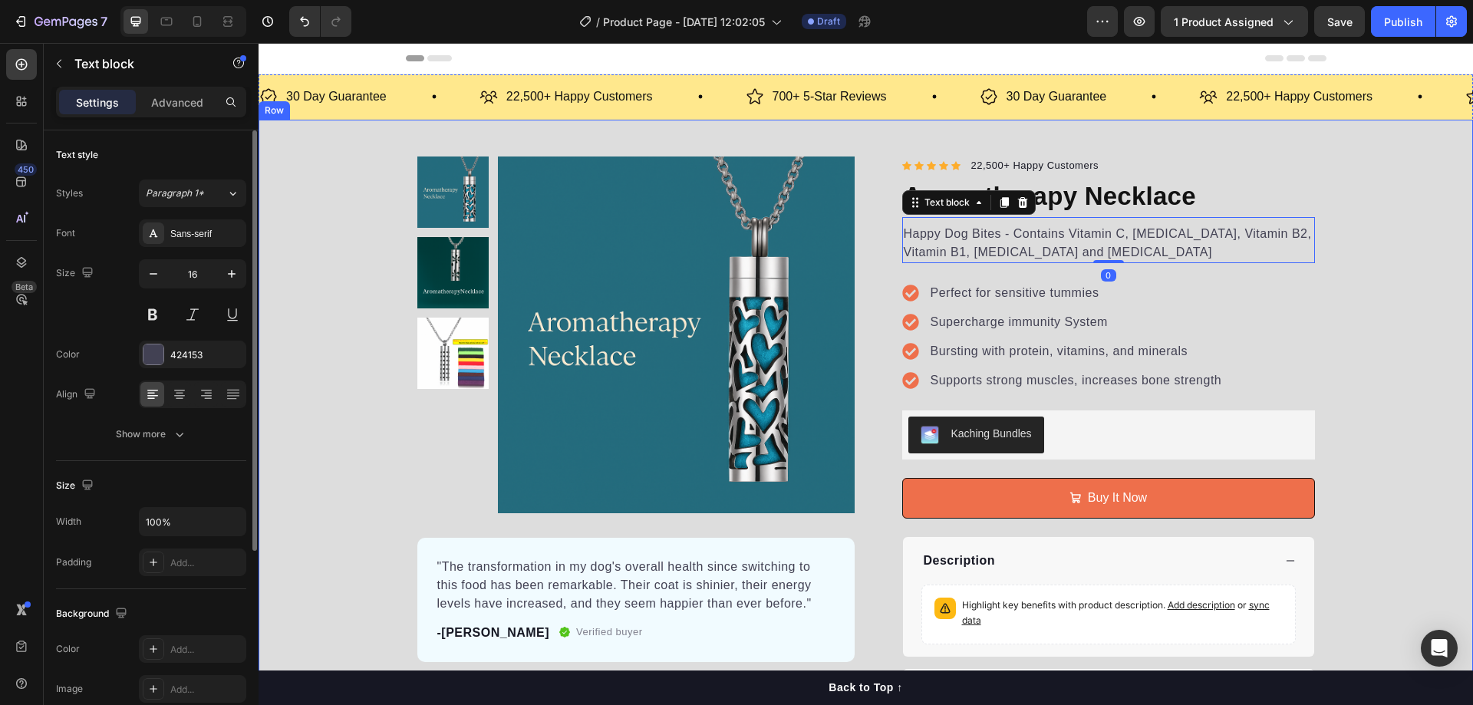
click at [1406, 229] on div "Product Images "The transformation in my dog's overall health since switching t…" at bounding box center [866, 437] width 1214 height 560
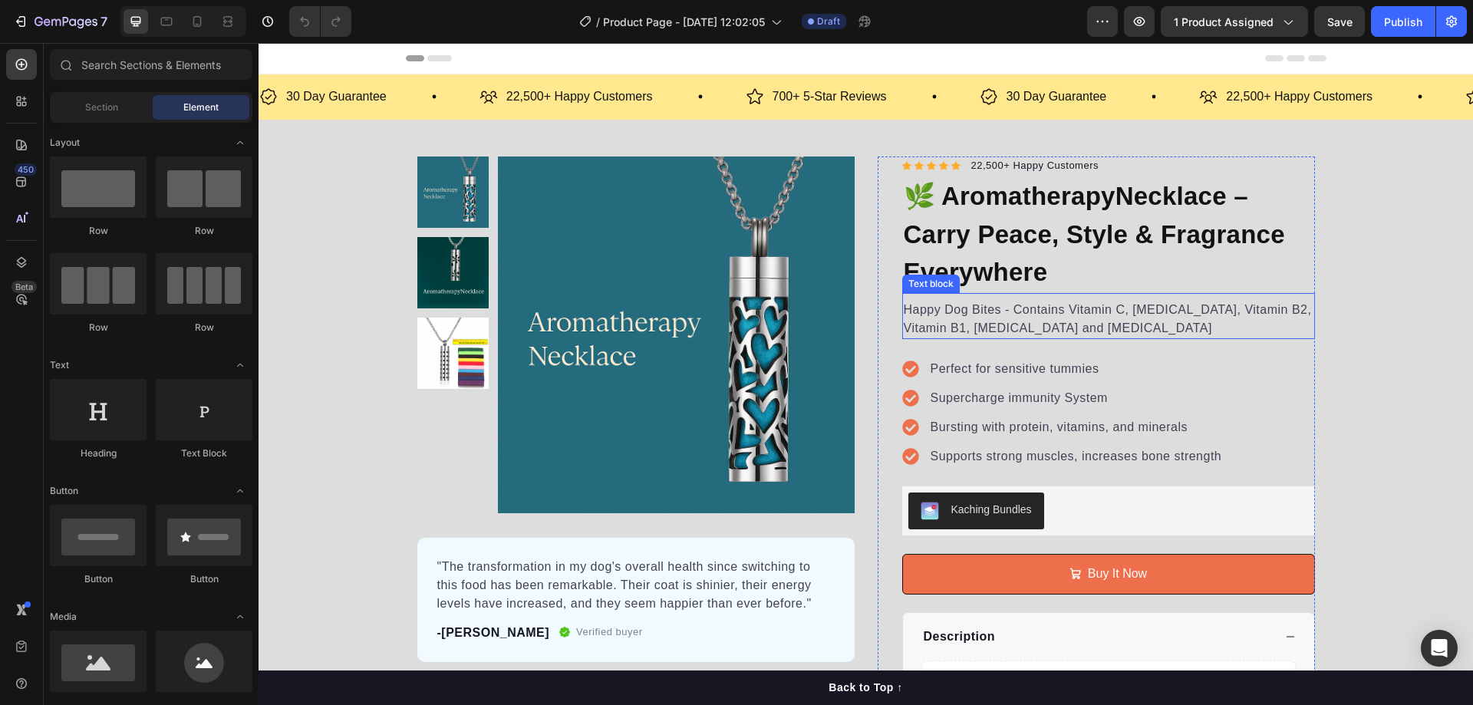
click at [1023, 318] on p "Happy Dog Bites - Contains Vitamin C, [MEDICAL_DATA], Vitamin B2, Vitamin B1, […" at bounding box center [1109, 319] width 410 height 37
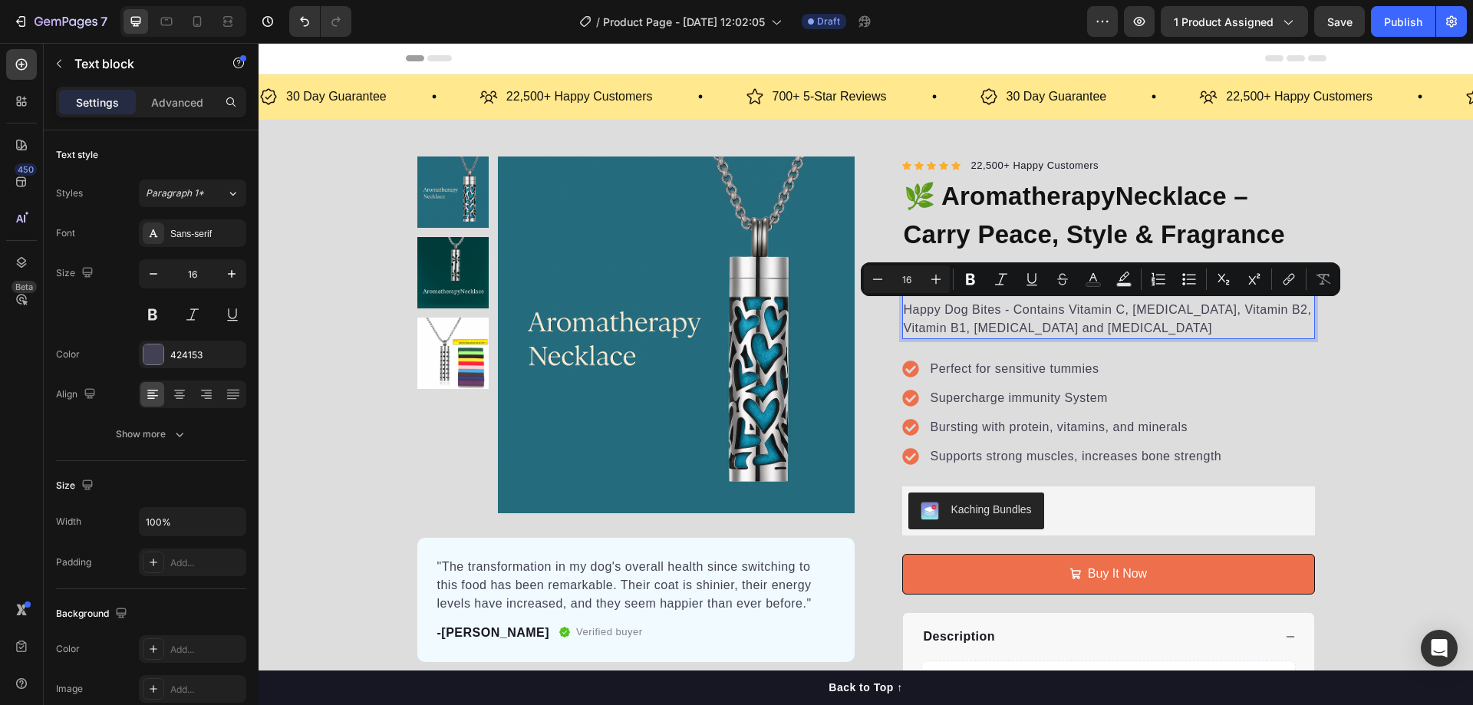
click at [1063, 308] on p "Happy Dog Bites - Contains Vitamin C, [MEDICAL_DATA], Vitamin B2, Vitamin B1, […" at bounding box center [1109, 319] width 410 height 37
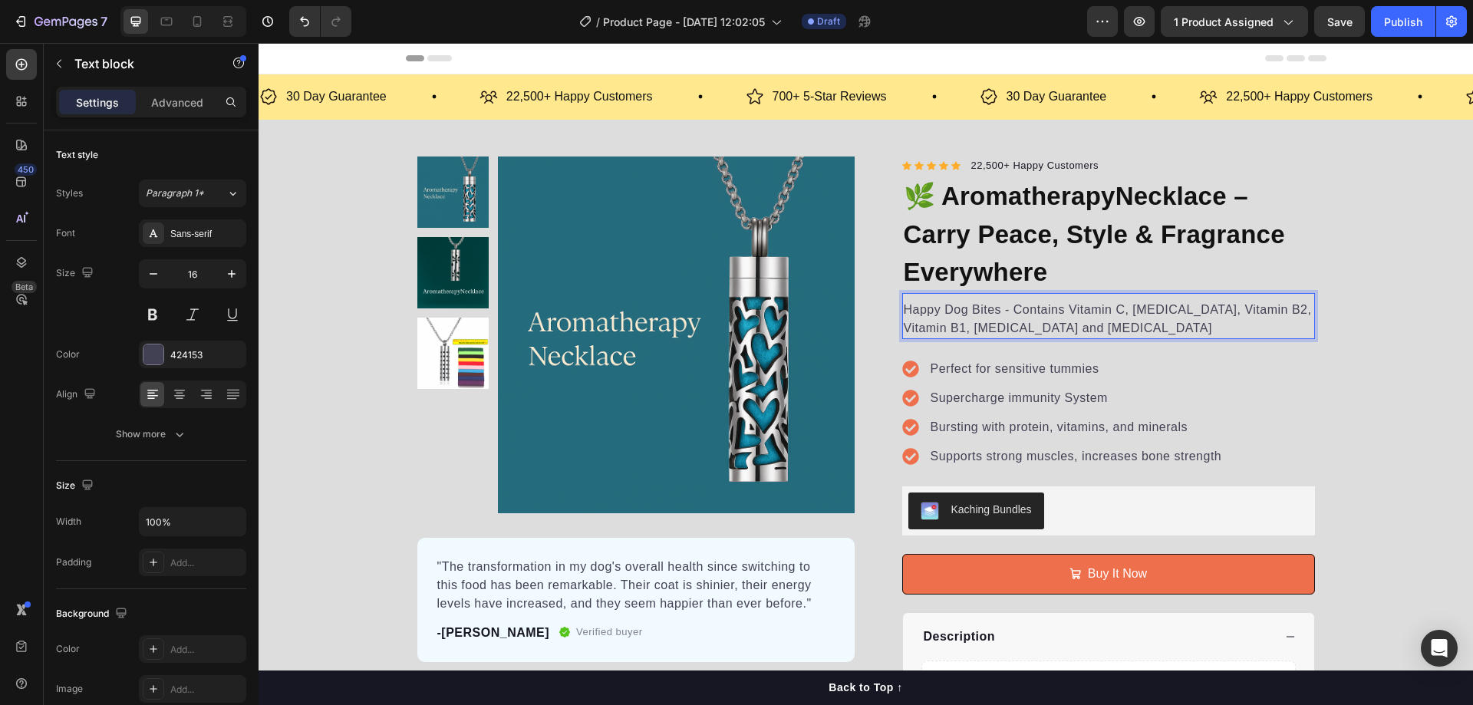
click at [1086, 325] on p "Happy Dog Bites - Contains Vitamin C, [MEDICAL_DATA], Vitamin B2, Vitamin B1, […" at bounding box center [1109, 319] width 410 height 37
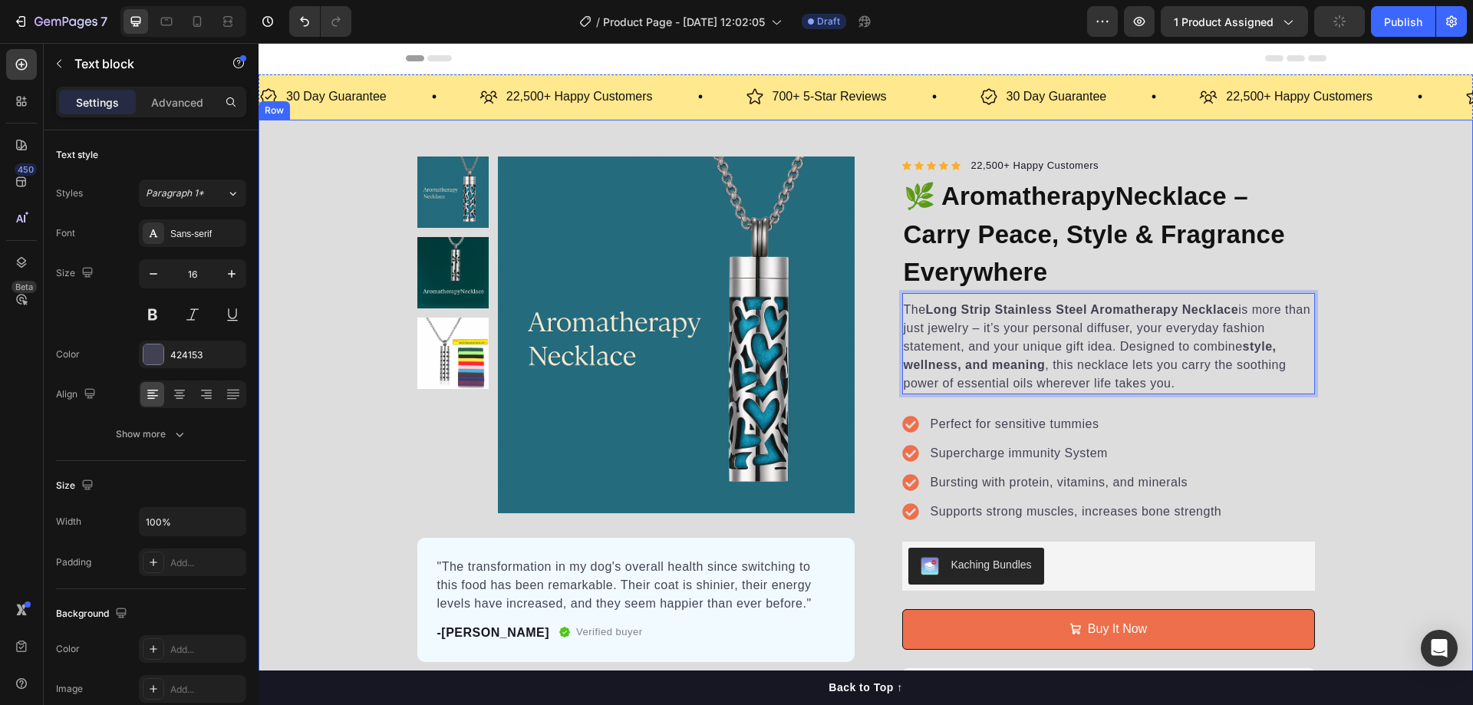
click at [1337, 245] on div "Product Images "The transformation in my dog's overall health since switching t…" at bounding box center [866, 502] width 1214 height 691
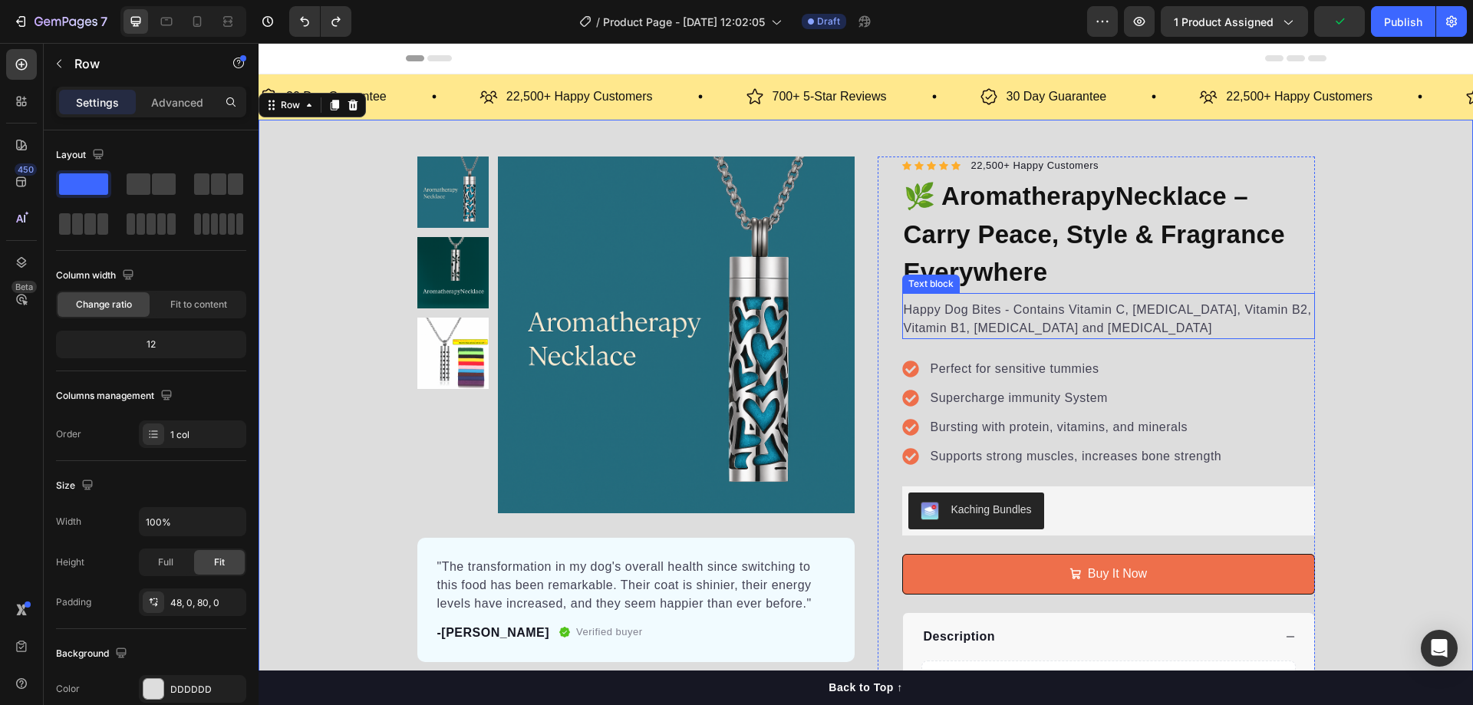
click at [1092, 329] on p "Happy Dog Bites - Contains Vitamin C, [MEDICAL_DATA], Vitamin B2, Vitamin B1, […" at bounding box center [1109, 319] width 410 height 37
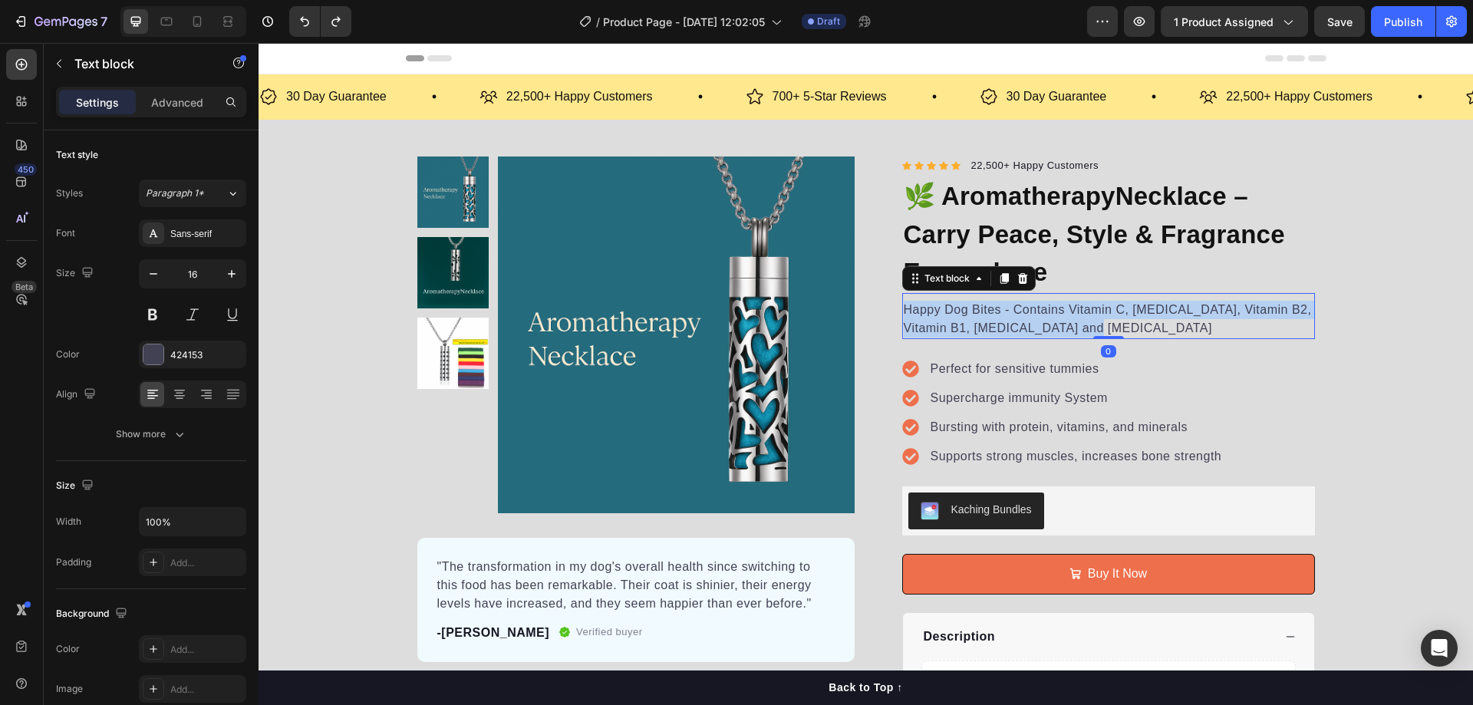
click at [1094, 328] on p "Happy Dog Bites - Contains Vitamin C, [MEDICAL_DATA], Vitamin B2, Vitamin B1, […" at bounding box center [1109, 319] width 410 height 37
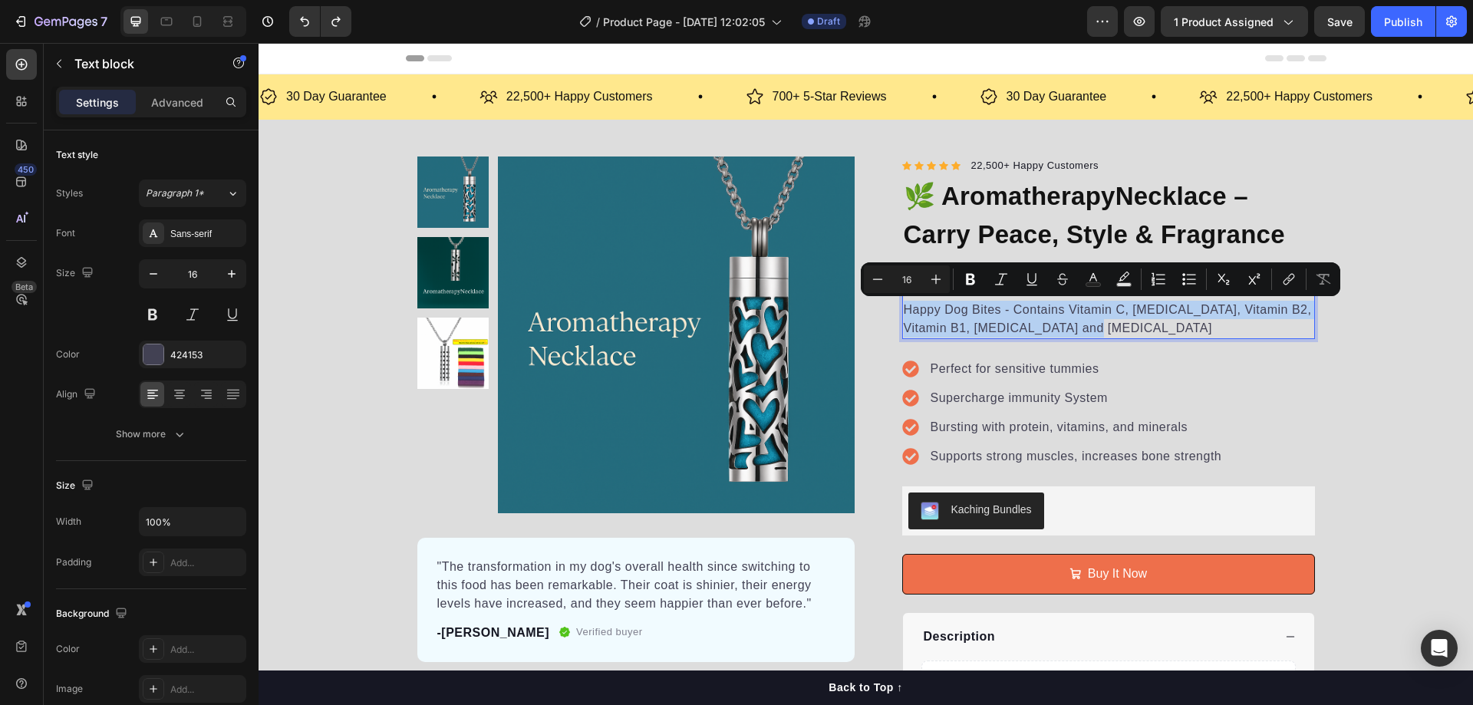
click at [1046, 313] on p "Happy Dog Bites - Contains Vitamin C, [MEDICAL_DATA], Vitamin B2, Vitamin B1, […" at bounding box center [1109, 319] width 410 height 37
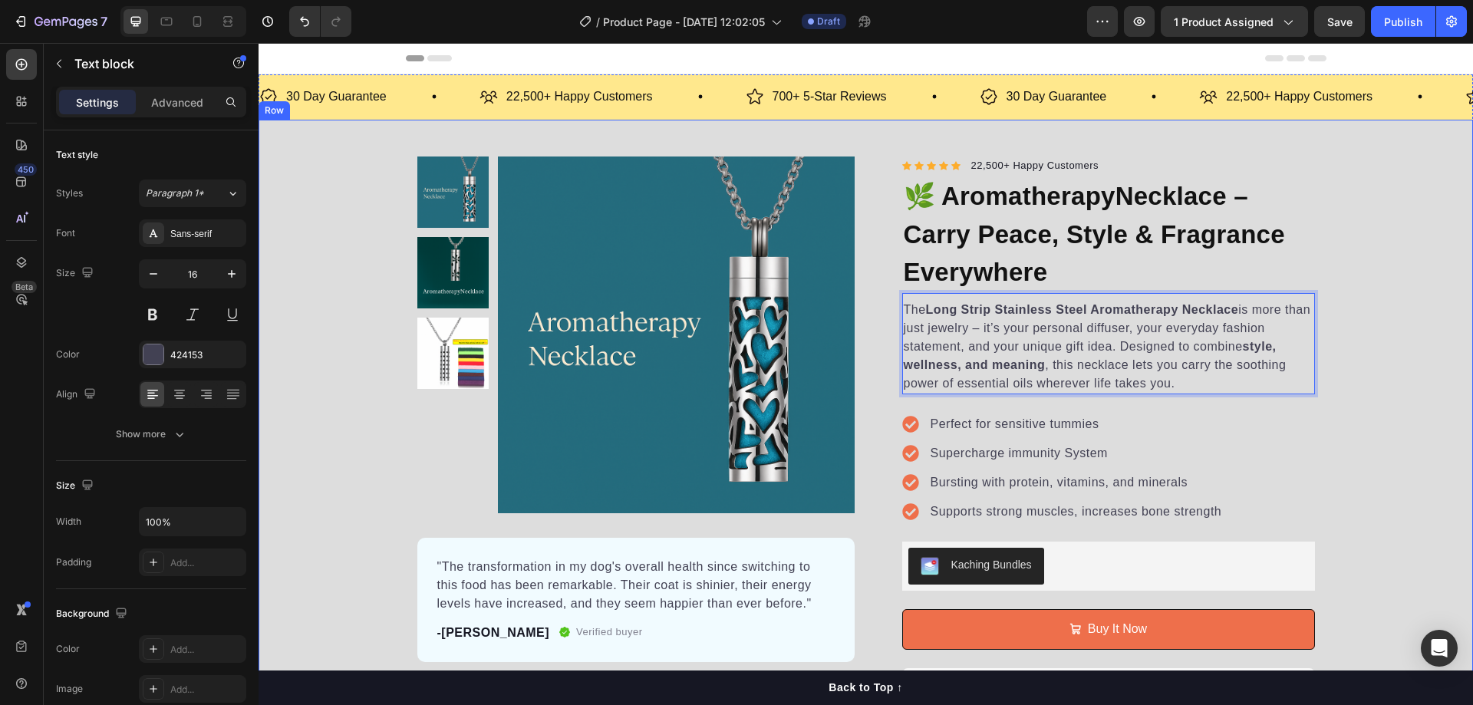
click at [1374, 331] on div "Product Images "The transformation in my dog's overall health since switching t…" at bounding box center [866, 502] width 1214 height 691
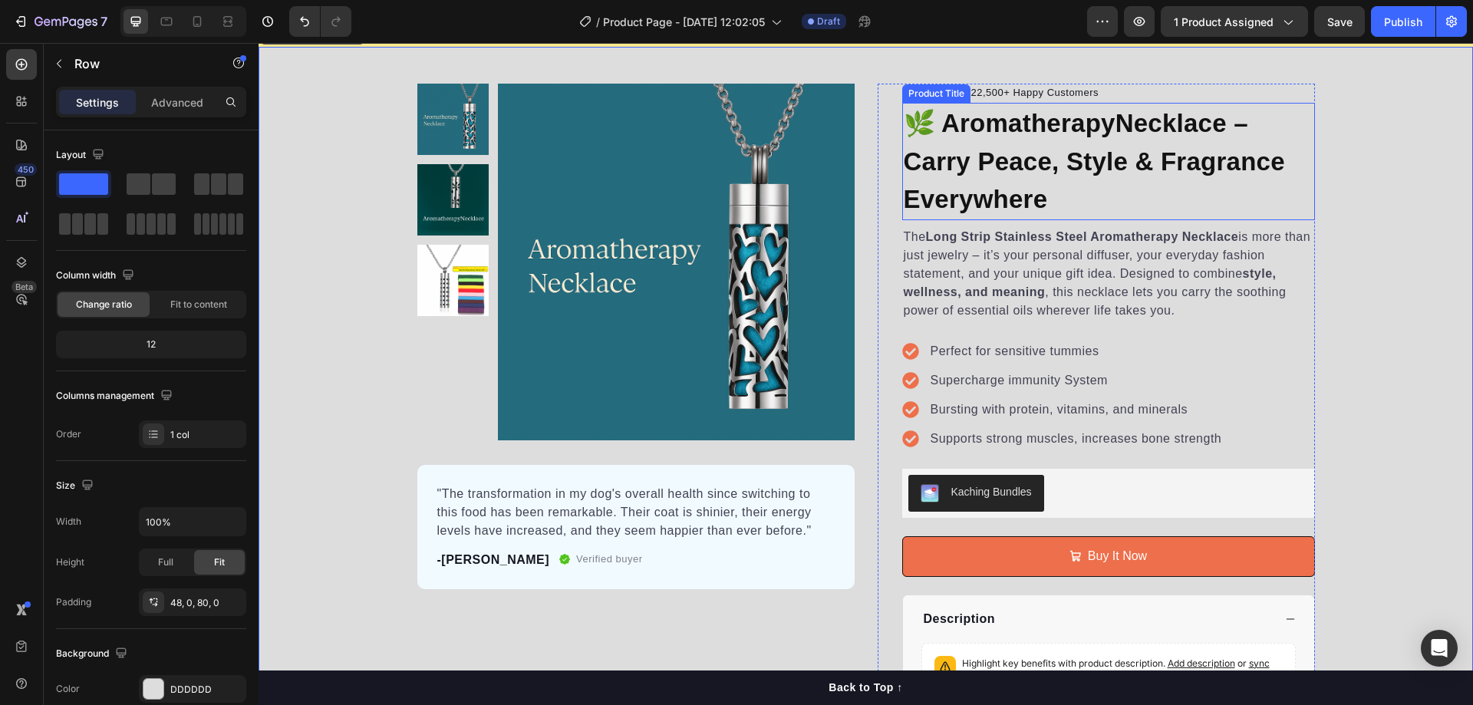
scroll to position [153, 0]
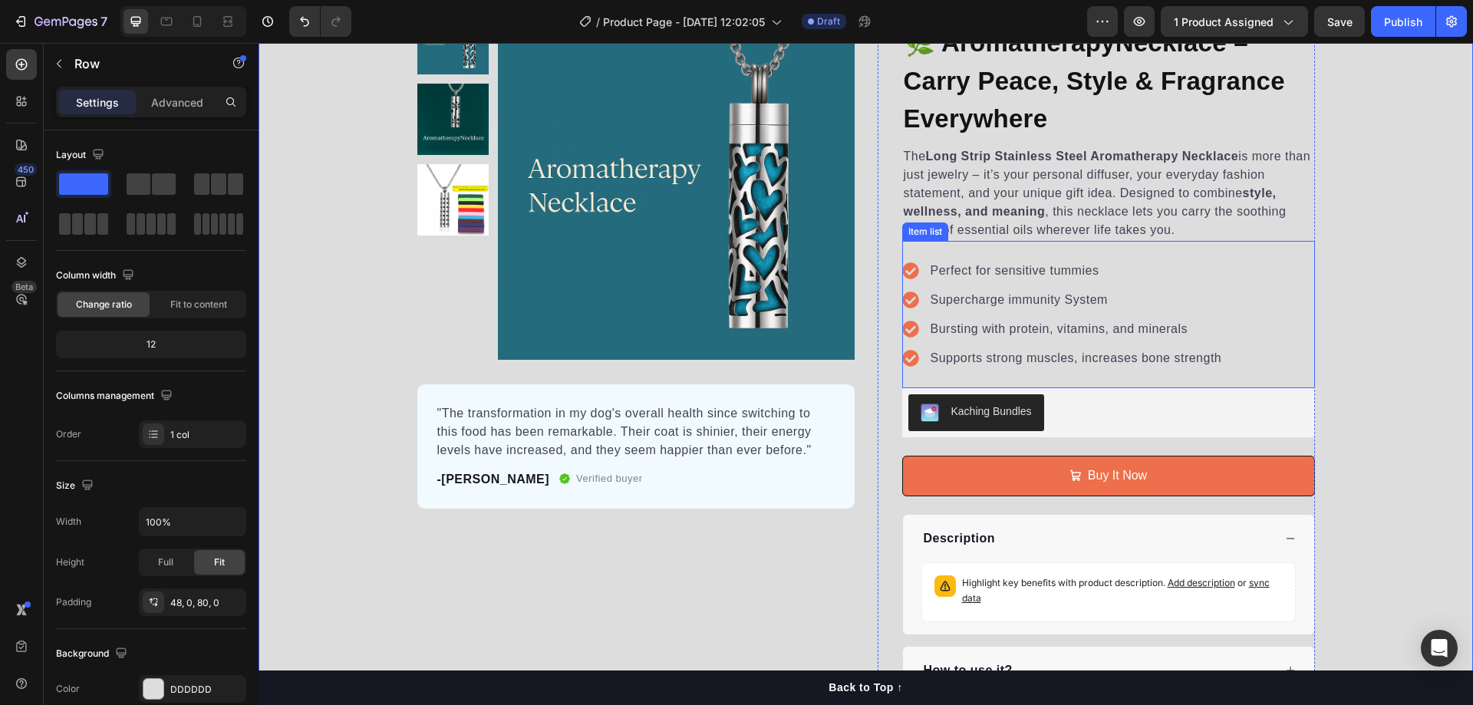
click at [1019, 271] on p "Perfect for sensitive tummies" at bounding box center [1077, 271] width 292 height 18
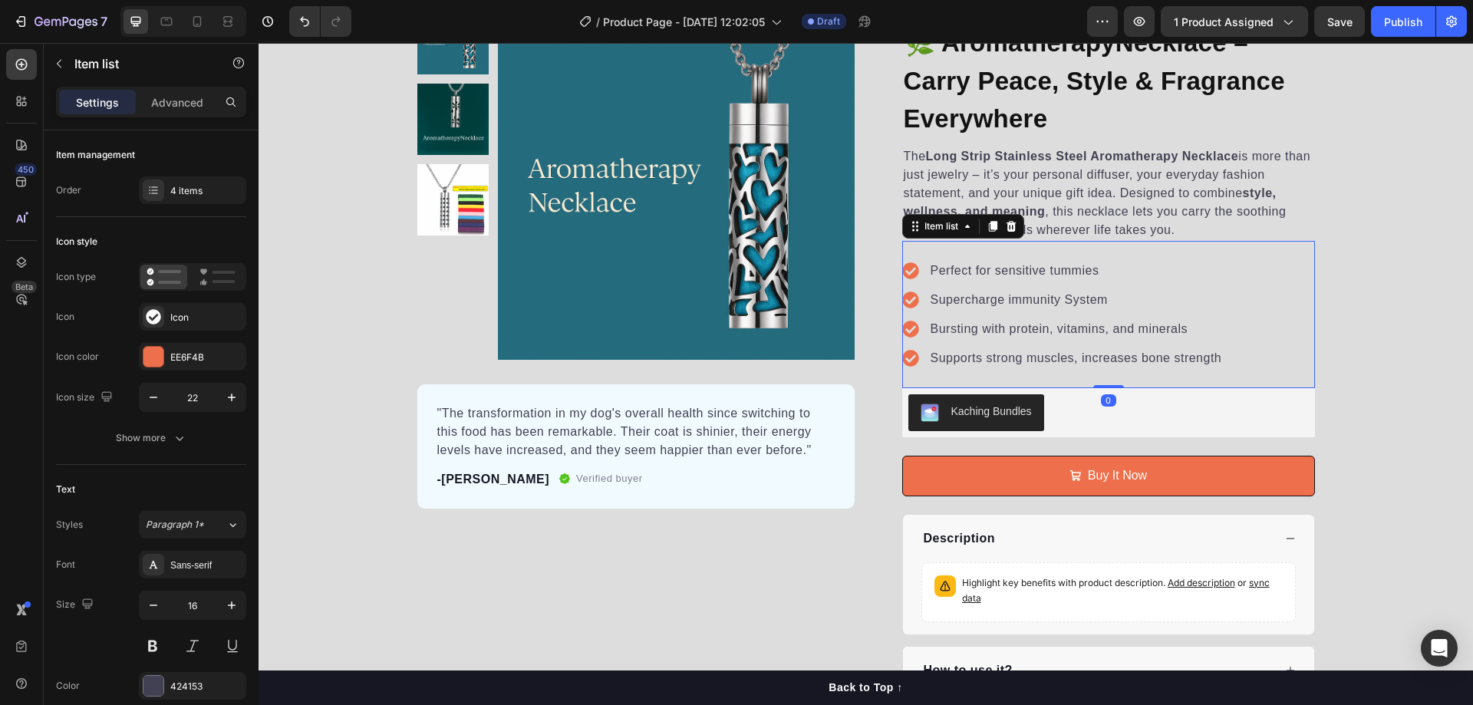
copy div "Header 30 Day Guarantee Item List 22,500+ Happy Customers Item List 700+ 5-Star…"
click at [1033, 272] on p "Perfect for sensitive tummies" at bounding box center [1077, 271] width 292 height 18
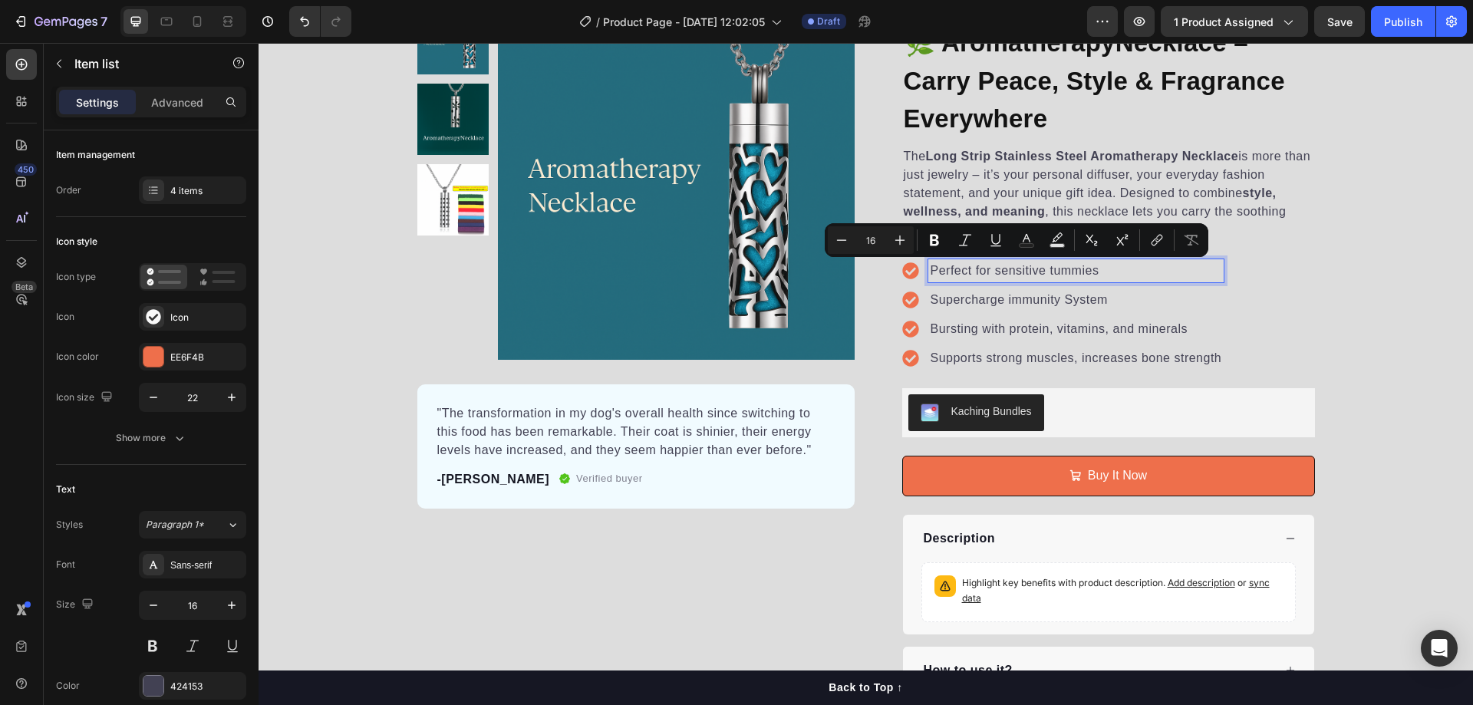
click at [1089, 270] on p "Perfect for sensitive tummies" at bounding box center [1077, 271] width 292 height 18
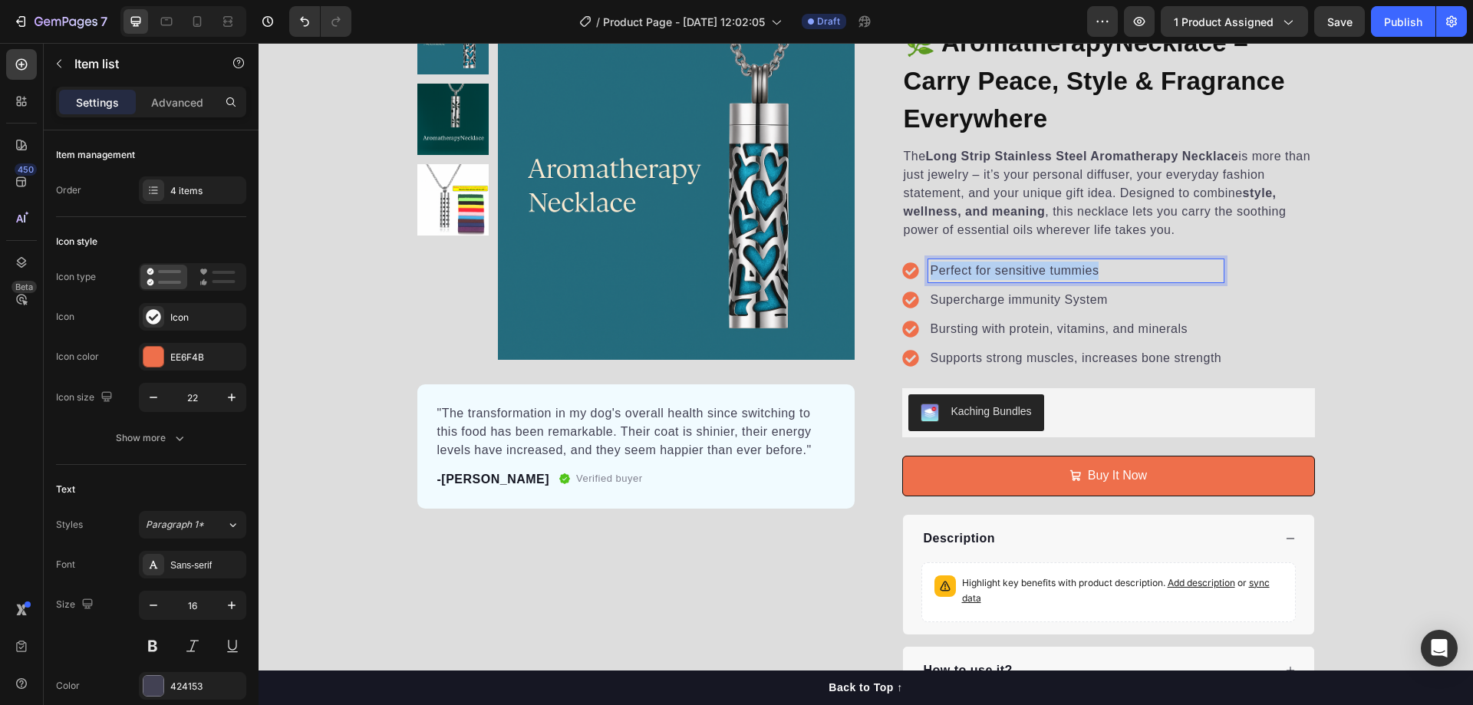
copy p "Perfect for sensitive tummies"
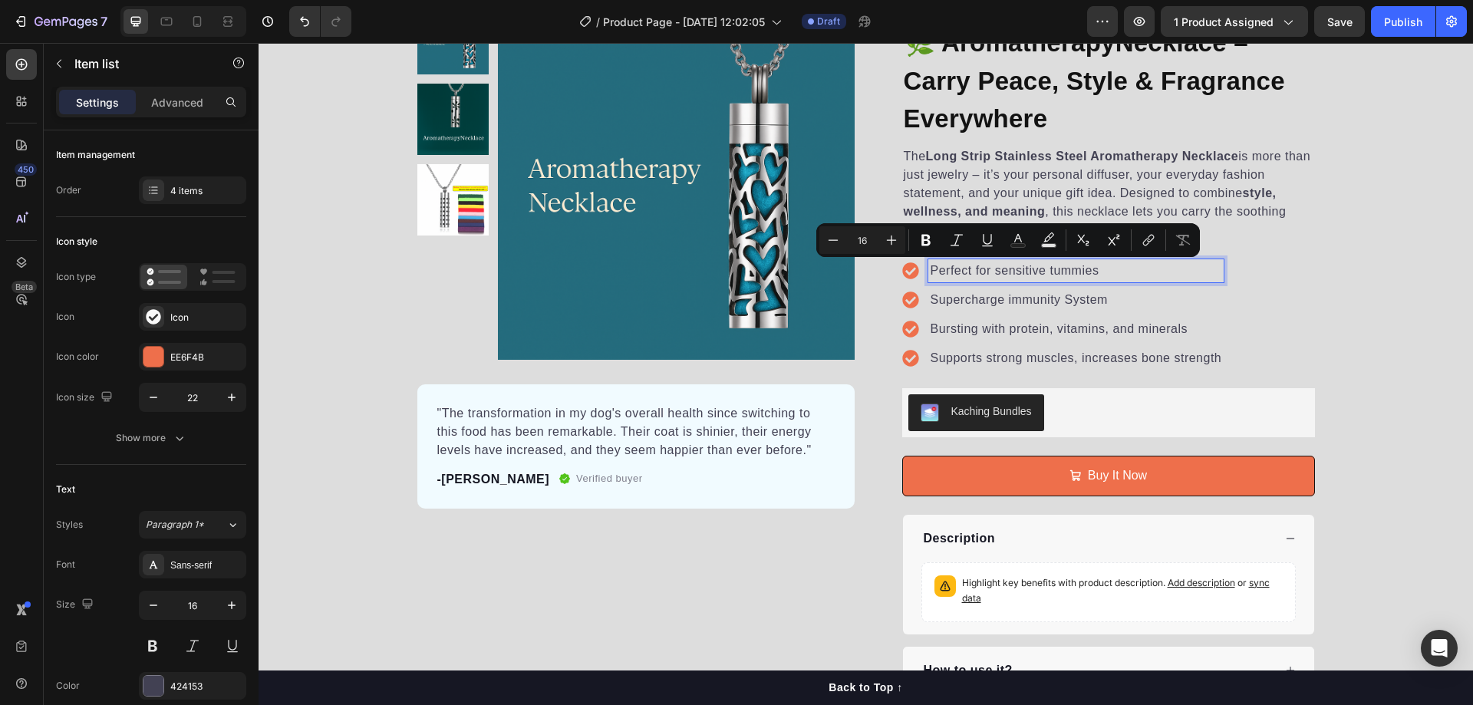
click at [998, 298] on p "Supercharge immunity System" at bounding box center [1077, 300] width 292 height 18
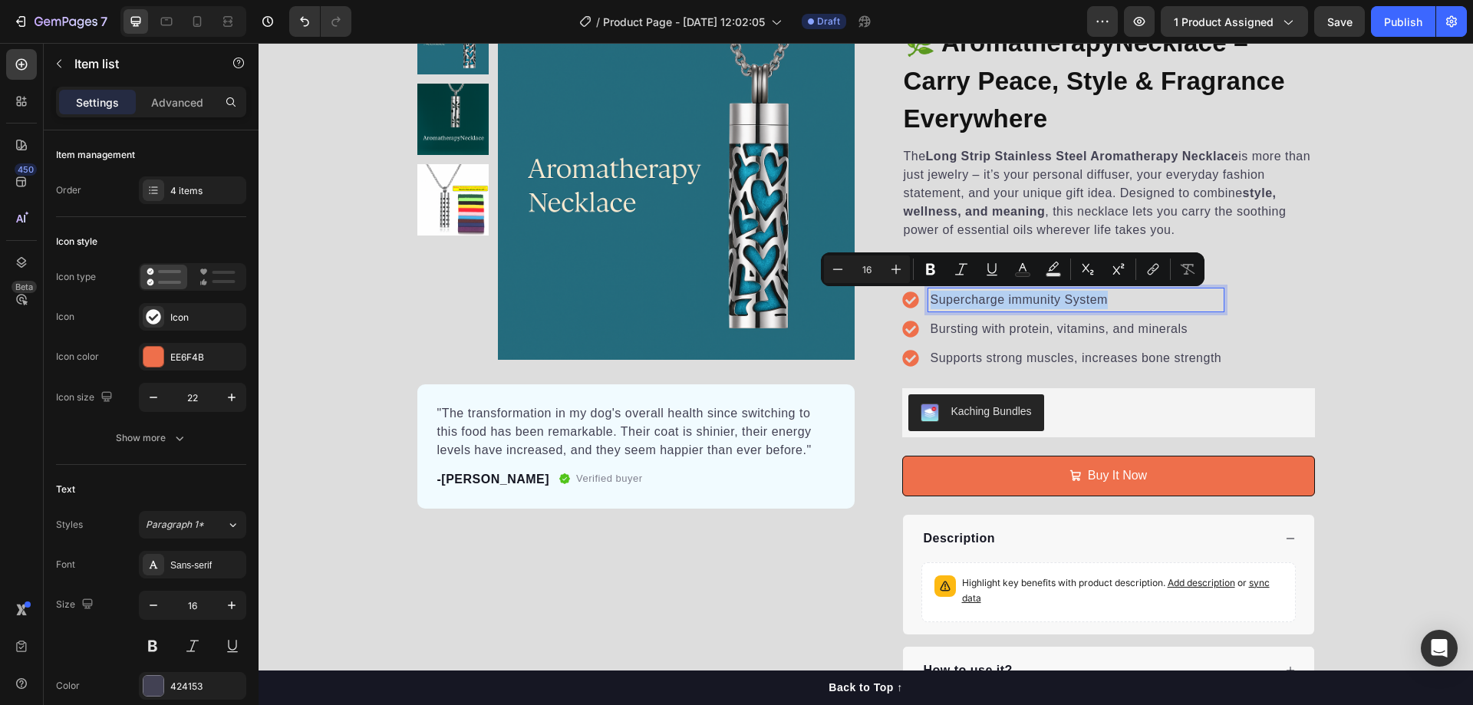
copy p "Supercharge immunity System"
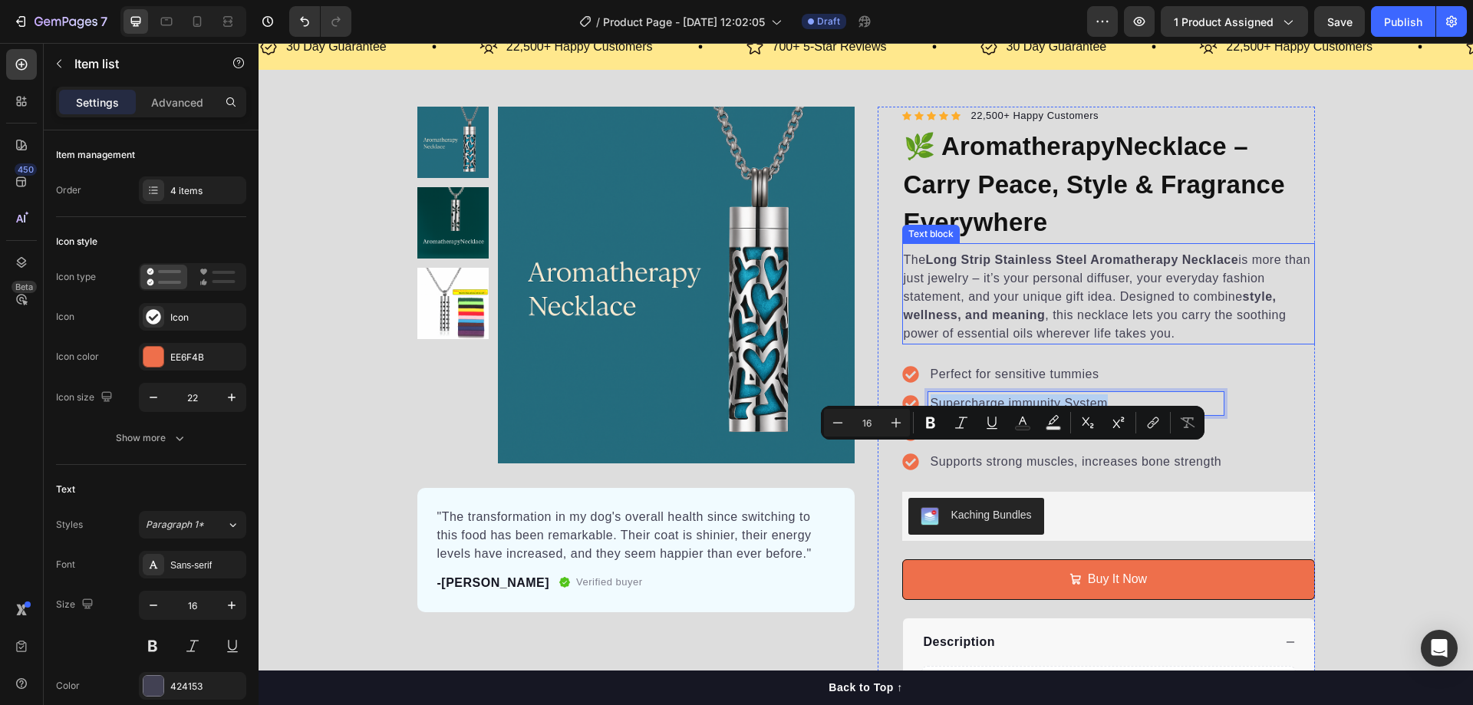
scroll to position [77, 0]
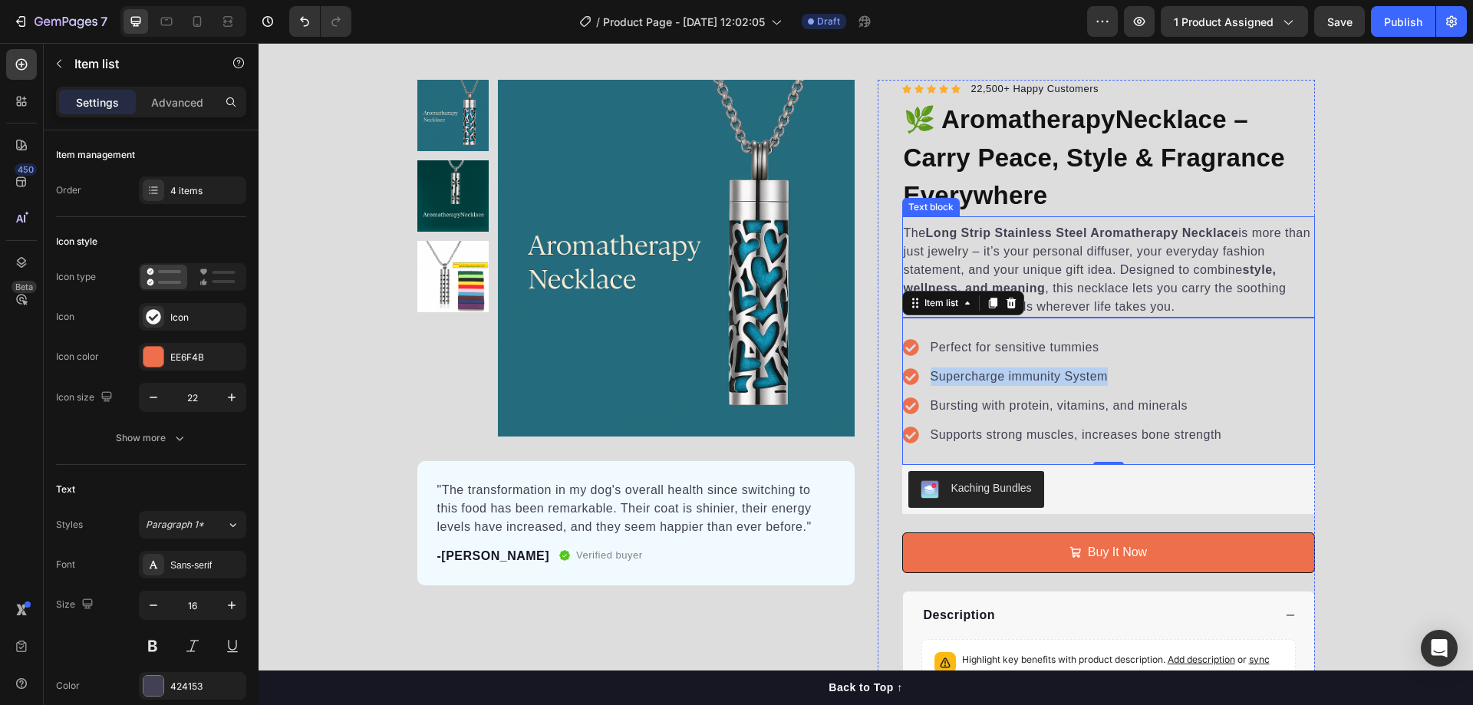
click at [1129, 249] on p "The Long Strip Stainless Steel Aromatherapy Necklace is more than just jewelry …" at bounding box center [1109, 270] width 410 height 92
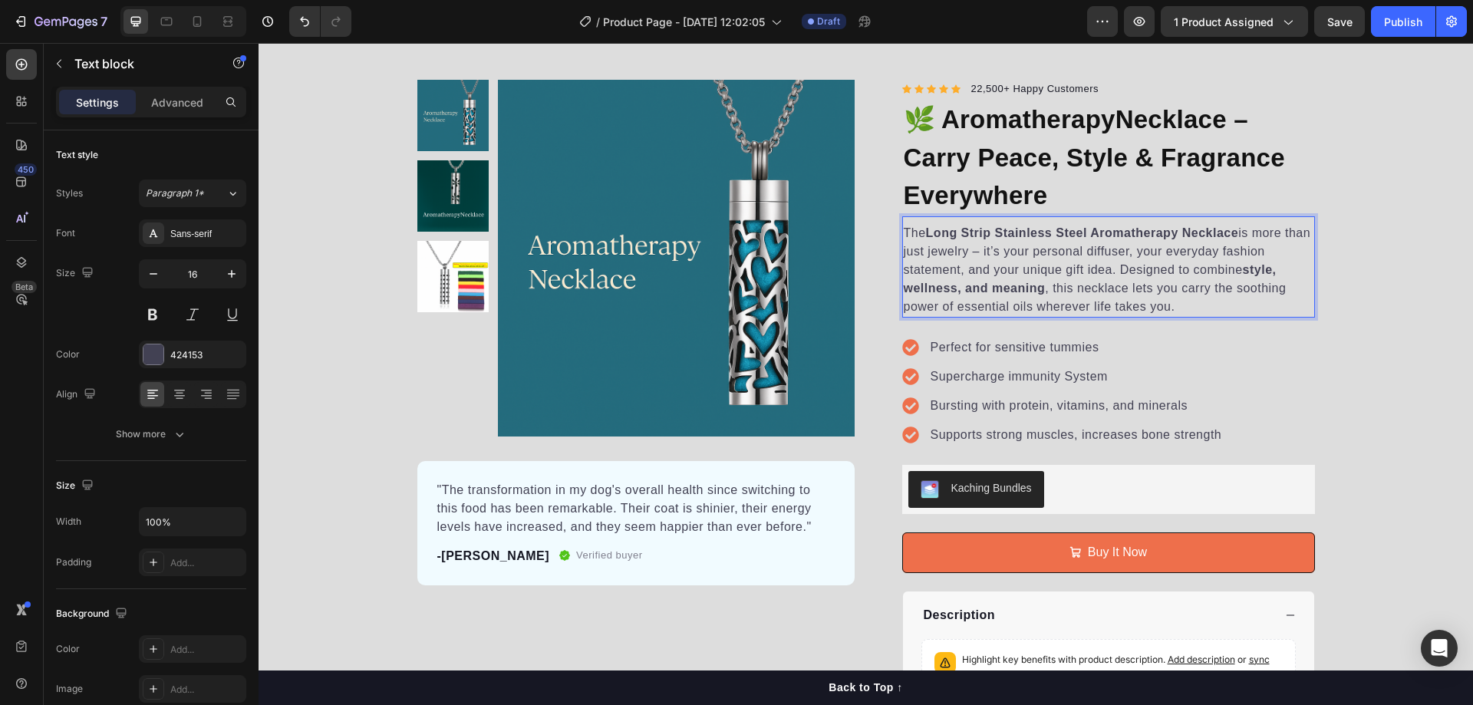
click at [1165, 264] on p "The Long Strip Stainless Steel Aromatherapy Necklace is more than just jewelry …" at bounding box center [1109, 270] width 410 height 92
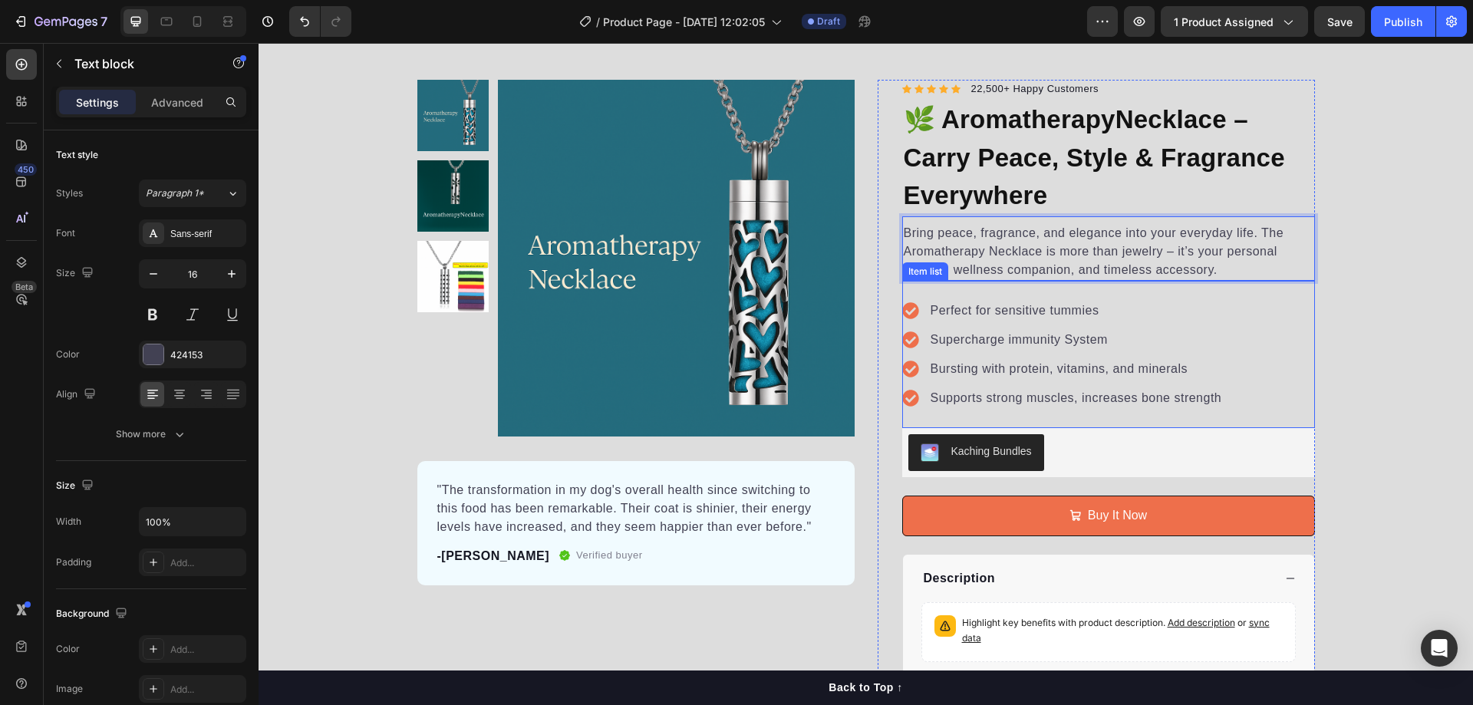
click at [1364, 297] on div "Product Images "The transformation in my dog's overall health since switching t…" at bounding box center [866, 407] width 1214 height 654
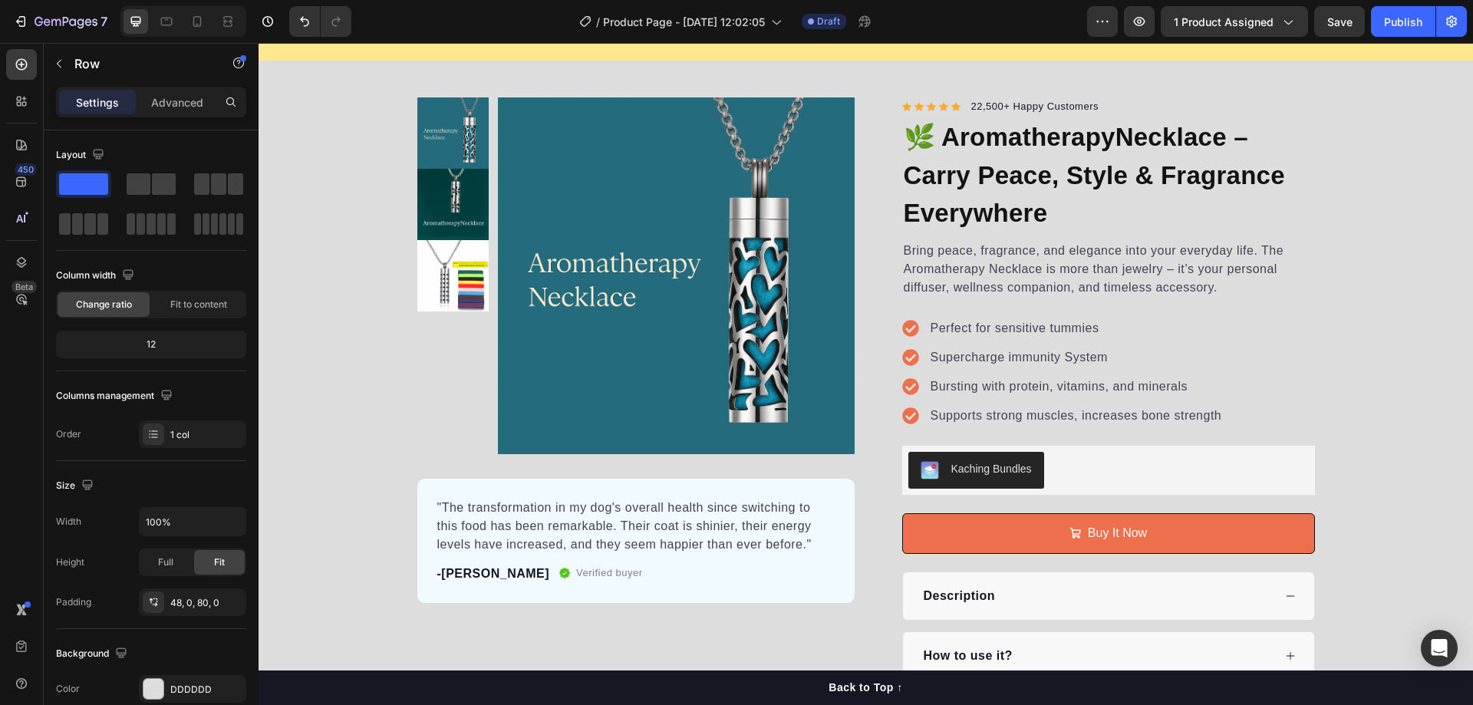
scroll to position [74, 0]
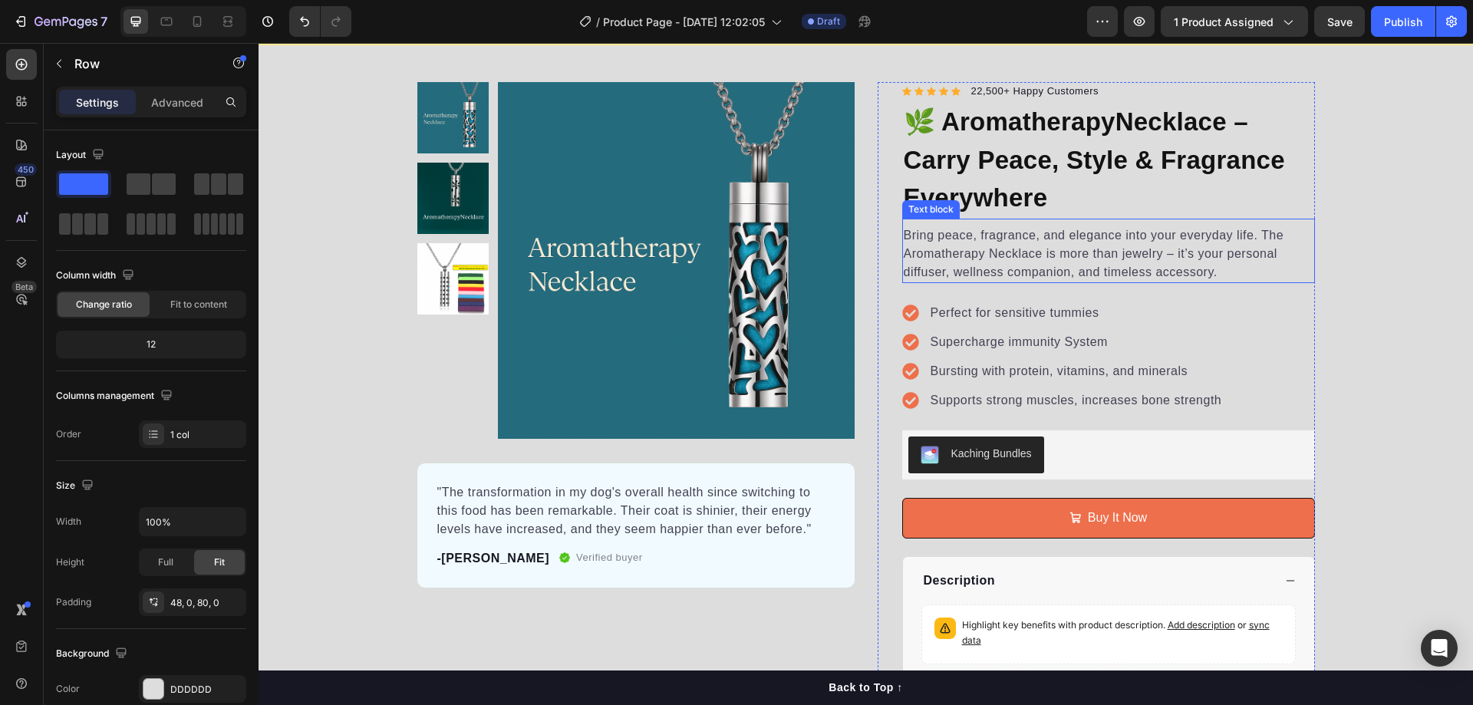
click at [1074, 249] on p "Bring peace, fragrance, and elegance into your everyday life. The Aromatherapy …" at bounding box center [1109, 253] width 410 height 55
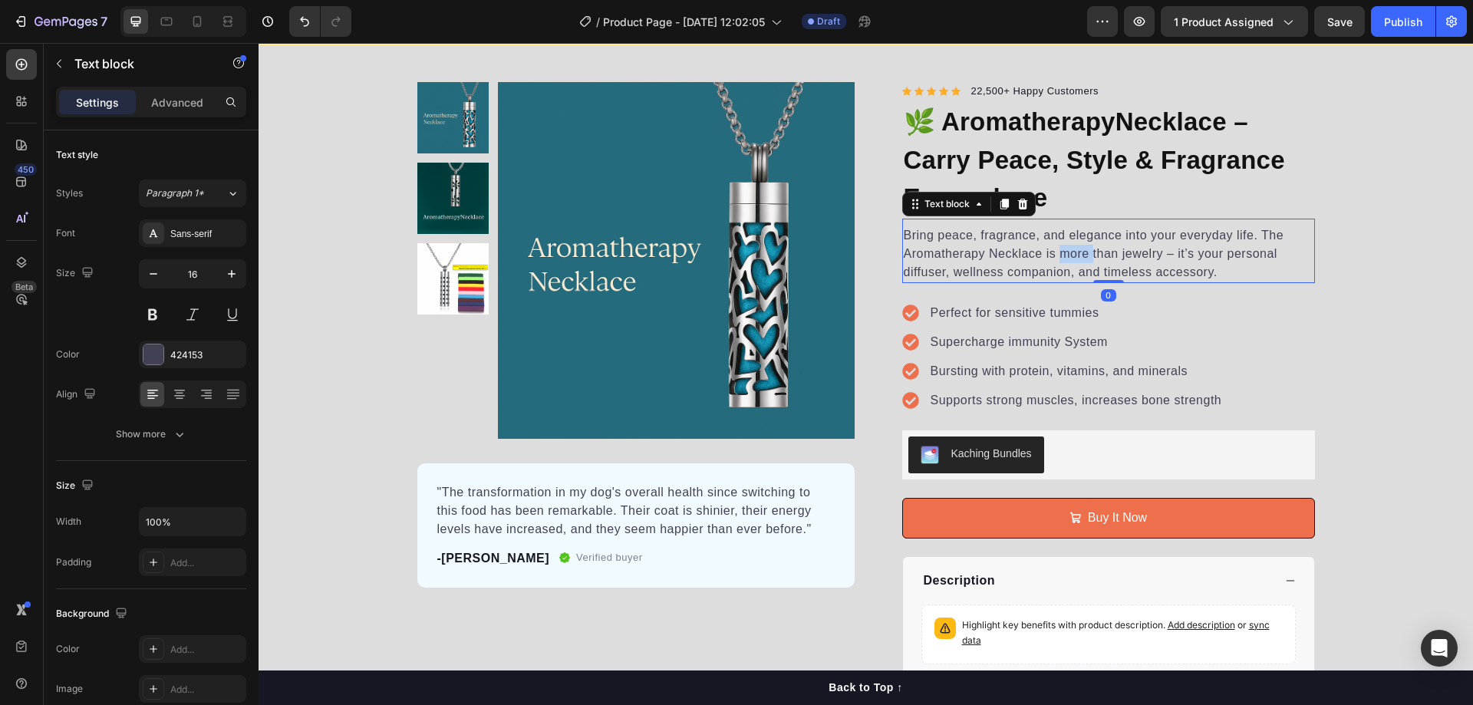
click at [1074, 249] on p "Bring peace, fragrance, and elegance into your everyday life. The Aromatherapy …" at bounding box center [1109, 253] width 410 height 55
click at [1305, 334] on div "Perfect for sensitive tummies Supercharge immunity System Bursting with protein…" at bounding box center [1108, 356] width 413 height 147
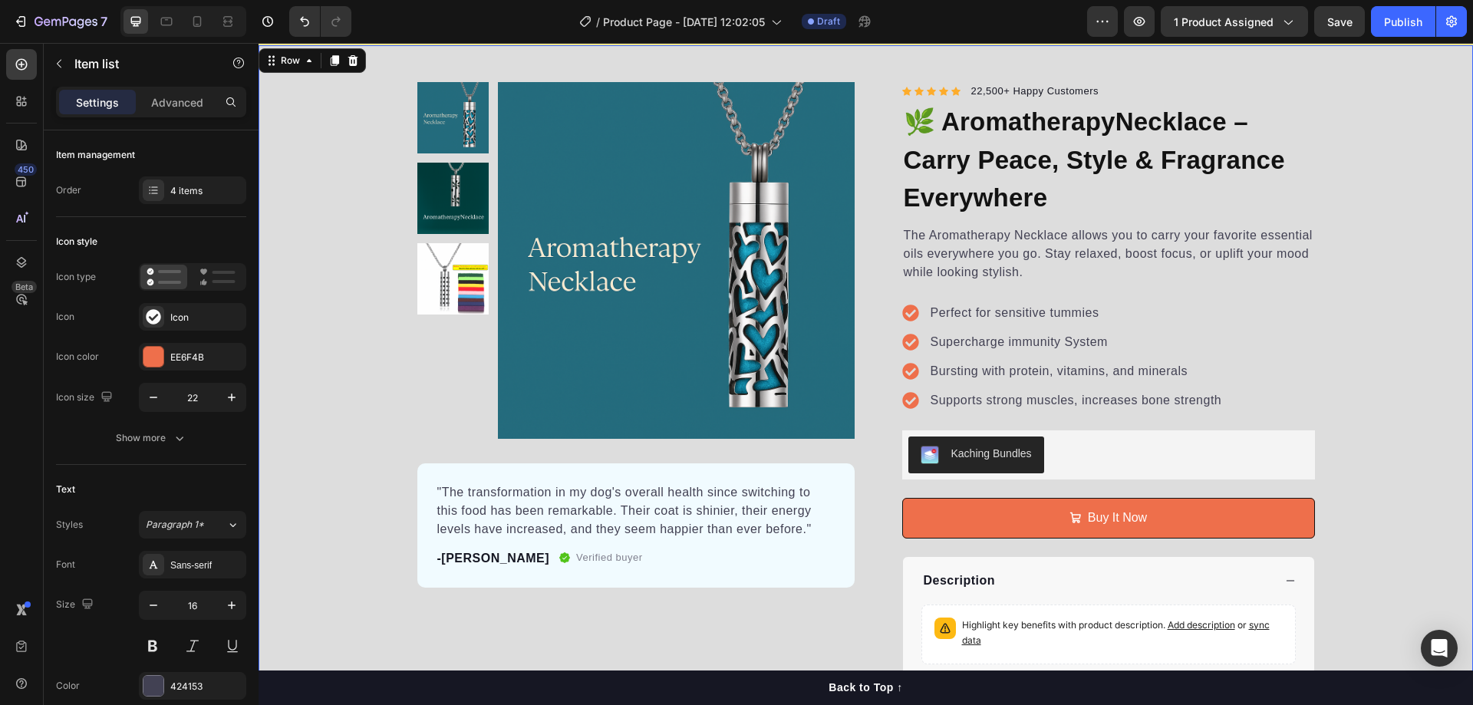
click at [1339, 293] on div "Product Images "The transformation in my dog's overall health since switching t…" at bounding box center [866, 409] width 1214 height 654
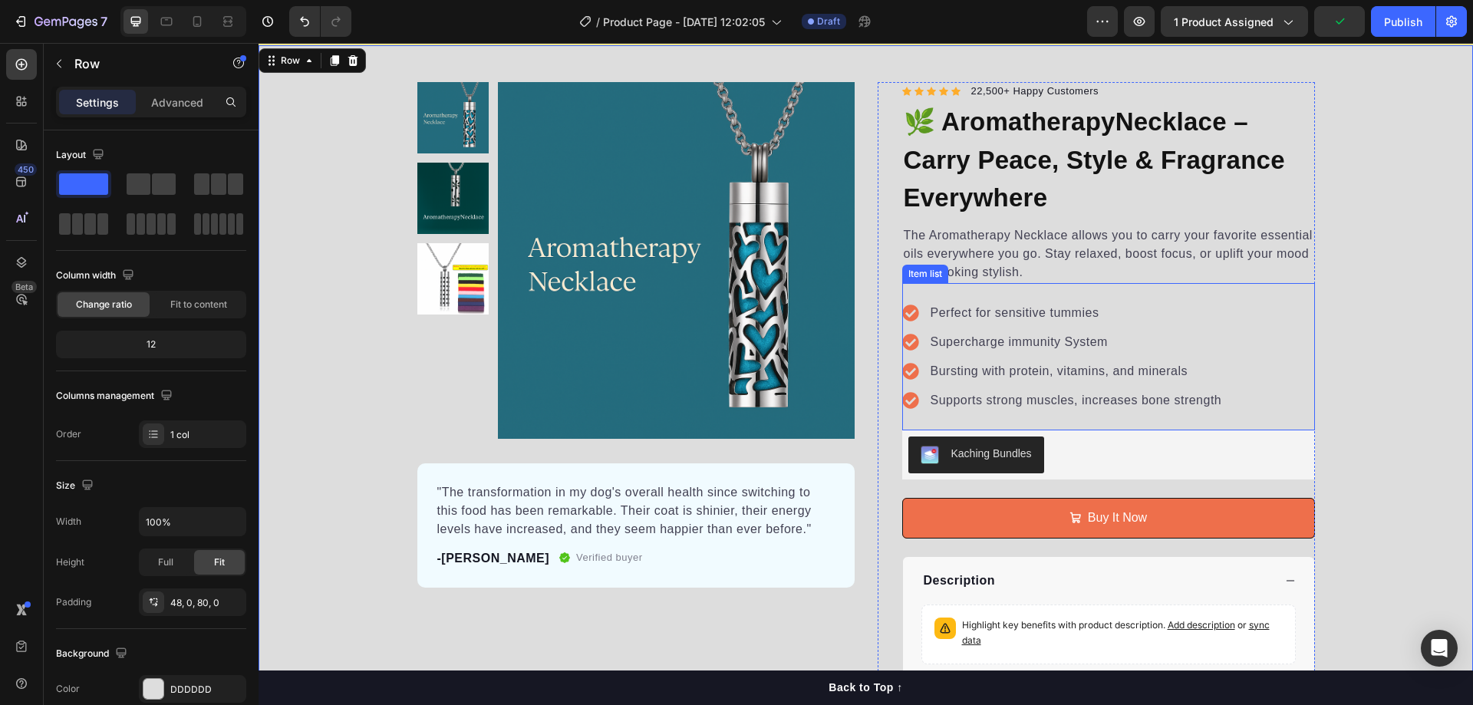
click at [1055, 315] on p "Perfect for sensitive tummies" at bounding box center [1077, 313] width 292 height 18
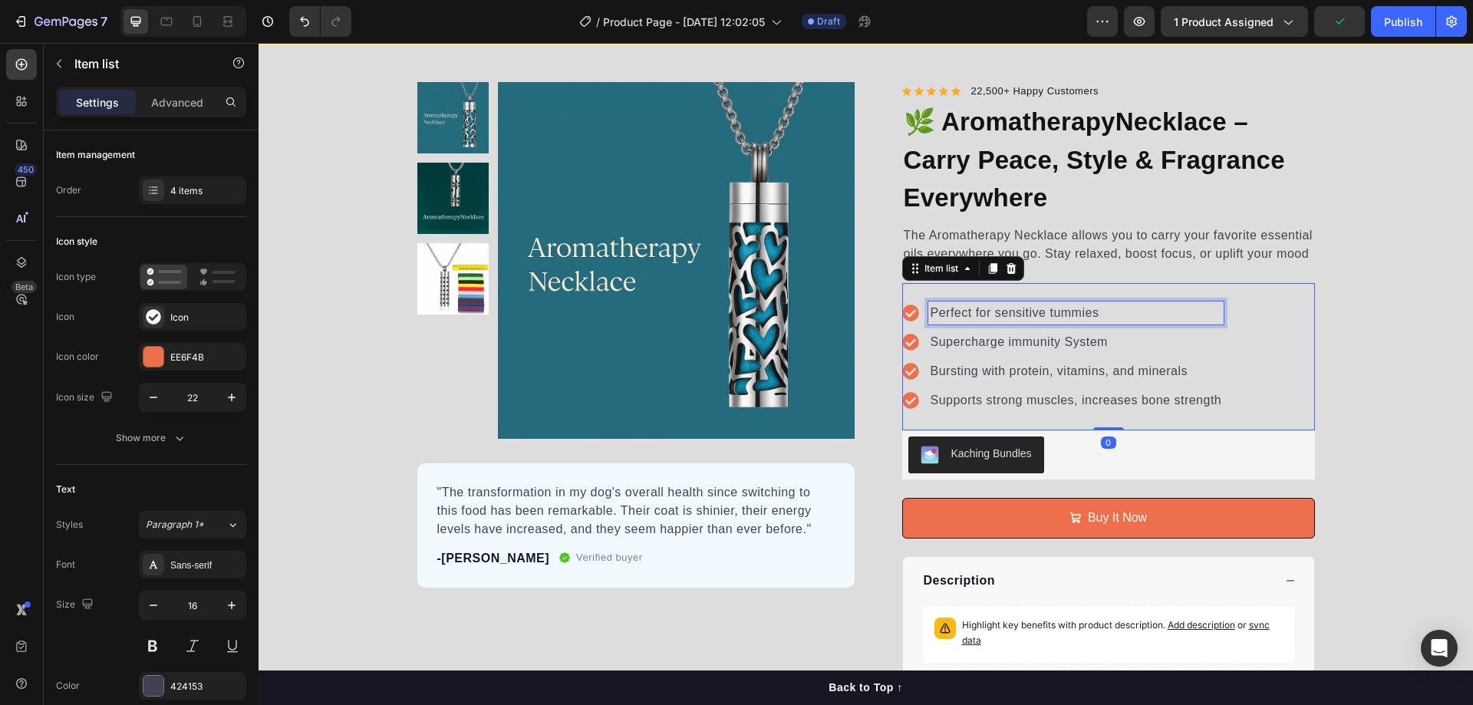
click at [1055, 315] on p "Perfect for sensitive tummies" at bounding box center [1077, 313] width 292 height 18
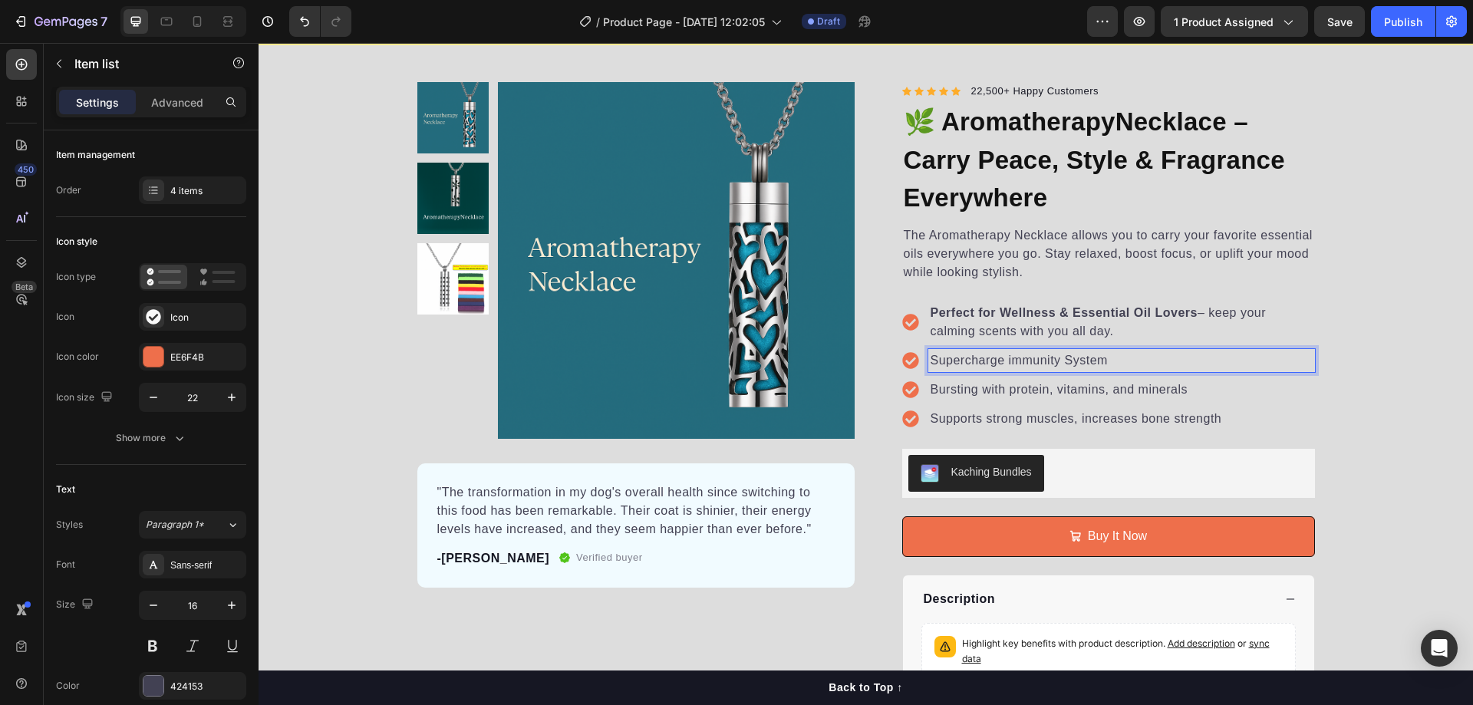
click at [1303, 360] on p "Supercharge immunity System" at bounding box center [1122, 360] width 382 height 18
click at [1390, 371] on div "Product Images "The transformation in my dog's overall health since switching t…" at bounding box center [866, 418] width 1214 height 673
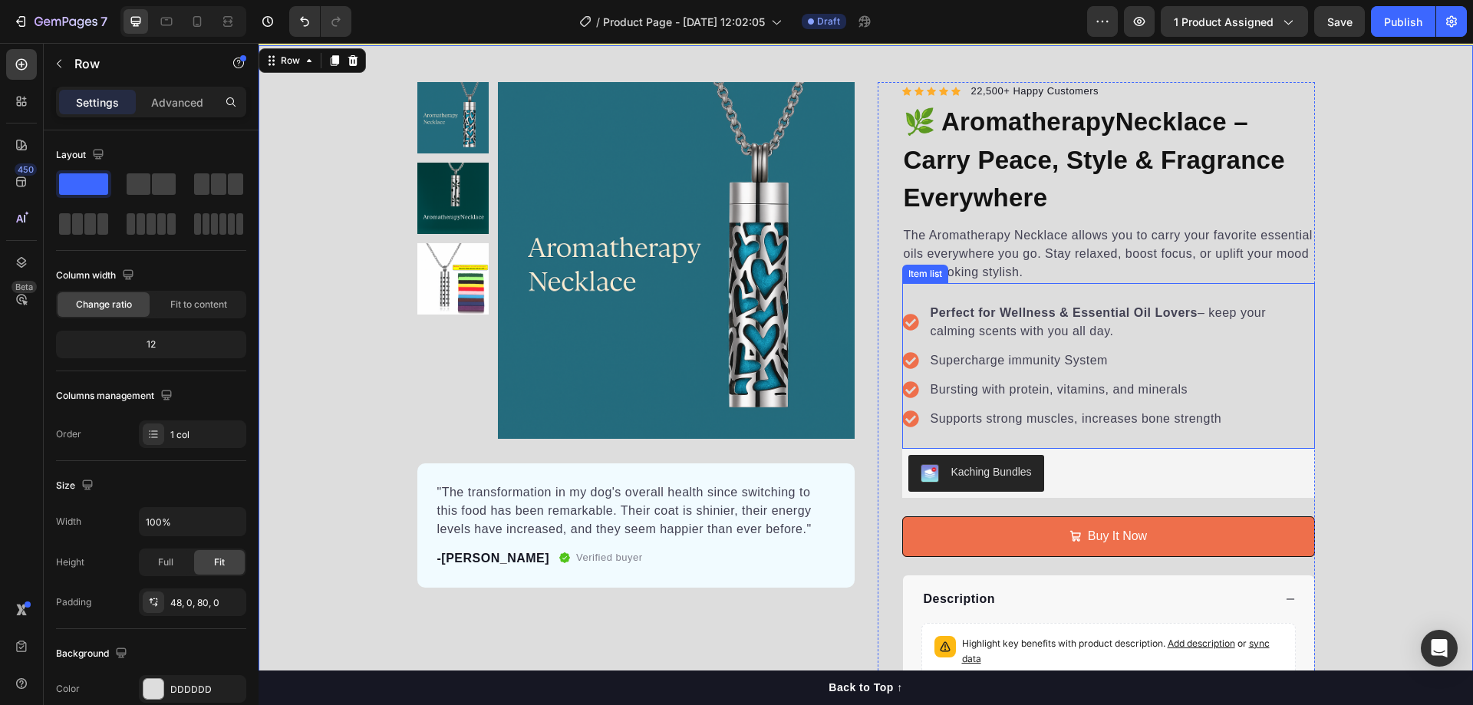
click at [1037, 357] on p "Supercharge immunity System" at bounding box center [1122, 360] width 382 height 18
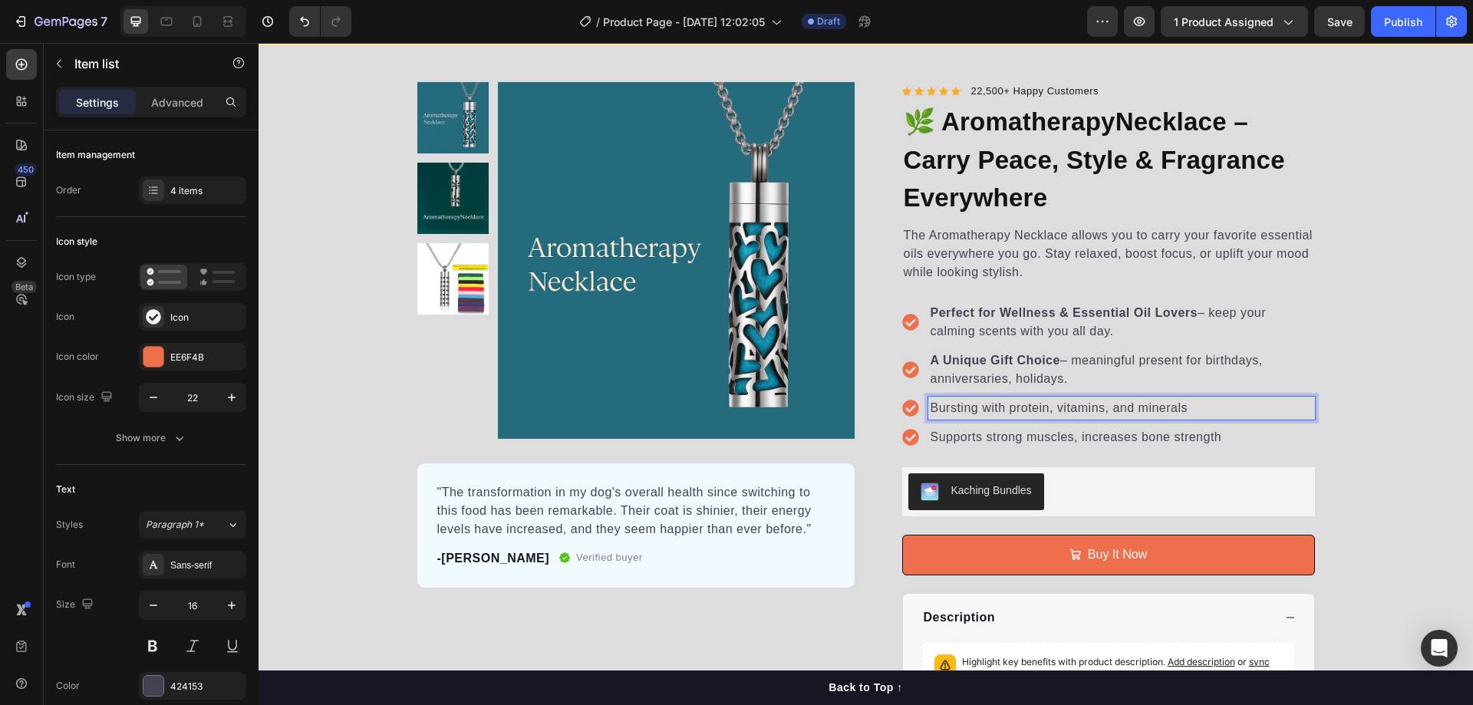
click at [1079, 404] on p "Bursting with protein, vitamins, and minerals" at bounding box center [1122, 408] width 382 height 18
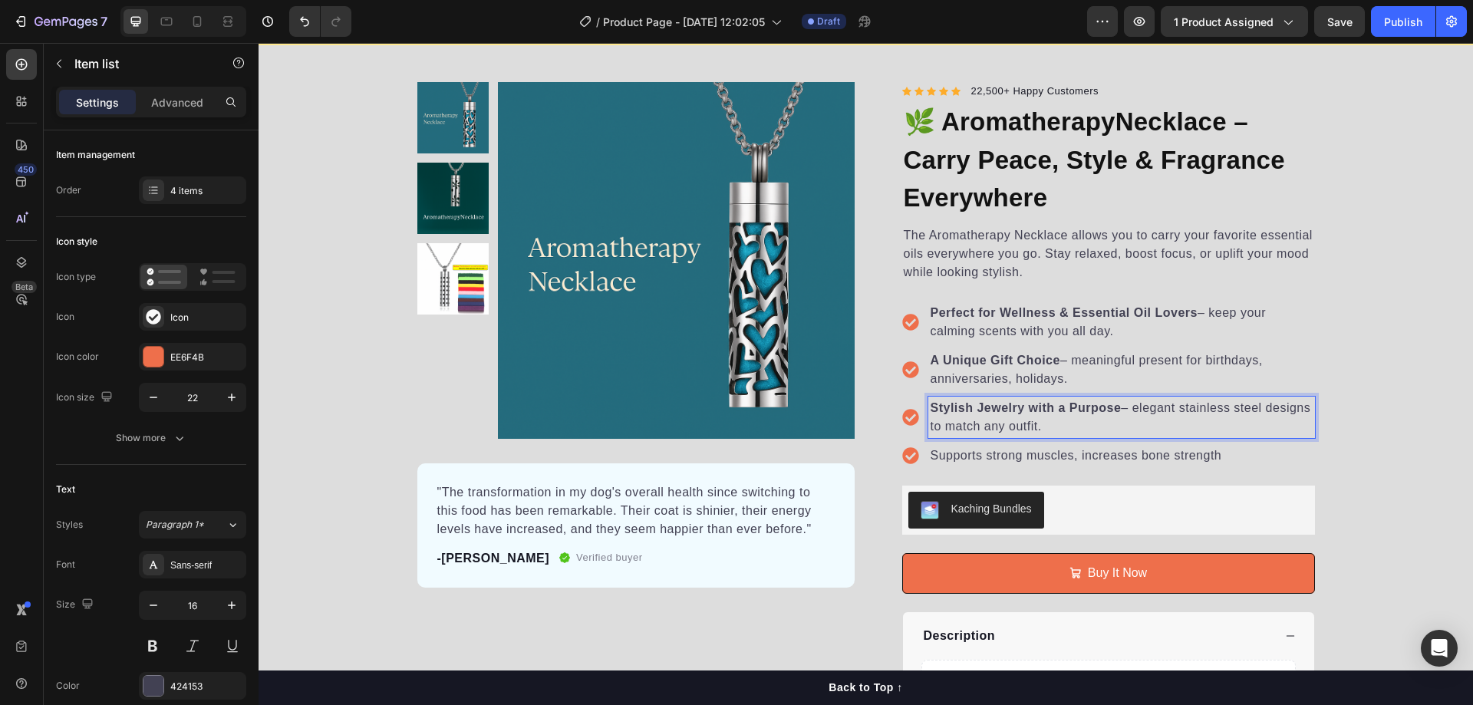
click at [1062, 456] on p "Supports strong muscles, increases bone strength" at bounding box center [1122, 455] width 382 height 18
click at [1063, 458] on p "Supports strong muscles, increases bone strength" at bounding box center [1122, 455] width 382 height 18
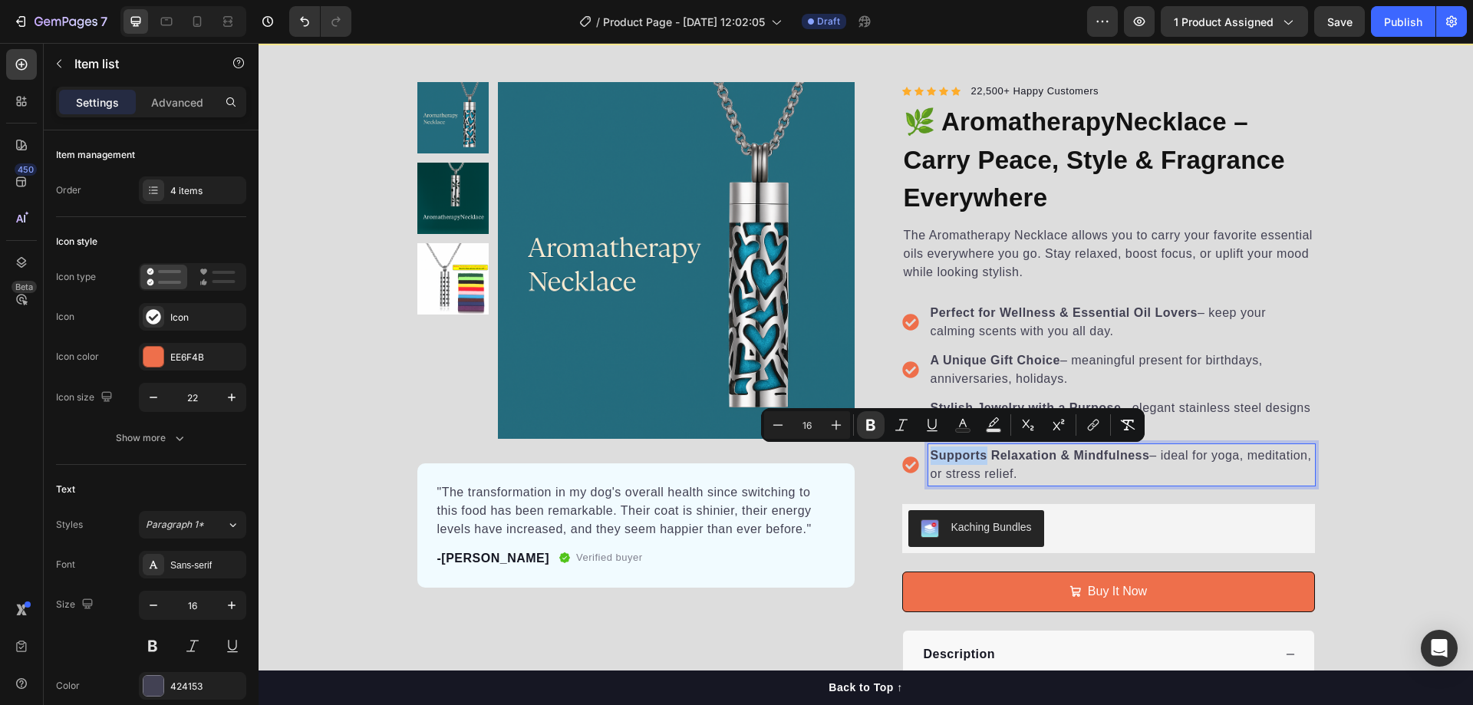
drag, startPoint x: 978, startPoint y: 452, endPoint x: 878, endPoint y: 472, distance: 102.5
click at [878, 472] on div "Icon Icon Icon Icon Icon Icon List Hoz 22,500+ Happy Customers Text block Row 🌿…" at bounding box center [1096, 446] width 437 height 728
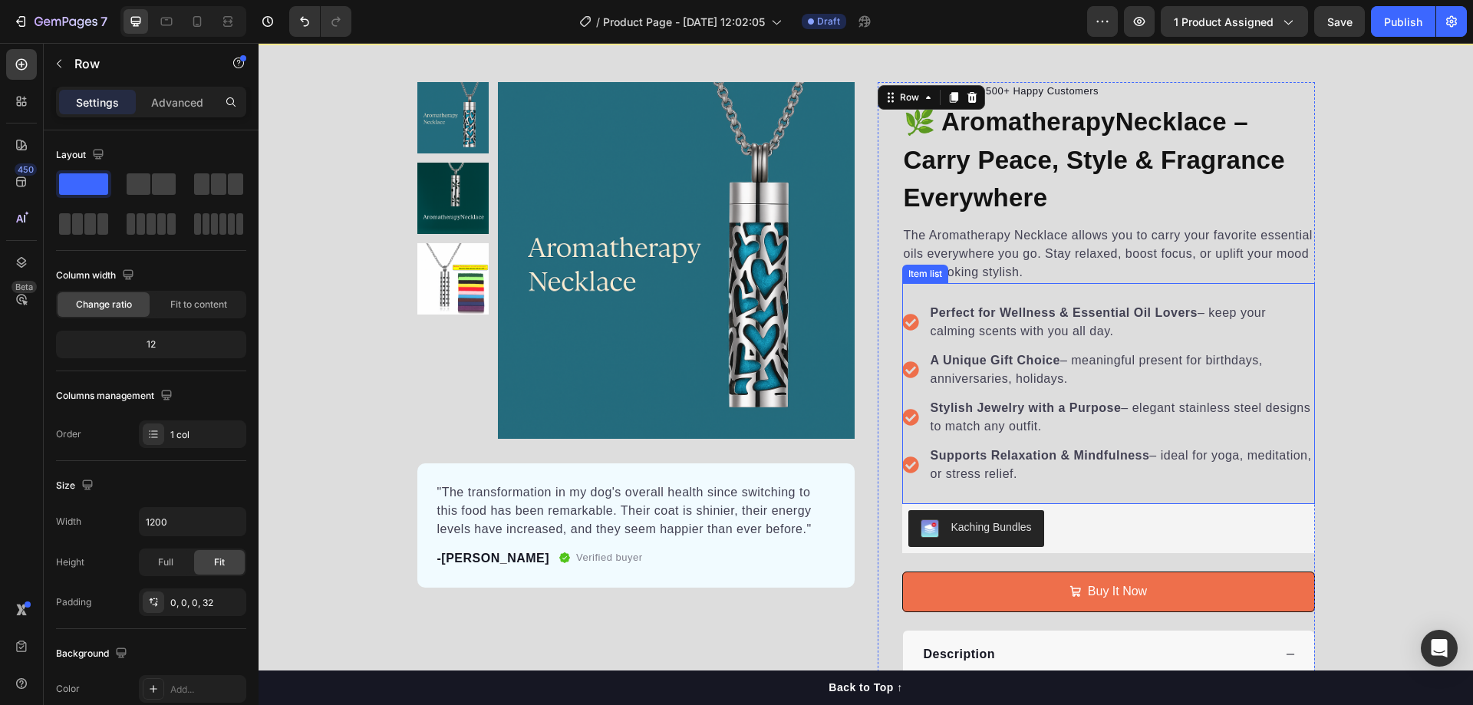
click at [908, 465] on icon at bounding box center [910, 464] width 16 height 16
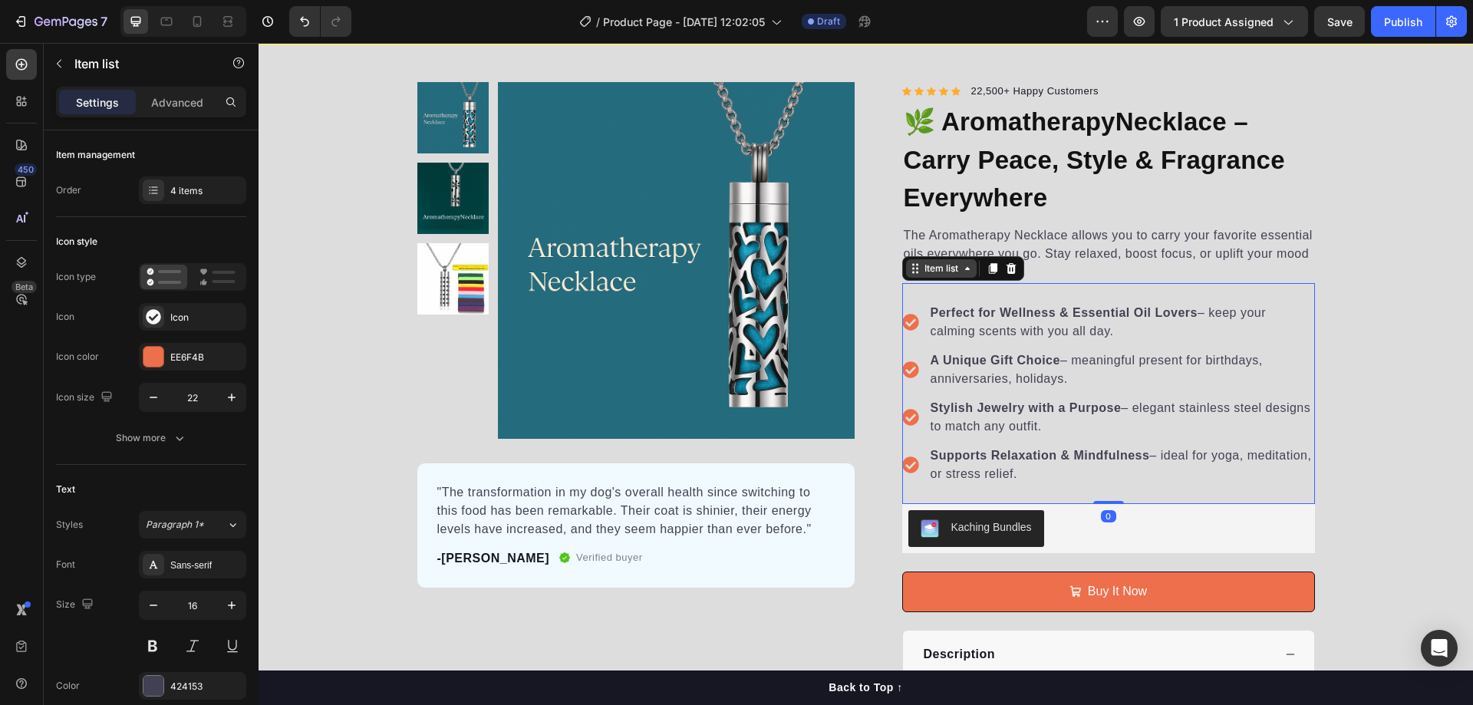
click at [966, 272] on icon at bounding box center [967, 268] width 12 height 12
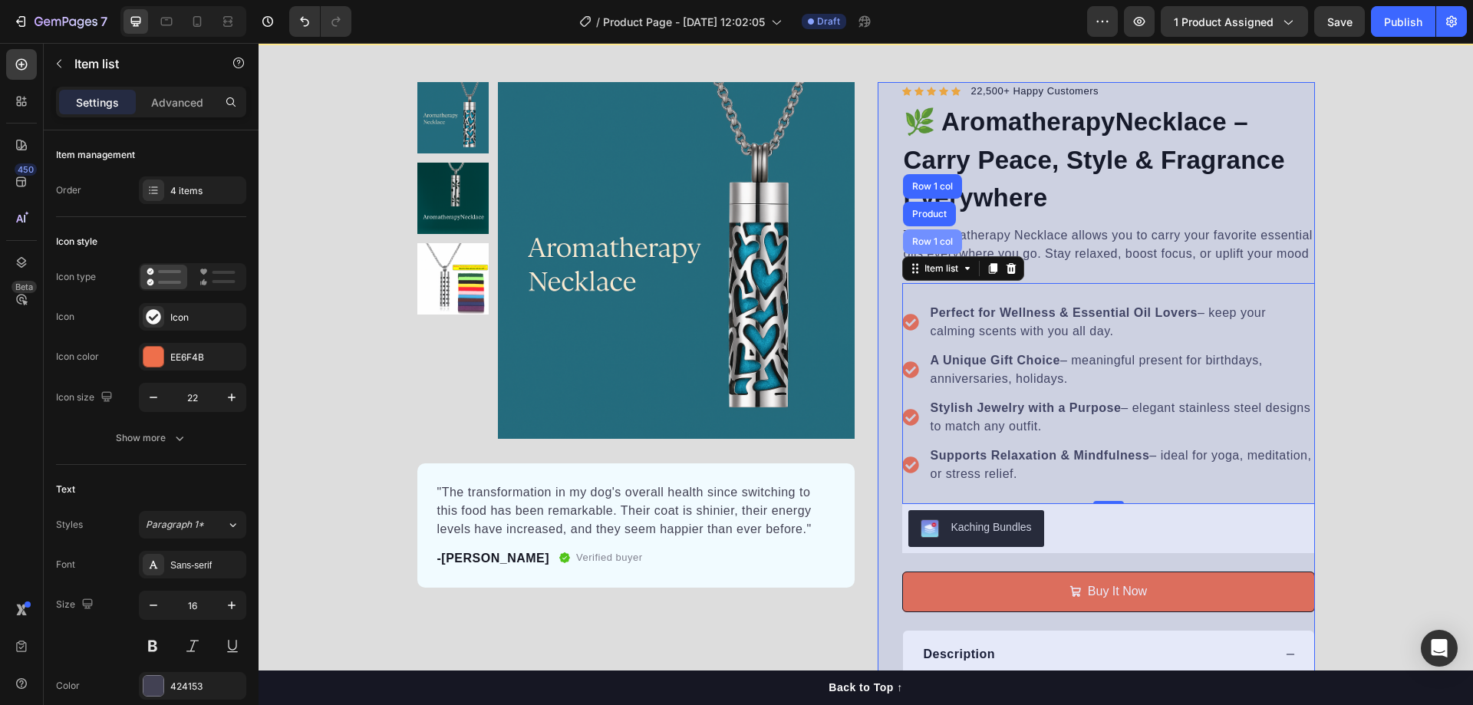
click at [933, 243] on div "Row 1 col" at bounding box center [932, 241] width 47 height 9
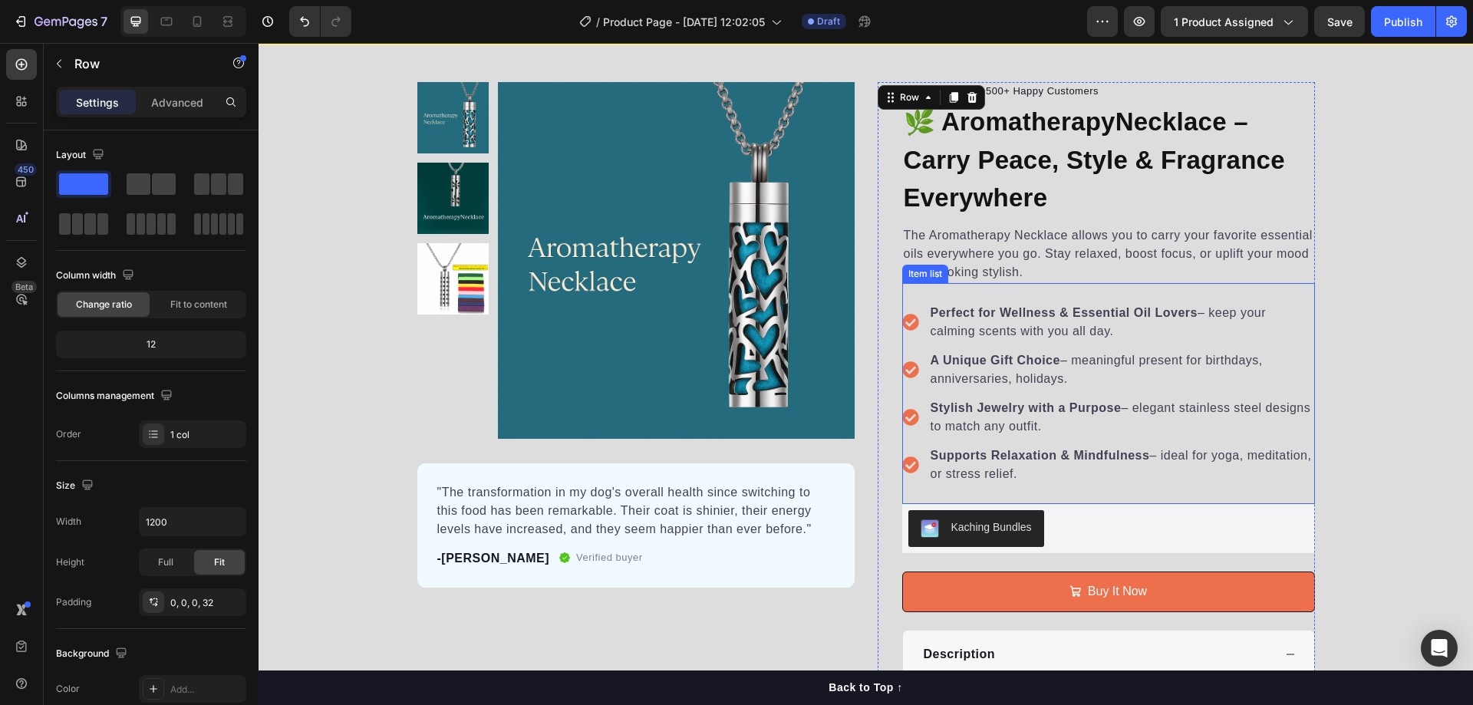
click at [920, 267] on div "Item list" at bounding box center [925, 274] width 40 height 14
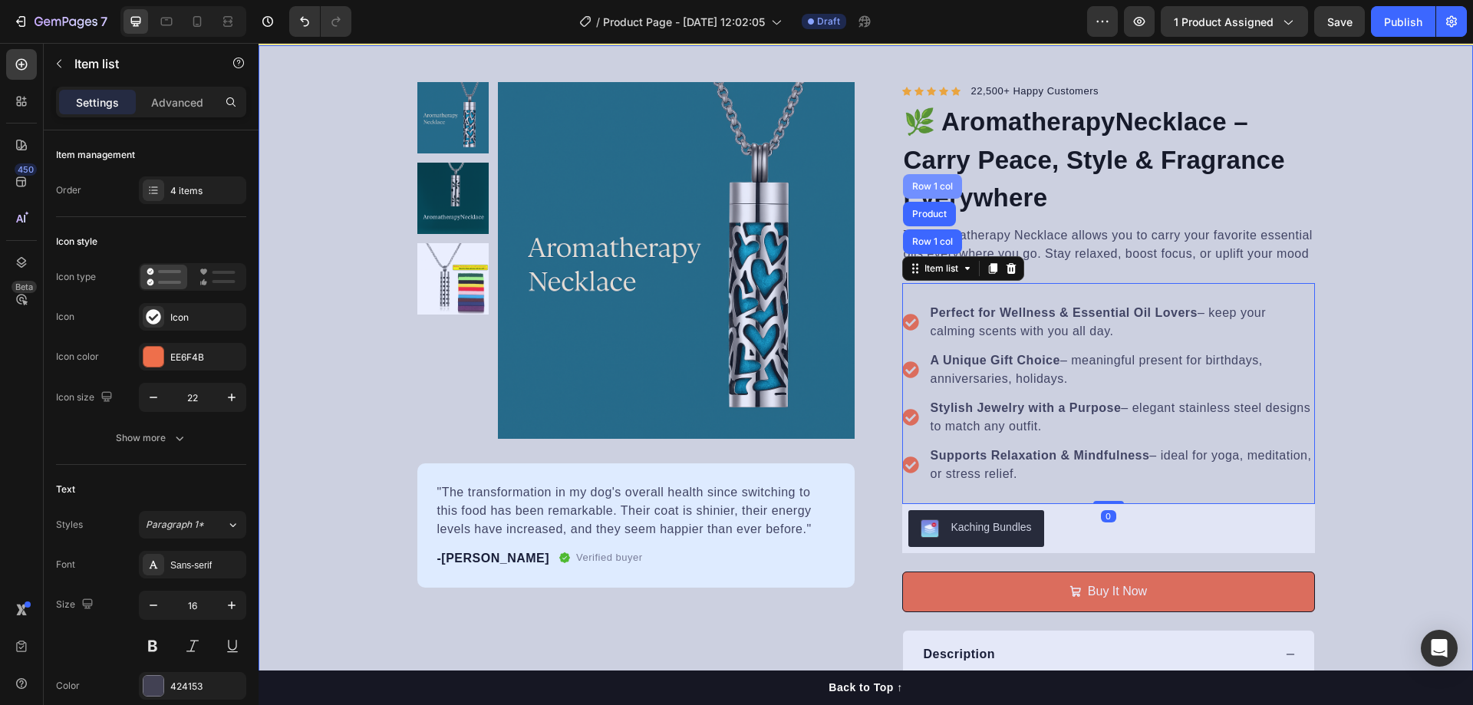
click at [932, 187] on div "Row 1 col" at bounding box center [932, 186] width 47 height 9
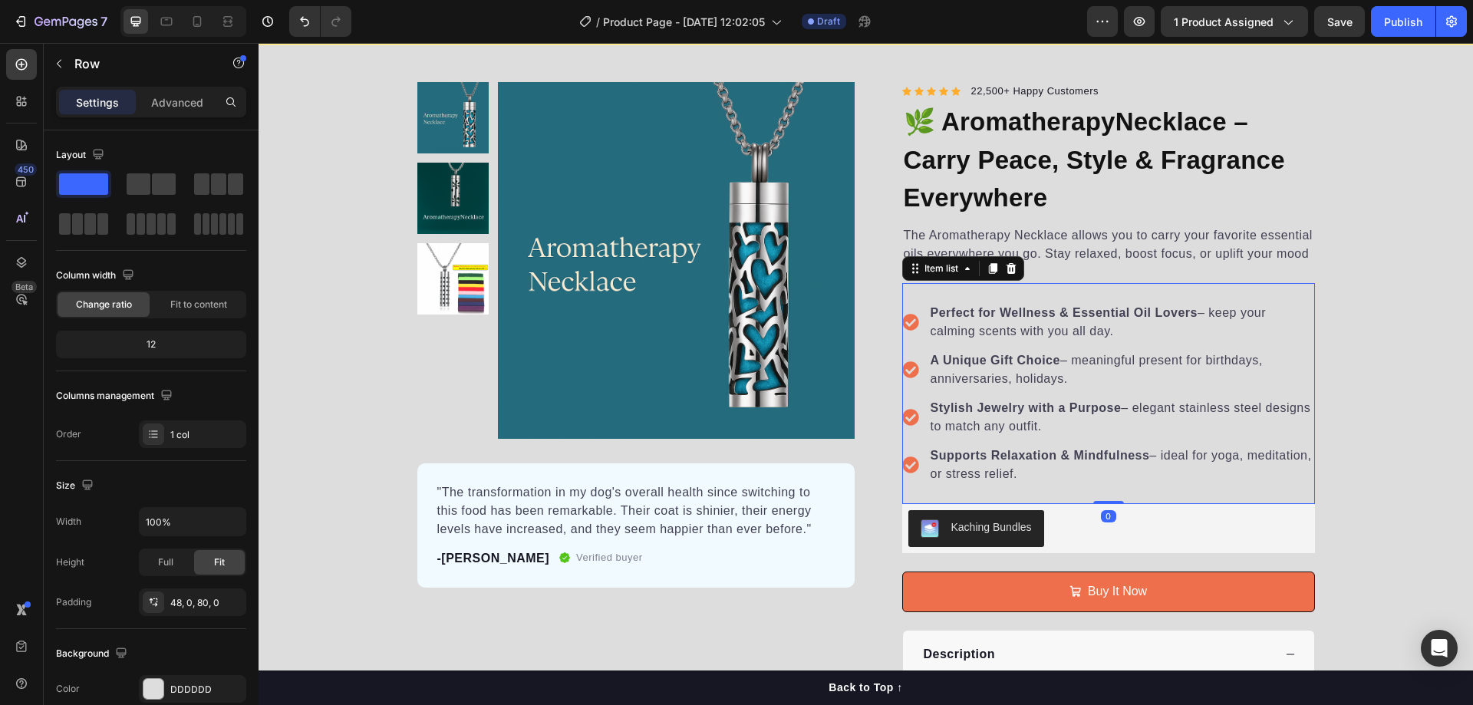
click at [974, 456] on strong "Supports Relaxation & Mindfulness" at bounding box center [1040, 455] width 219 height 13
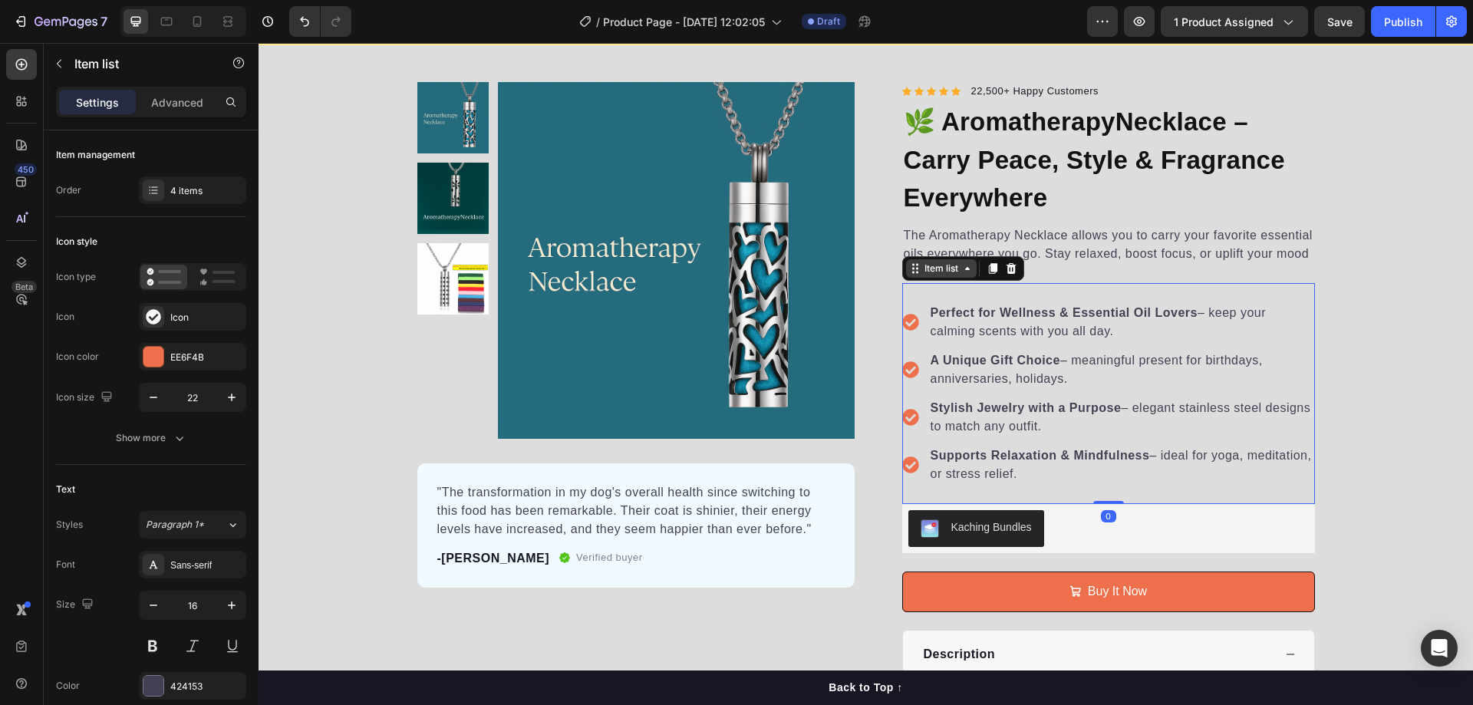
click at [961, 275] on div "Item list" at bounding box center [941, 268] width 71 height 18
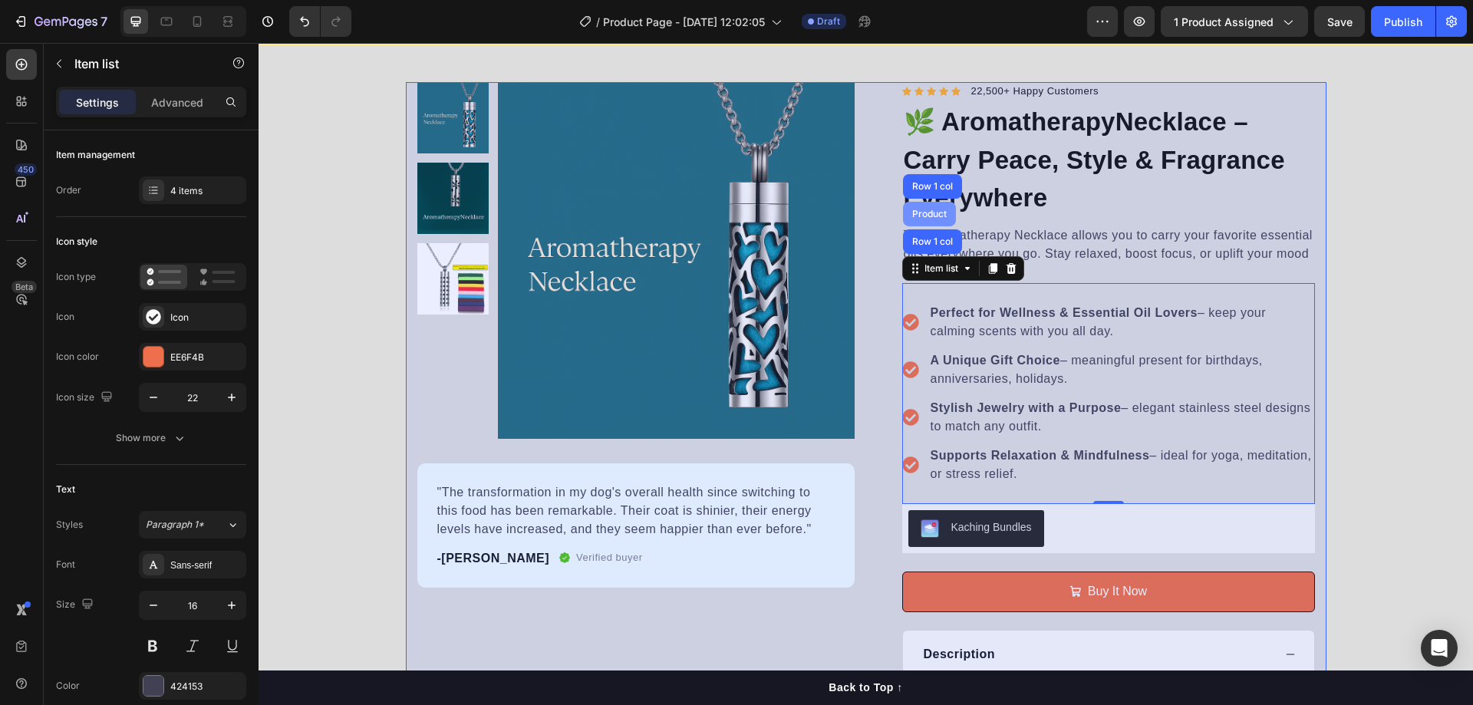
click at [934, 214] on div "Product" at bounding box center [929, 213] width 41 height 9
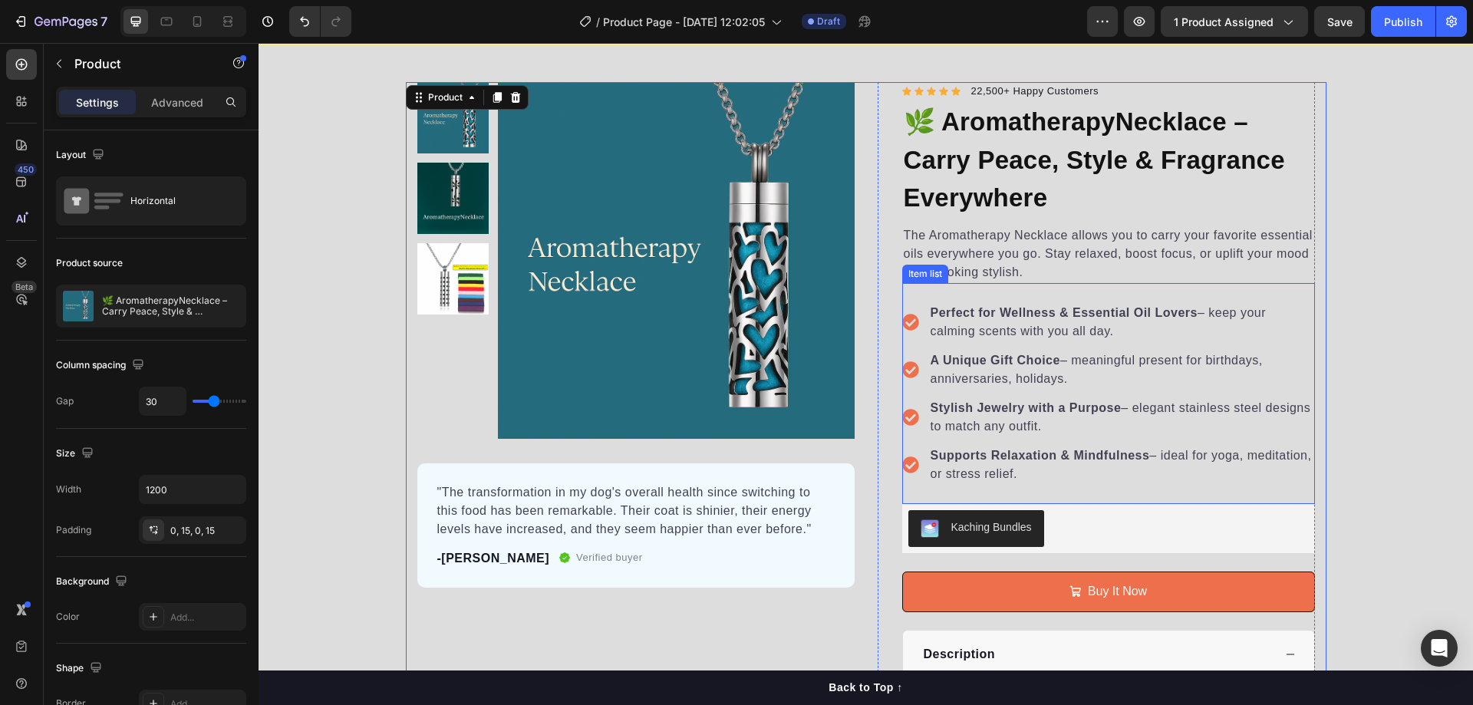
click at [977, 441] on div "Perfect for Wellness & Essential Oil Lovers – keep your calming scents with you…" at bounding box center [1108, 393] width 413 height 184
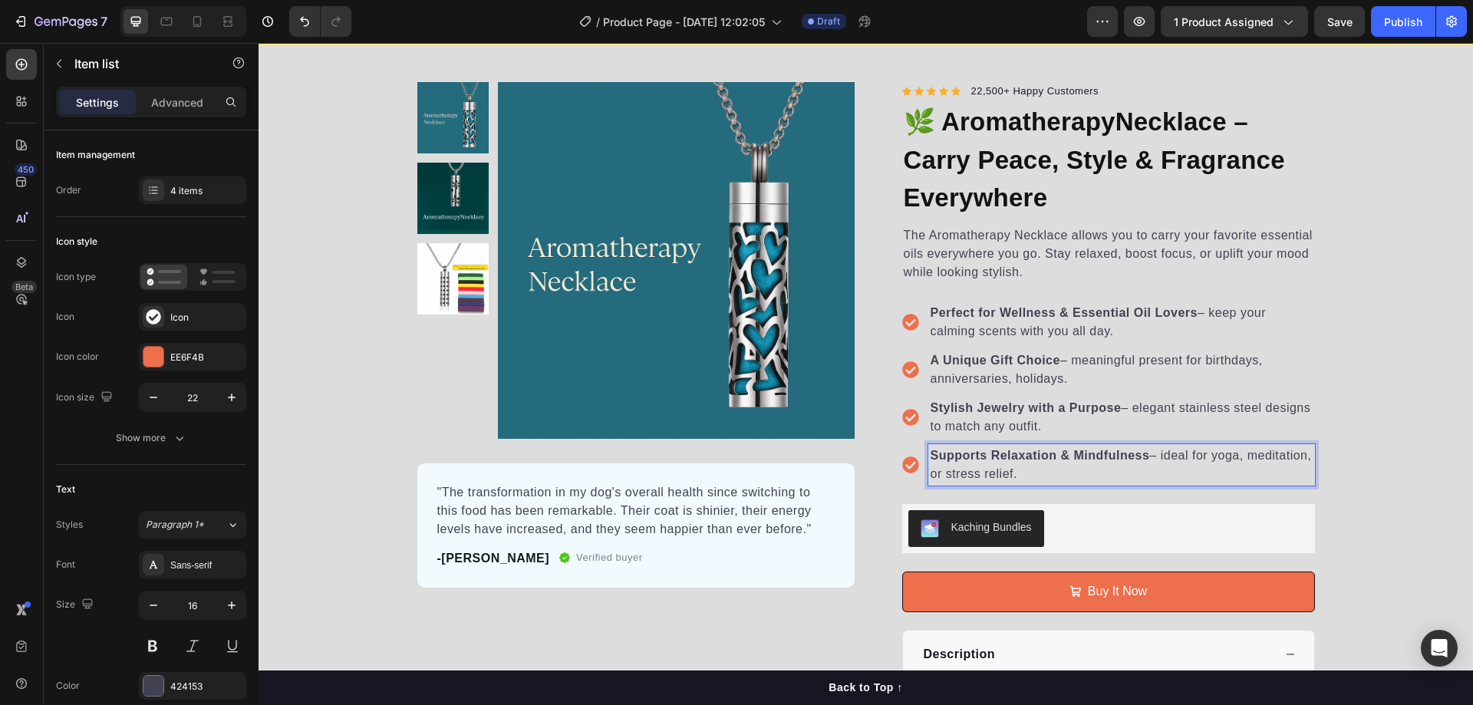
click at [964, 464] on p "Supports Relaxation & Mindfulness – ideal for yoga, meditation, or stress relie…" at bounding box center [1122, 464] width 382 height 37
click at [200, 188] on div "4 items" at bounding box center [206, 191] width 72 height 14
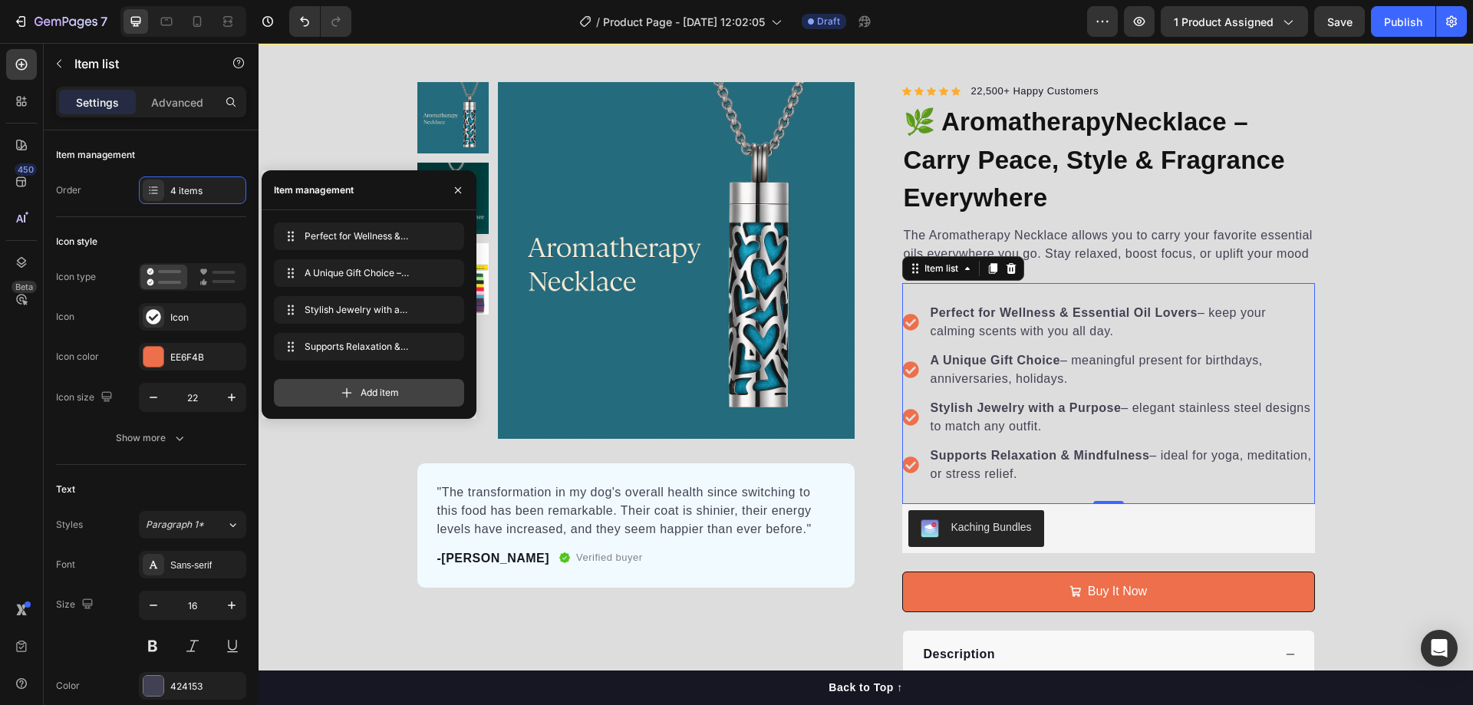
click at [365, 390] on span "Add item" at bounding box center [380, 393] width 38 height 14
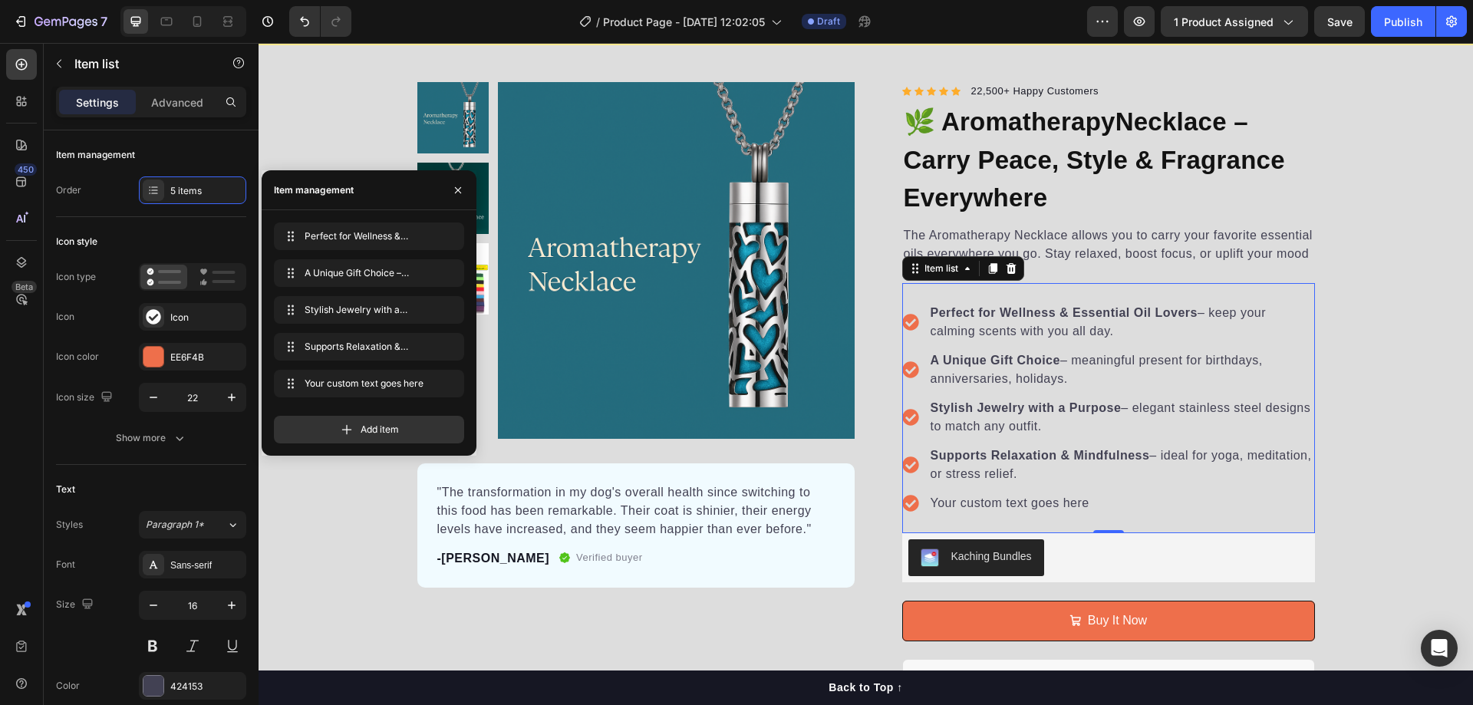
click at [1076, 499] on div "Your custom text goes here" at bounding box center [1121, 503] width 387 height 23
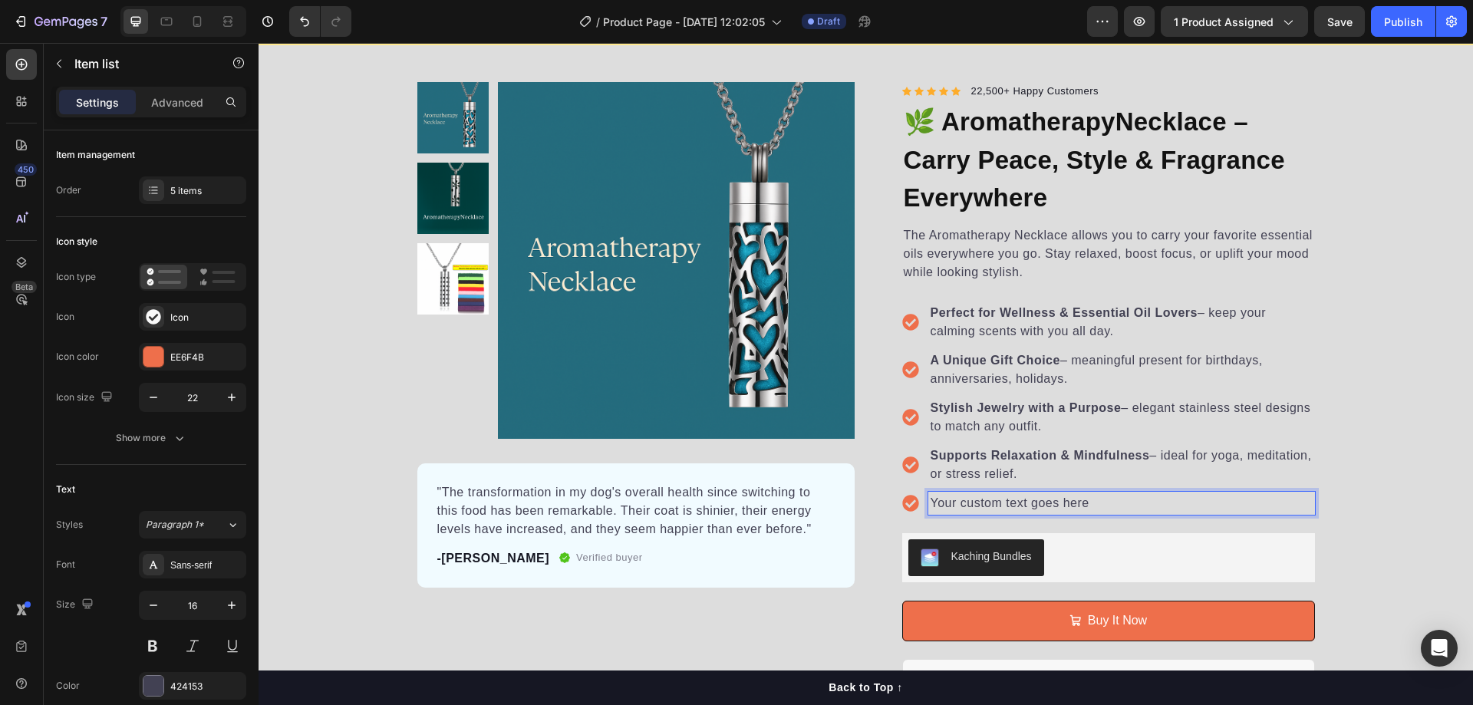
click at [1092, 501] on p "Your custom text goes here" at bounding box center [1122, 503] width 382 height 18
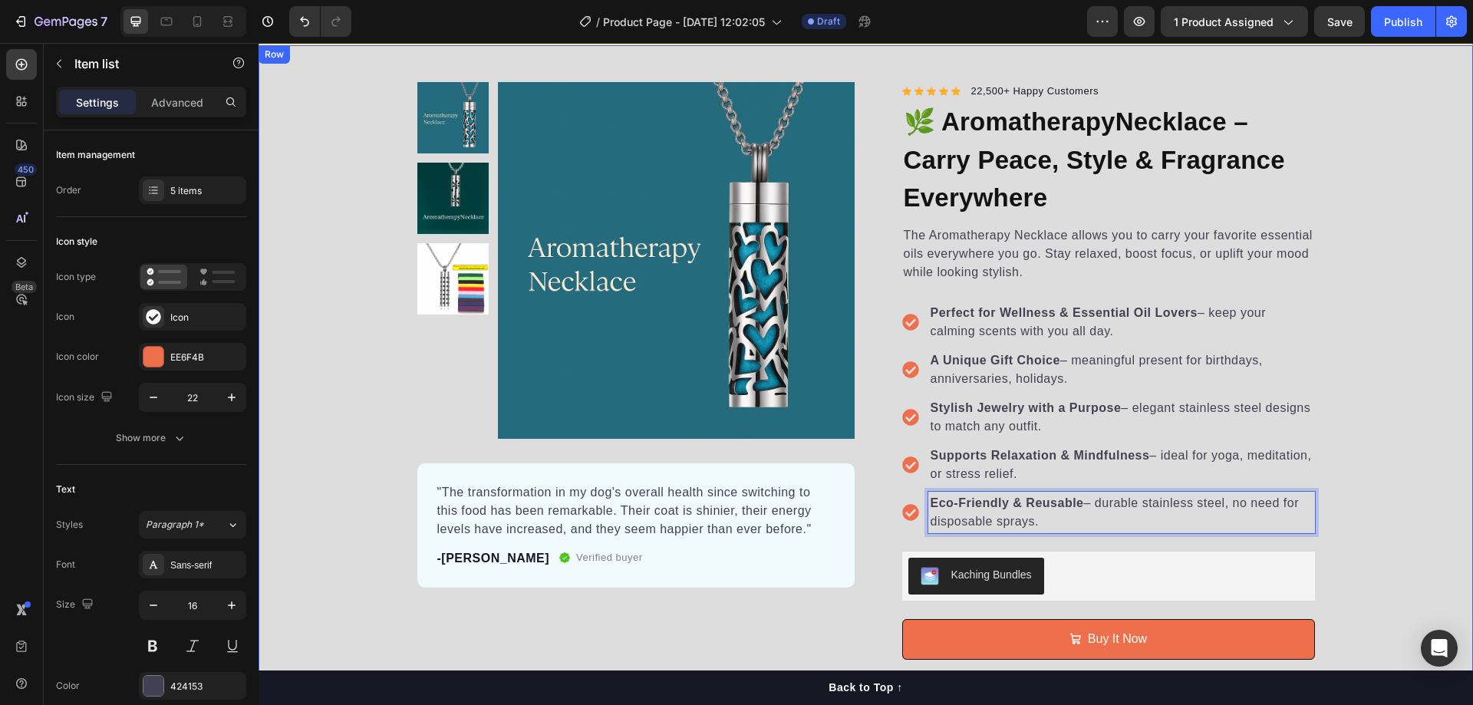
click at [1361, 431] on div "Product Images "The transformation in my dog's overall health since switching t…" at bounding box center [866, 470] width 1214 height 776
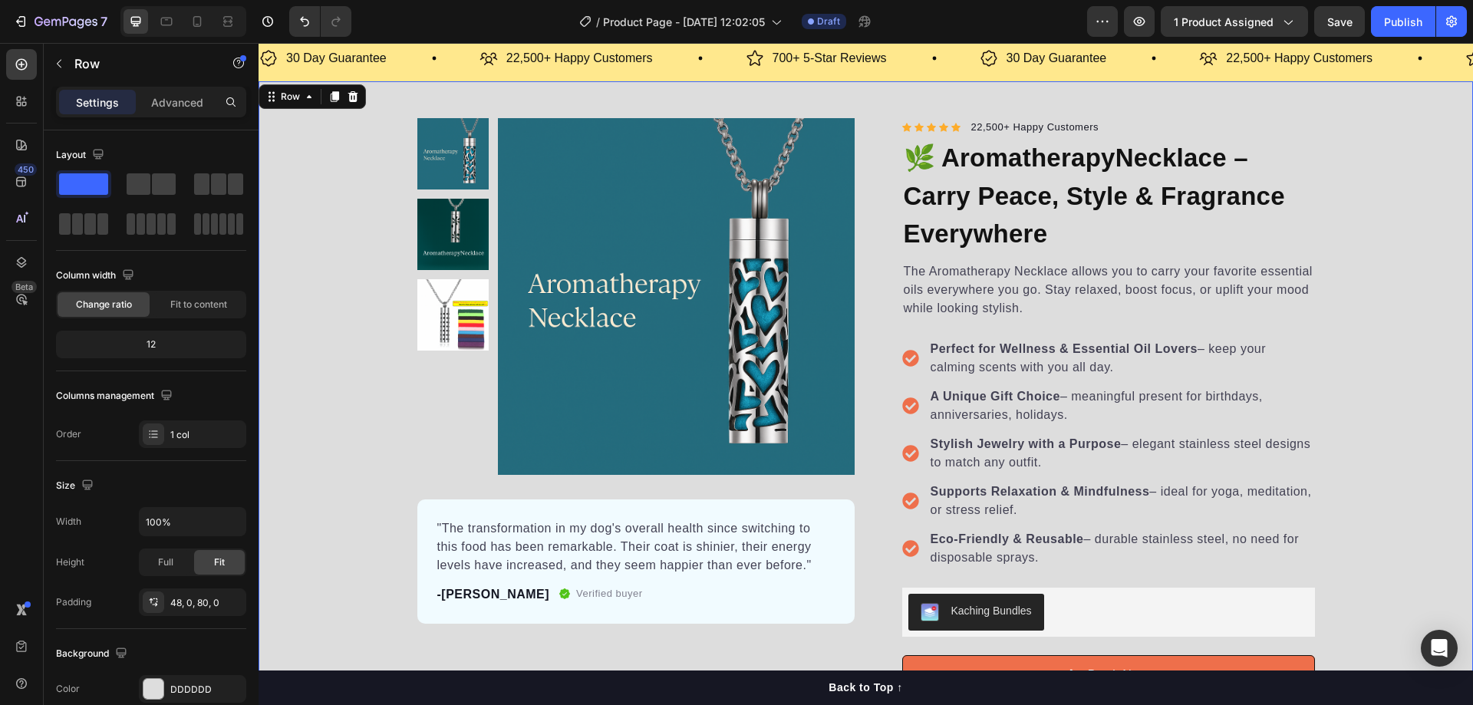
scroll to position [77, 0]
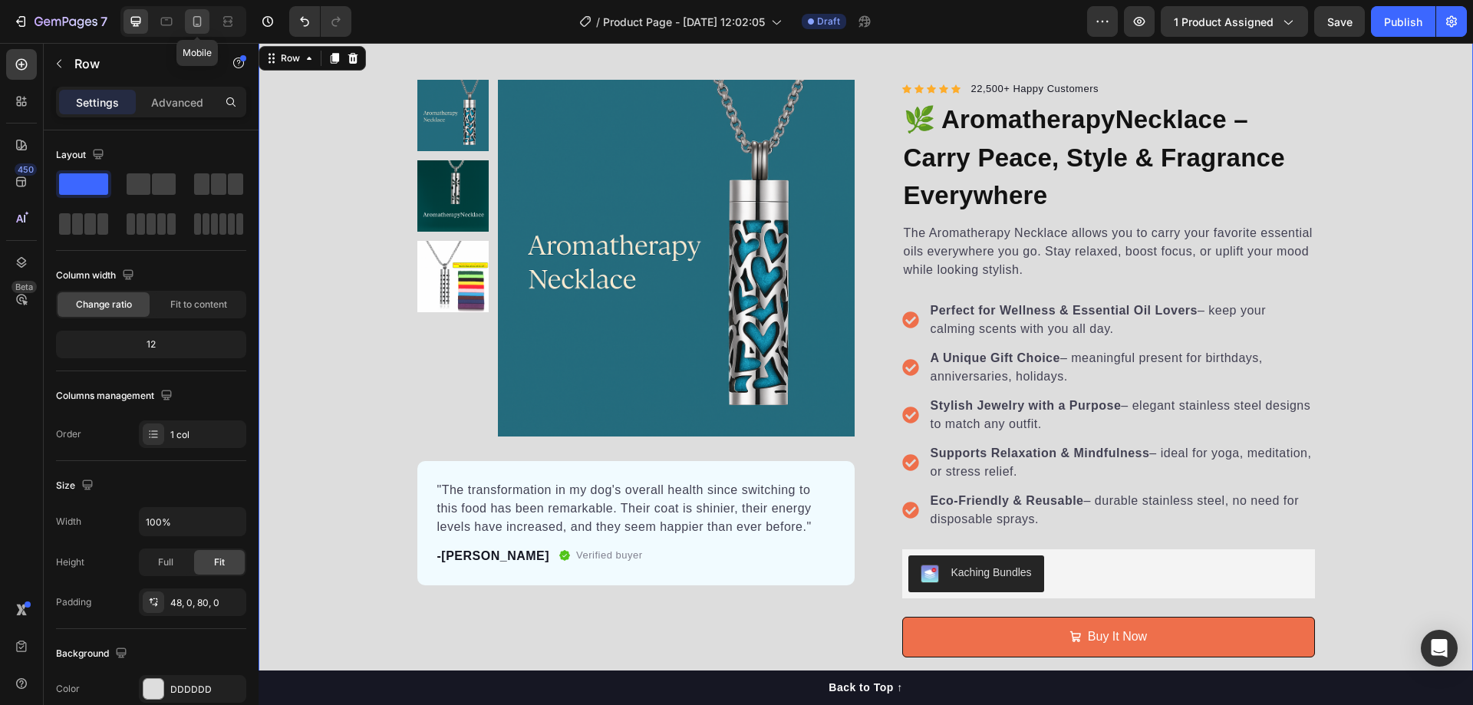
click at [189, 26] on div at bounding box center [197, 21] width 25 height 25
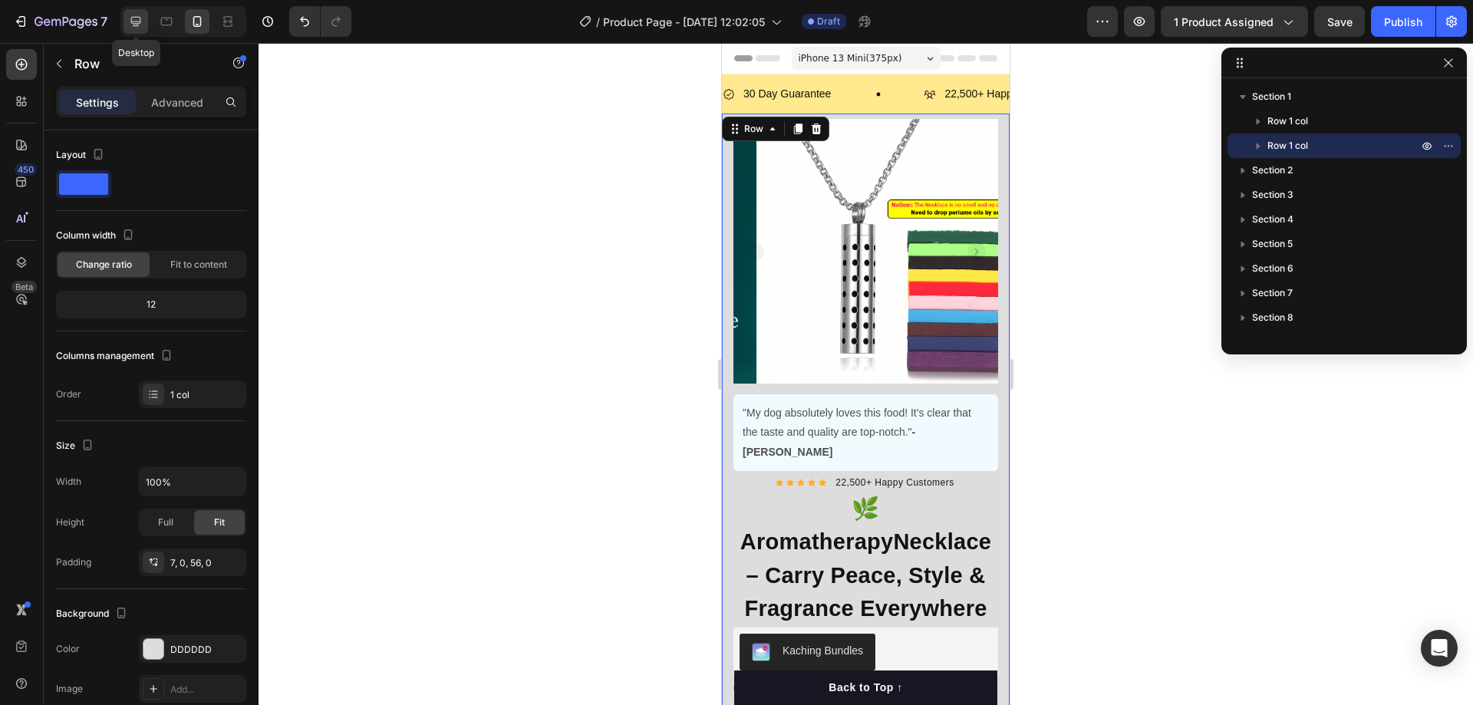
click at [137, 19] on icon at bounding box center [135, 21] width 15 height 15
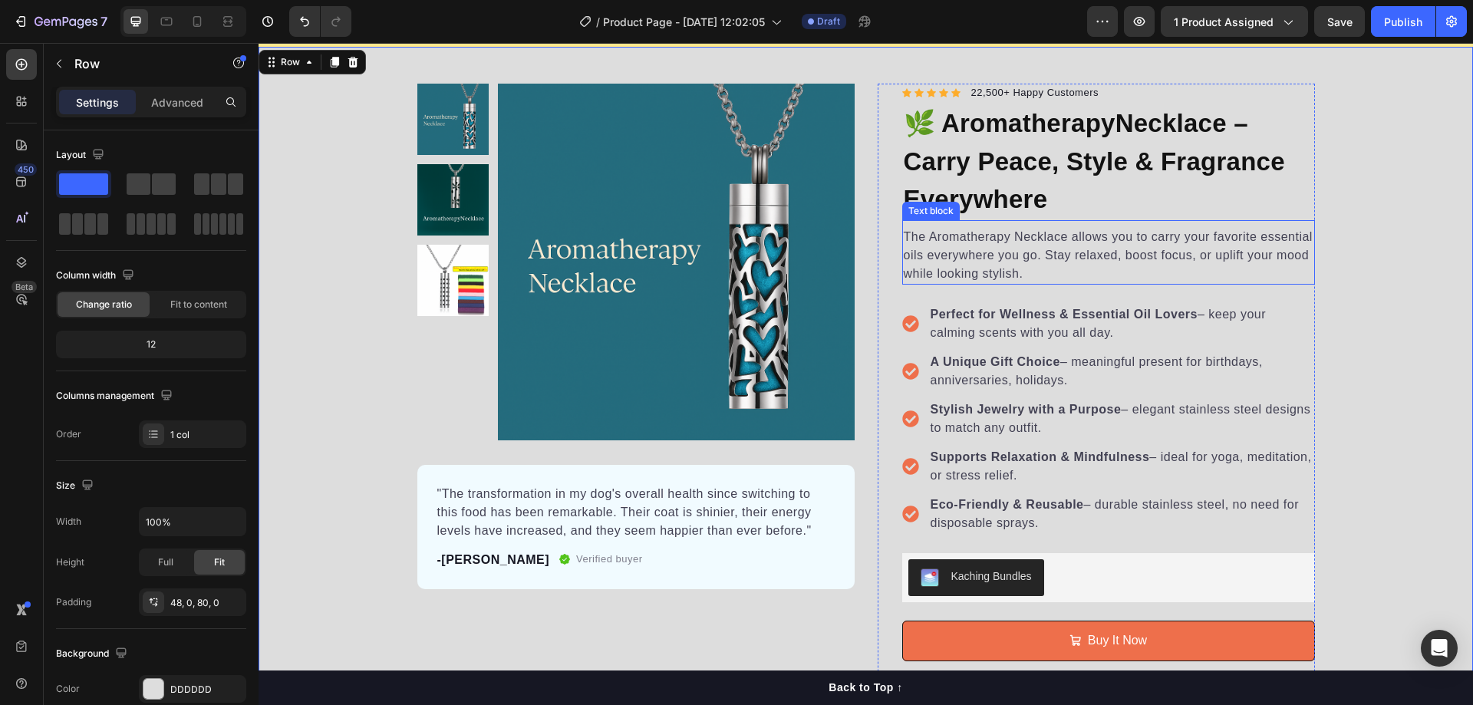
scroll to position [100, 0]
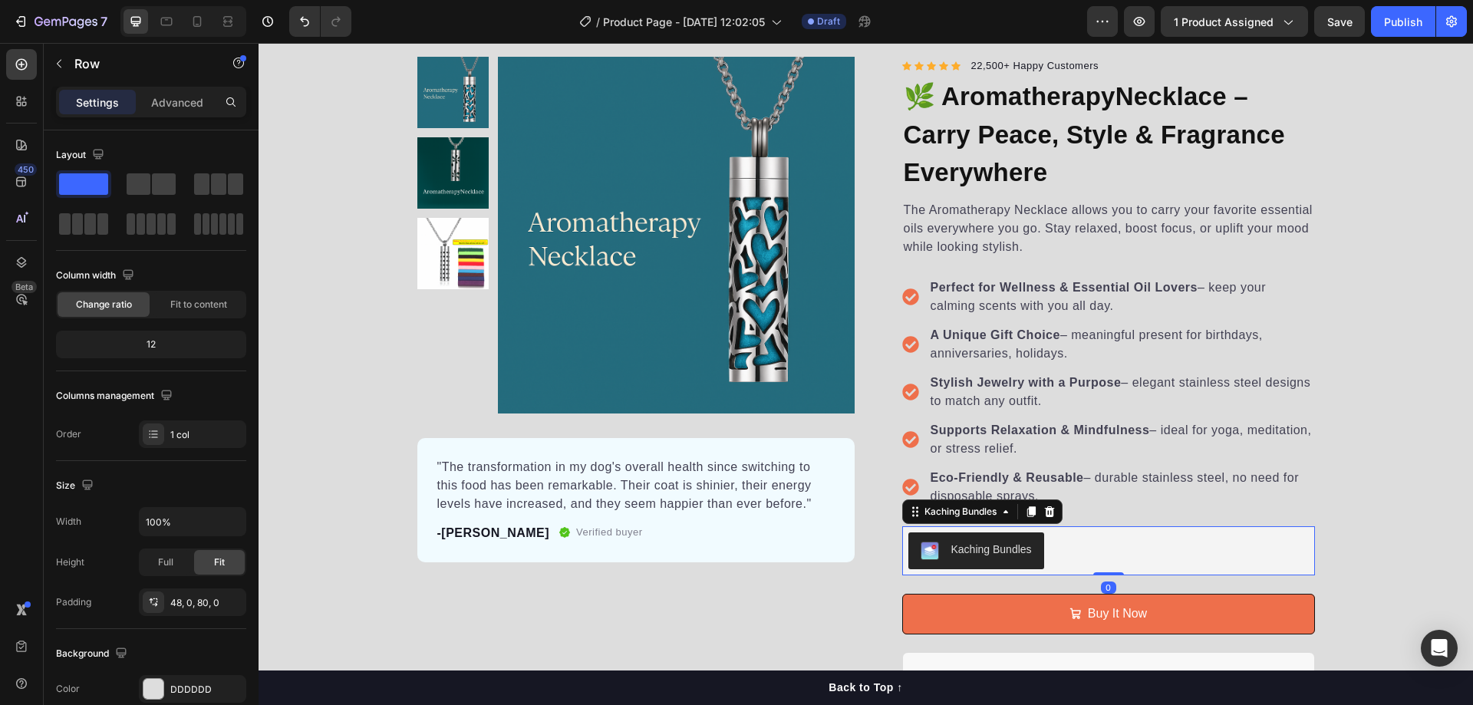
click at [988, 539] on button "Kaching Bundles" at bounding box center [976, 550] width 136 height 37
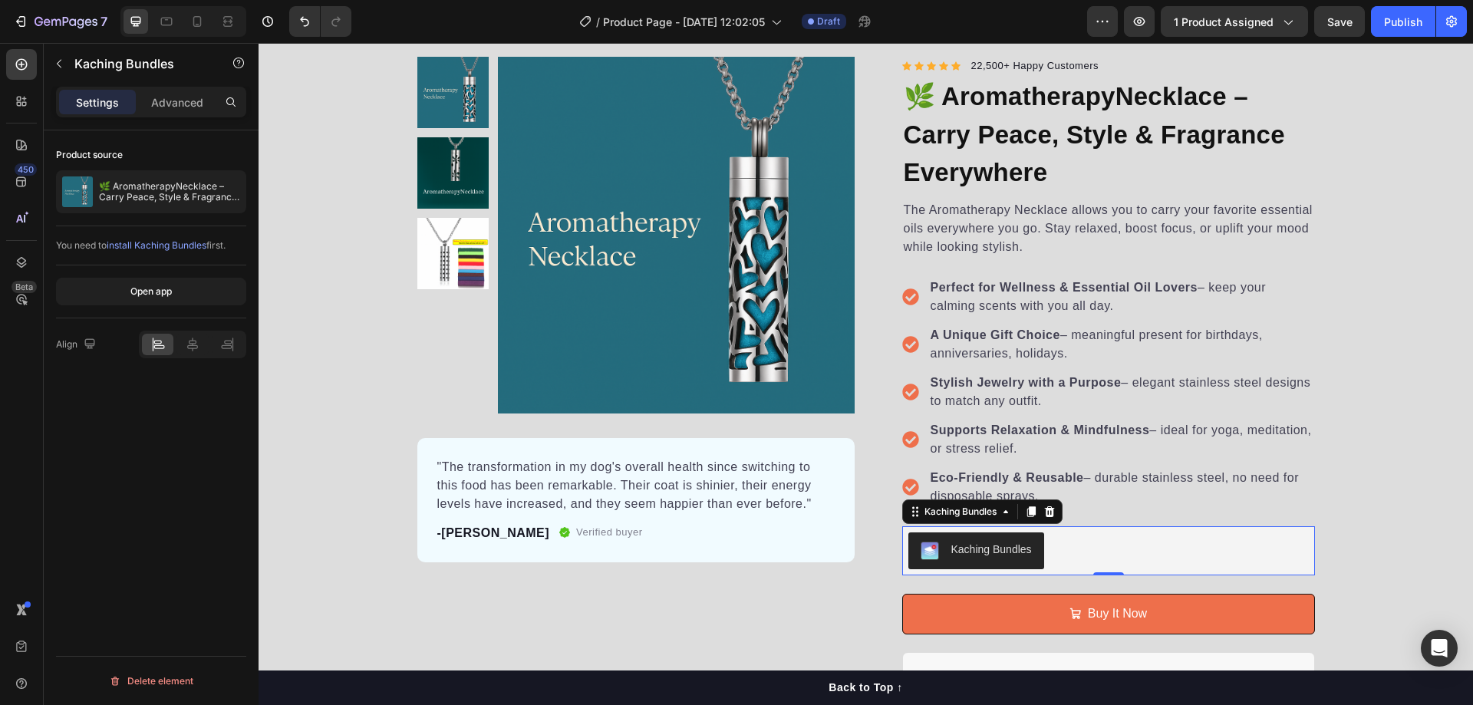
drag, startPoint x: 239, startPoint y: 244, endPoint x: 55, endPoint y: 249, distance: 183.4
click at [55, 249] on div "Product source 🌿 AromatherapyNecklace – Carry Peace, Style & Fragrance Everywhe…" at bounding box center [151, 439] width 215 height 618
copy div "You need to install Kaching Bundles first."
click at [86, 243] on div "You need to install Kaching Bundles first." at bounding box center [151, 246] width 190 height 14
click at [236, 244] on div "You need to install Kaching Bundles first." at bounding box center [151, 246] width 190 height 14
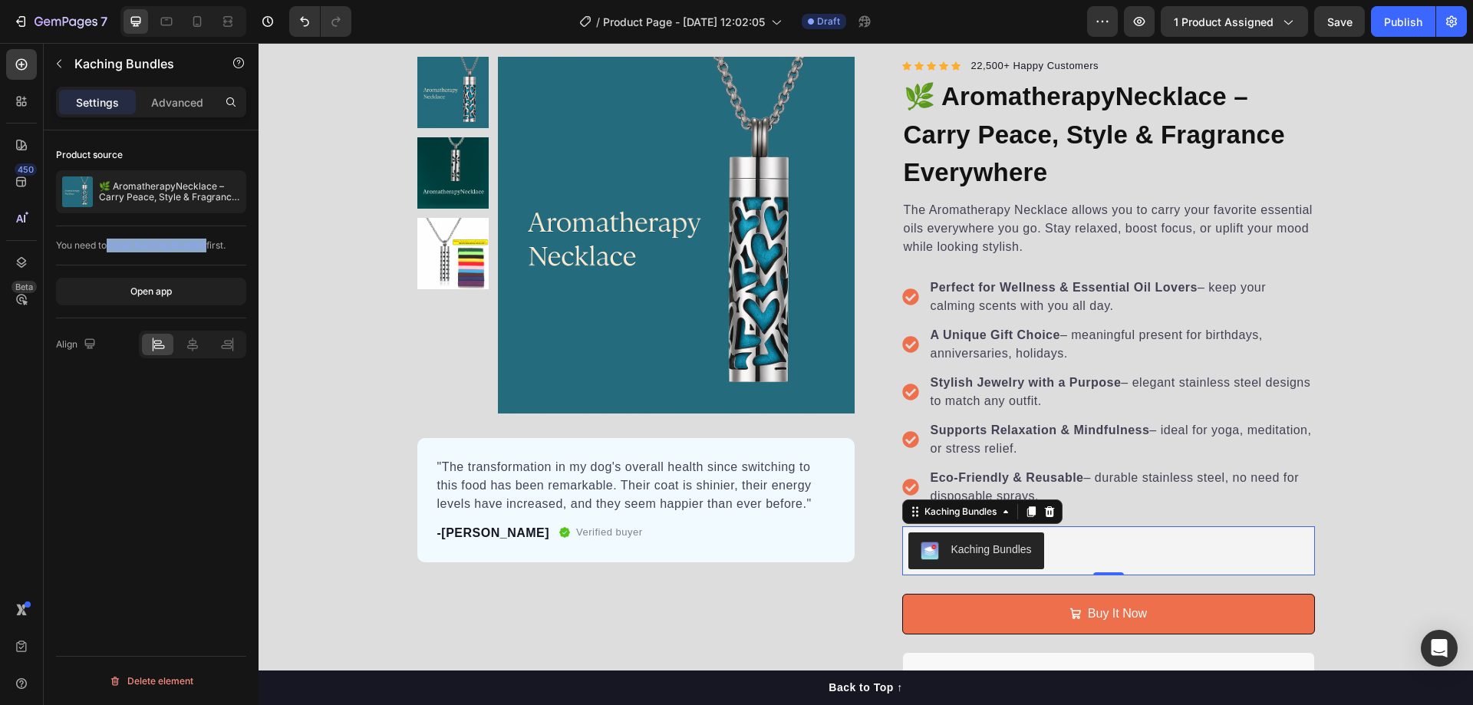
drag, startPoint x: 213, startPoint y: 244, endPoint x: 110, endPoint y: 249, distance: 102.2
click at [110, 249] on div "You need to install Kaching Bundles first." at bounding box center [151, 246] width 190 height 14
copy span "install Kaching Bundles"
click at [1412, 417] on div "Product Images "The transformation in my dog's overall health since switching t…" at bounding box center [866, 445] width 1214 height 776
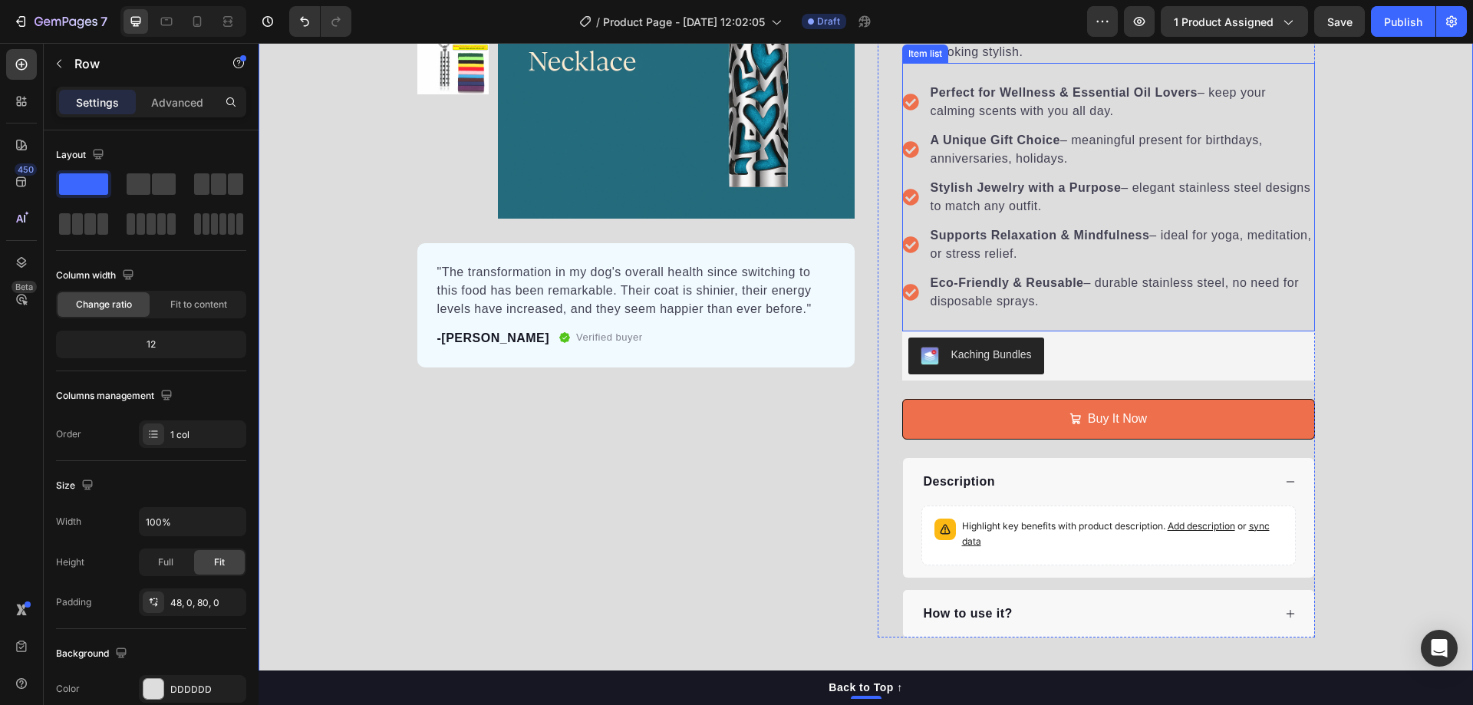
scroll to position [330, 0]
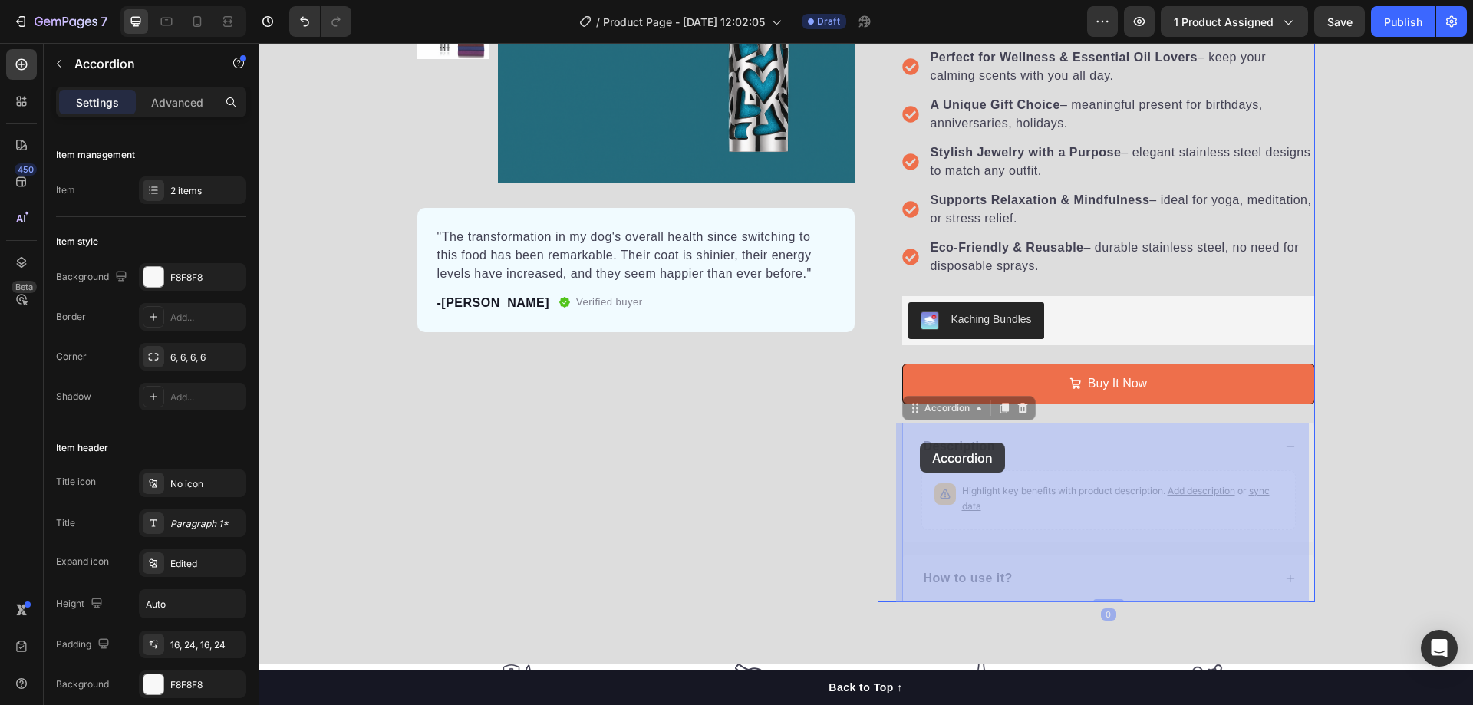
drag, startPoint x: 973, startPoint y: 445, endPoint x: 942, endPoint y: 445, distance: 30.7
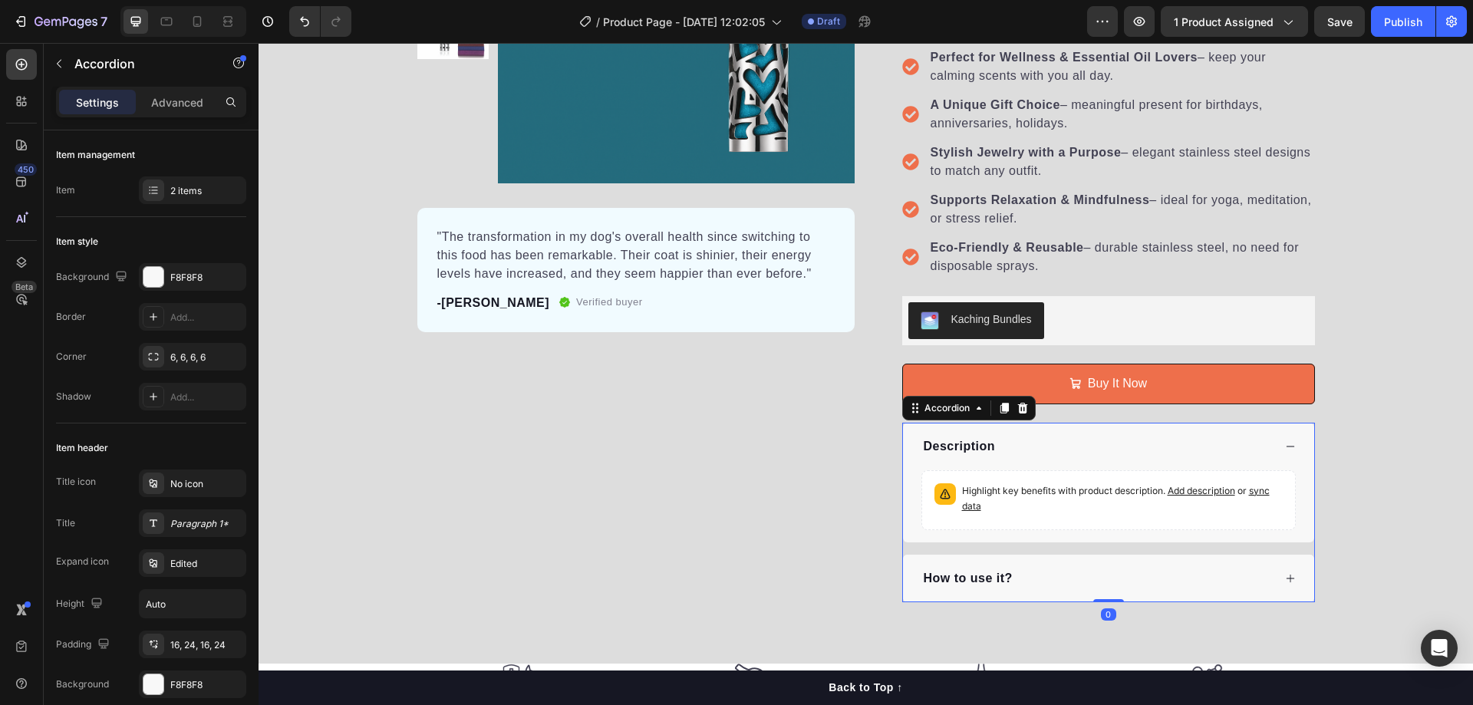
click at [976, 446] on p "Description" at bounding box center [960, 446] width 72 height 18
copy p "Description"
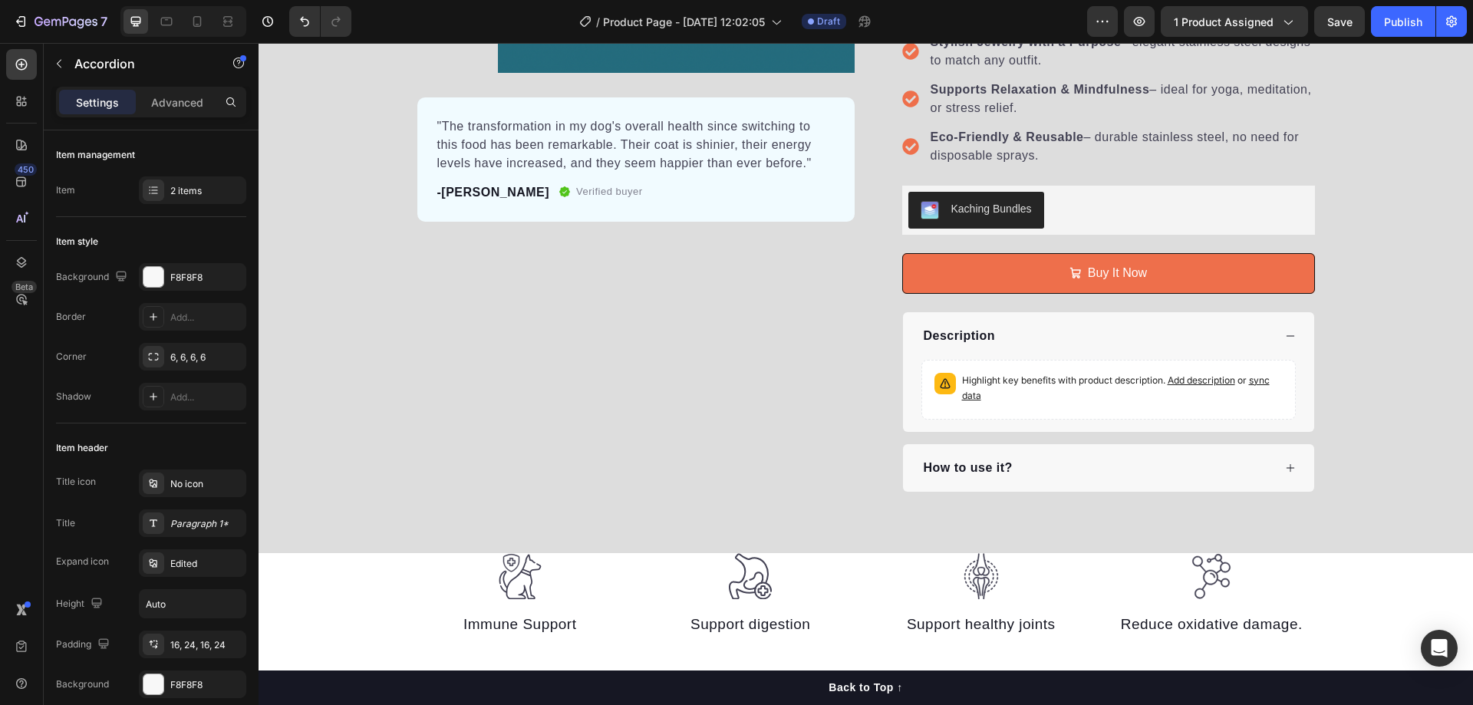
scroll to position [537, 0]
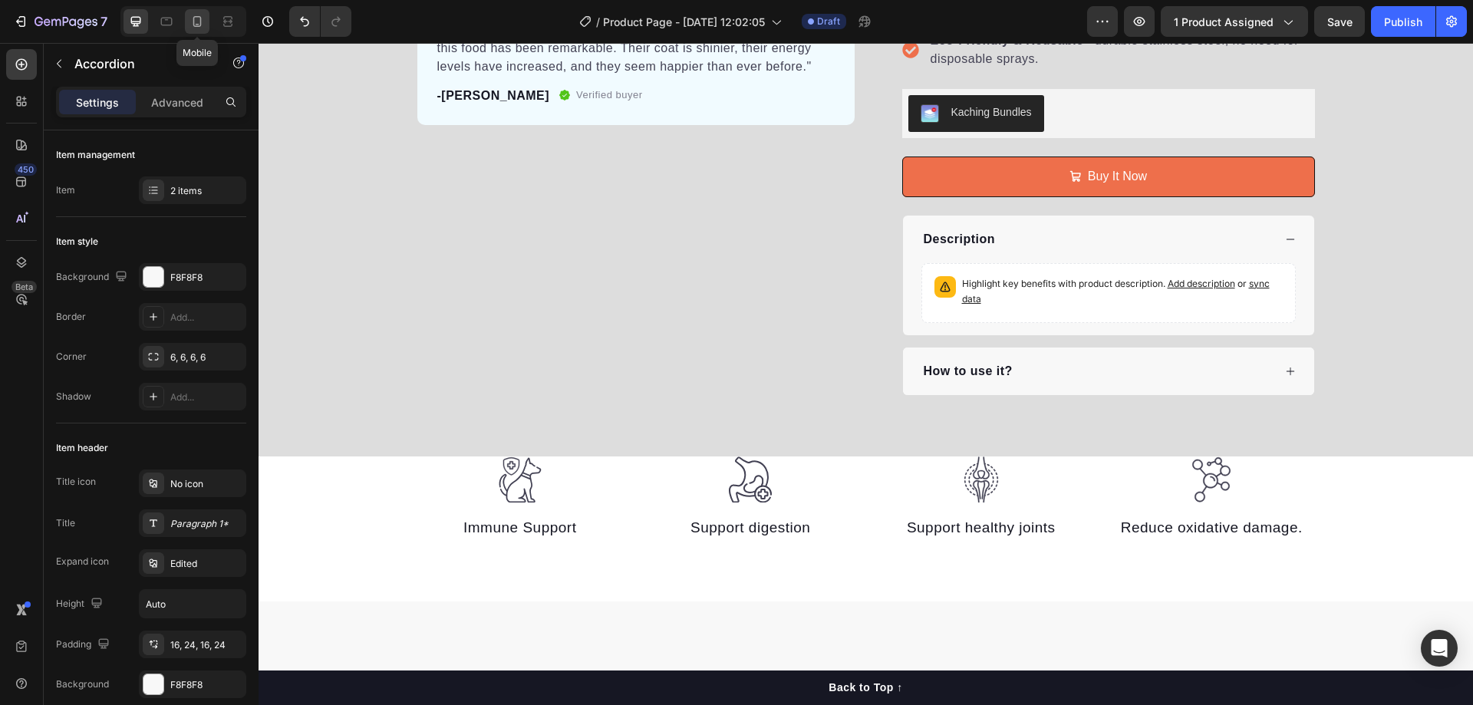
click at [197, 22] on icon at bounding box center [196, 21] width 15 height 15
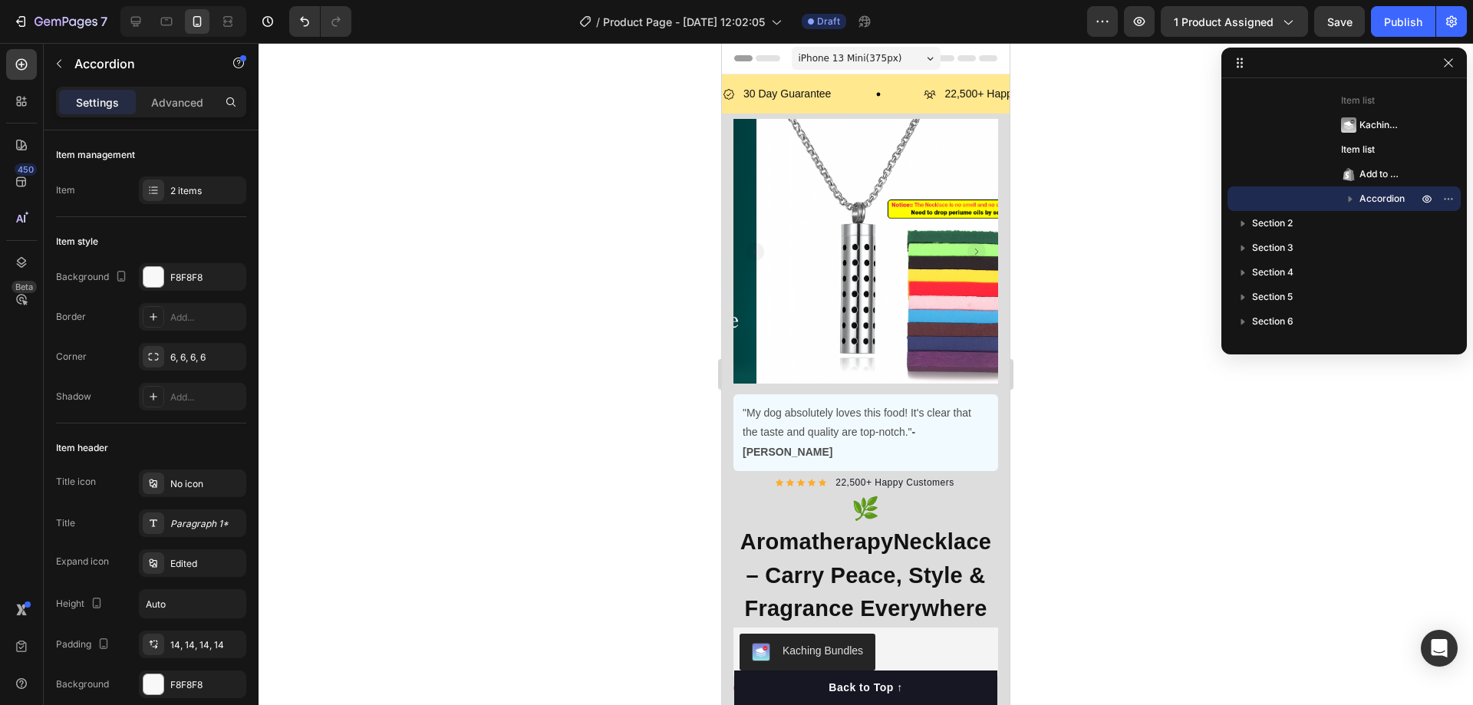
click at [918, 56] on div "iPhone 13 Mini ( 375 px)" at bounding box center [866, 58] width 149 height 23
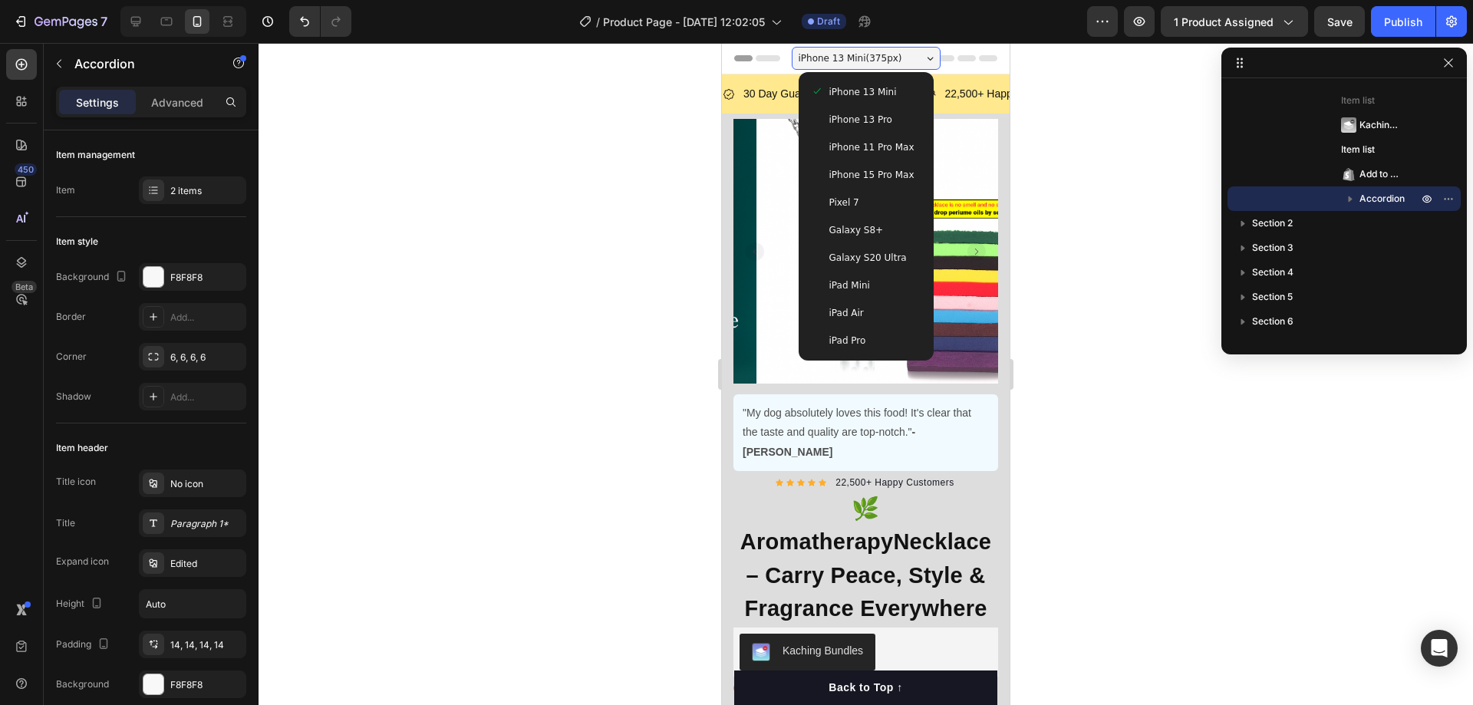
click at [881, 169] on span "iPhone 15 Pro Max" at bounding box center [871, 174] width 85 height 15
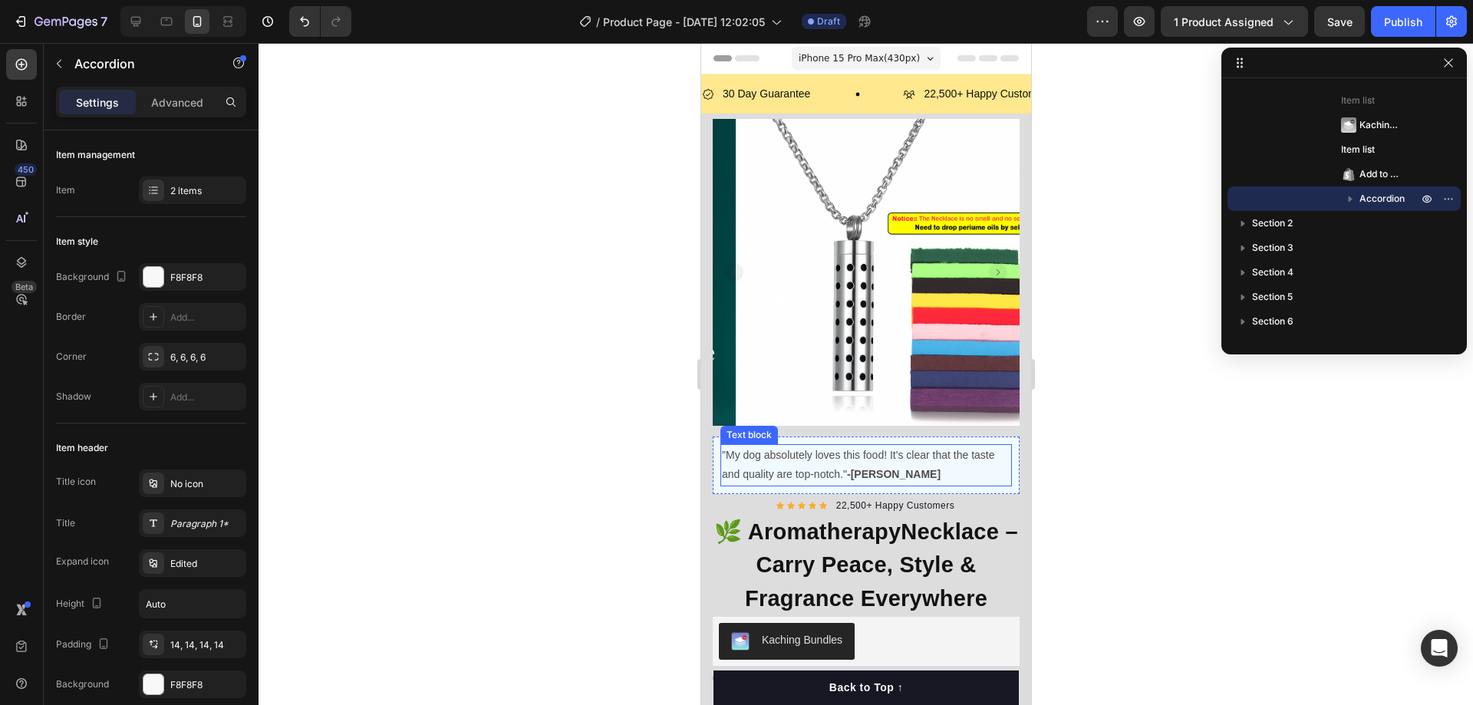
click at [843, 450] on p ""My dog absolutely loves this food! It's clear that the taste and quality are t…" at bounding box center [865, 465] width 288 height 38
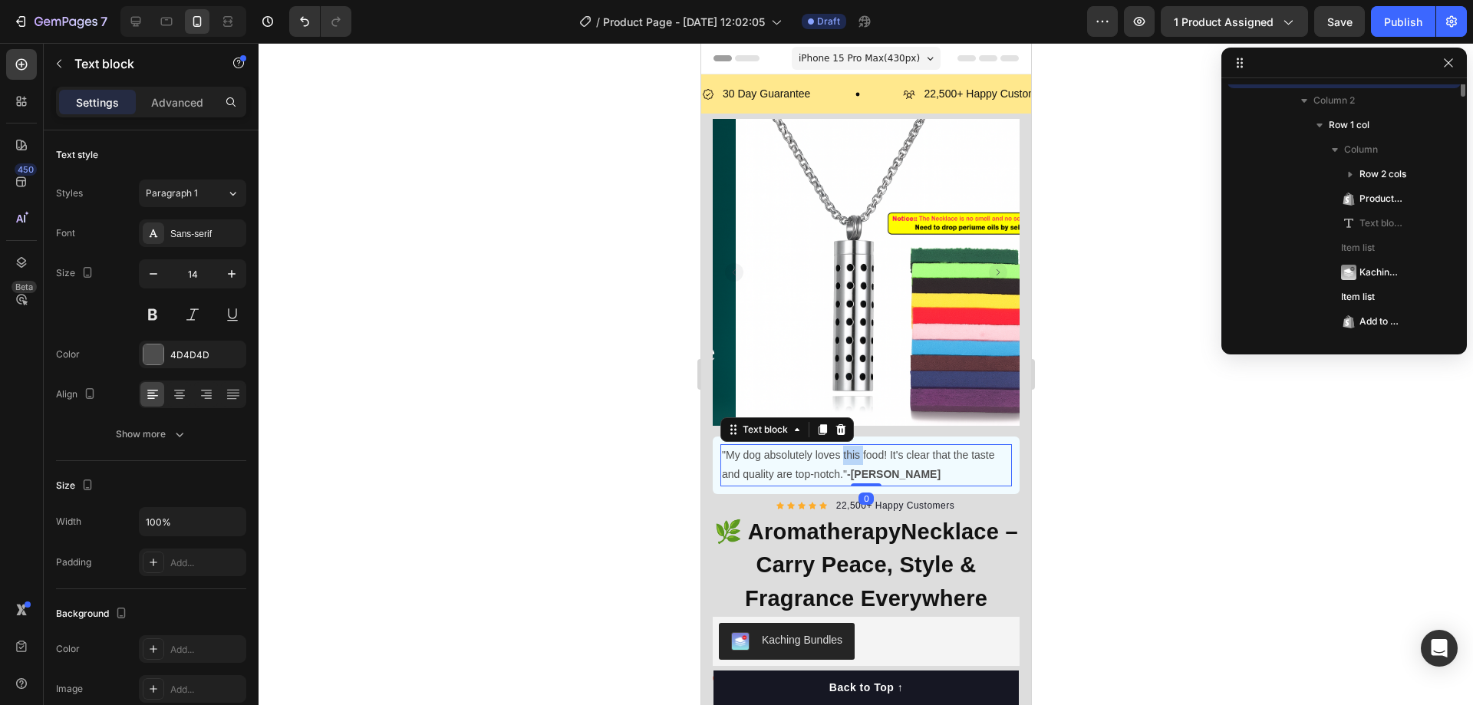
scroll to position [193, 0]
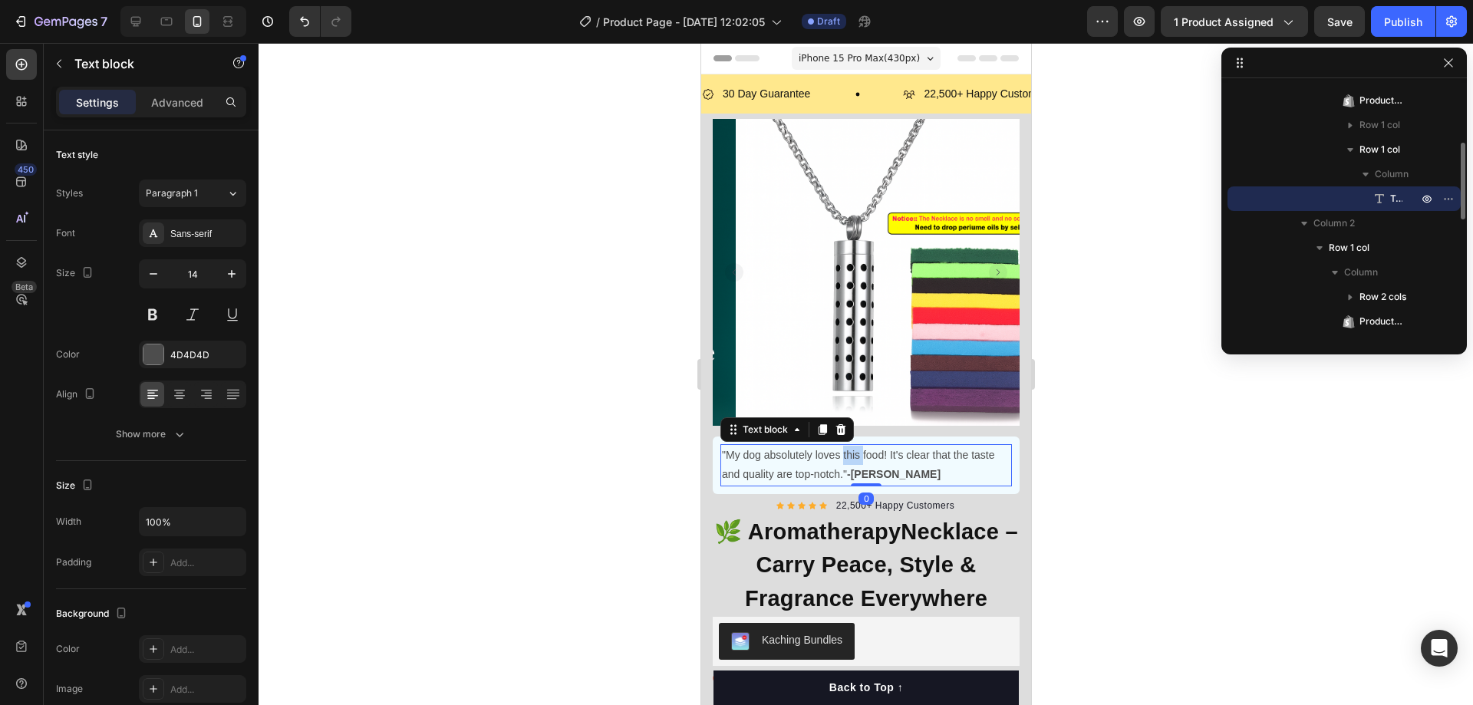
click at [843, 450] on p ""My dog absolutely loves this food! It's clear that the taste and quality are t…" at bounding box center [865, 465] width 288 height 38
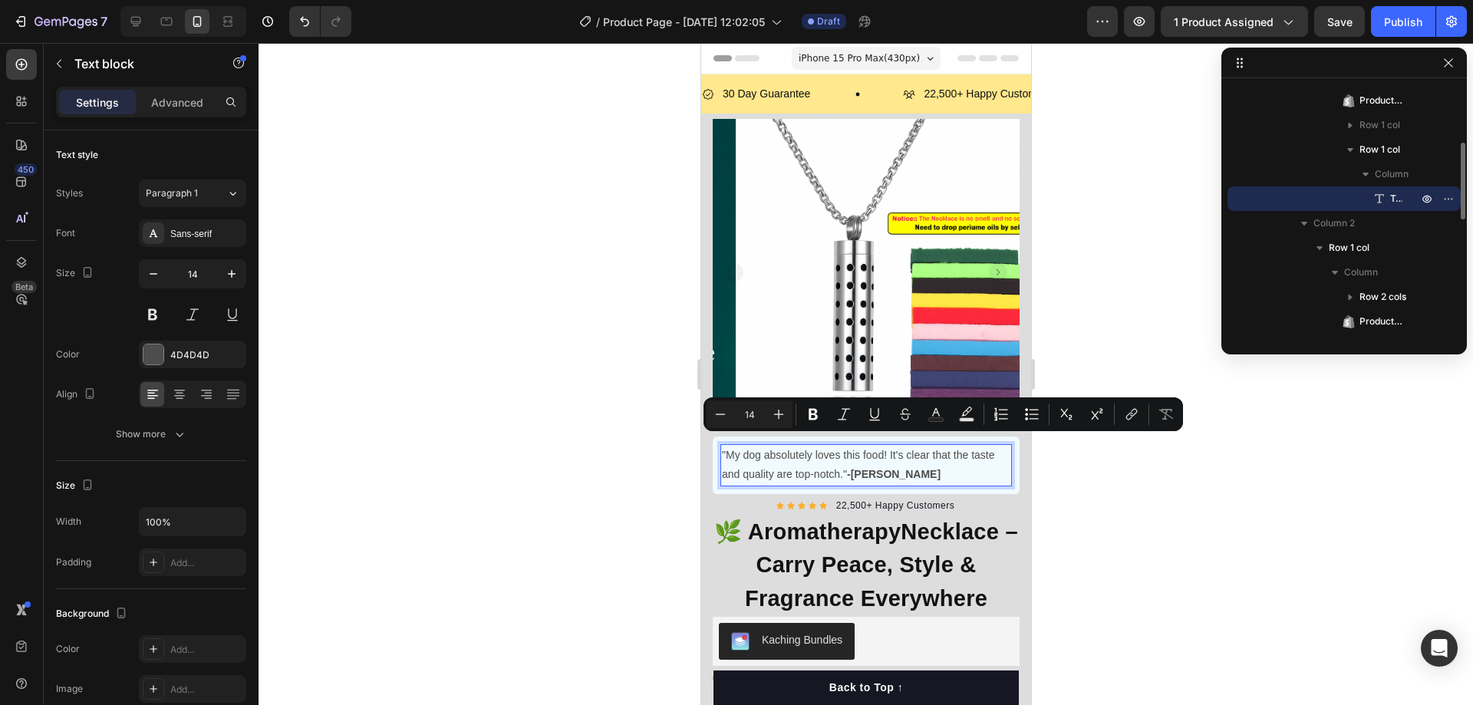
click at [838, 460] on p ""My dog absolutely loves this food! It's clear that the taste and quality are t…" at bounding box center [865, 465] width 288 height 38
copy p ""My dog absolutely loves this food! It's clear that the taste and quality are t…"
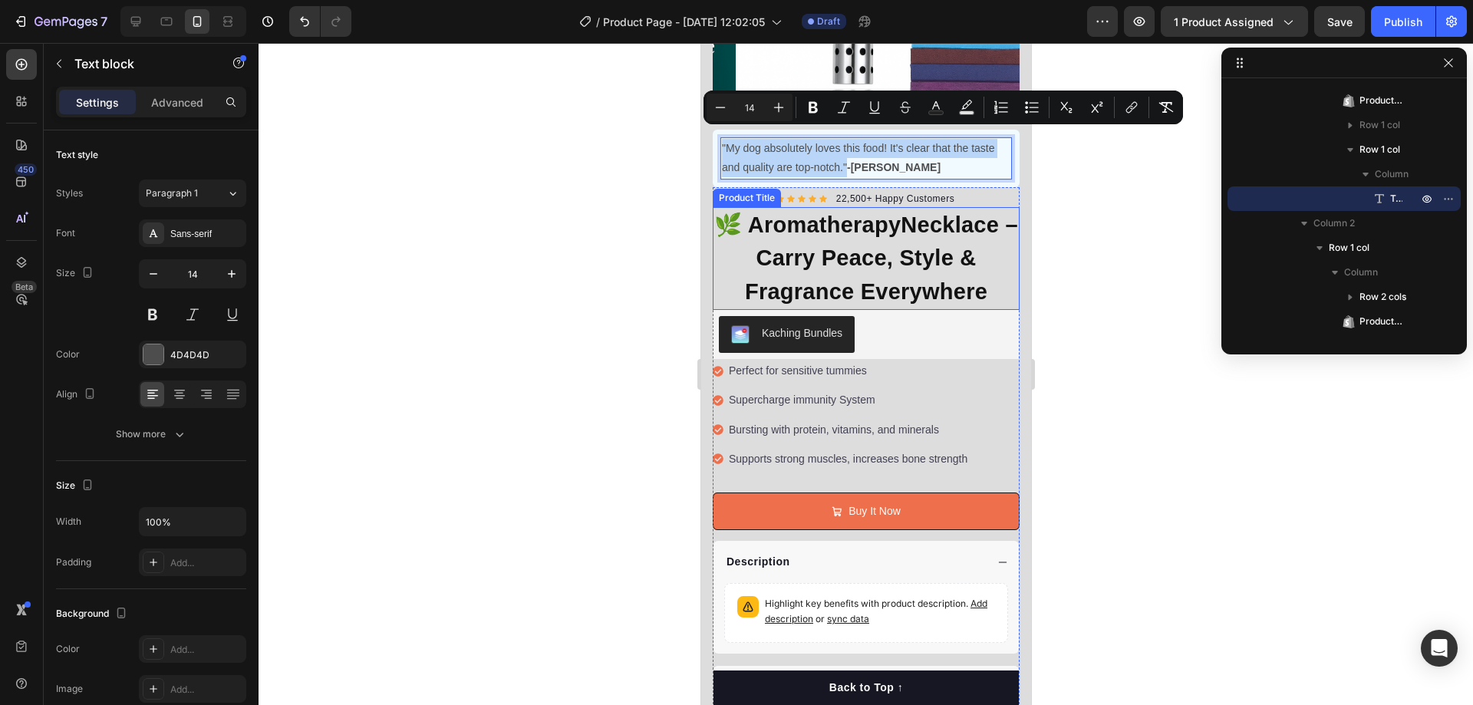
scroll to position [153, 0]
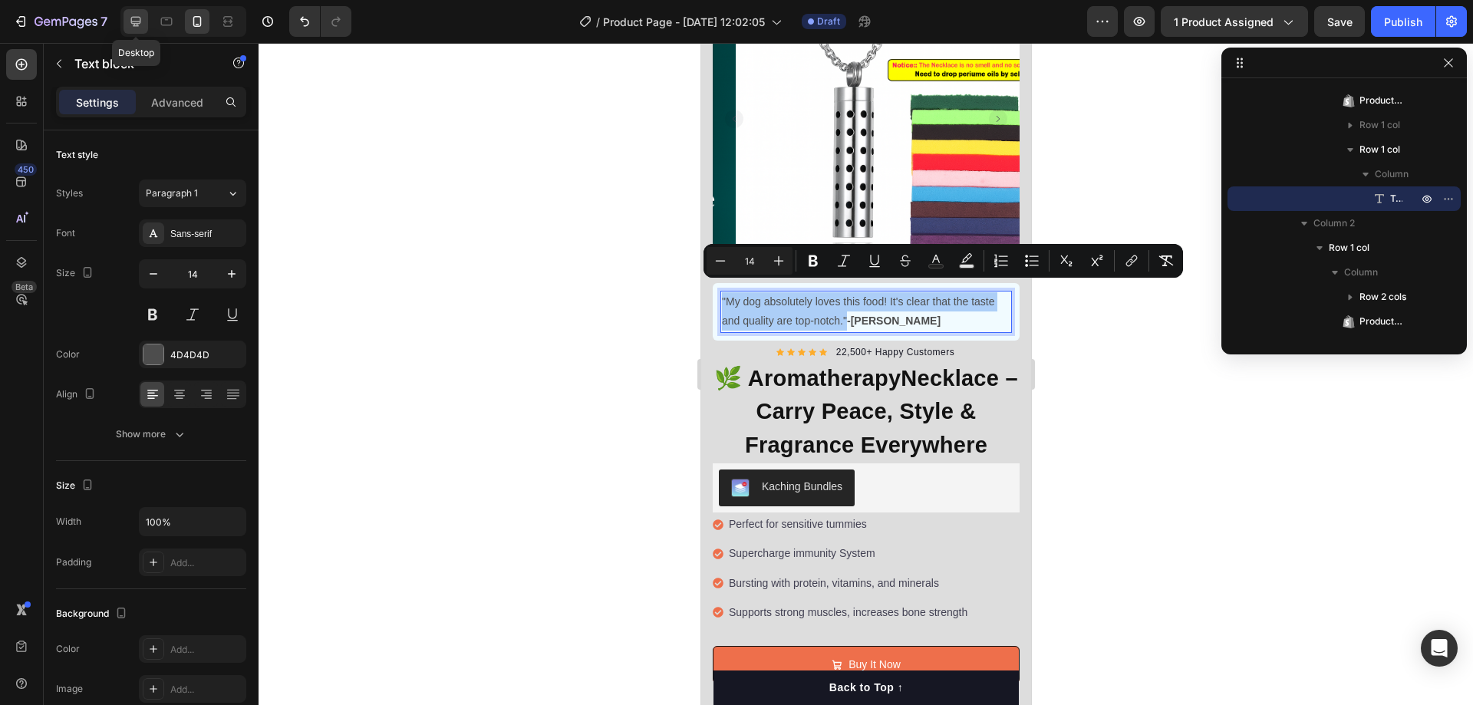
click at [141, 21] on icon at bounding box center [135, 21] width 15 height 15
type input "16"
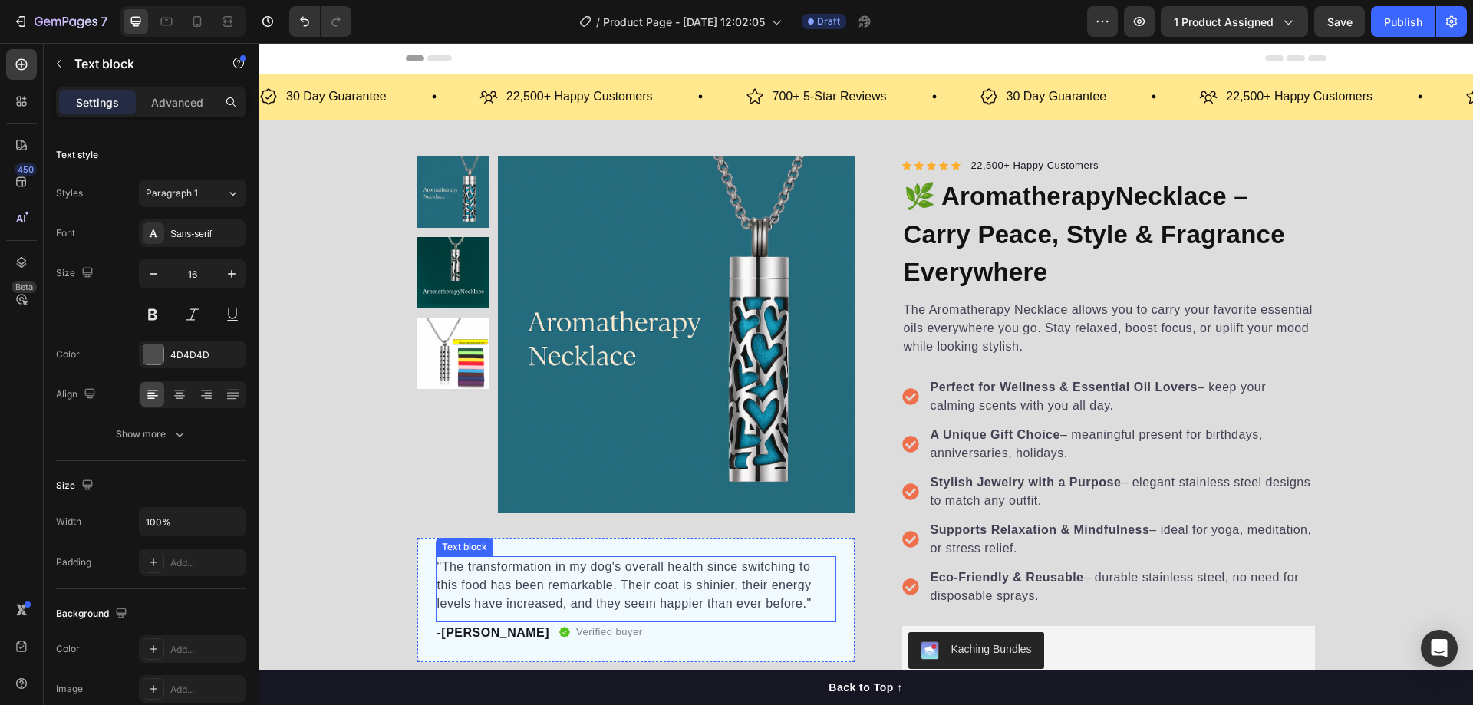
click at [450, 567] on p ""The transformation in my dog's overall health since switching to this food has…" at bounding box center [635, 585] width 397 height 55
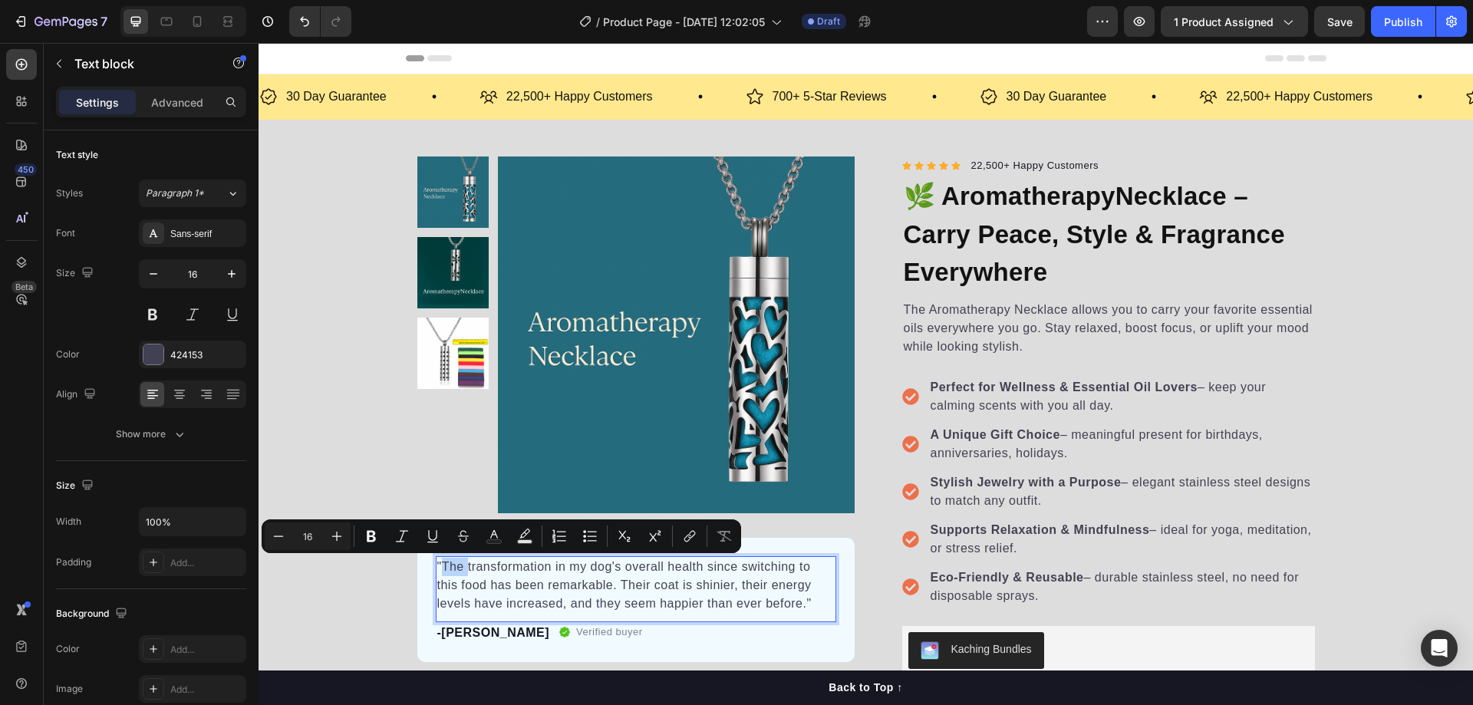
click at [443, 568] on p ""The transformation in my dog's overall health since switching to this food has…" at bounding box center [635, 585] width 397 height 55
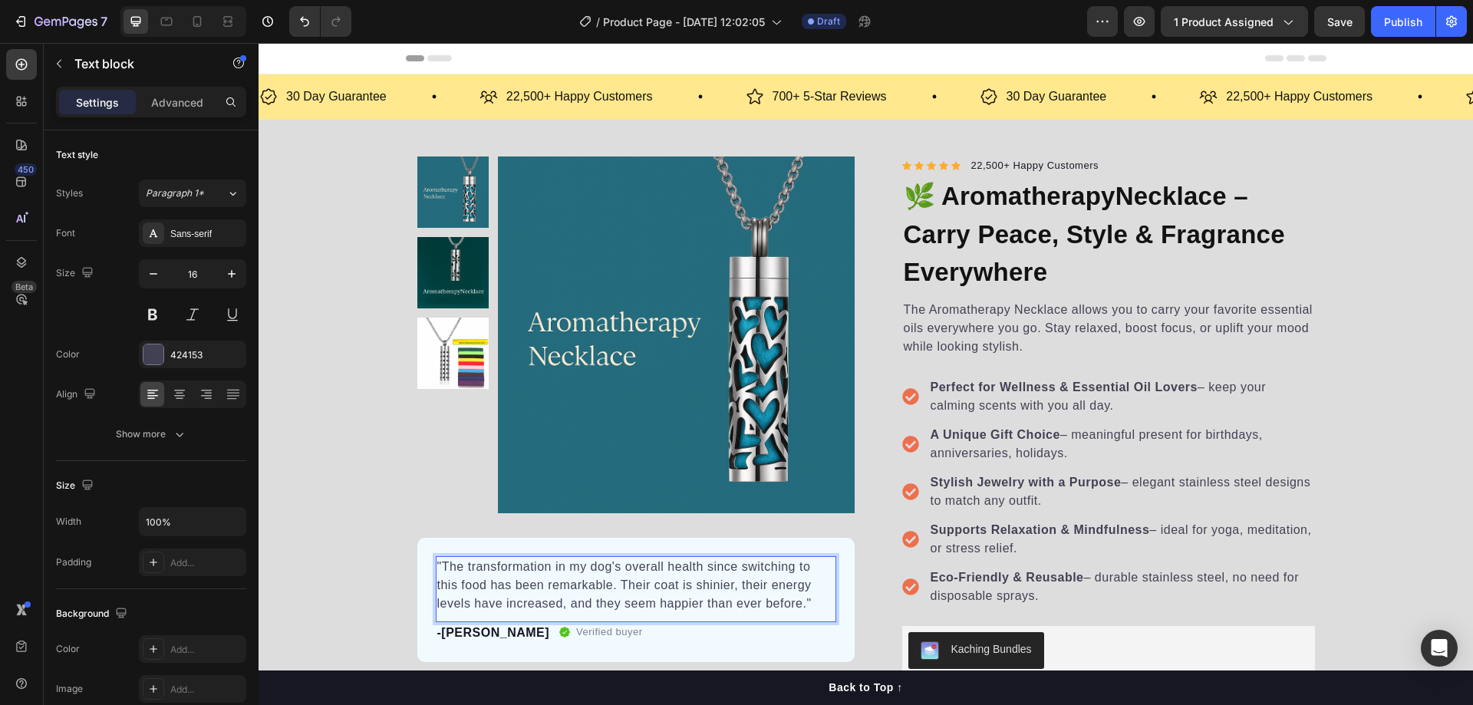
click at [463, 581] on p ""The transformation in my dog's overall health since switching to this food has…" at bounding box center [635, 585] width 397 height 55
click at [440, 566] on p ""The transformation in my dog's overall health since switching to this food has…" at bounding box center [635, 585] width 397 height 55
click at [632, 642] on div "-Daisy Text block Verified buyer Item list Row" at bounding box center [636, 632] width 400 height 21
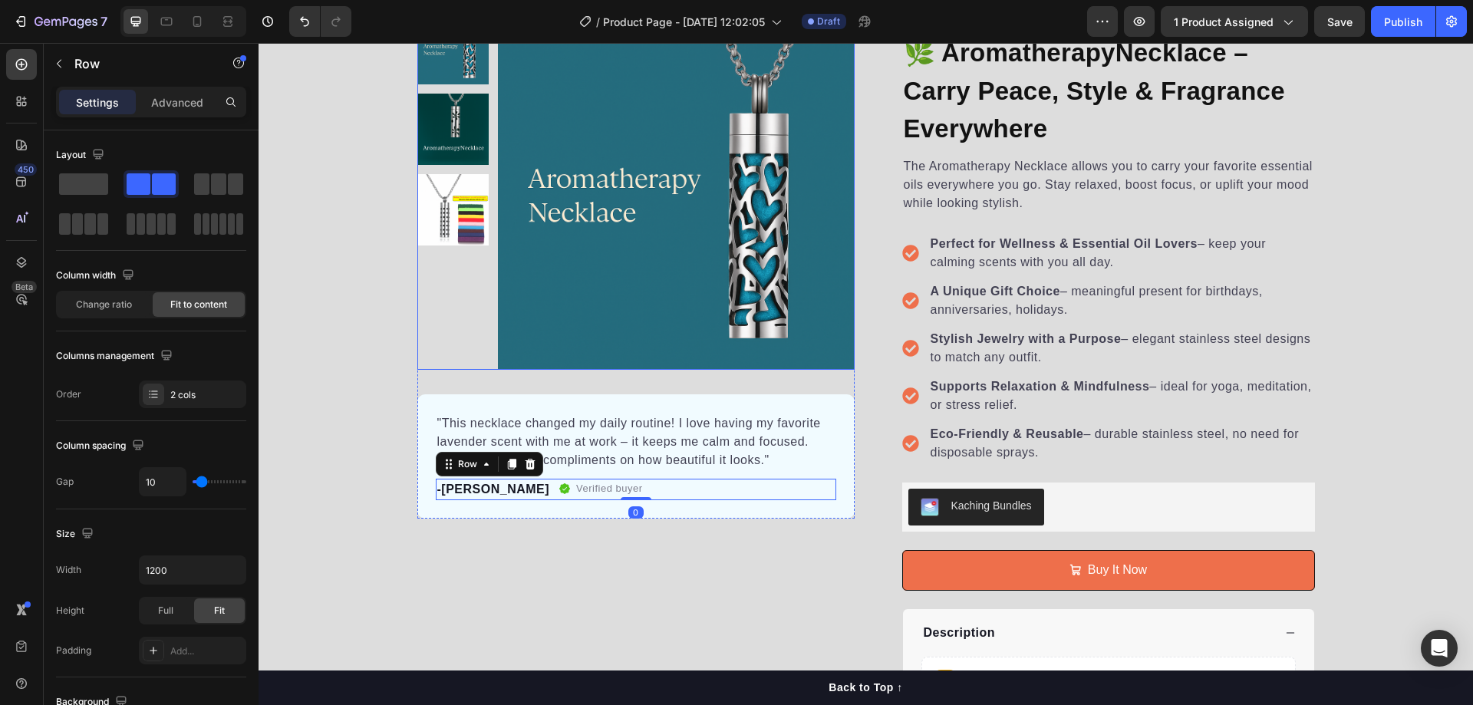
scroll to position [153, 0]
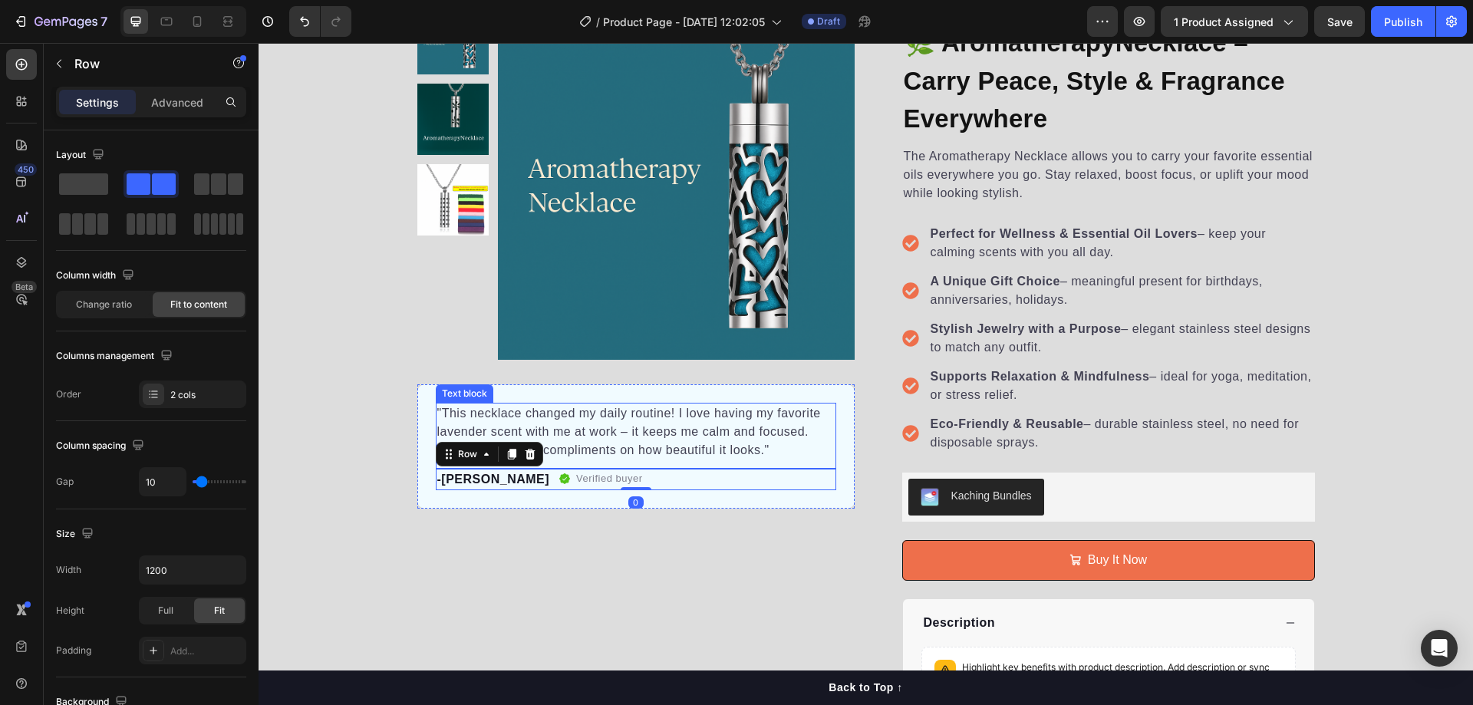
click at [371, 454] on div "Product Images "This necklace changed my daily routine! I love having my favori…" at bounding box center [866, 391] width 1214 height 776
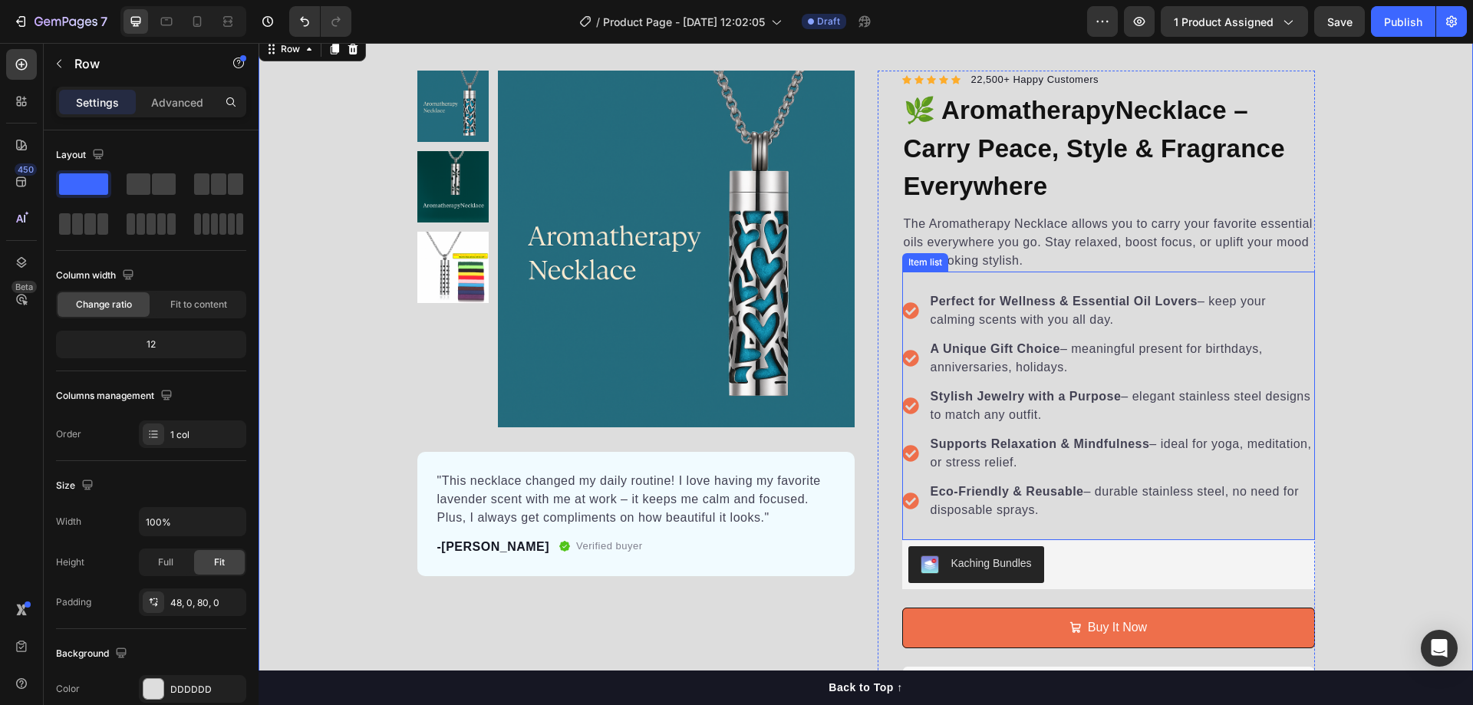
scroll to position [0, 0]
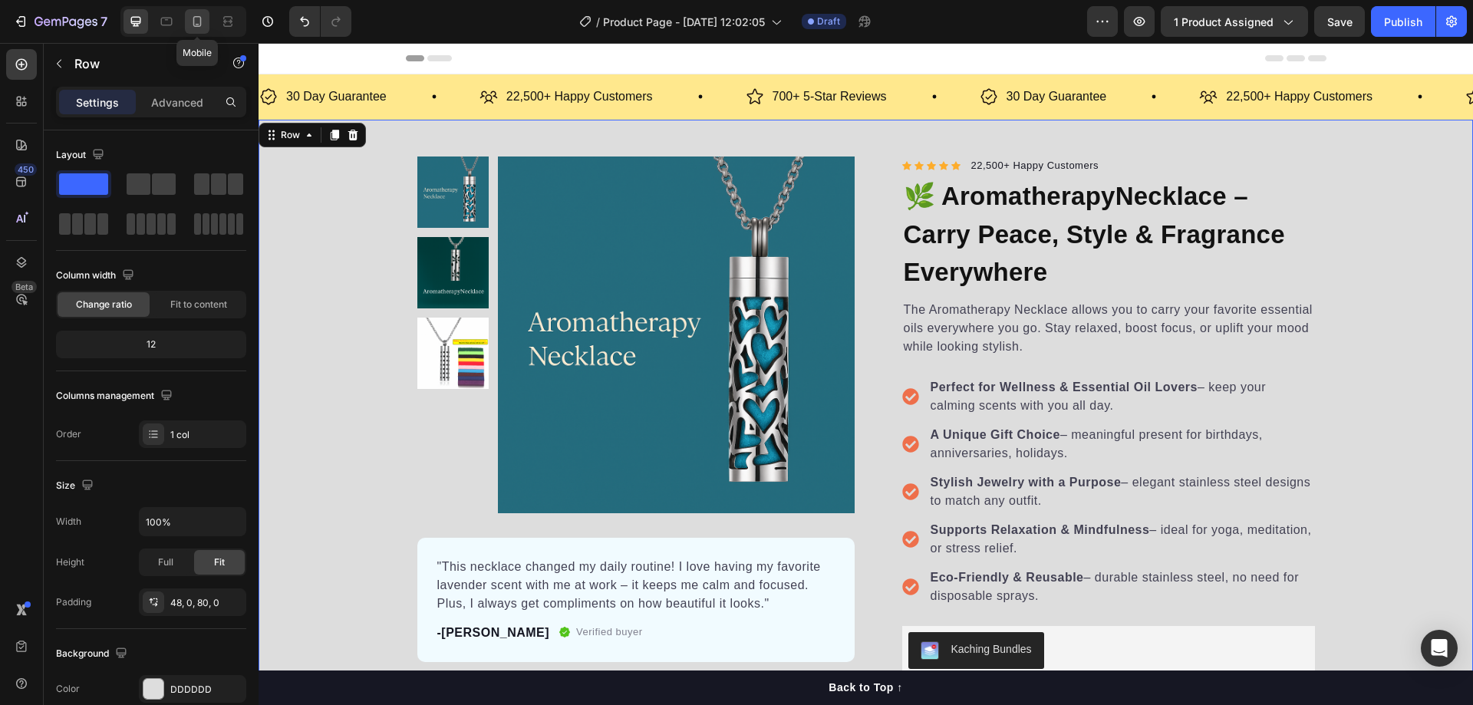
click at [195, 17] on icon at bounding box center [197, 21] width 8 height 11
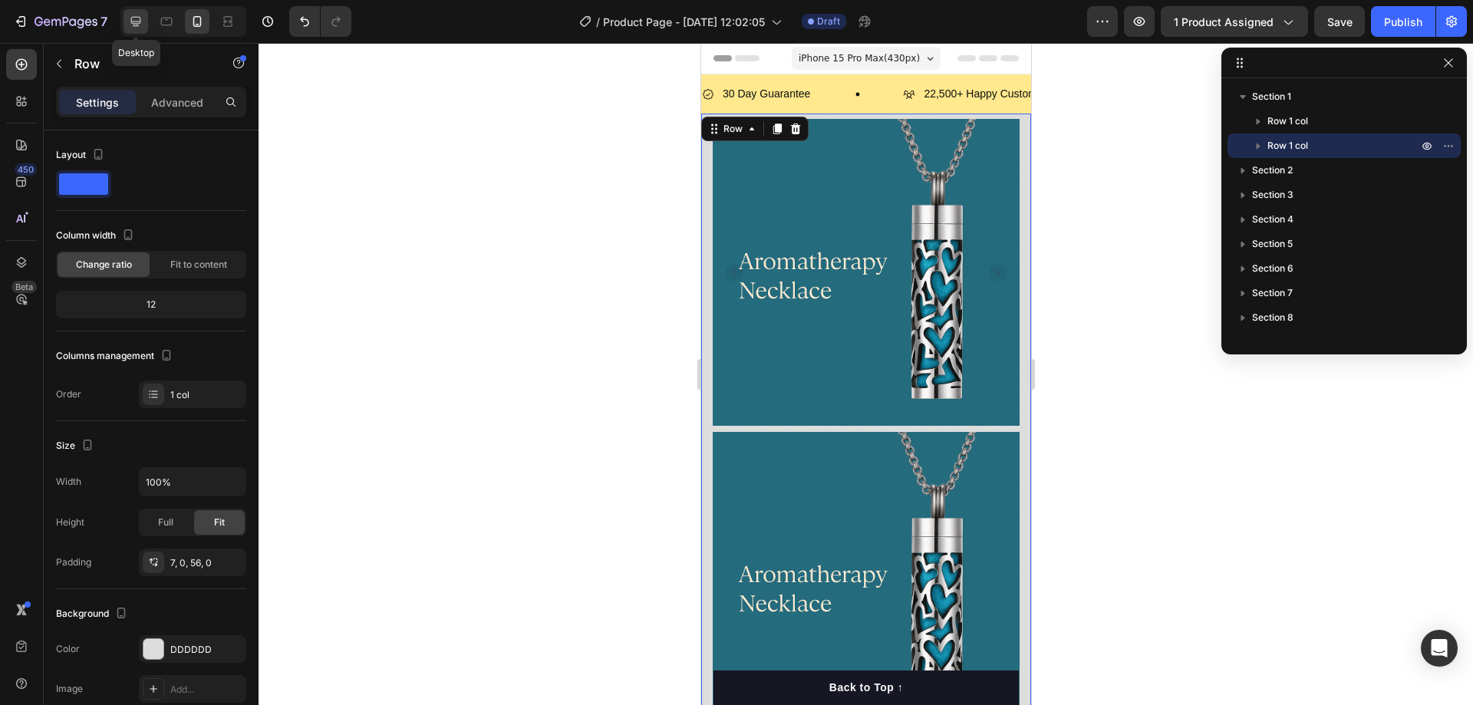
click at [145, 20] on div at bounding box center [136, 21] width 25 height 25
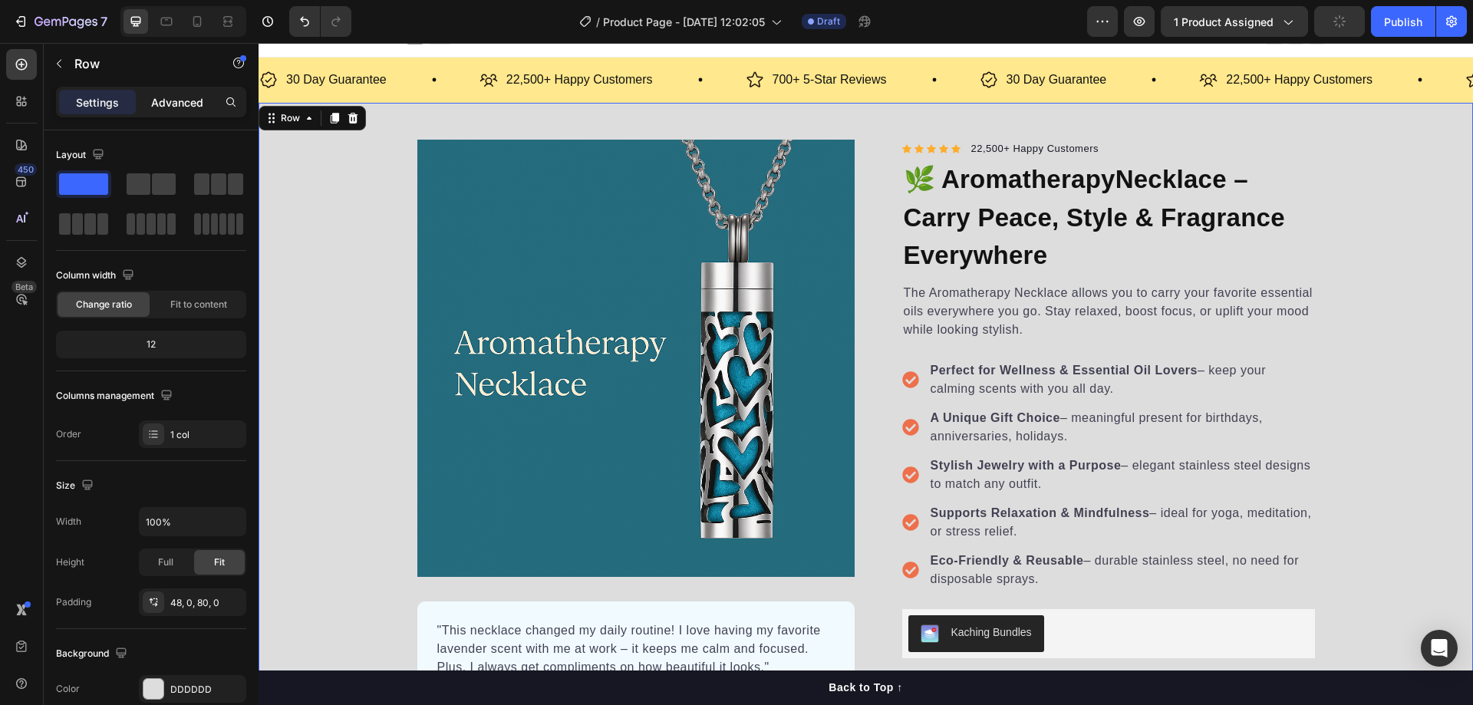
click at [187, 97] on p "Advanced" at bounding box center [177, 102] width 52 height 16
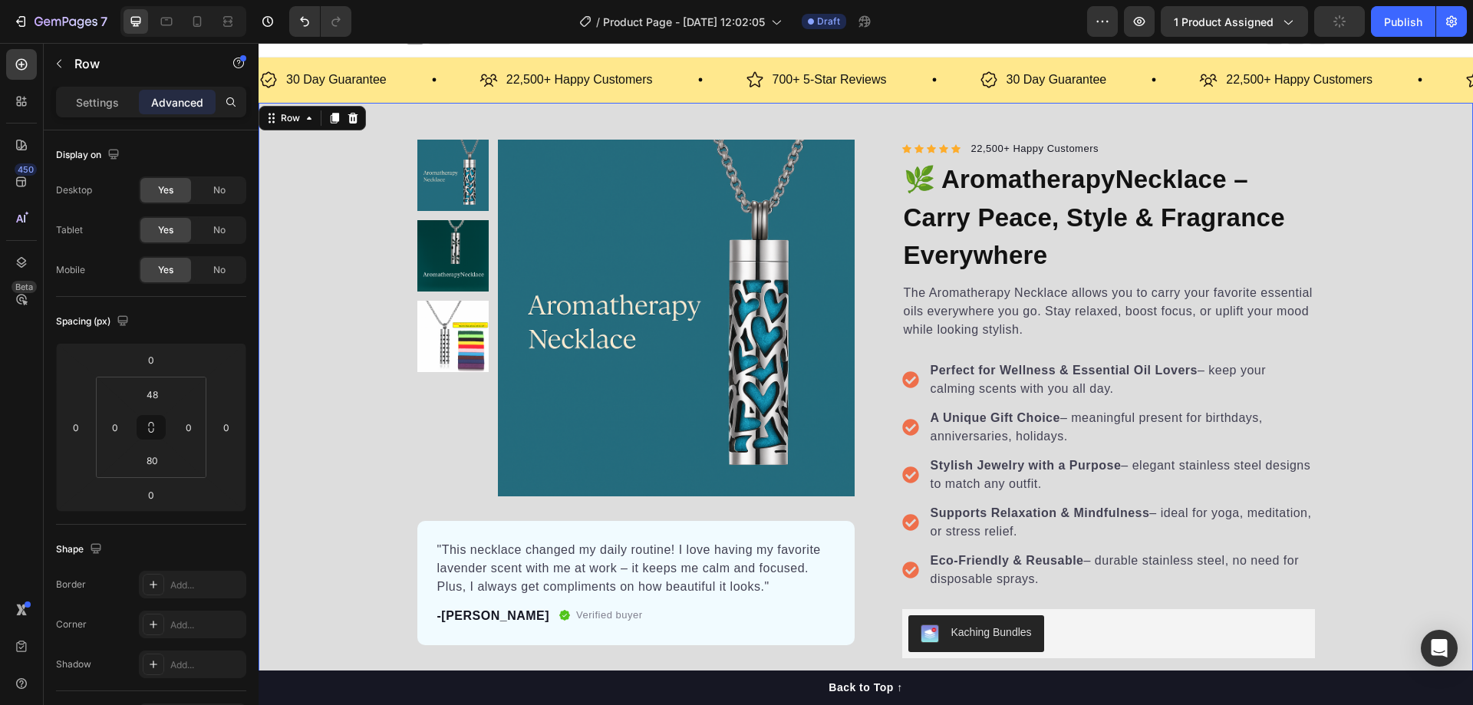
scroll to position [23, 0]
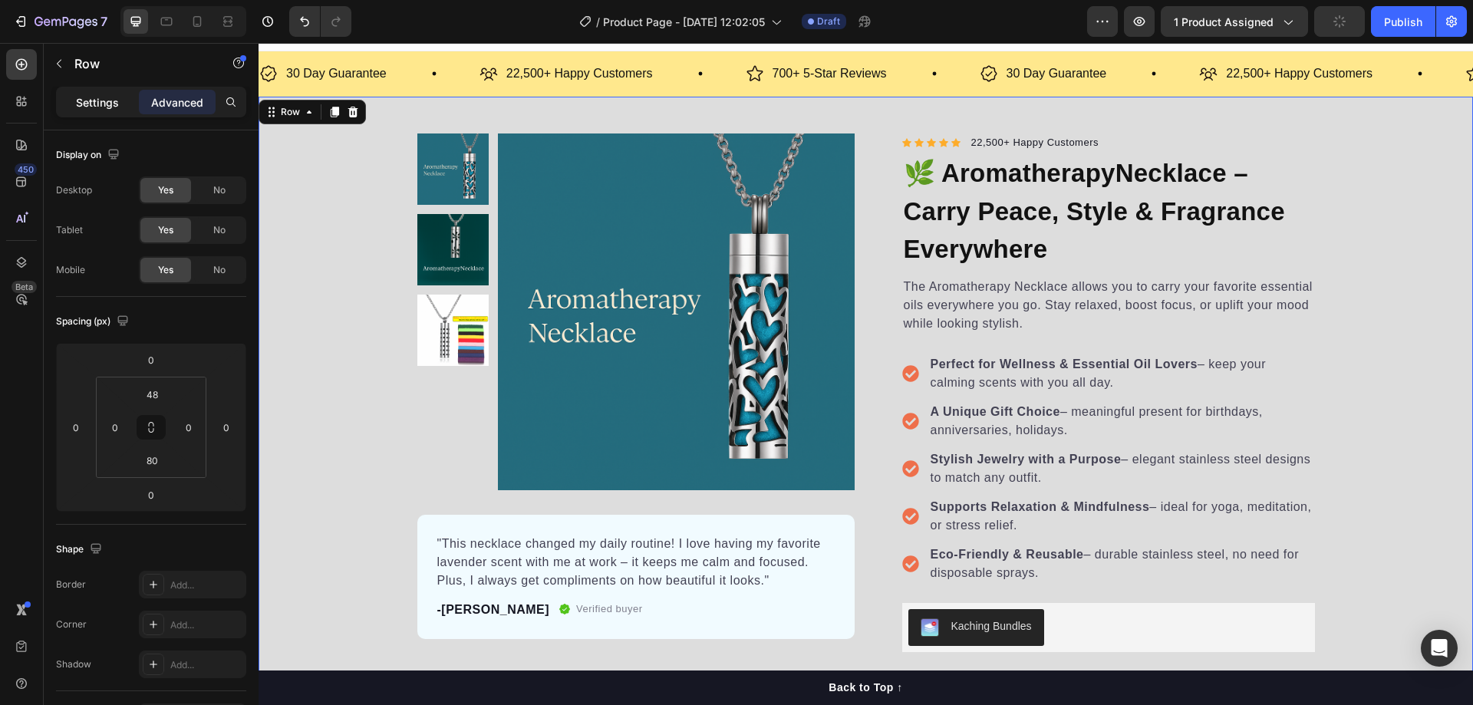
click at [103, 102] on p "Settings" at bounding box center [97, 102] width 43 height 16
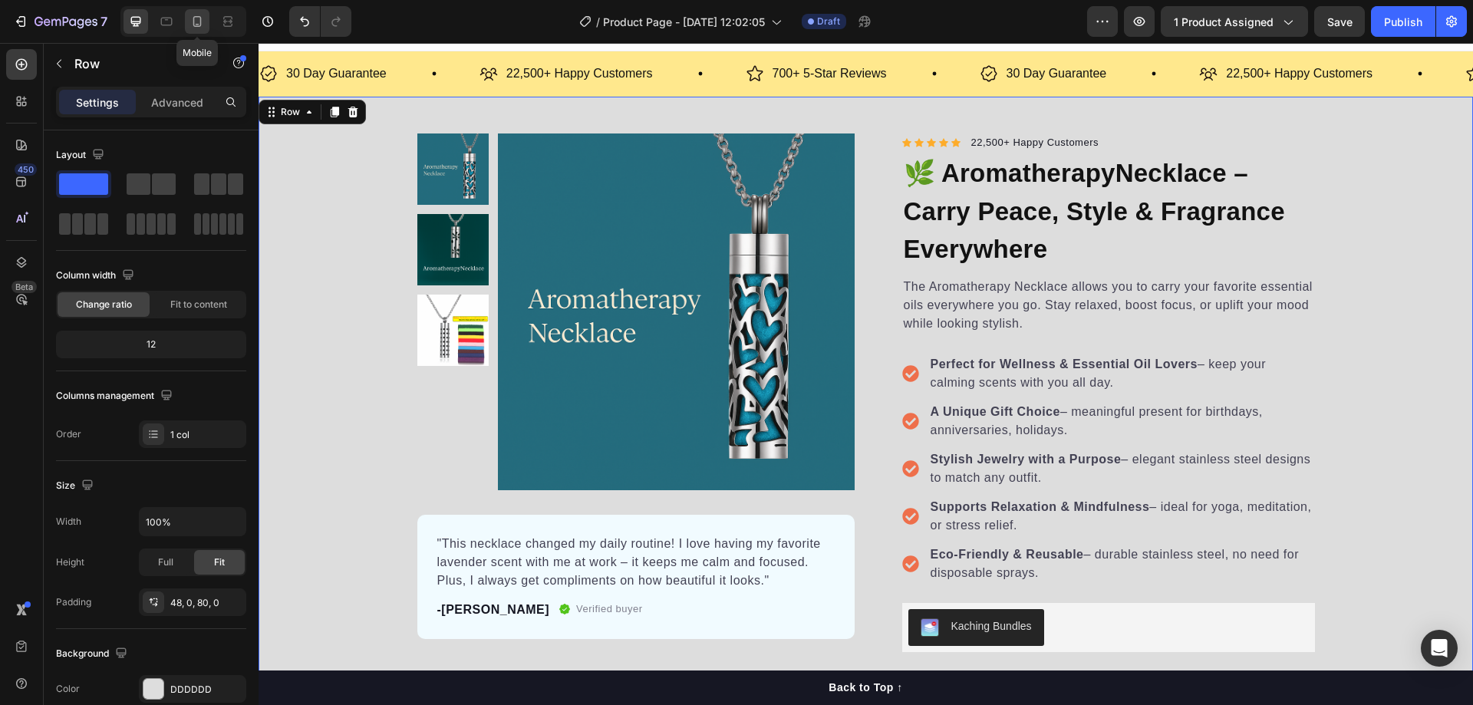
click at [206, 25] on div at bounding box center [197, 21] width 25 height 25
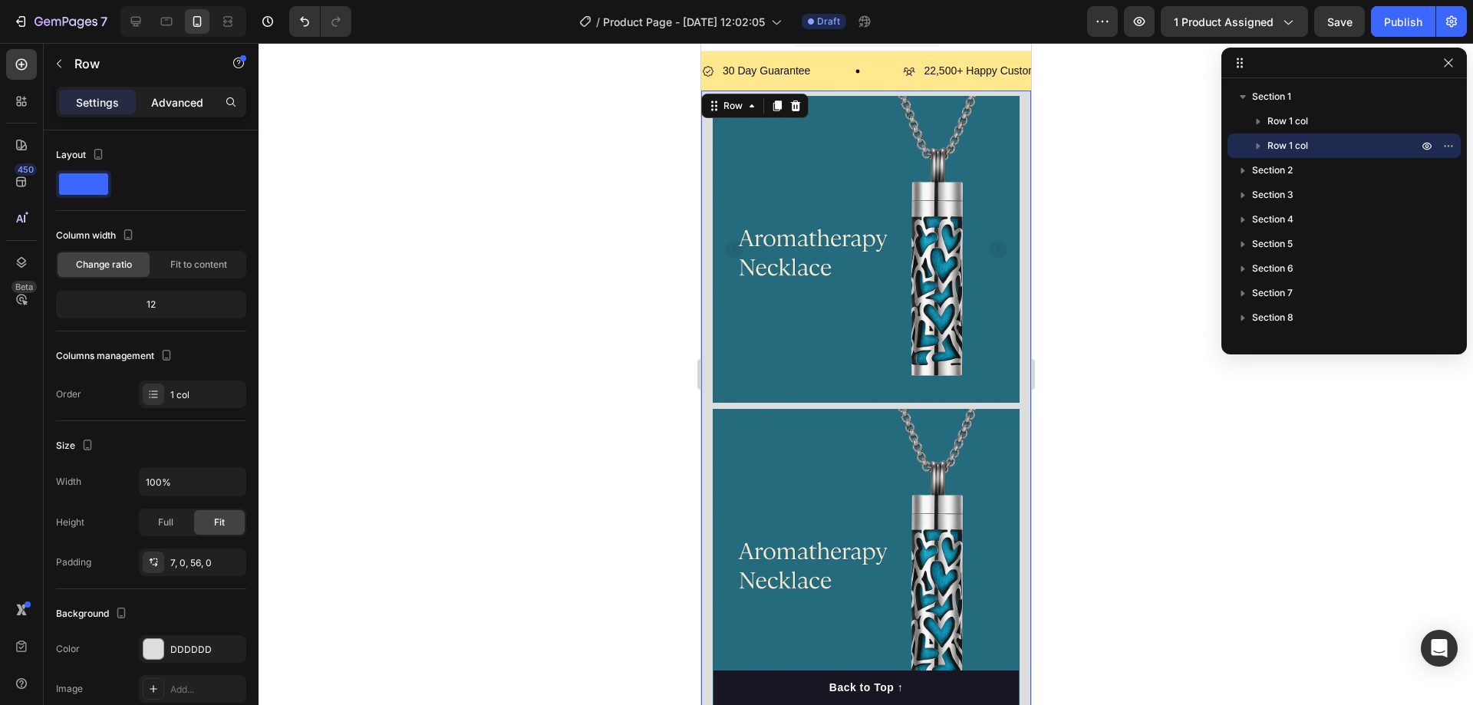
scroll to position [17, 0]
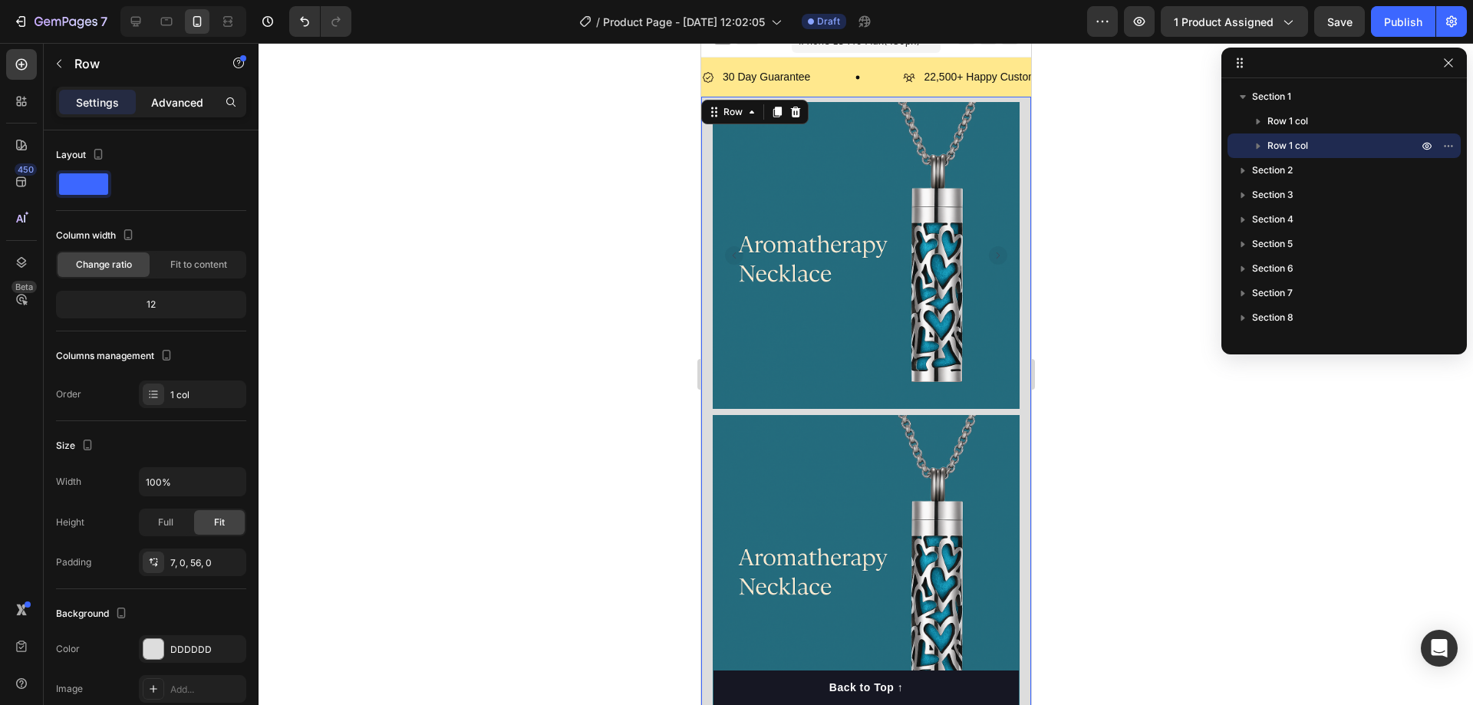
click at [175, 100] on p "Advanced" at bounding box center [177, 102] width 52 height 16
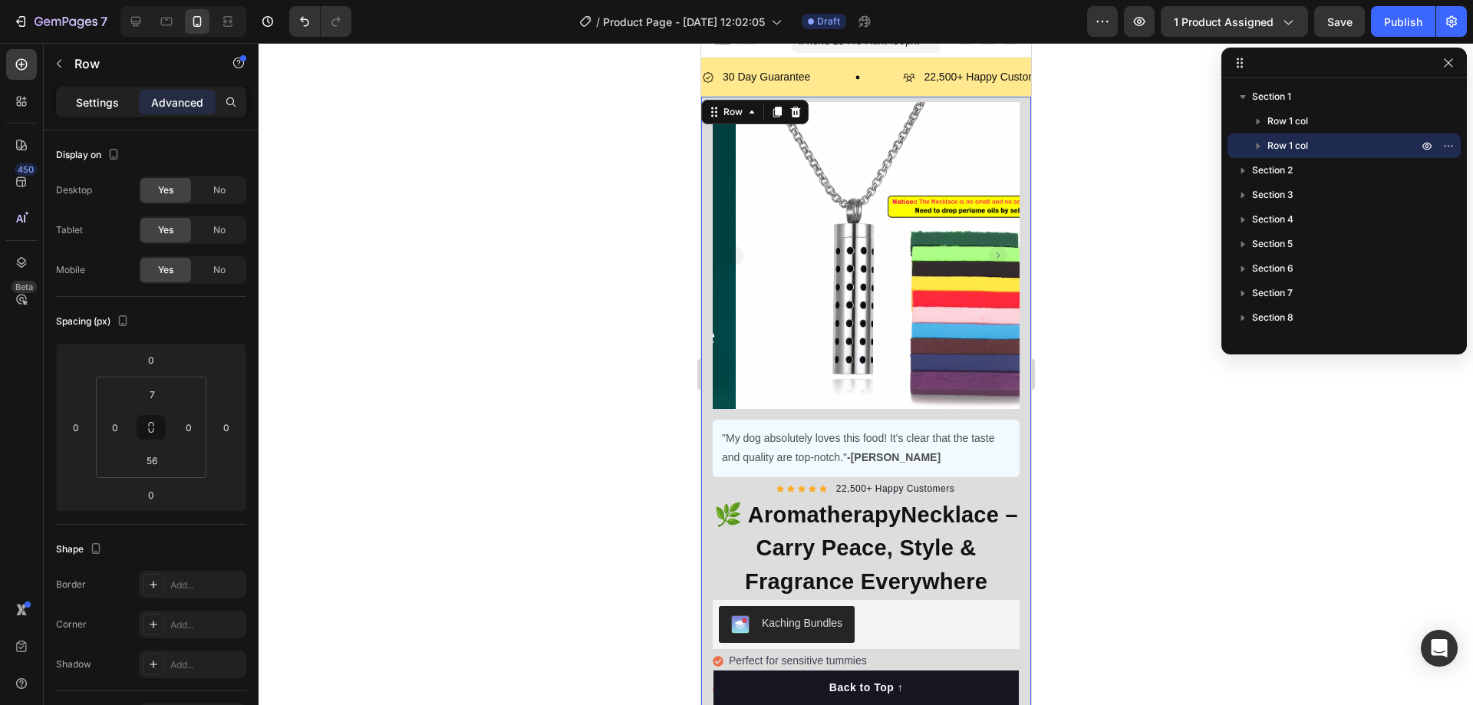
click at [108, 103] on p "Settings" at bounding box center [97, 102] width 43 height 16
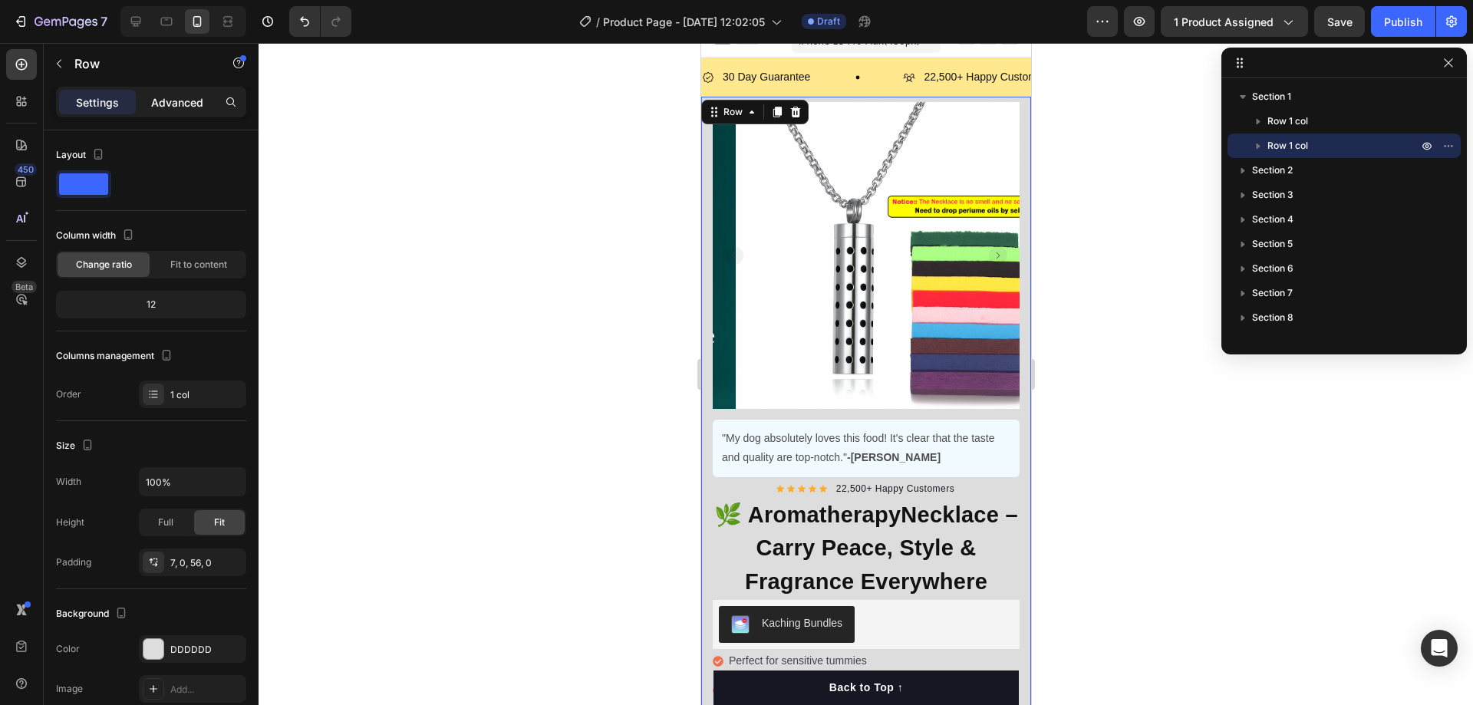
click at [172, 100] on p "Advanced" at bounding box center [177, 102] width 52 height 16
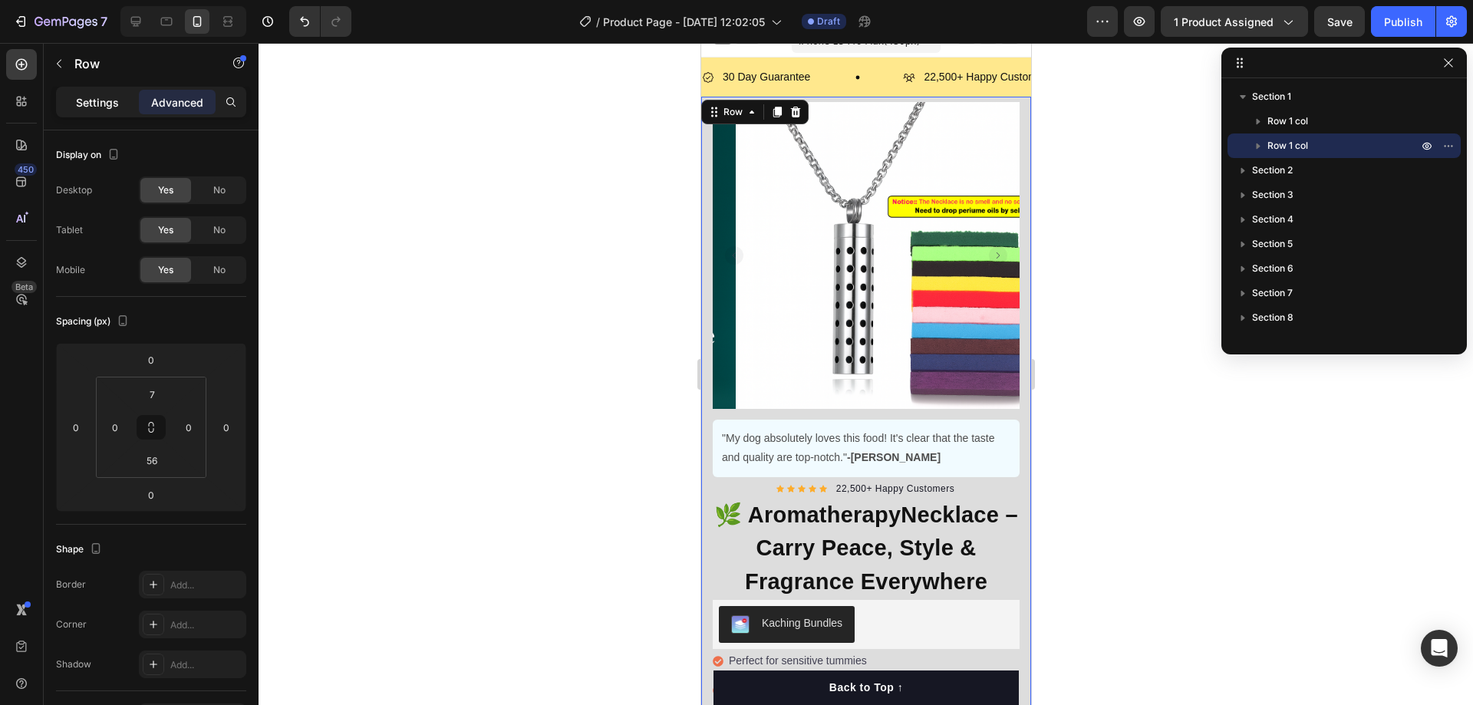
click at [107, 100] on p "Settings" at bounding box center [97, 102] width 43 height 16
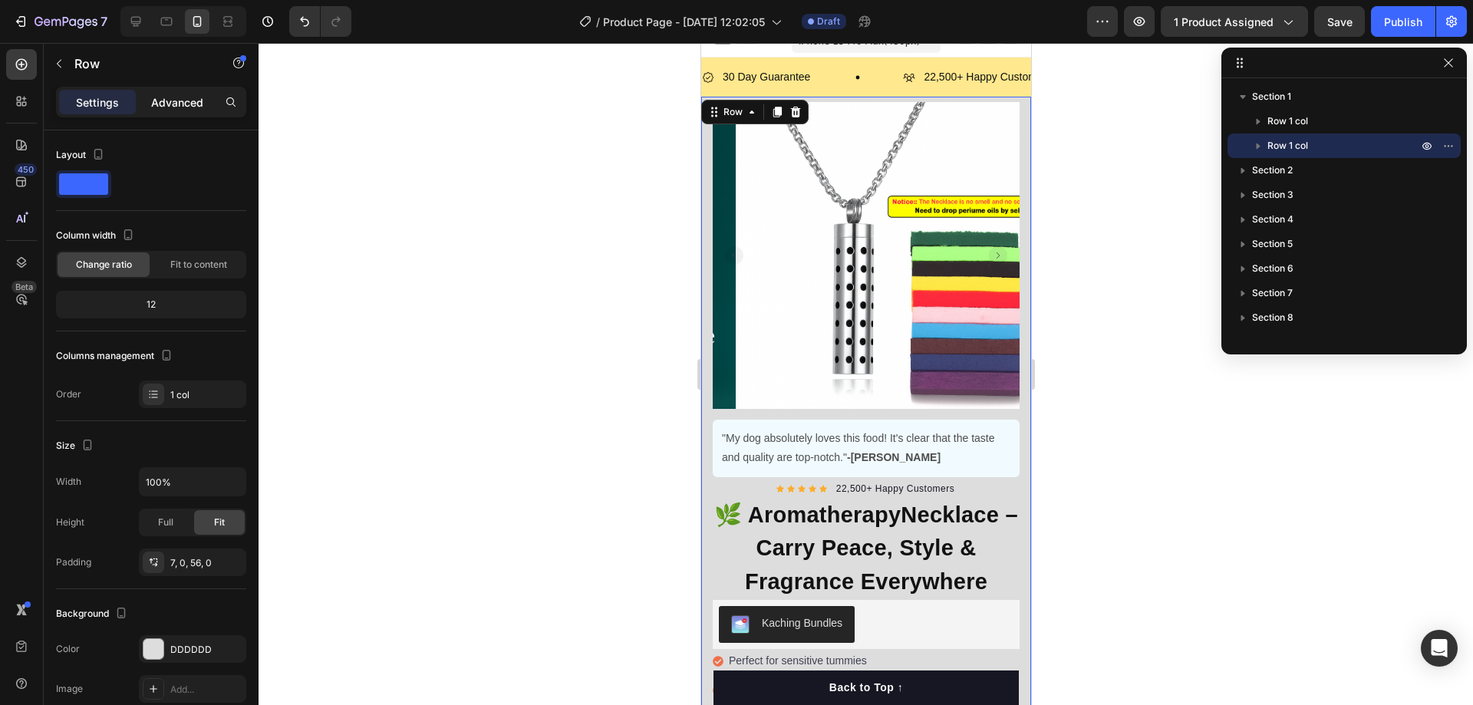
click at [180, 101] on p "Advanced" at bounding box center [177, 102] width 52 height 16
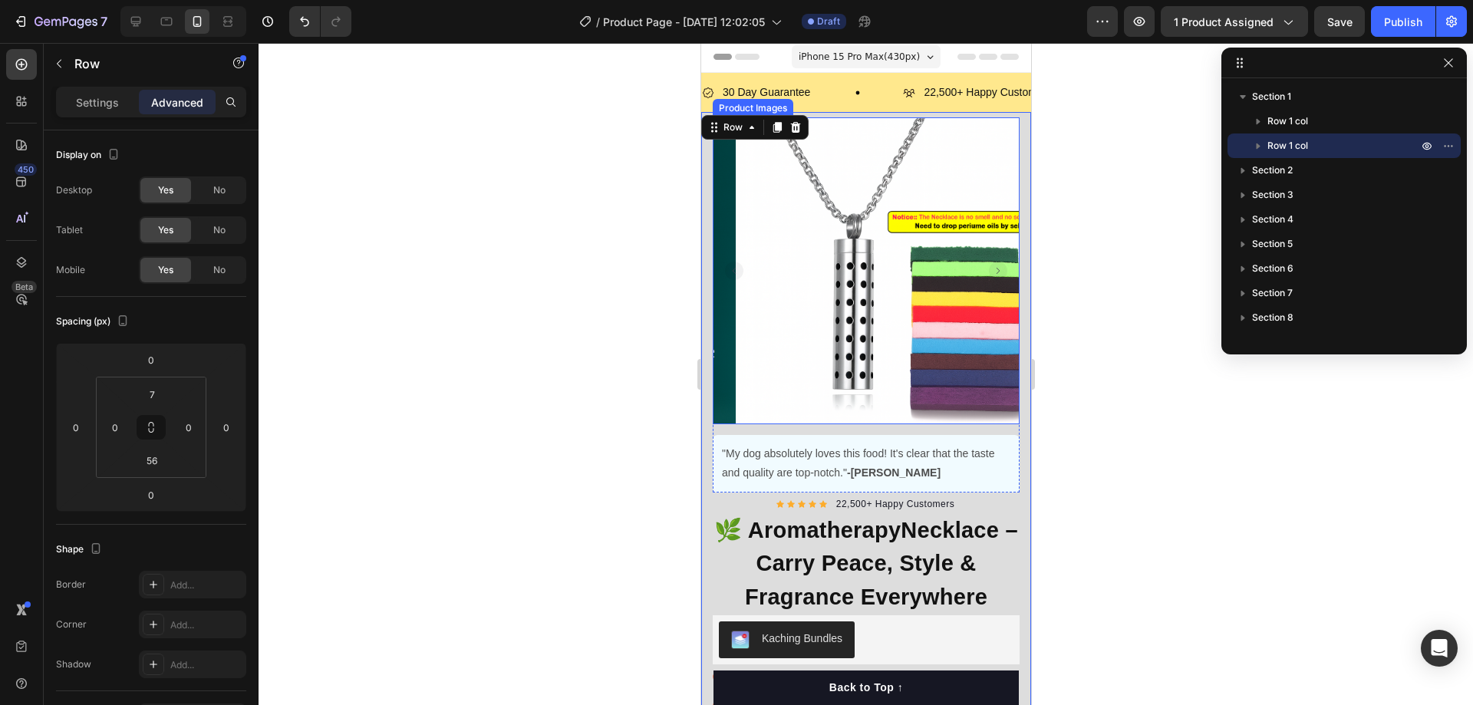
scroll to position [0, 0]
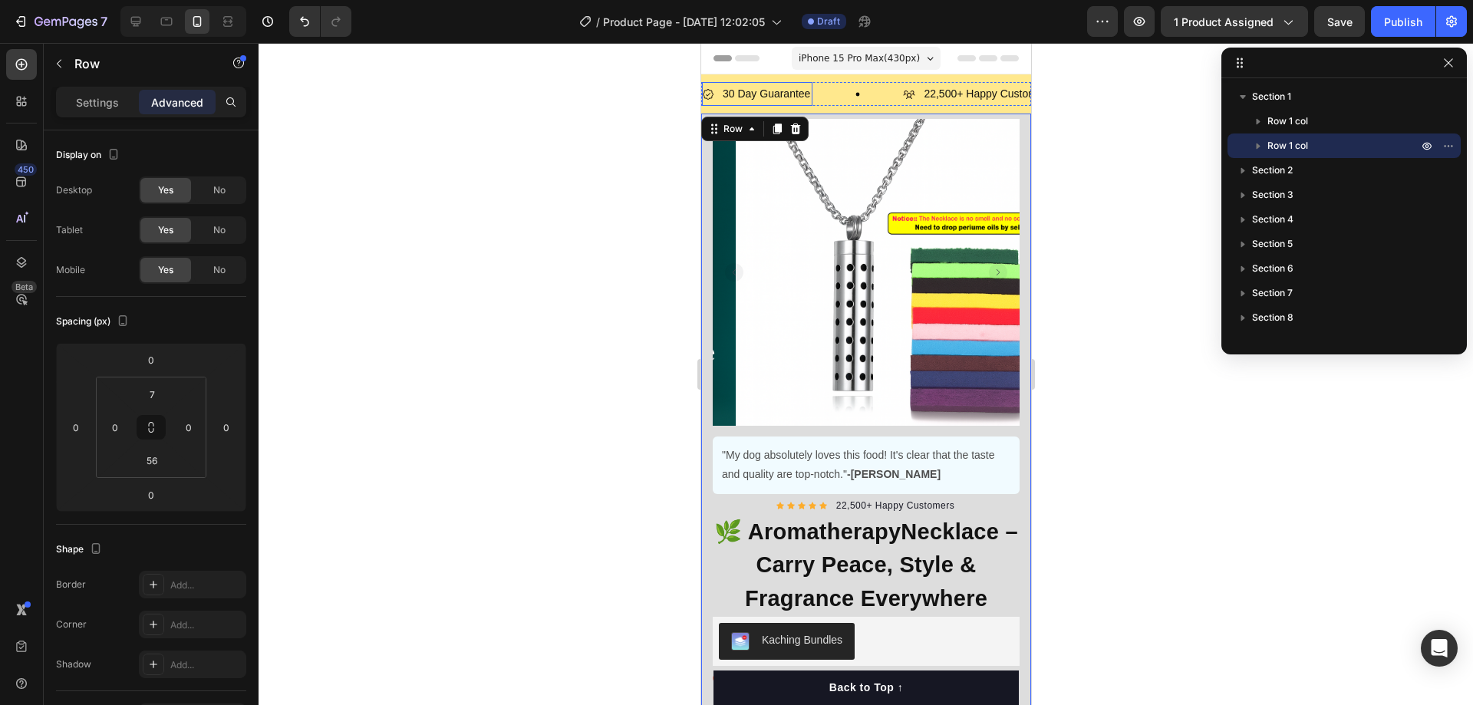
click at [783, 94] on p "30 Day Guarantee" at bounding box center [765, 93] width 87 height 19
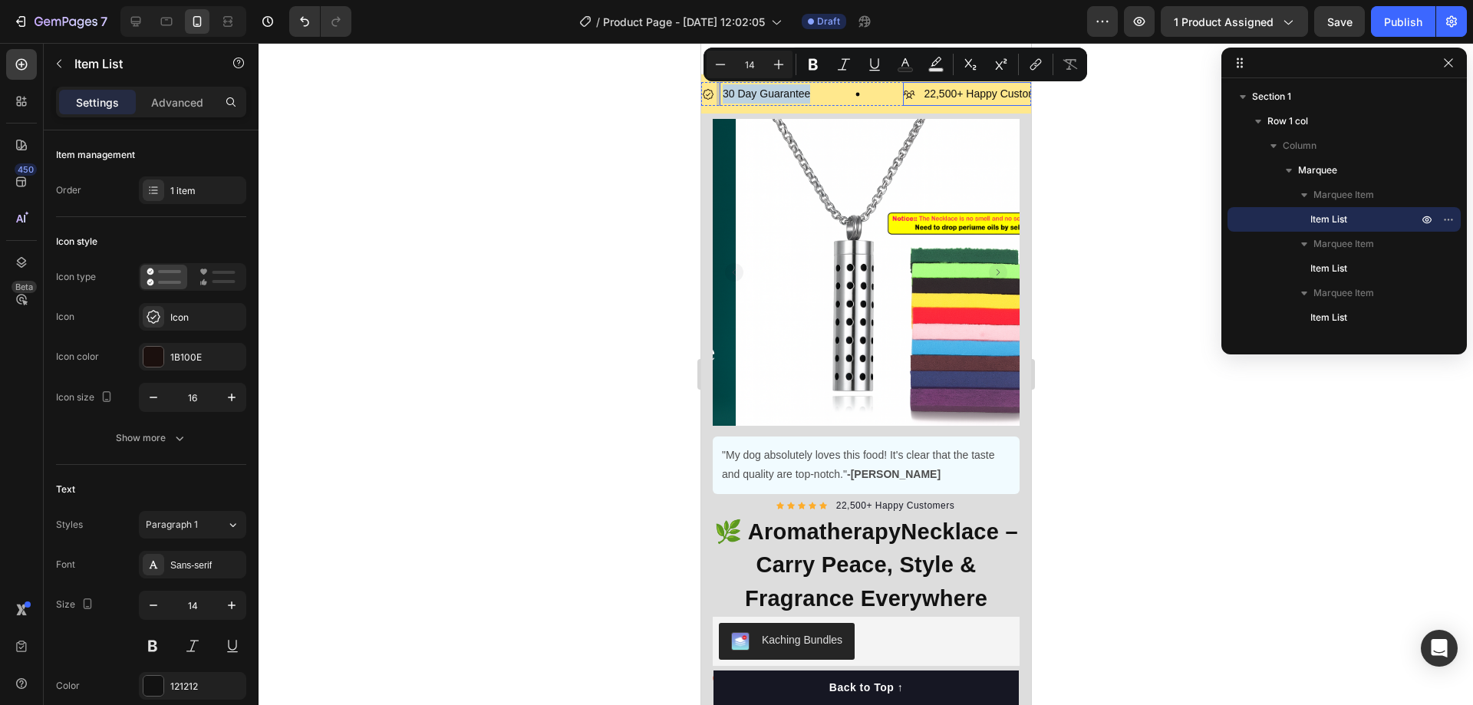
click at [979, 96] on p "22,500+ Happy Customers" at bounding box center [987, 93] width 128 height 19
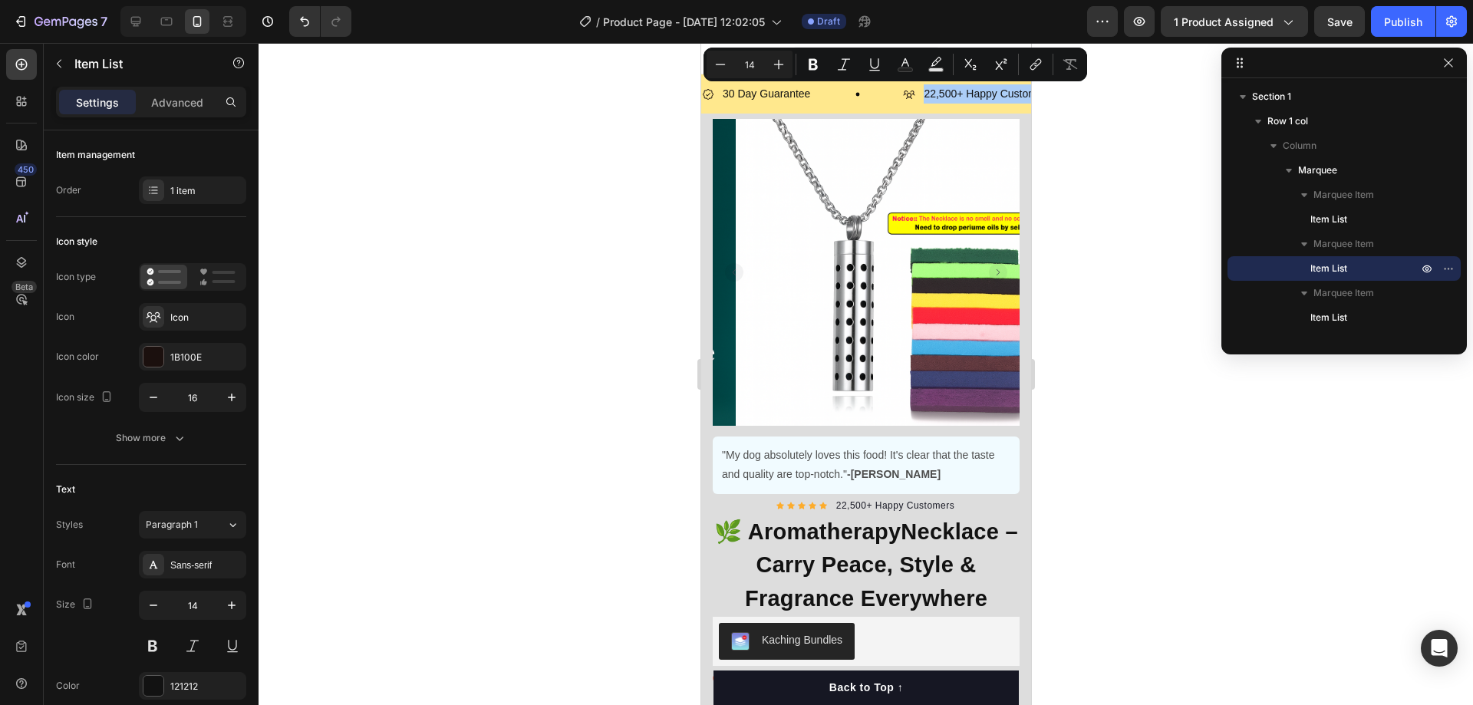
click at [1042, 195] on div at bounding box center [866, 374] width 1214 height 662
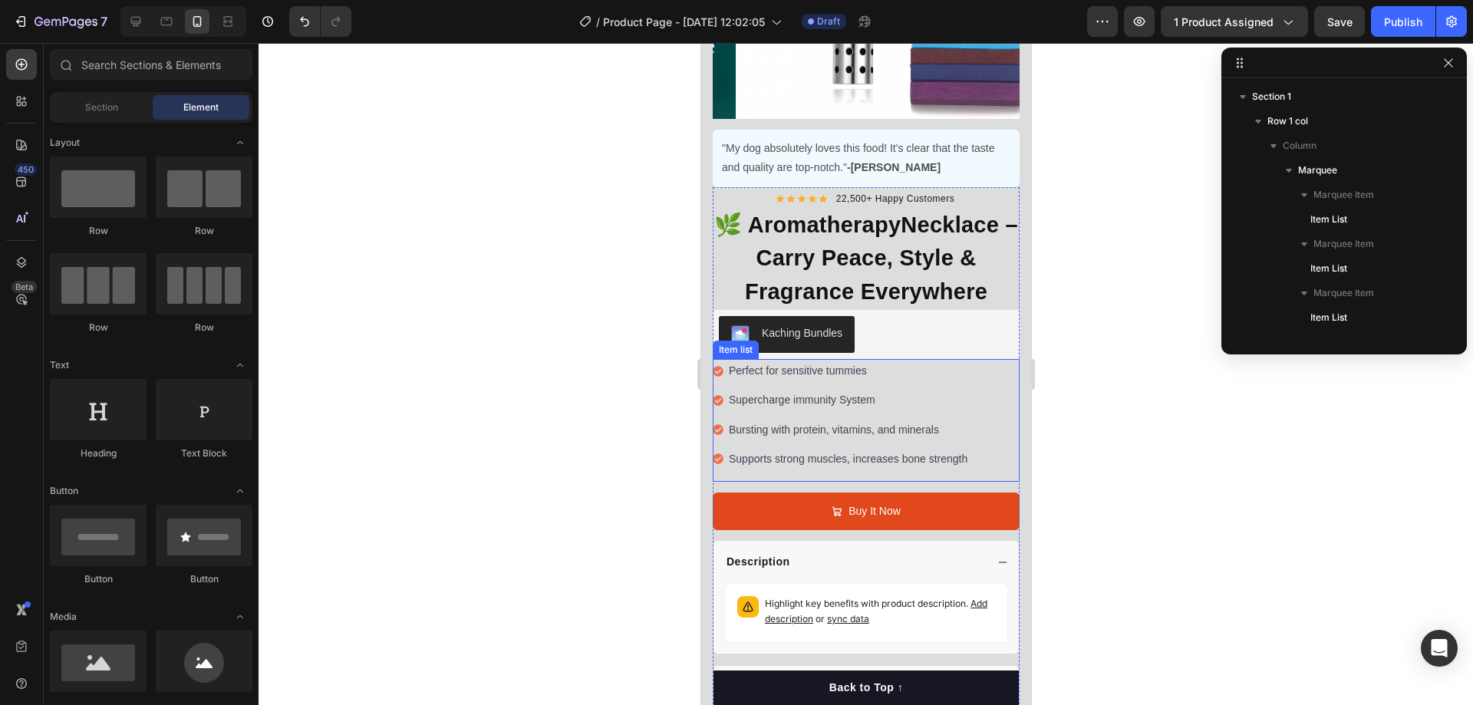
scroll to position [460, 0]
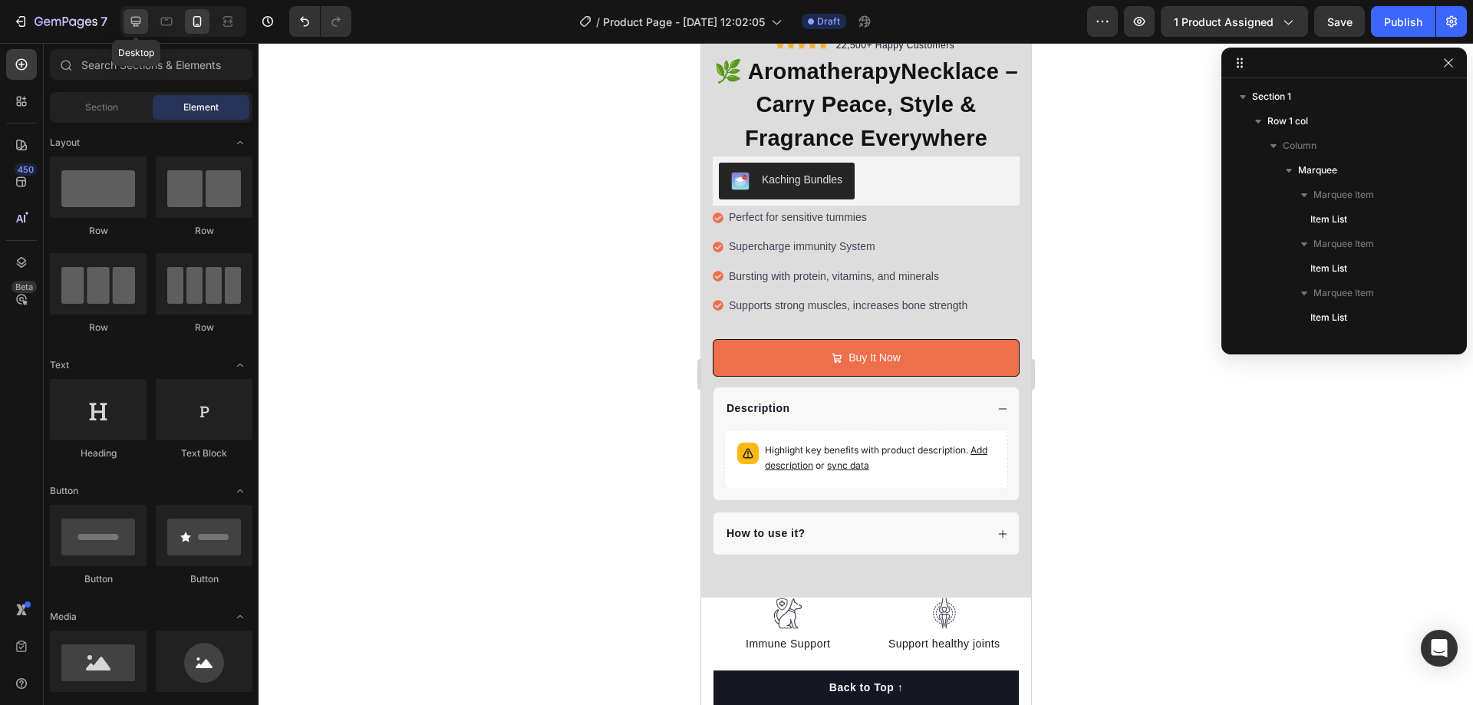
click at [130, 18] on icon at bounding box center [135, 21] width 15 height 15
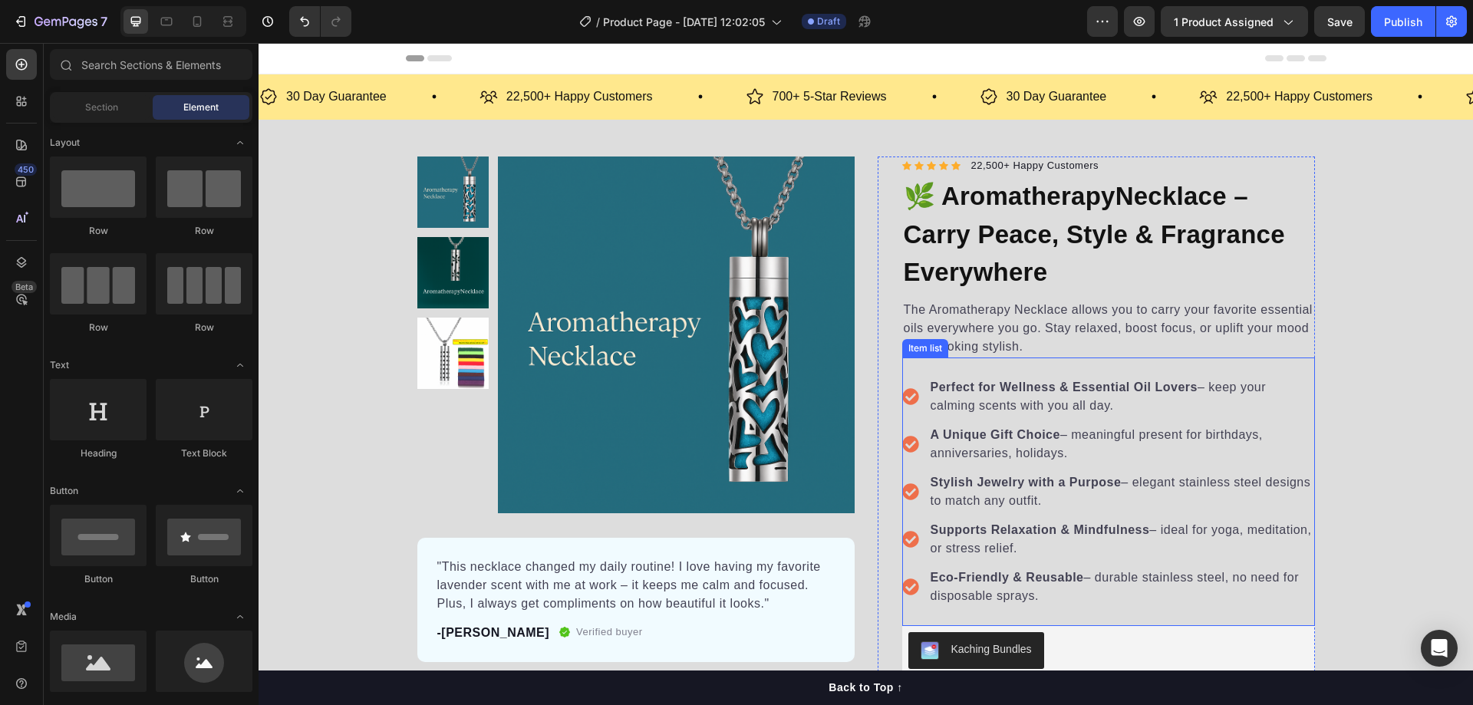
click at [1096, 397] on p "Perfect for Wellness & Essential Oil Lovers – keep your calming scents with you…" at bounding box center [1122, 396] width 382 height 37
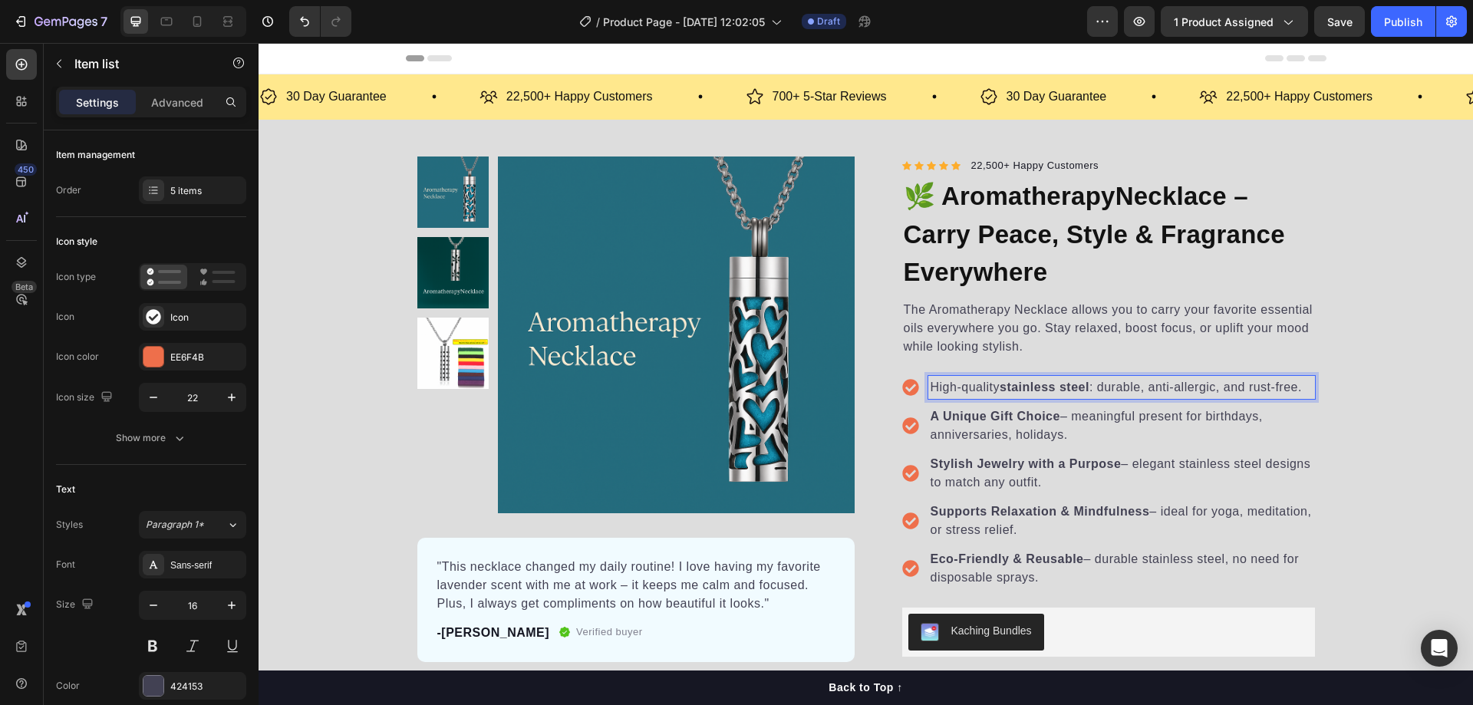
click at [1320, 450] on div "Product Images "This necklace changed my daily routine! I love having my favori…" at bounding box center [866, 535] width 1214 height 757
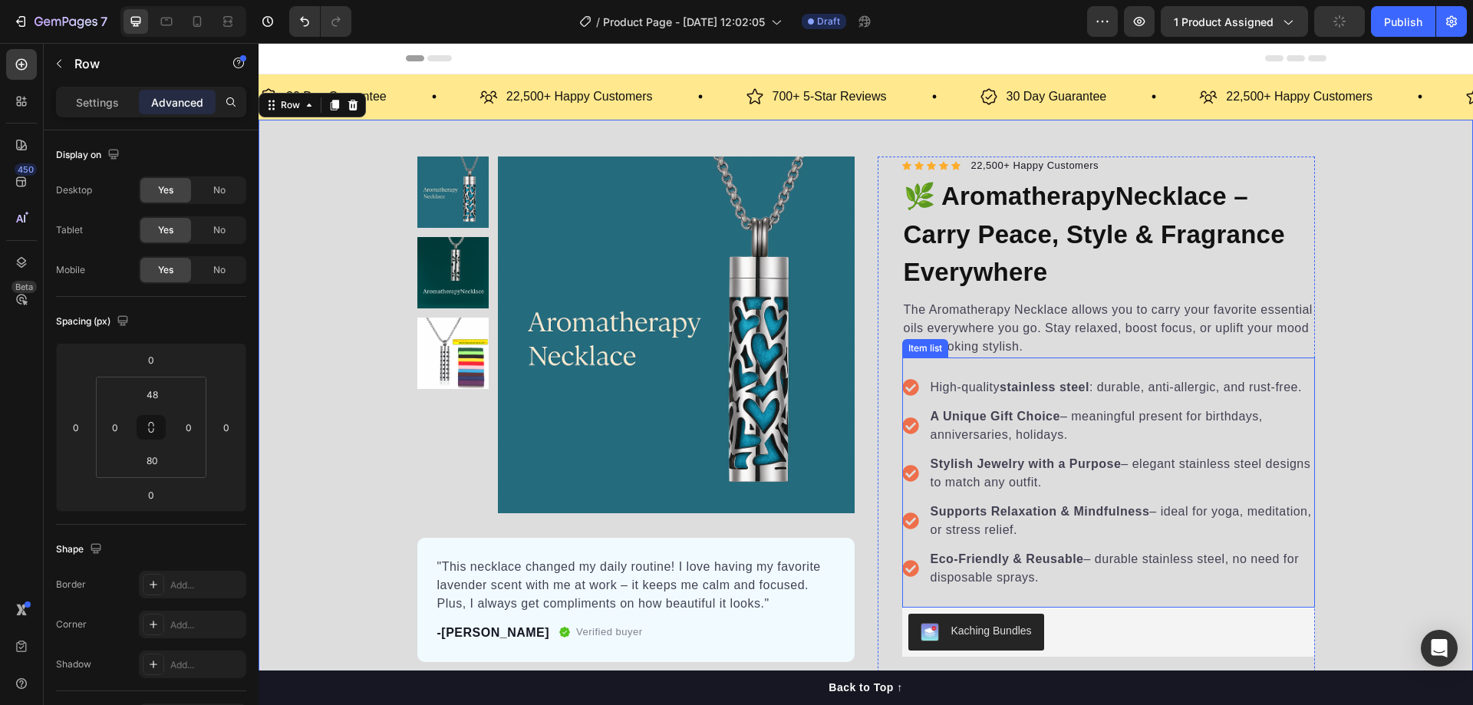
click at [1181, 431] on p "A Unique Gift Choice – meaningful present for birthdays, anniversaries, holiday…" at bounding box center [1122, 425] width 382 height 37
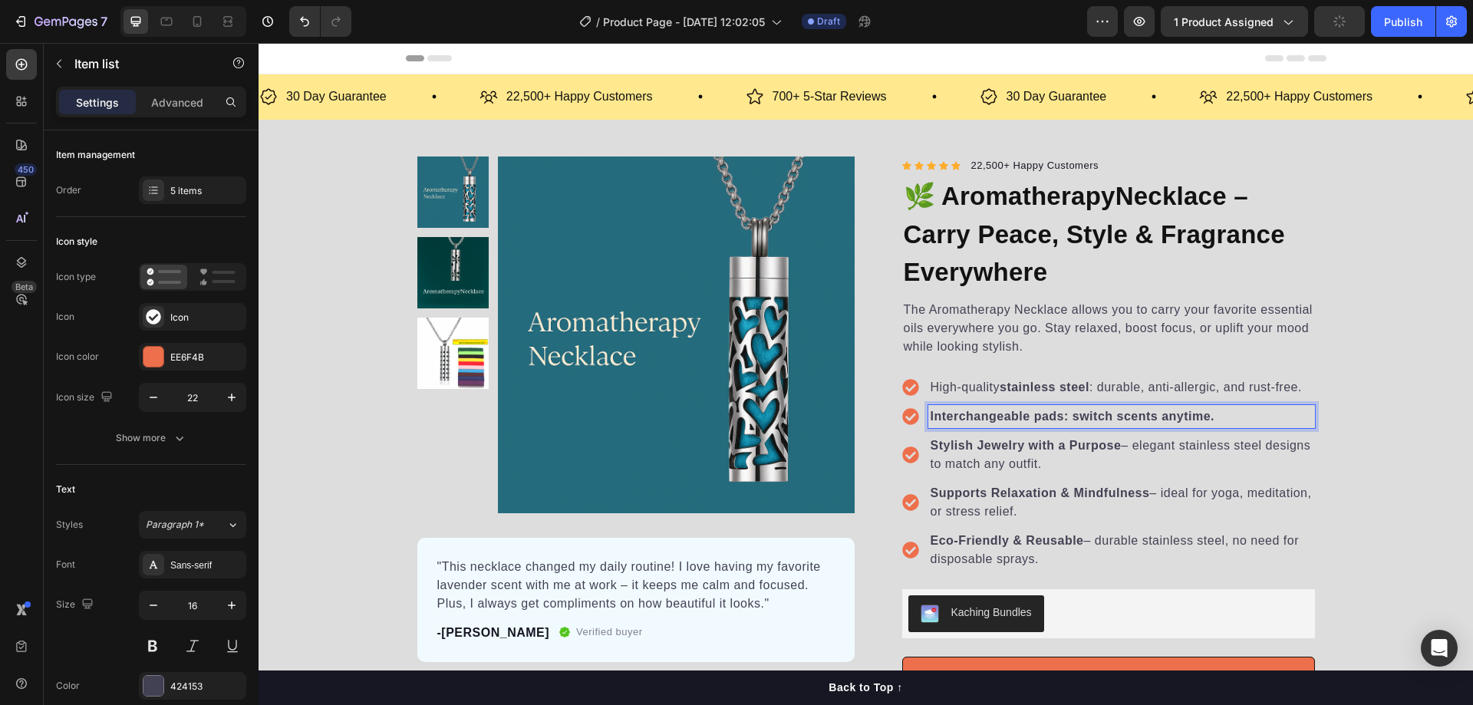
click at [1125, 466] on p "Stylish Jewelry with a Purpose – elegant stainless steel designs to match any o…" at bounding box center [1122, 455] width 382 height 37
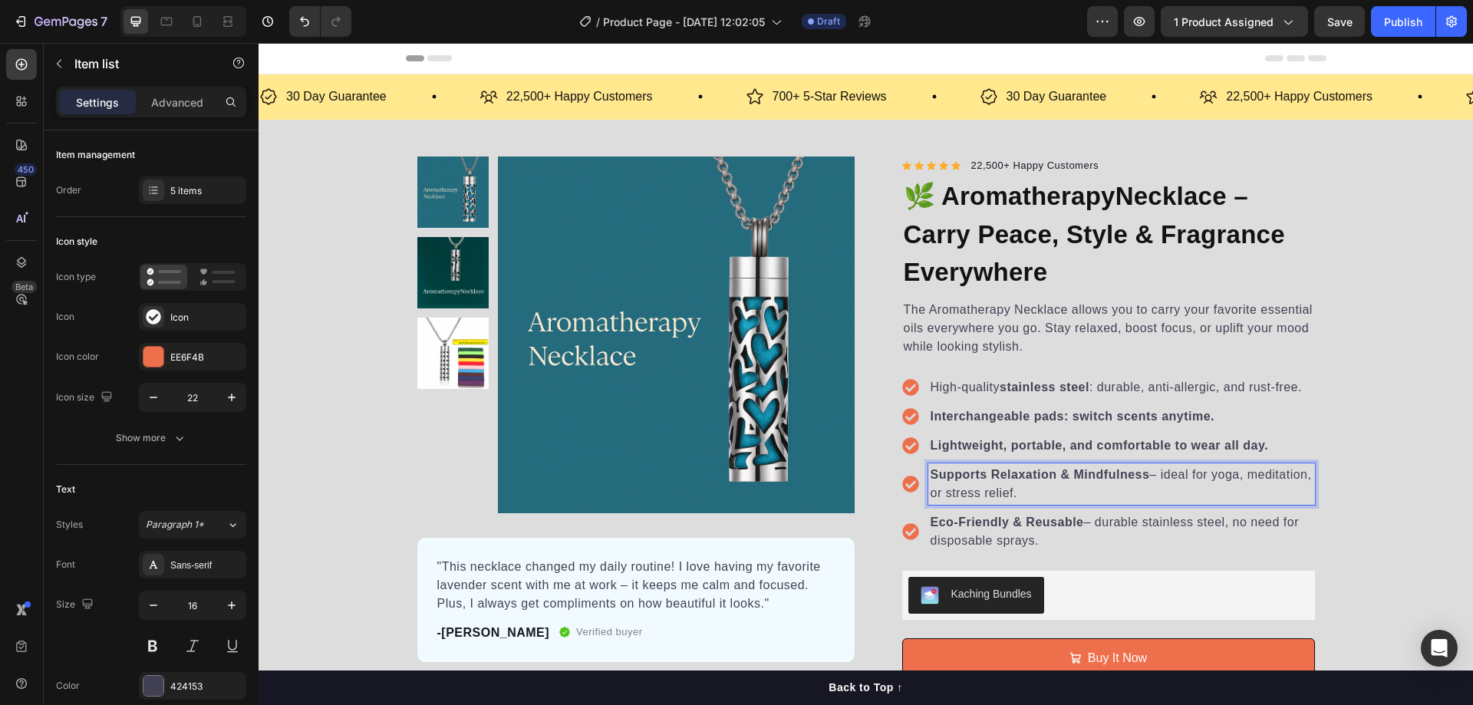
click at [1091, 475] on strong "Supports Relaxation & Mindfulness" at bounding box center [1040, 474] width 219 height 13
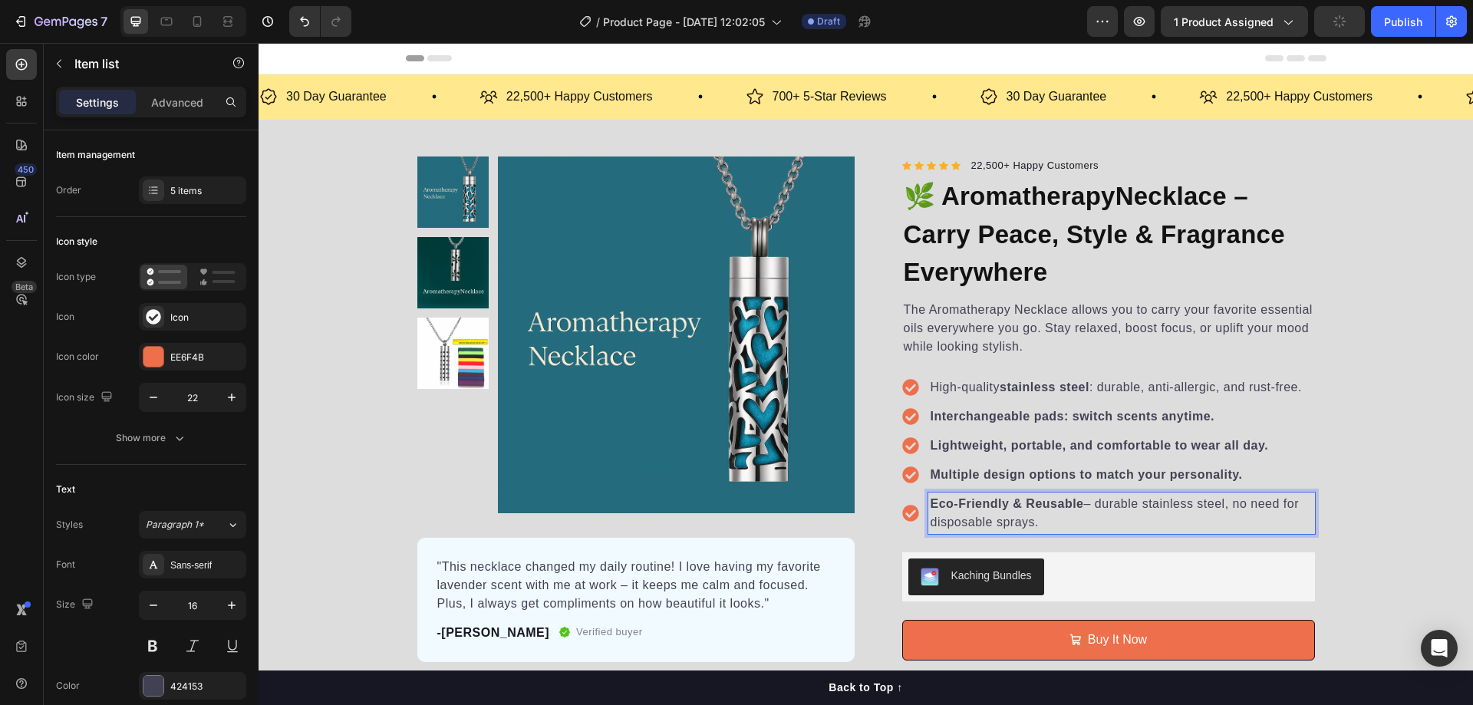
click at [1096, 517] on p "Eco-Friendly & Reusable – durable stainless steel, no need for disposable spray…" at bounding box center [1122, 513] width 382 height 37
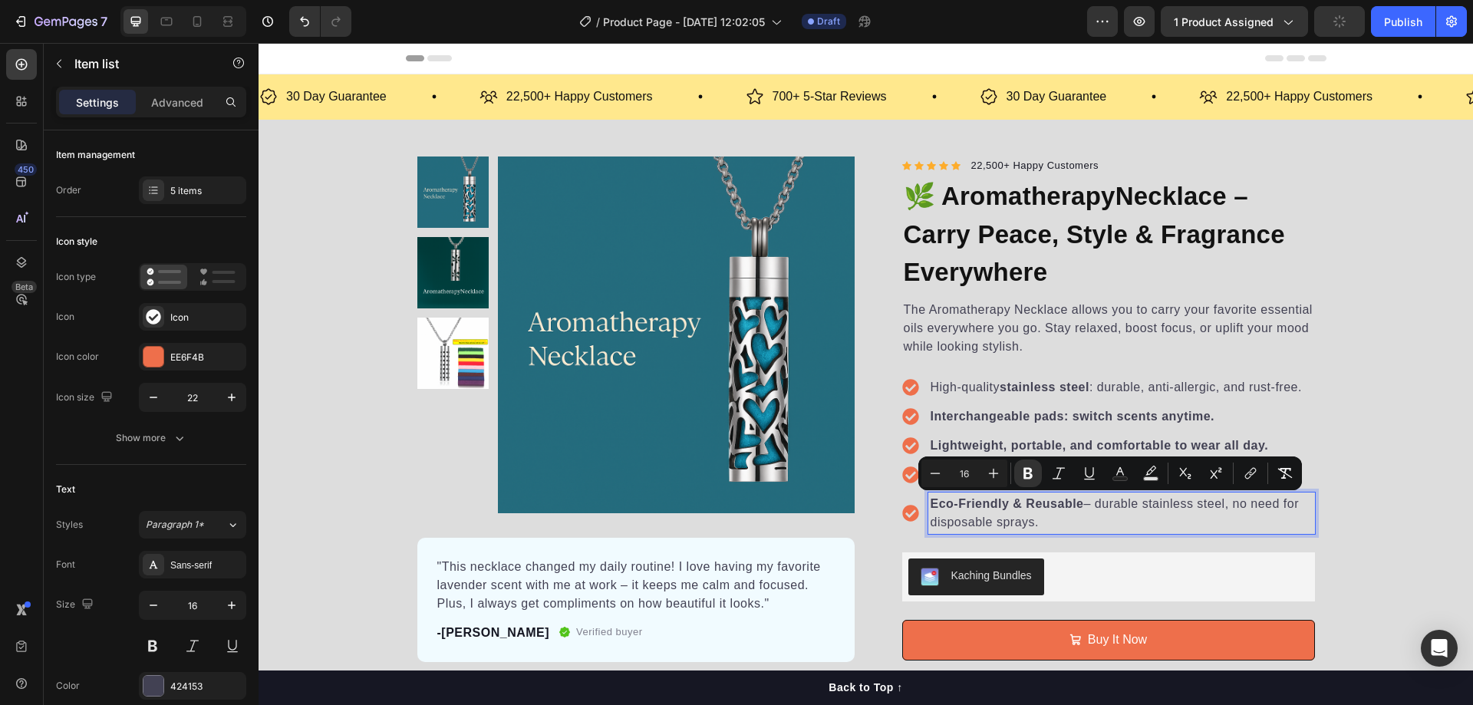
copy p "Eco-Friendly & Reusable – durable stainless steel, no need for disposable spray…"
click at [1226, 553] on div "Kaching Bundles" at bounding box center [1108, 576] width 413 height 49
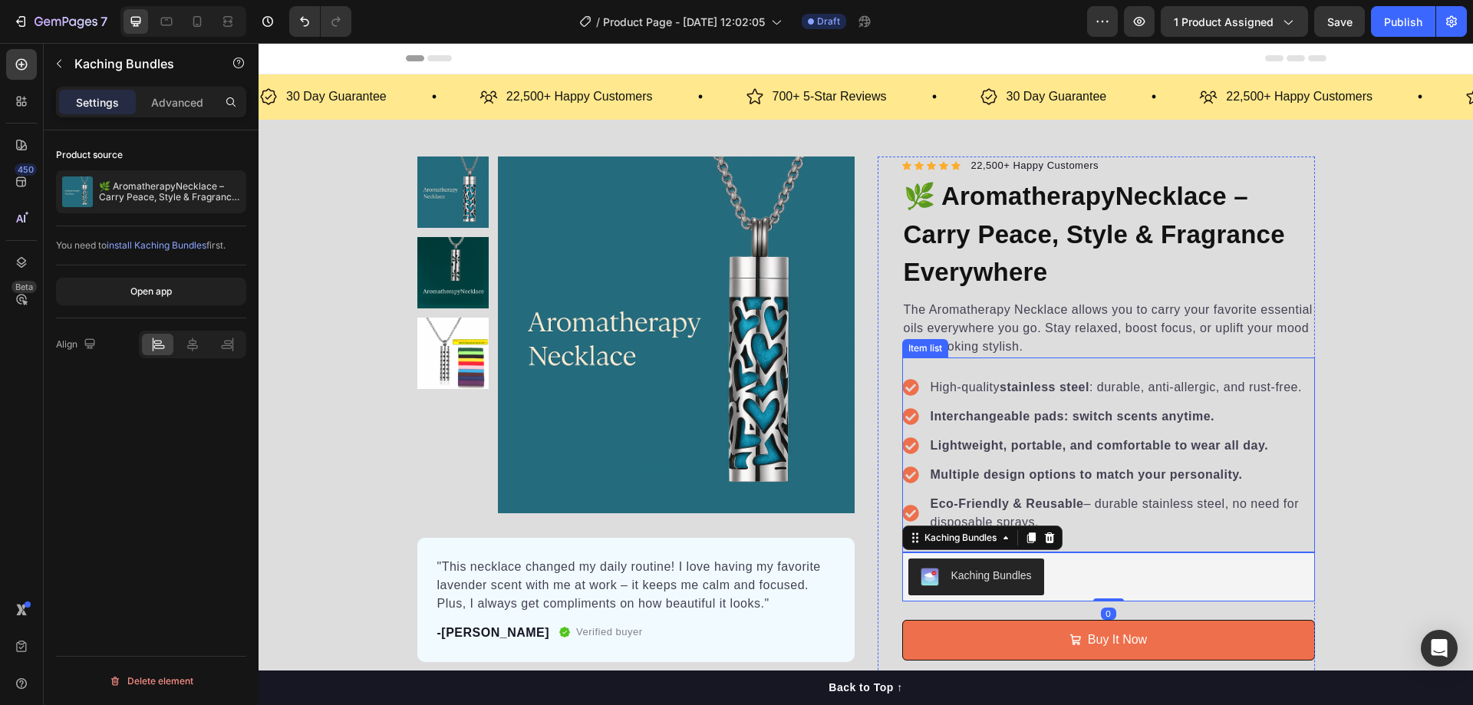
click at [1125, 516] on p "Eco-Friendly & Reusable – durable stainless steel, no need for disposable spray…" at bounding box center [1122, 513] width 382 height 37
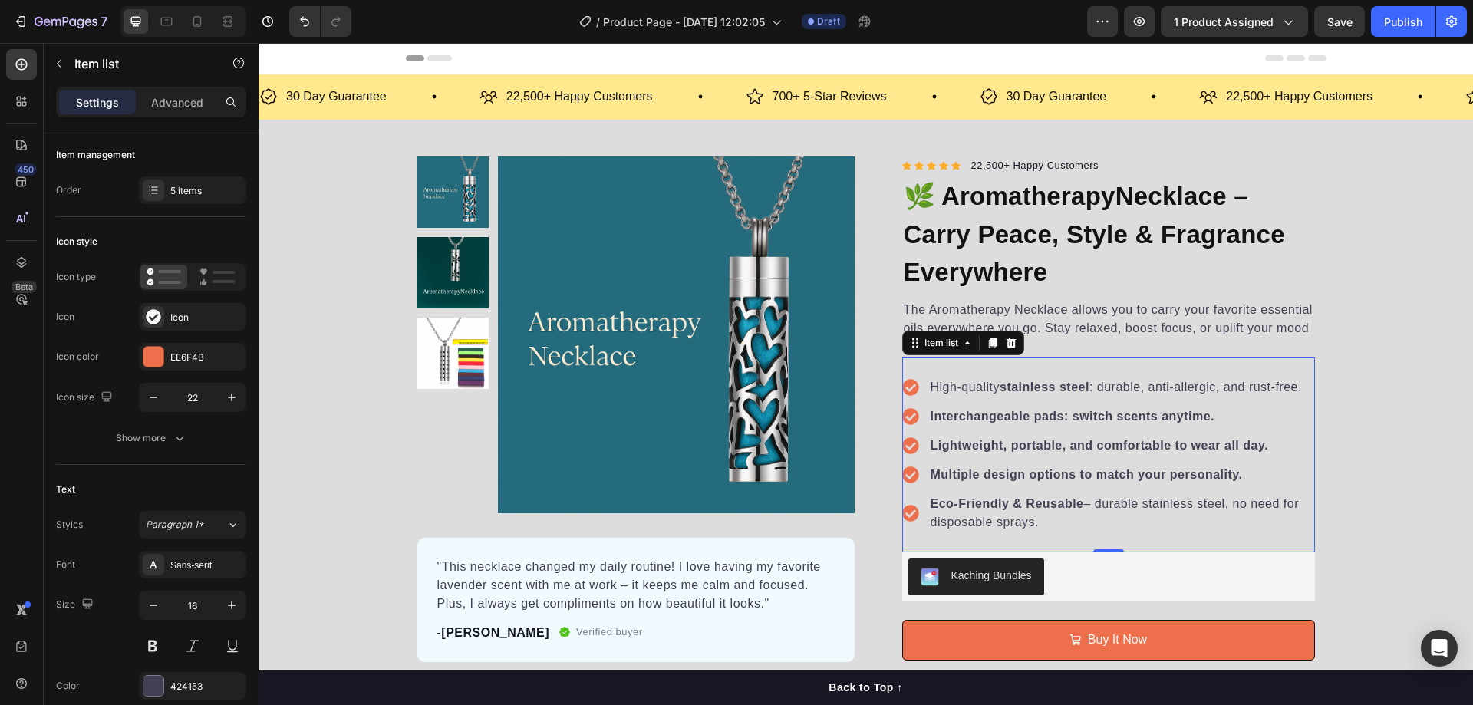
drag, startPoint x: 1003, startPoint y: 342, endPoint x: 1004, endPoint y: 508, distance: 165.7
click at [1004, 508] on div "High-quality stainless steel : durable, anti-allergic, and rust-free. Interchan…" at bounding box center [1108, 455] width 413 height 195
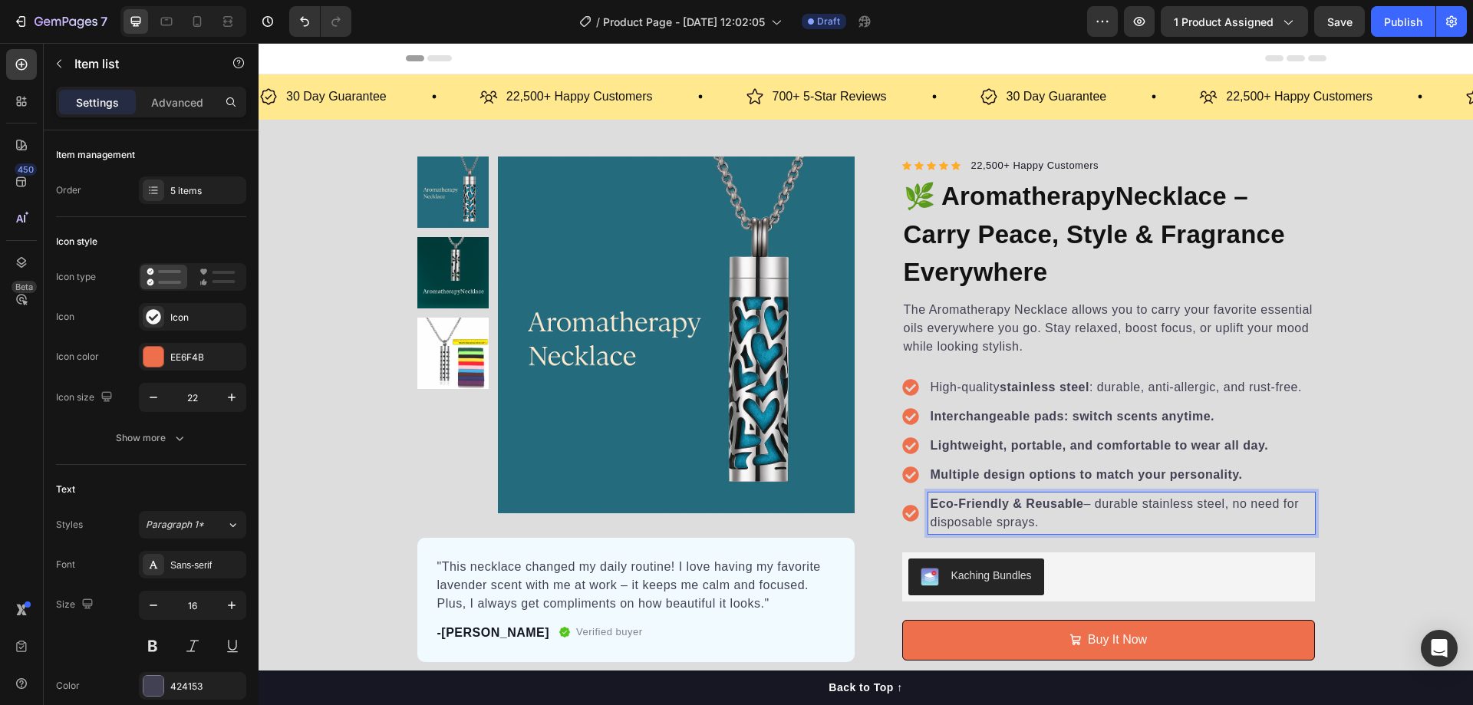
drag, startPoint x: 999, startPoint y: 512, endPoint x: 970, endPoint y: 516, distance: 29.5
click at [970, 516] on p "Eco-Friendly & Reusable – durable stainless steel, no need for disposable spray…" at bounding box center [1122, 513] width 382 height 37
click at [1059, 514] on p "Eco-Friendly & Reusable – durable stainless steel, no need for disposable spray…" at bounding box center [1122, 513] width 382 height 37
click at [1006, 502] on strong "Eco-Friendly & Reusable" at bounding box center [1007, 503] width 153 height 13
drag, startPoint x: 954, startPoint y: 504, endPoint x: 1054, endPoint y: 516, distance: 100.5
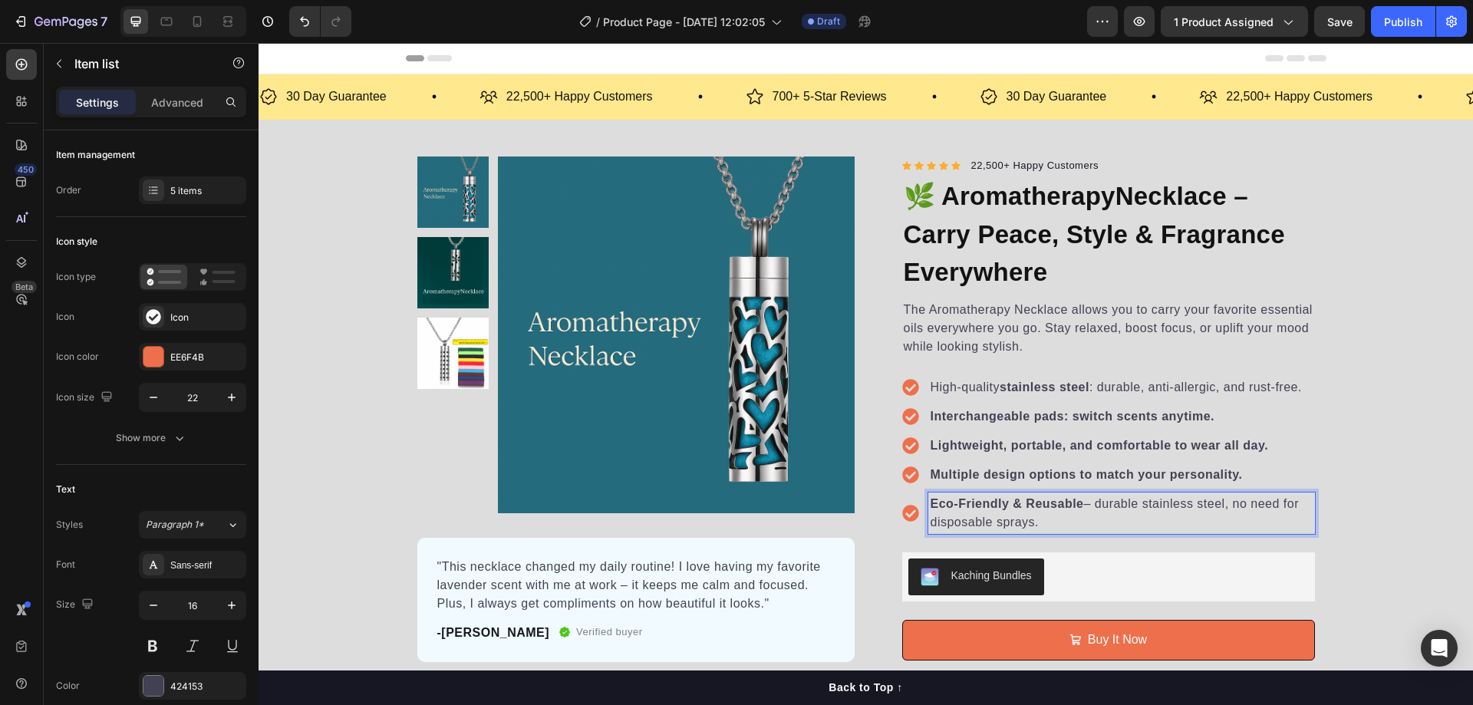
click at [955, 504] on strong "Eco-Friendly & Reusable" at bounding box center [1007, 503] width 153 height 13
click at [1155, 525] on p "Eco-Friendly & Reusable – durable stainless steel, no need for disposable spray…" at bounding box center [1122, 513] width 382 height 37
click at [1335, 540] on div "Product Images "This necklace changed my daily routine! I love having my favori…" at bounding box center [866, 508] width 1214 height 702
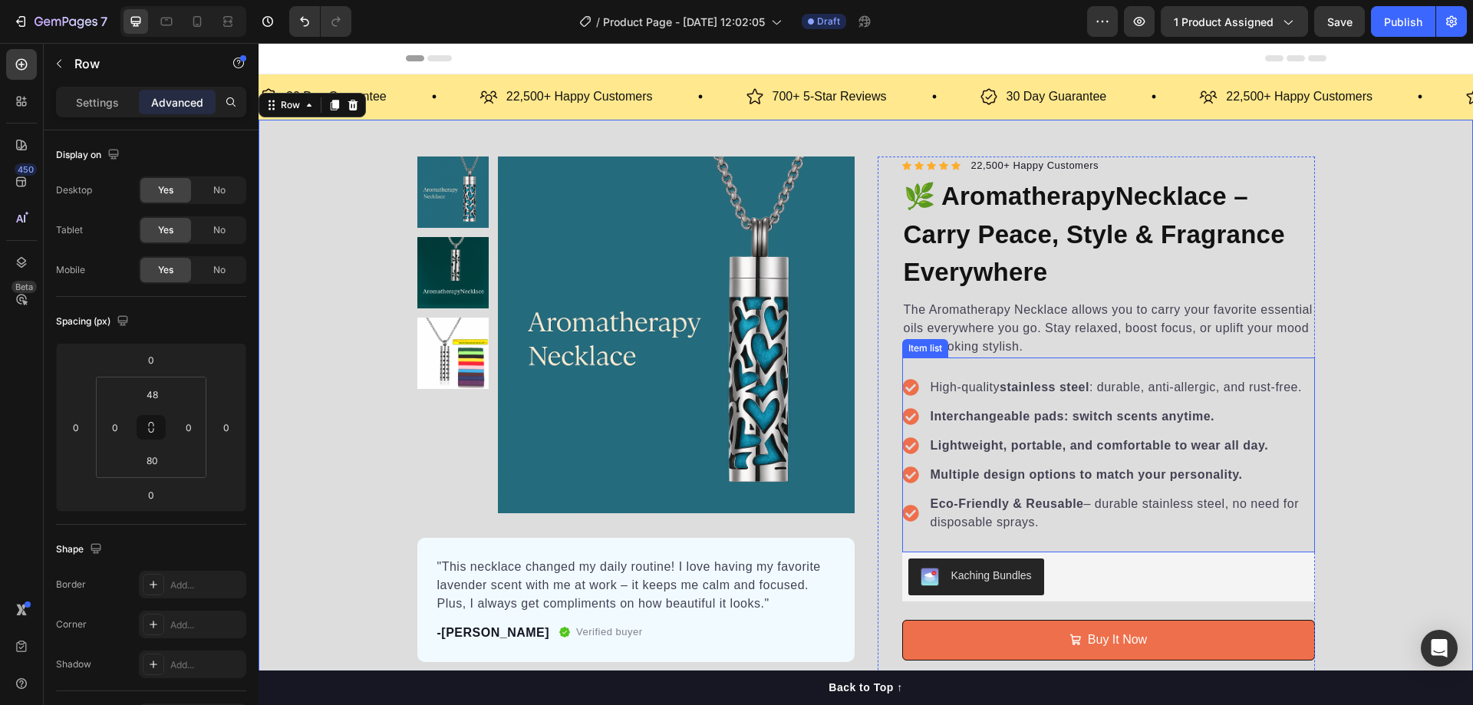
click at [1161, 511] on p "Eco-Friendly & Reusable – durable stainless steel, no need for disposable spray…" at bounding box center [1122, 513] width 382 height 37
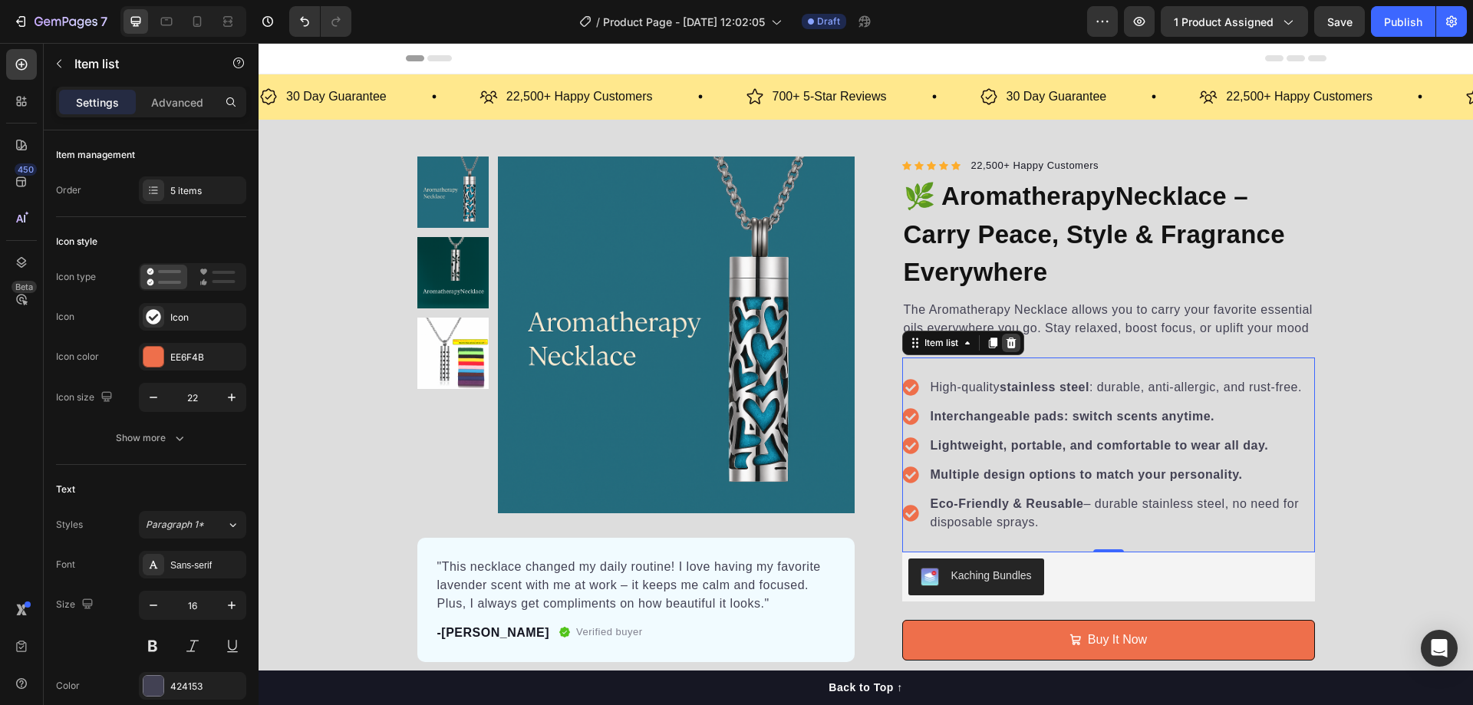
click at [1007, 345] on icon at bounding box center [1011, 343] width 12 height 12
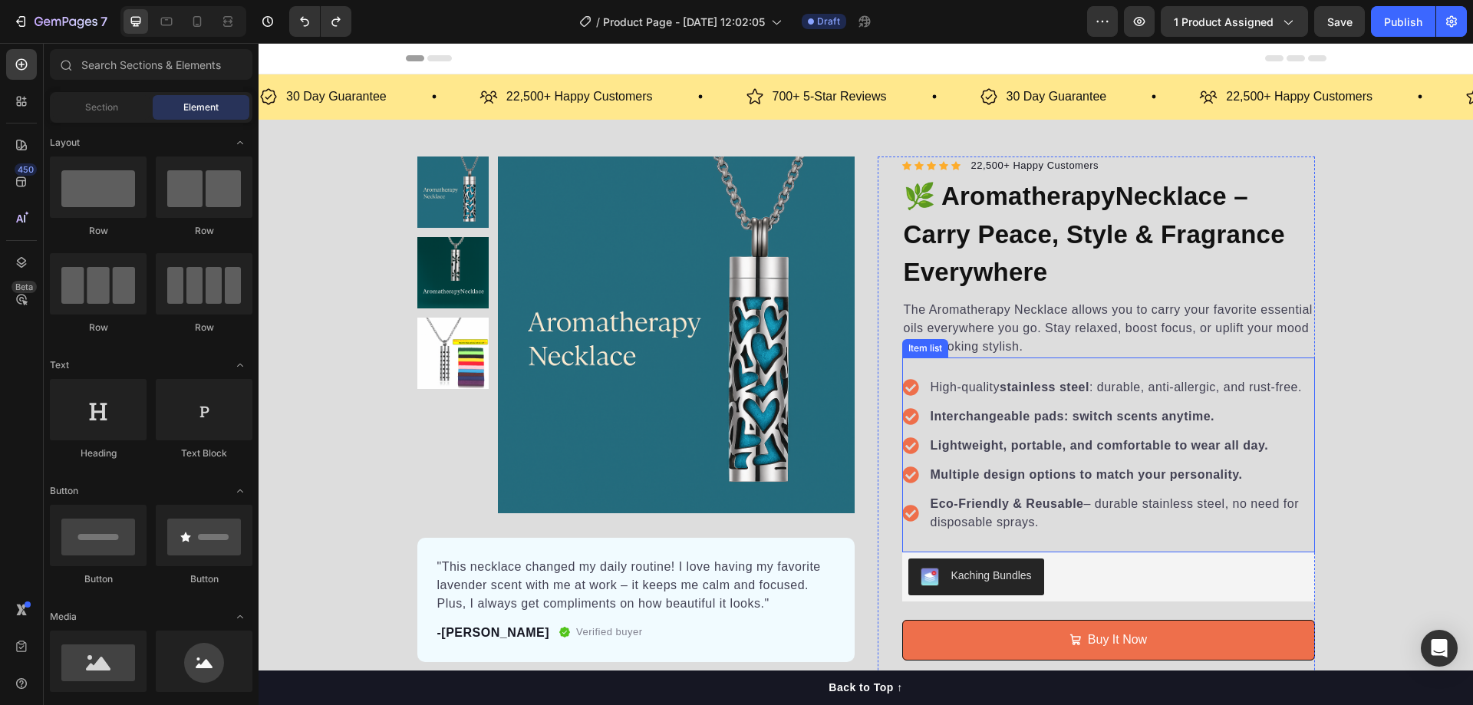
click at [1184, 499] on p "Eco-Friendly & Reusable – durable stainless steel, no need for disposable spray…" at bounding box center [1122, 513] width 382 height 37
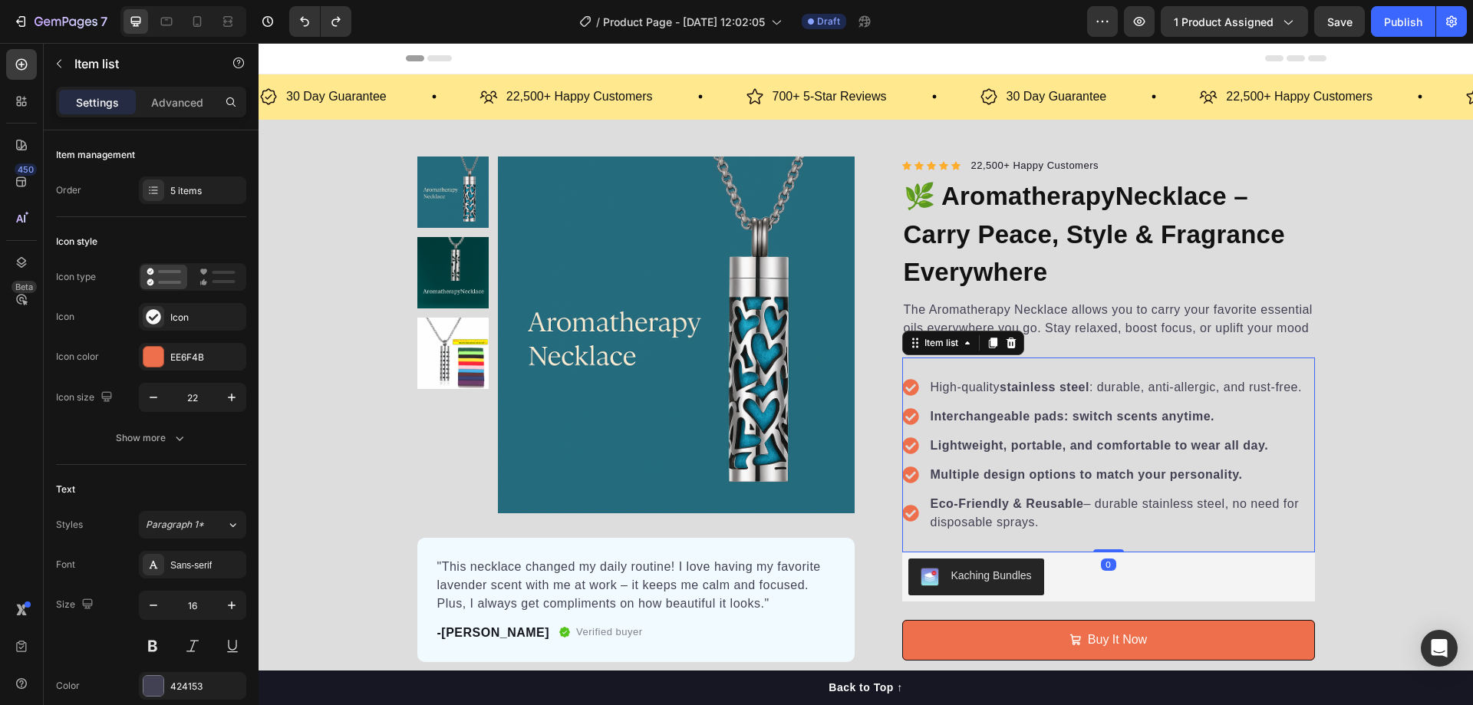
click at [1064, 513] on p "Eco-Friendly & Reusable – durable stainless steel, no need for disposable spray…" at bounding box center [1122, 513] width 382 height 37
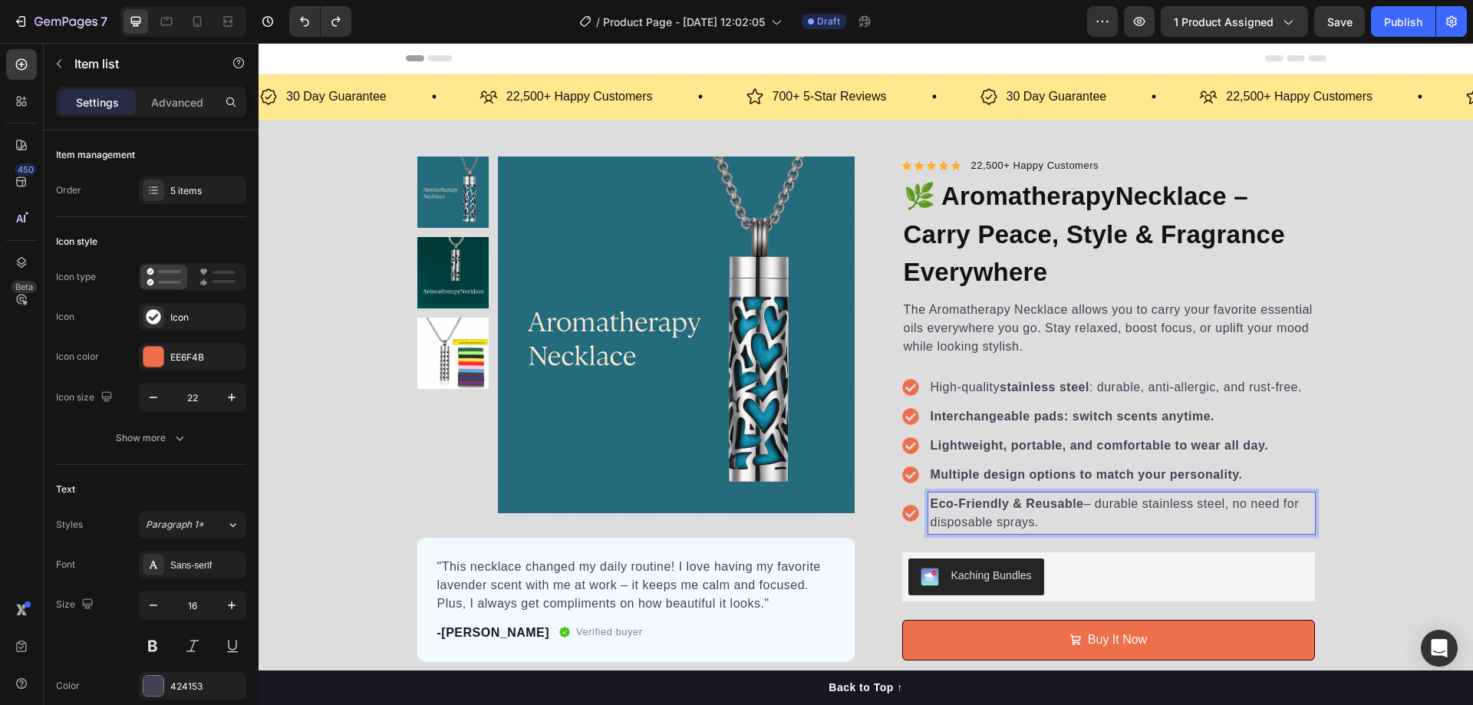
click at [1119, 547] on div "High-quality stainless steel : durable, anti-allergic, and rust-free. Interchan…" at bounding box center [1108, 455] width 413 height 195
click at [1088, 514] on p "Eco-Friendly & Reusable – durable stainless steel, no need for disposable spray…" at bounding box center [1122, 513] width 382 height 37
click at [1148, 538] on div "High-quality stainless steel : durable, anti-allergic, and rust-free. Interchan…" at bounding box center [1108, 455] width 413 height 195
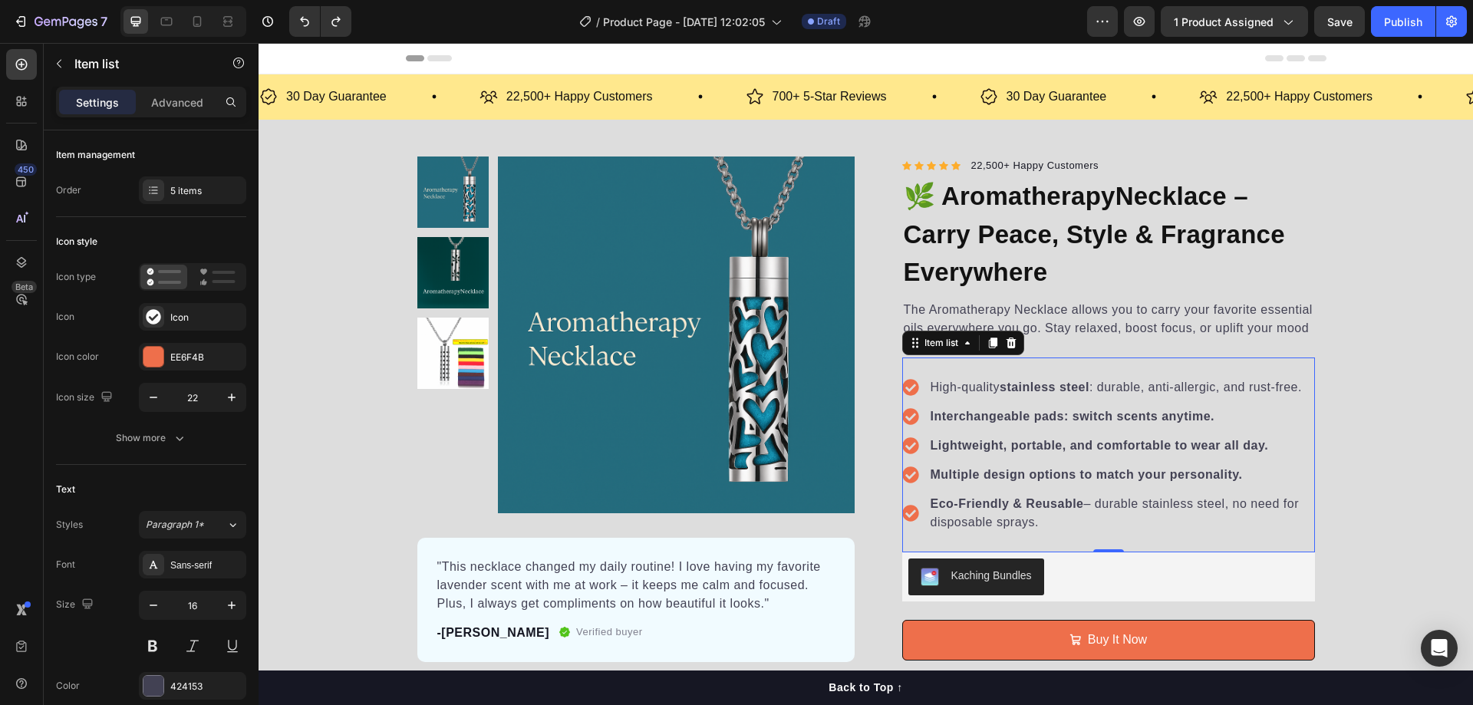
click at [974, 507] on strong "Eco-Friendly & Reusable" at bounding box center [1007, 503] width 153 height 13
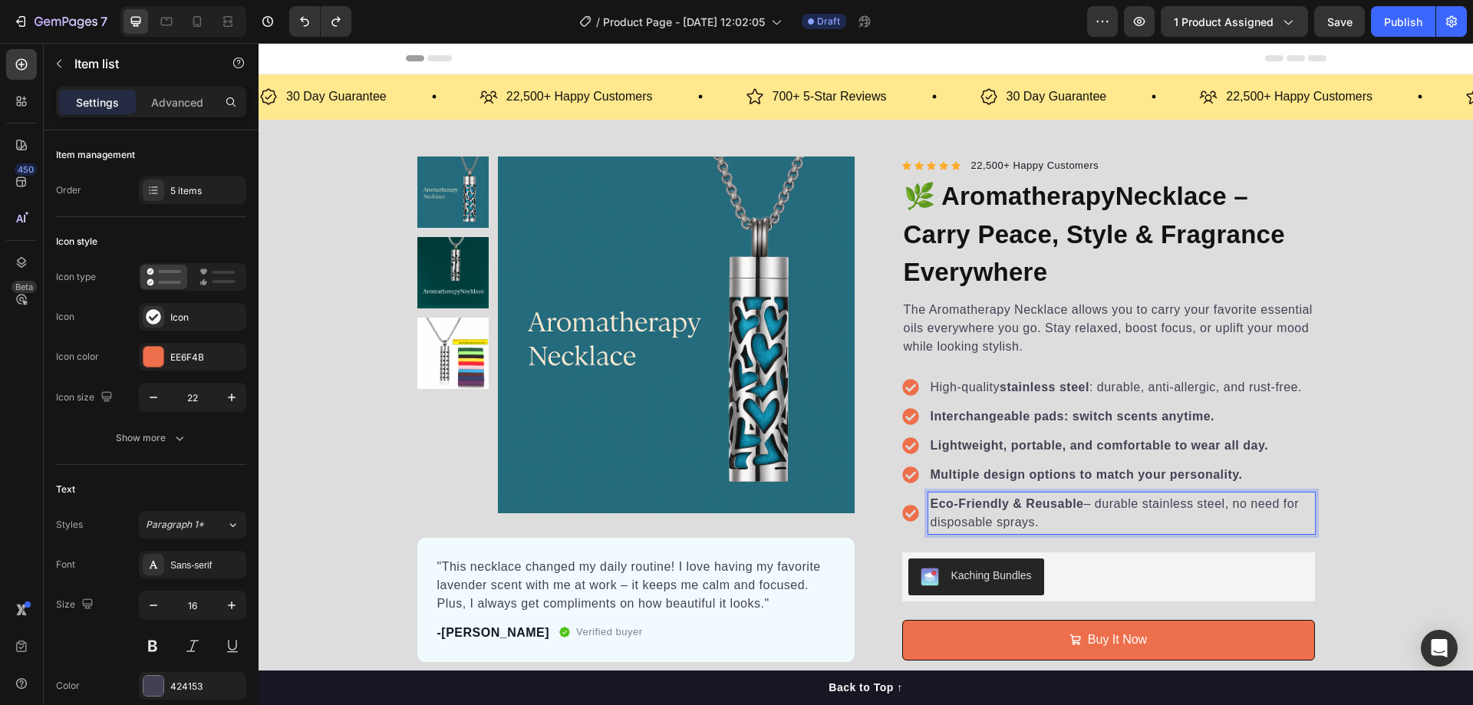
click at [1071, 554] on div "Kaching Bundles" at bounding box center [1108, 576] width 413 height 49
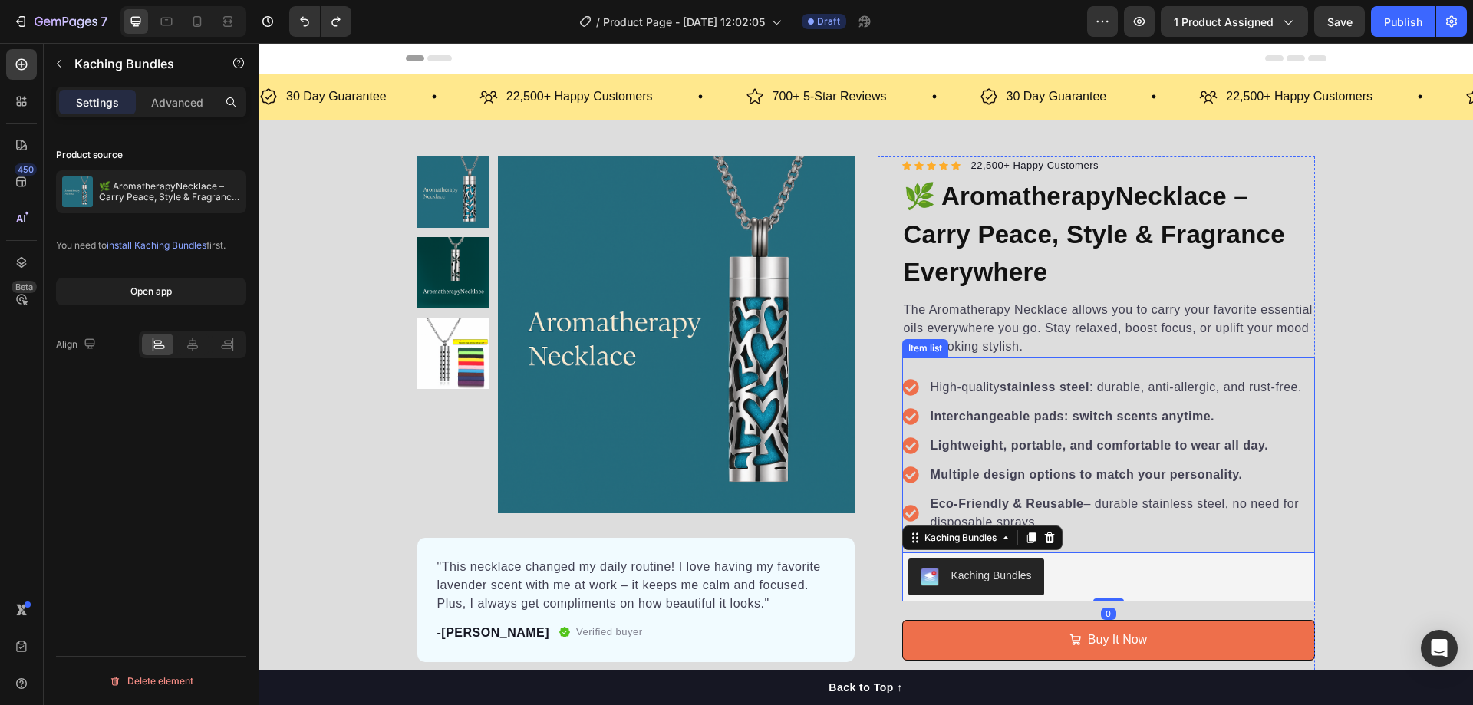
click at [991, 515] on p "Eco-Friendly & Reusable – durable stainless steel, no need for disposable spray…" at bounding box center [1122, 513] width 382 height 37
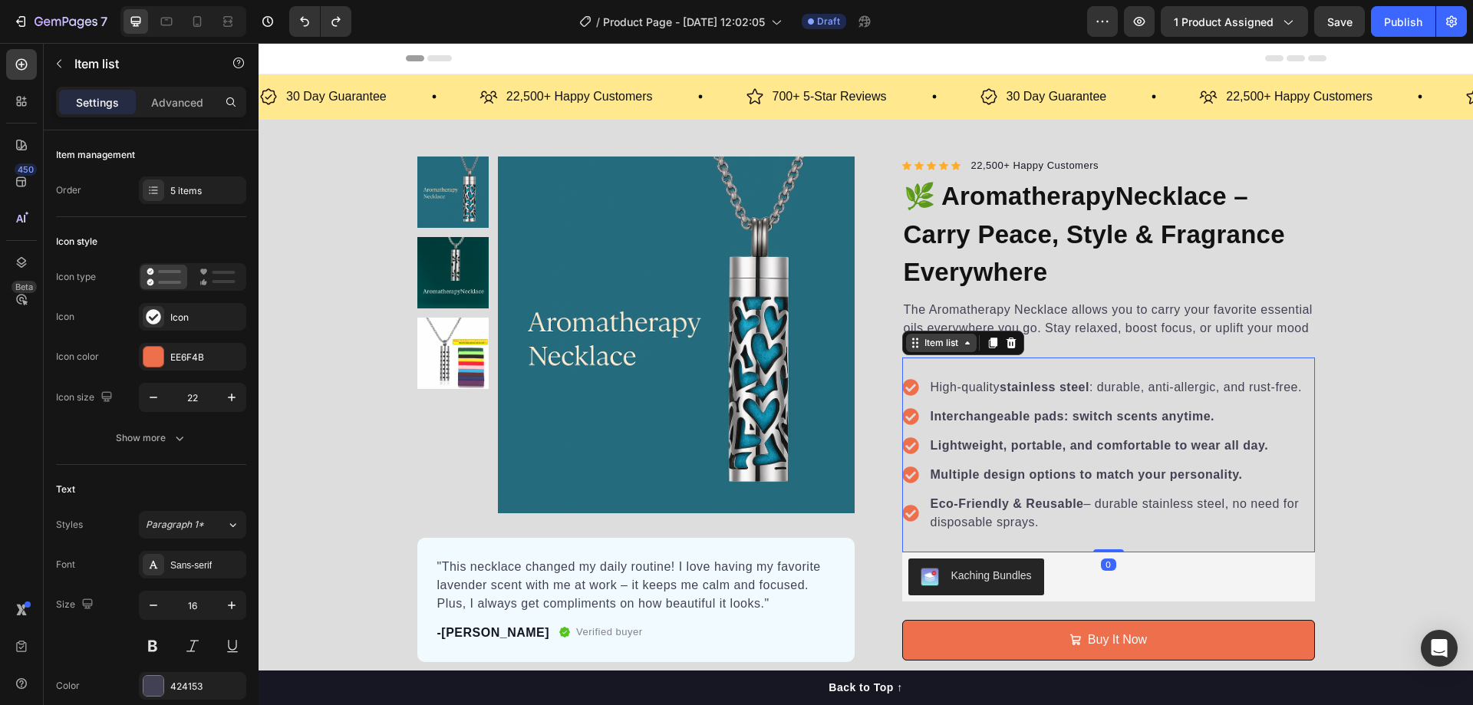
click at [961, 344] on icon at bounding box center [967, 343] width 12 height 12
click at [961, 345] on icon at bounding box center [967, 343] width 12 height 12
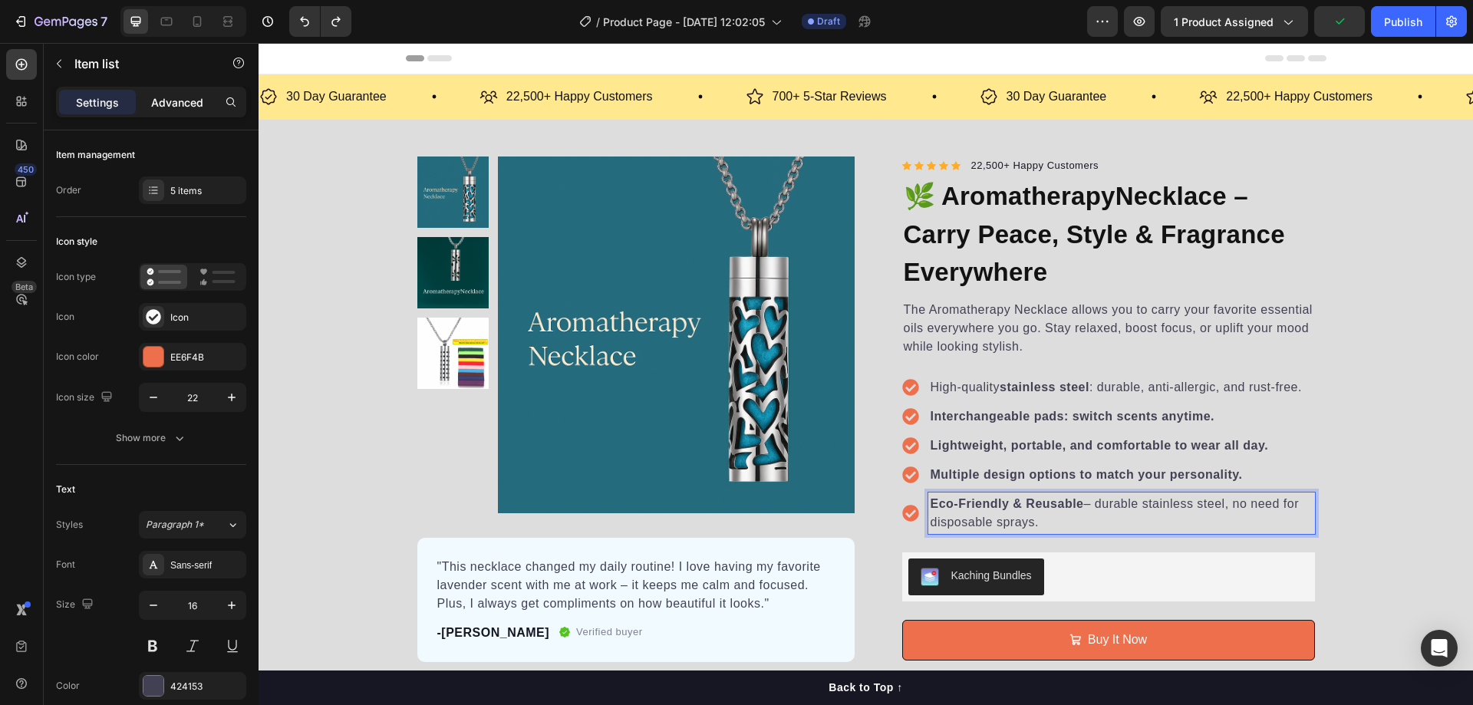
click at [186, 100] on p "Advanced" at bounding box center [177, 102] width 52 height 16
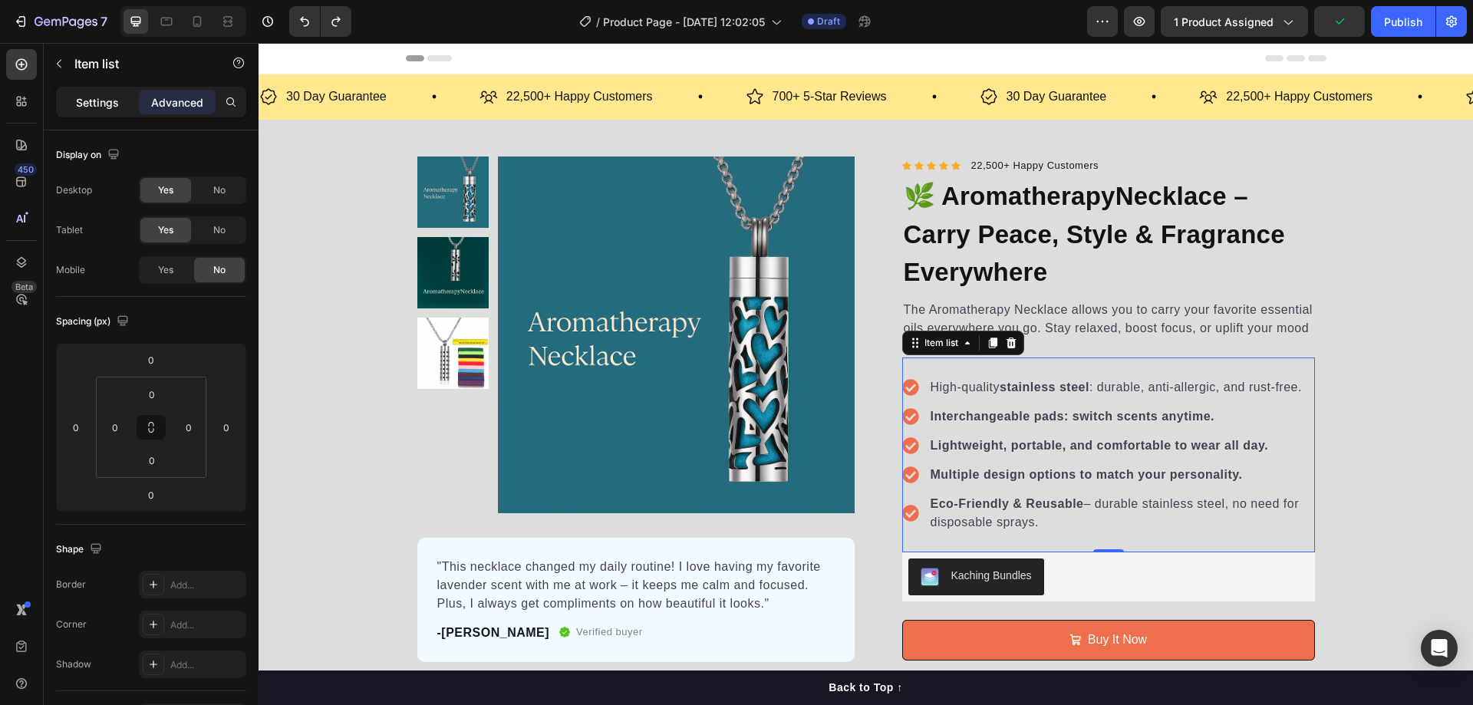
click at [115, 103] on p "Settings" at bounding box center [97, 102] width 43 height 16
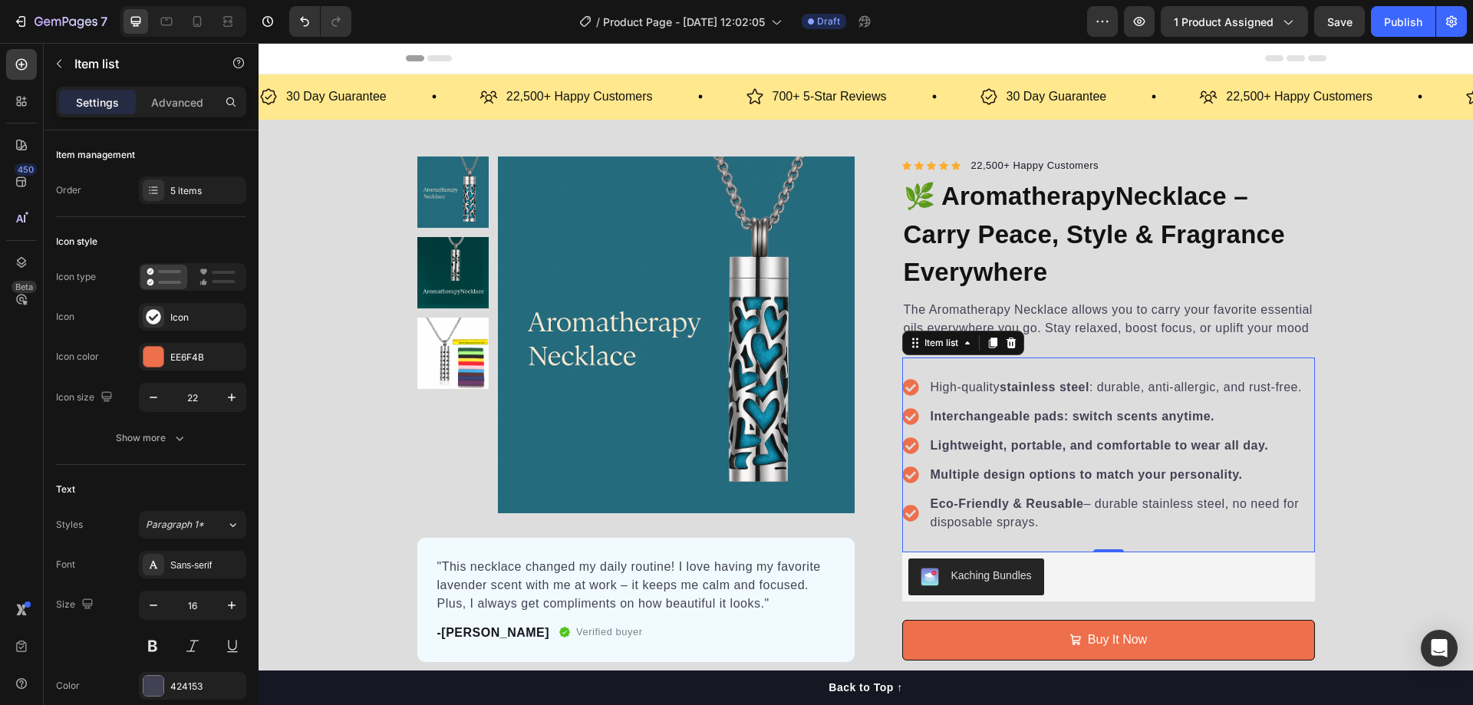
type input "12"
click at [196, 181] on div "5 items" at bounding box center [192, 190] width 107 height 28
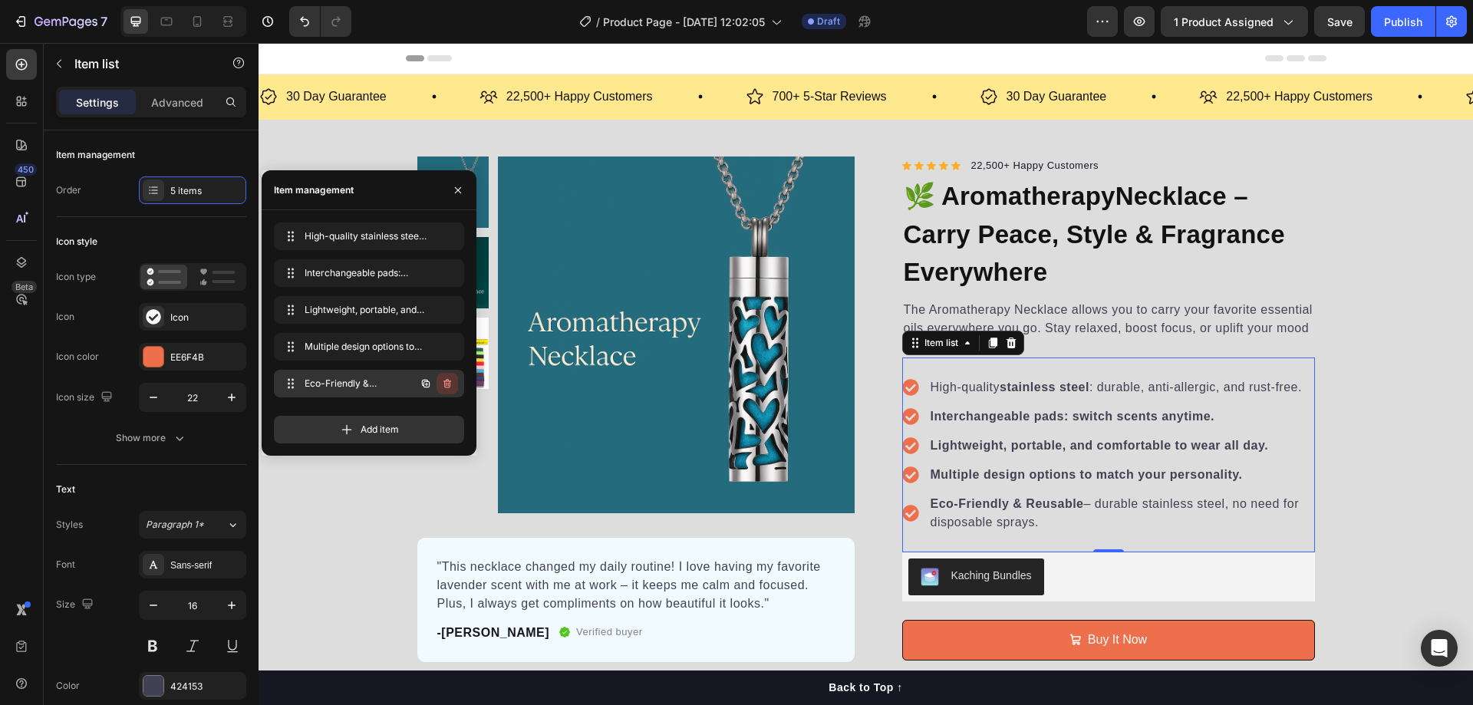
click at [450, 382] on icon "button" at bounding box center [447, 383] width 8 height 9
click at [440, 384] on div "Delete" at bounding box center [437, 384] width 28 height 14
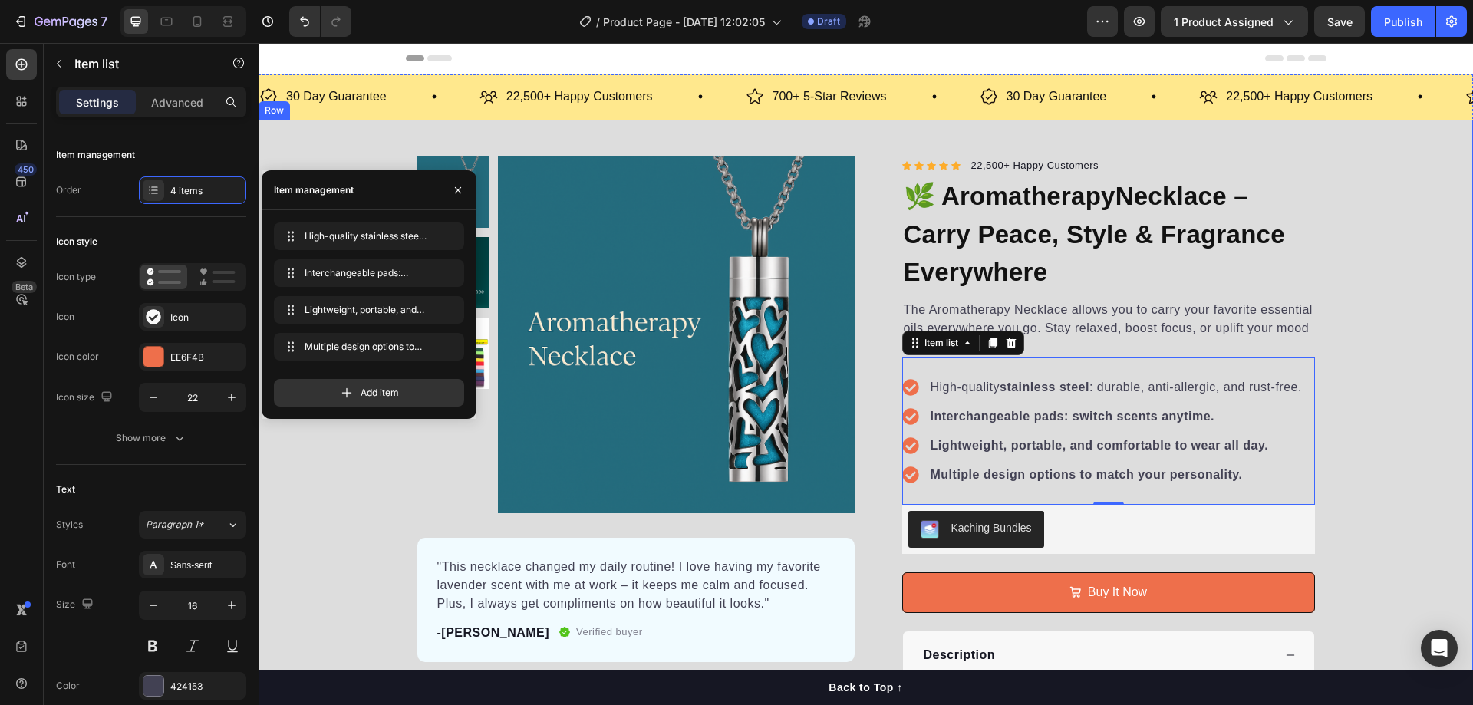
click at [1373, 501] on div "Product Images "This necklace changed my daily routine! I love having my favori…" at bounding box center [866, 484] width 1214 height 654
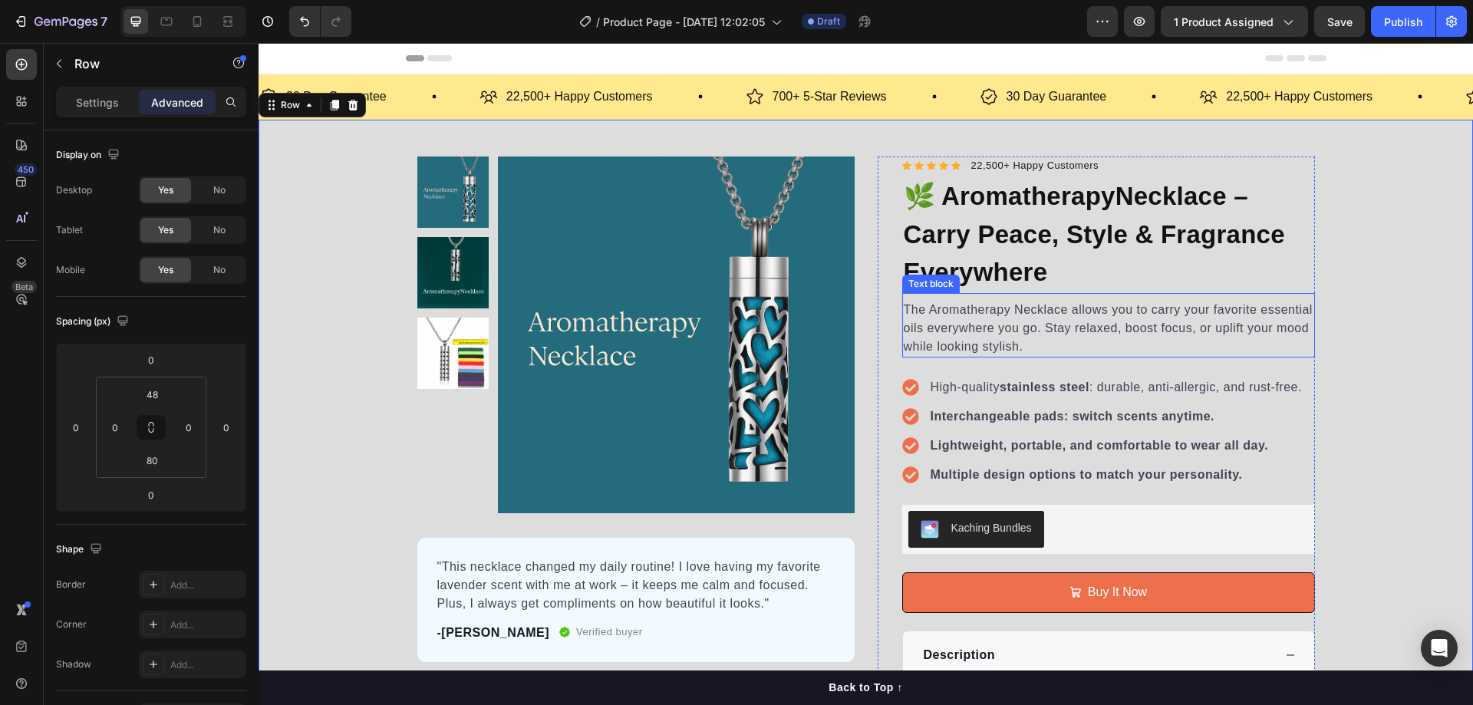
click at [1026, 318] on p "The Aromatherapy Necklace allows you to carry your favorite essential oils ever…" at bounding box center [1109, 328] width 410 height 55
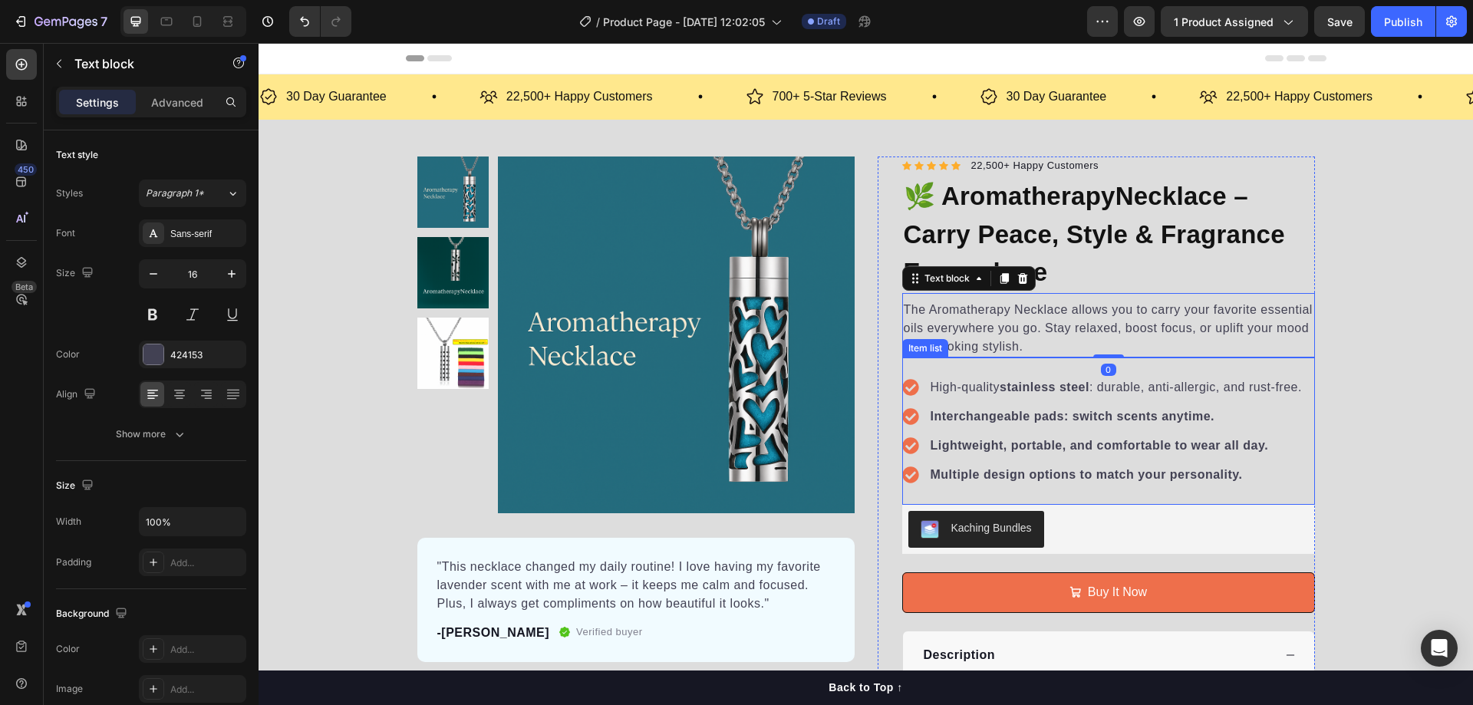
click at [1021, 383] on strong "stainless steel" at bounding box center [1045, 387] width 90 height 13
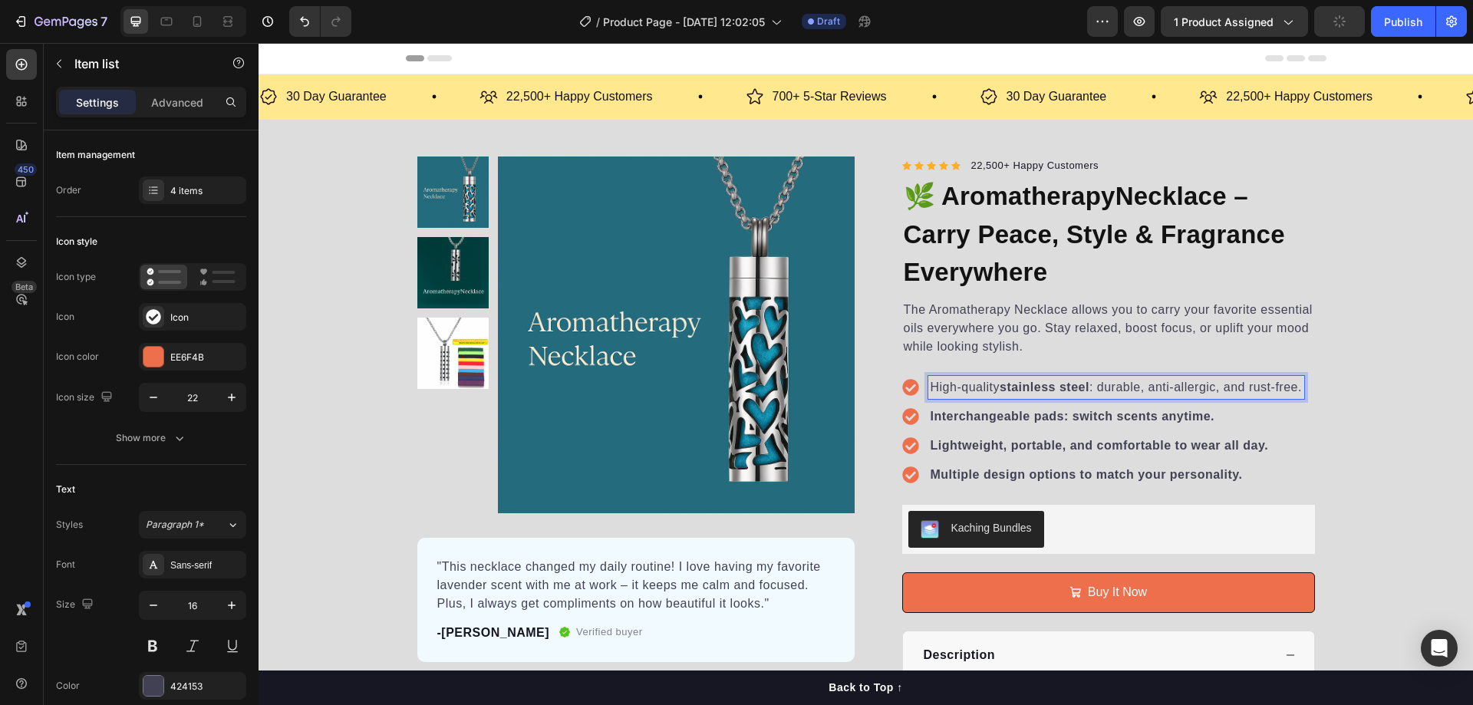
click at [997, 383] on p "High-quality stainless steel : durable, anti-allergic, and rust-free." at bounding box center [1116, 387] width 371 height 18
click at [993, 387] on p "High-quality stainless steel : durable, anti-allergic, and rust-free." at bounding box center [1116, 387] width 371 height 18
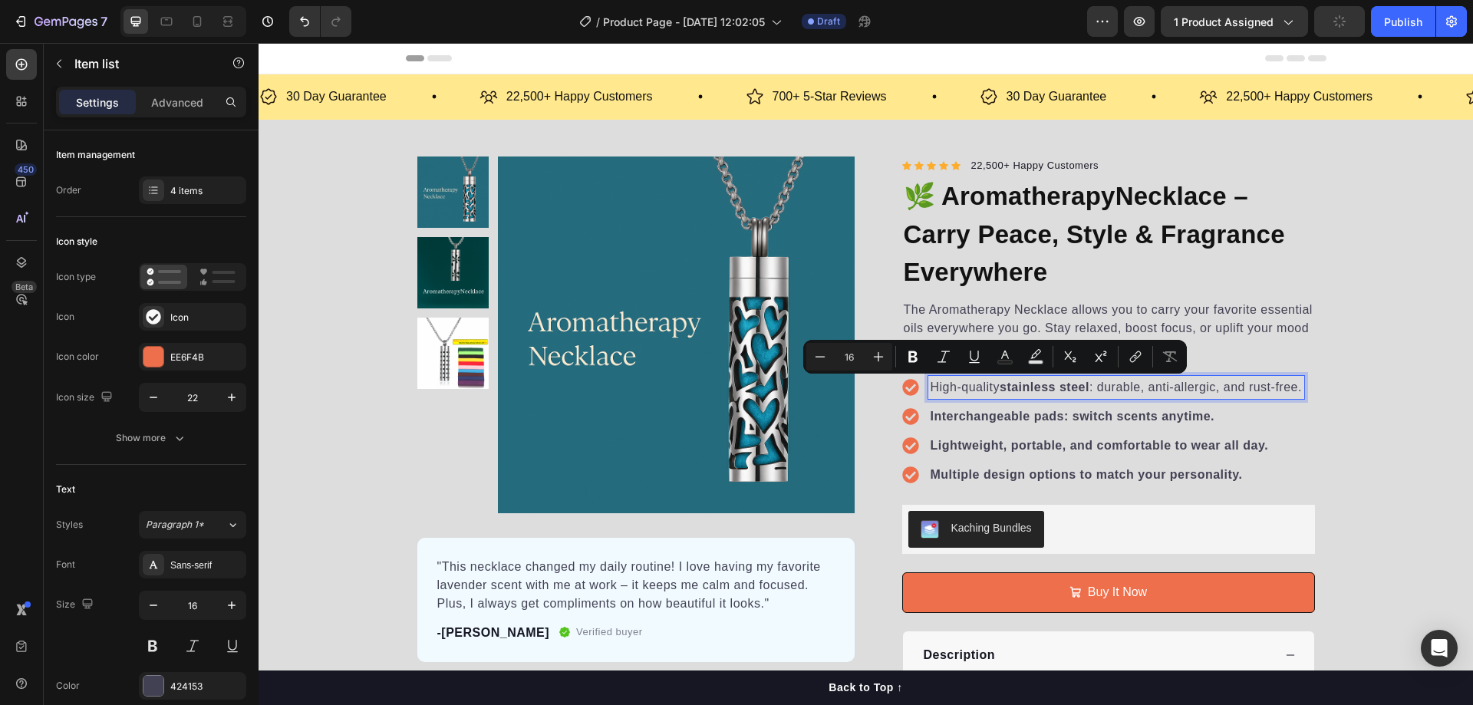
click at [992, 389] on p "High-quality stainless steel : durable, anti-allergic, and rust-free." at bounding box center [1116, 387] width 371 height 18
click at [1153, 446] on strong "Lightweight, portable, and comfortable to wear all day." at bounding box center [1100, 445] width 338 height 13
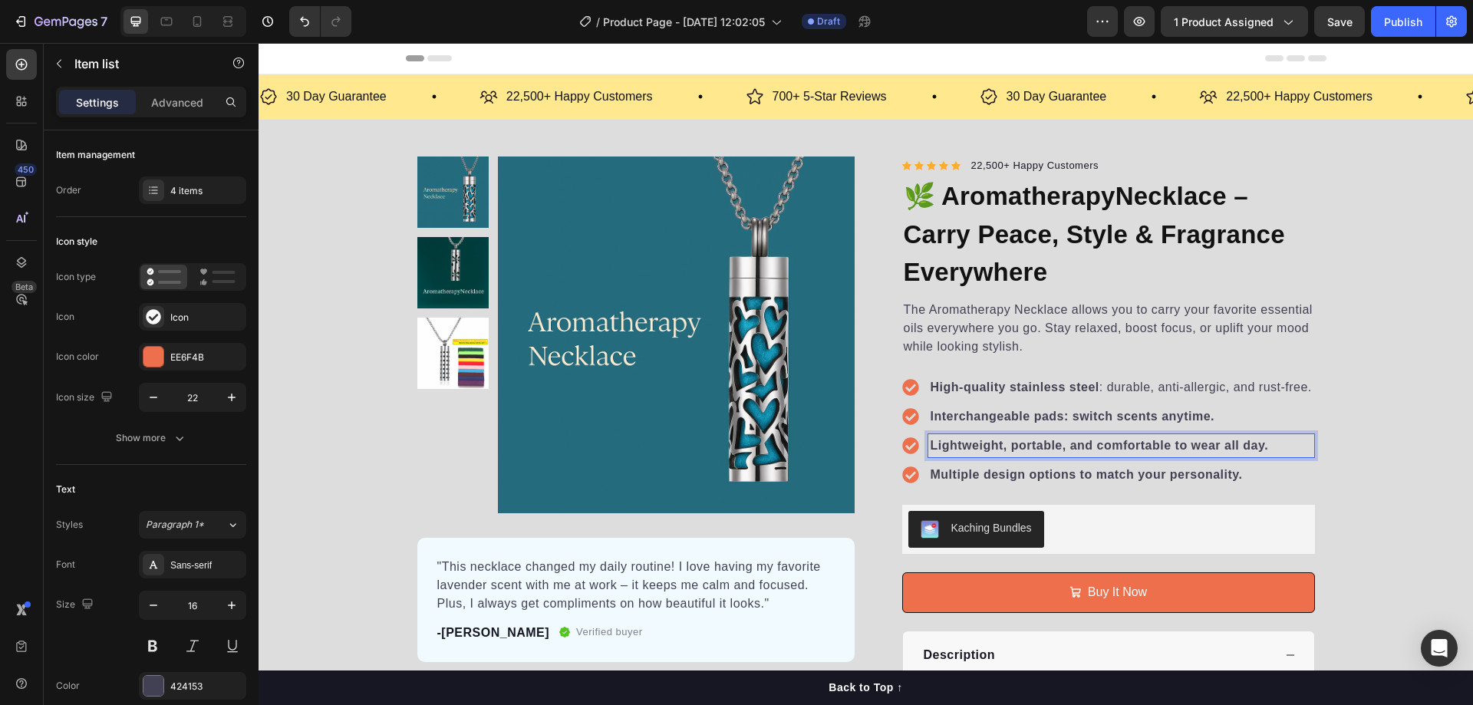
click at [1148, 407] on p "Interchangeable pads: switch scents anytime." at bounding box center [1121, 416] width 381 height 18
drag, startPoint x: 1222, startPoint y: 419, endPoint x: 1070, endPoint y: 420, distance: 151.9
click at [1070, 420] on p "Interchangeable pads: switch scents anytime." at bounding box center [1121, 416] width 381 height 18
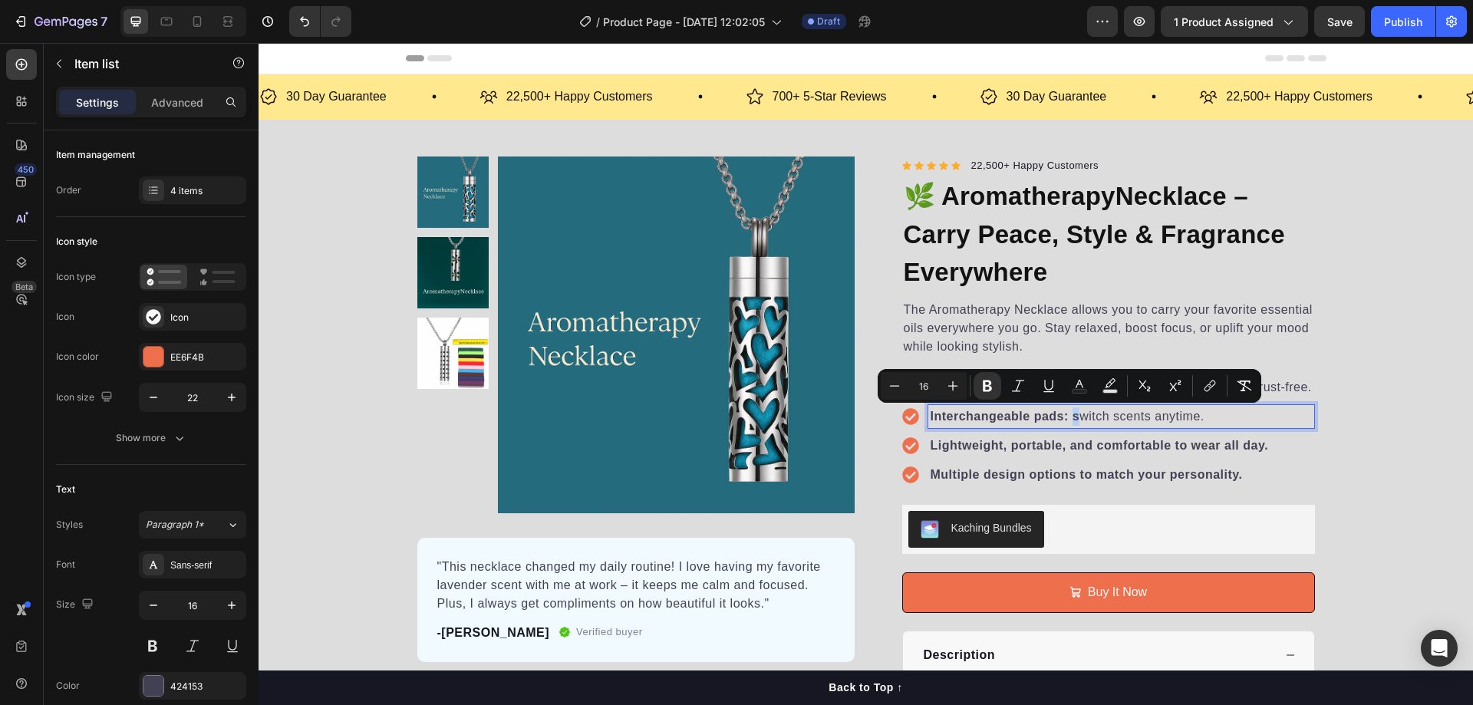
click at [1068, 423] on p "Interchangeable pads: s witch scents anytime." at bounding box center [1121, 416] width 381 height 18
click at [1135, 447] on strong "Lightweight, portable, and comfortable to wear all day." at bounding box center [1100, 445] width 338 height 13
